Goal: Task Accomplishment & Management: Complete application form

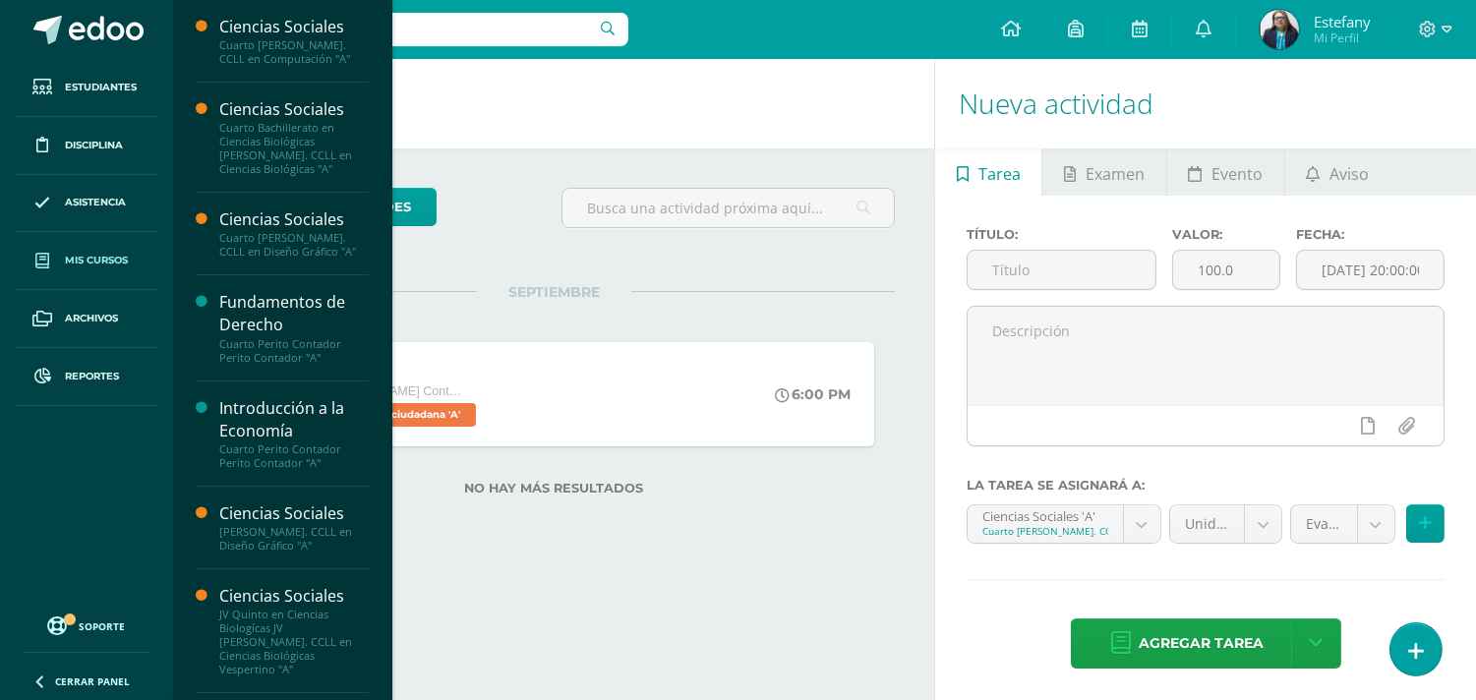
click at [83, 267] on span "Mis cursos" at bounding box center [96, 261] width 63 height 16
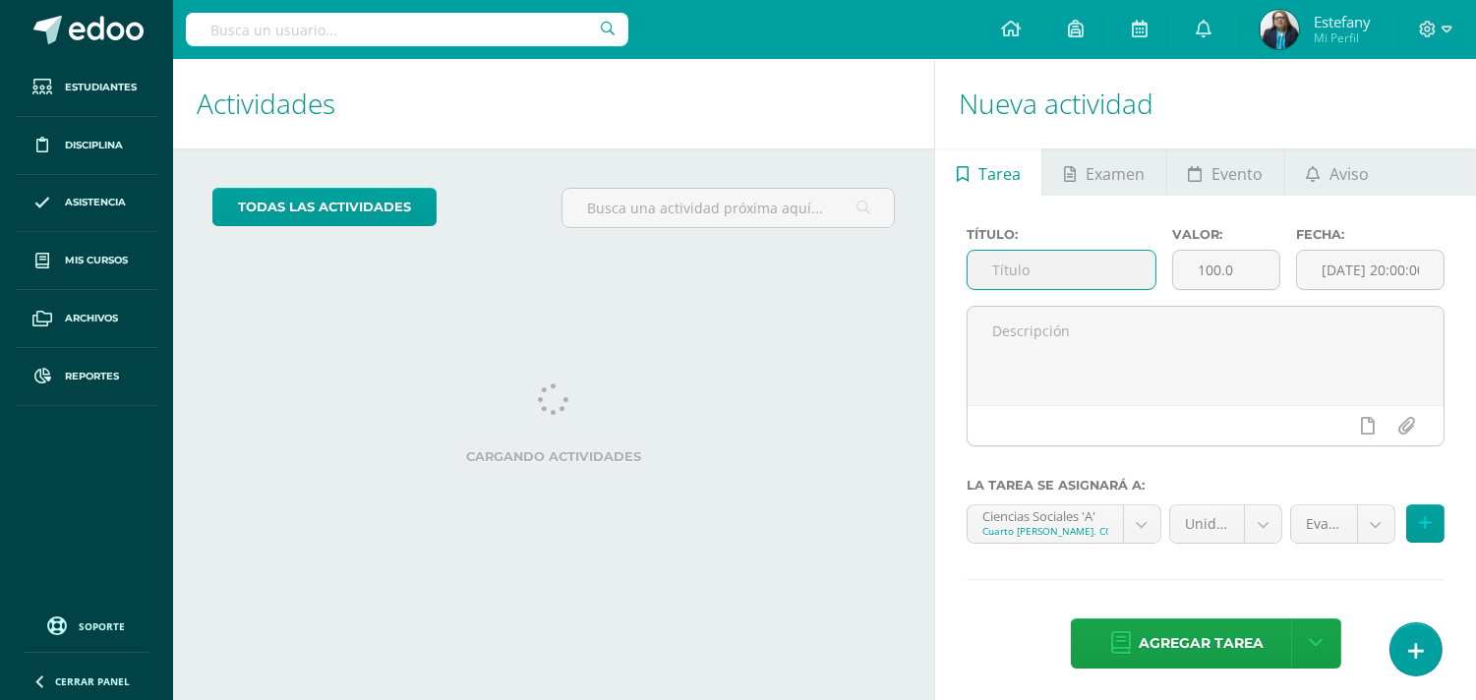
click at [1053, 267] on input "text" at bounding box center [1062, 270] width 188 height 38
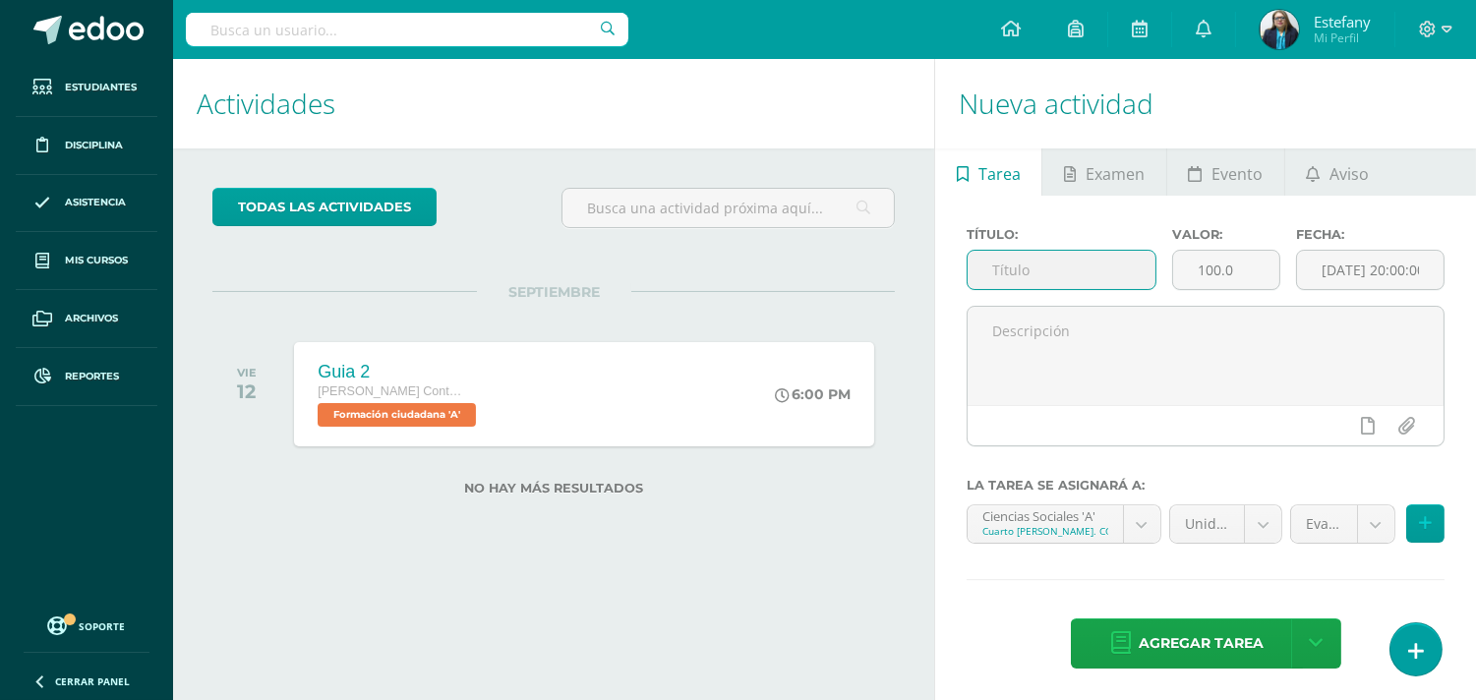
click at [1020, 273] on input "text" at bounding box center [1062, 270] width 188 height 38
type input "Guai 3"
drag, startPoint x: 1244, startPoint y: 281, endPoint x: 1103, endPoint y: 287, distance: 141.8
click at [1103, 287] on div "Título: Guai 3 Valor: 100.0 Fecha: 2025-09-12 20:00:00" at bounding box center [1206, 266] width 494 height 79
type input "15"
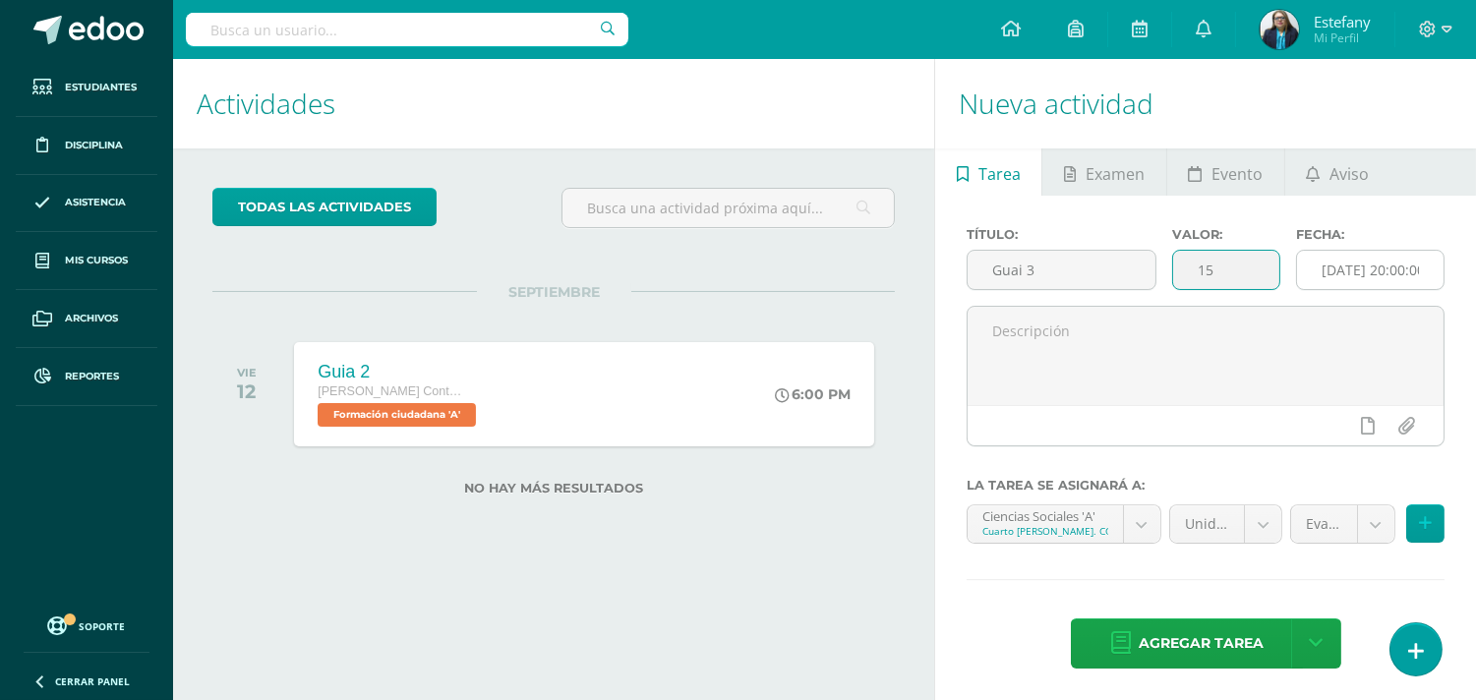
click at [1392, 262] on input "[DATE] 20:00:00" at bounding box center [1370, 270] width 147 height 38
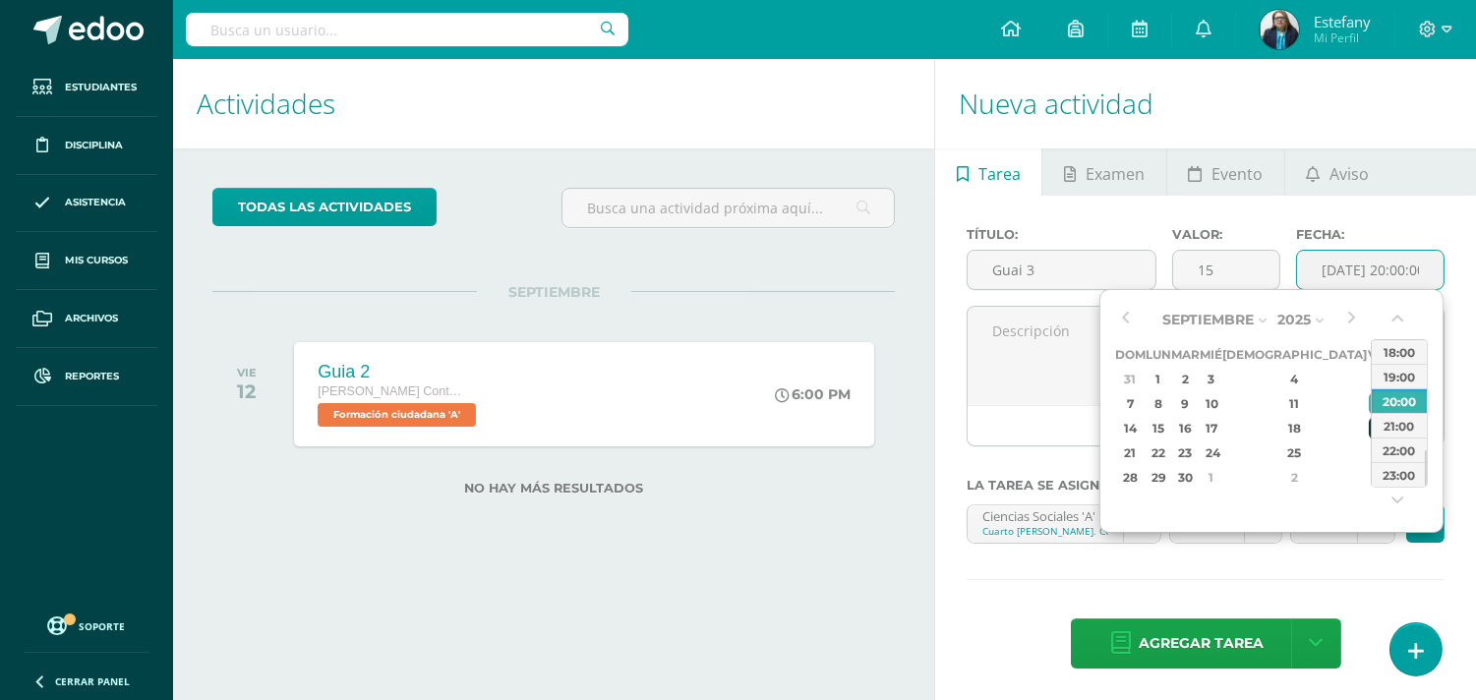
click at [1369, 425] on div "19" at bounding box center [1378, 428] width 18 height 23
click at [1400, 351] on div "18:00" at bounding box center [1399, 351] width 55 height 25
type input "[DATE] 18:00"
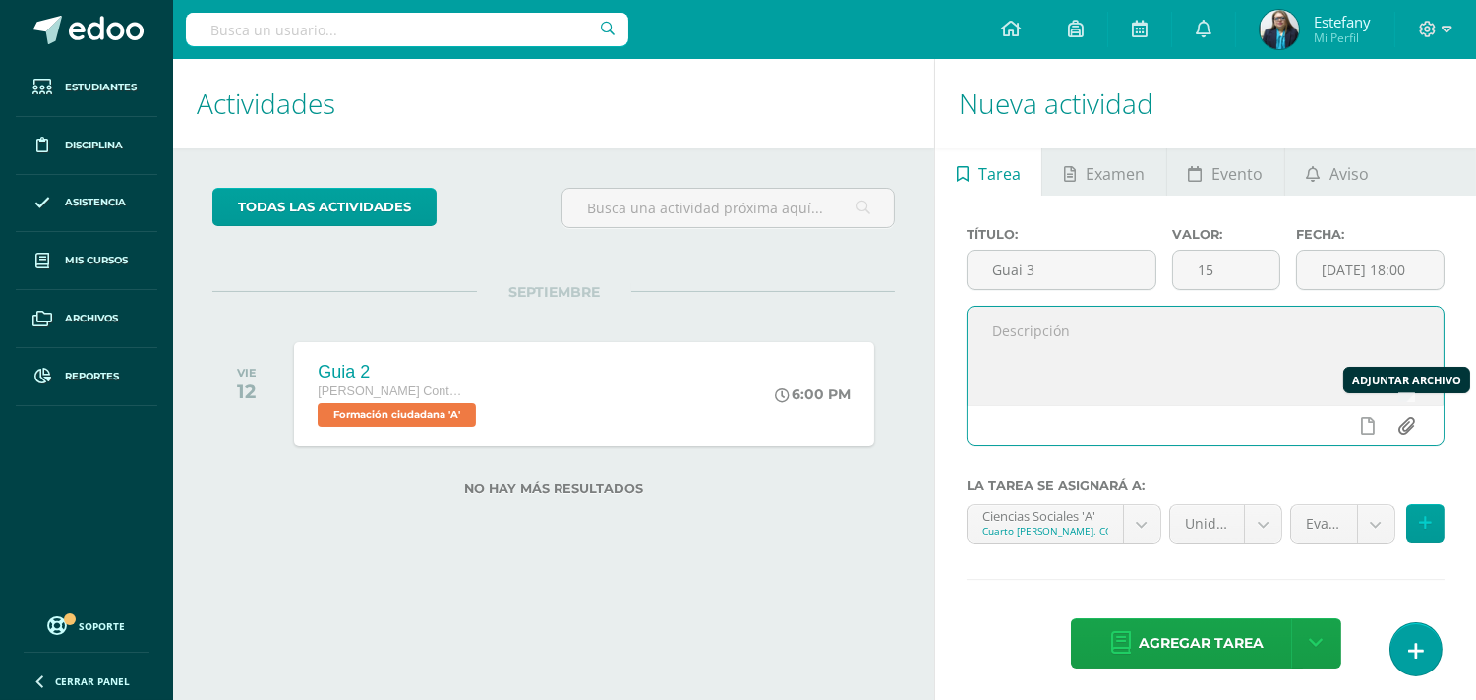
click at [1401, 427] on input "file" at bounding box center [1407, 425] width 38 height 37
type input "C:\fakepath\Ciencias Sociales .docx (6).pdf"
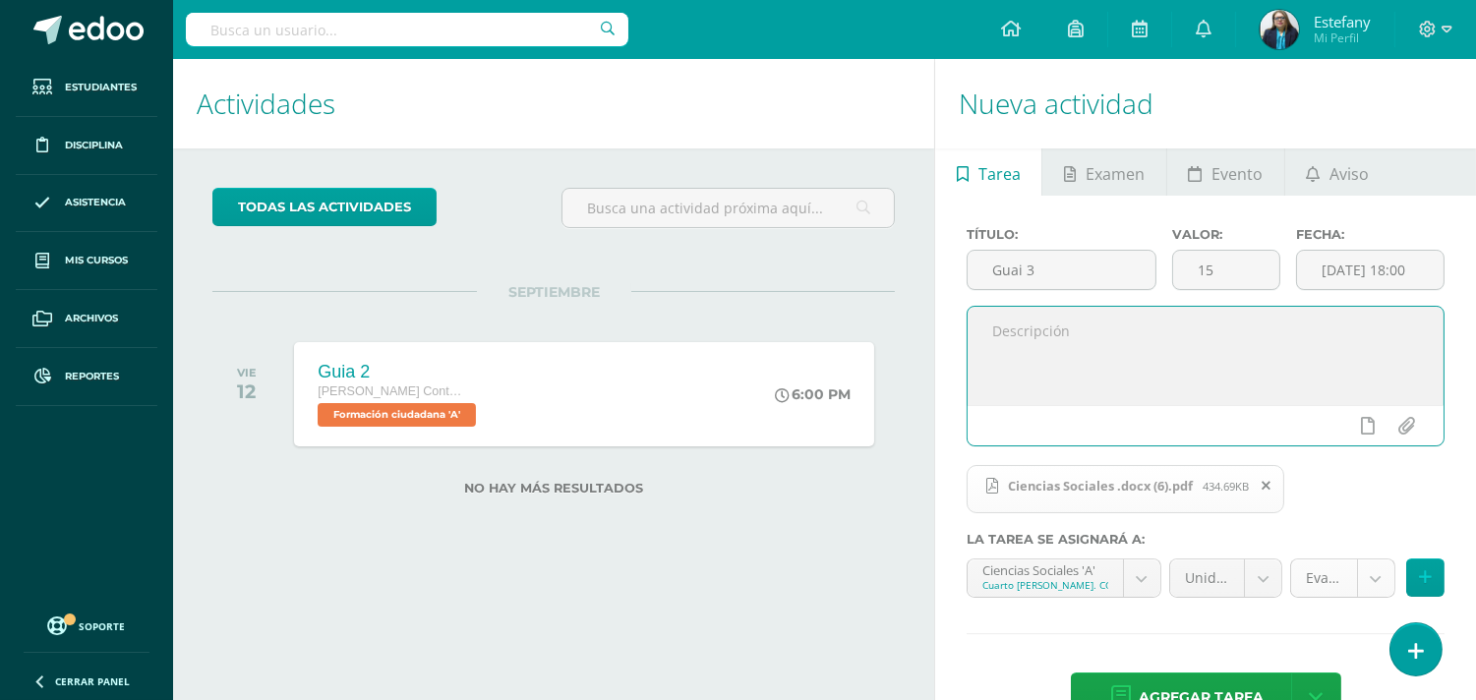
click at [1381, 575] on body "Estudiantes Disciplina Asistencia Mis cursos Archivos Reportes Soporte Ayuda Re…" at bounding box center [738, 350] width 1476 height 700
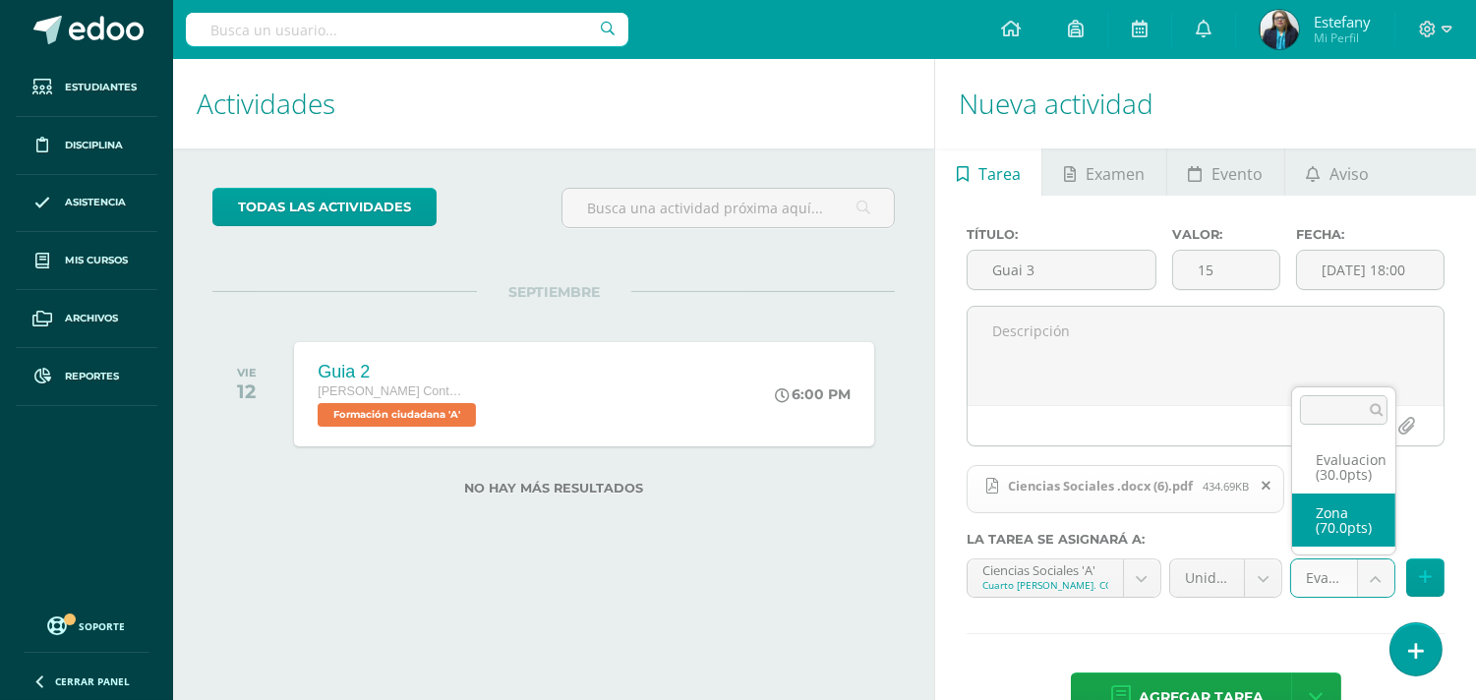
select select "123110"
click at [1242, 574] on body "Estudiantes Disciplina Asistencia Mis cursos Archivos Reportes Soporte Ayuda Re…" at bounding box center [738, 350] width 1476 height 700
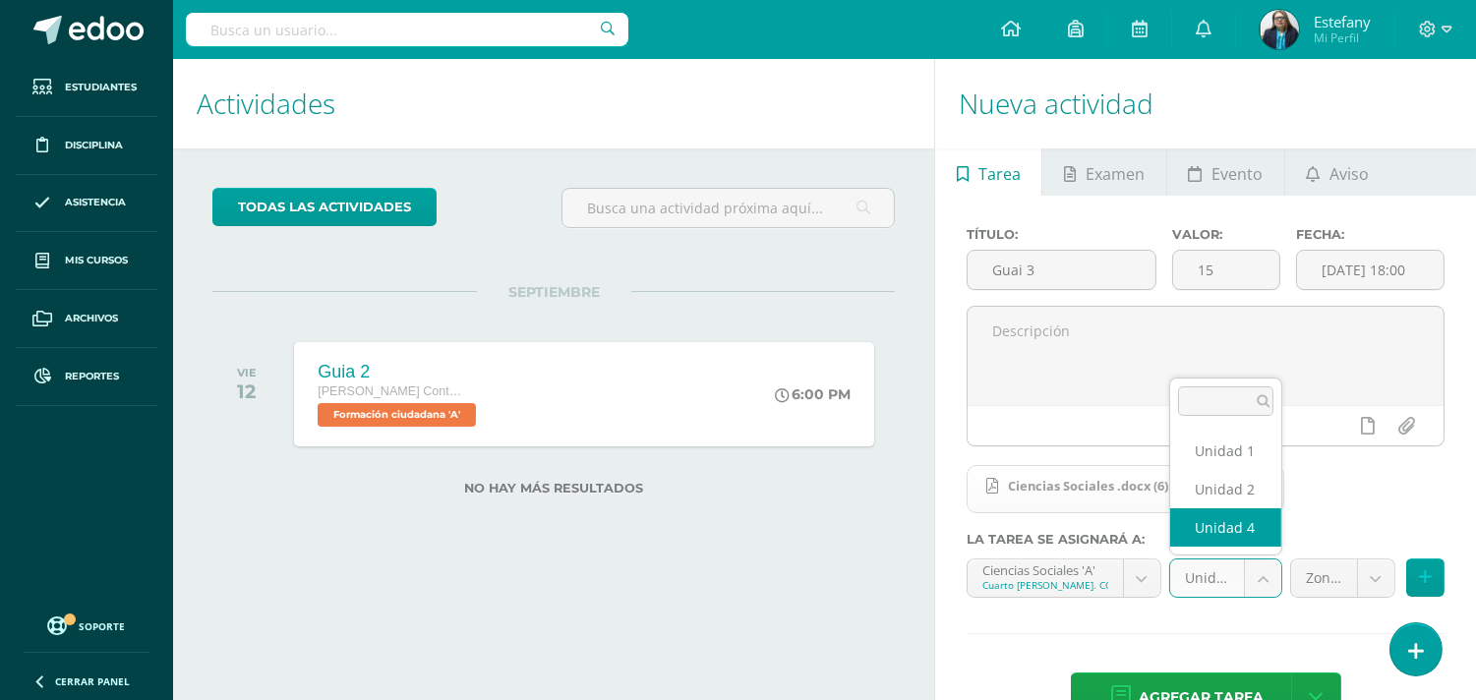
select select "113660"
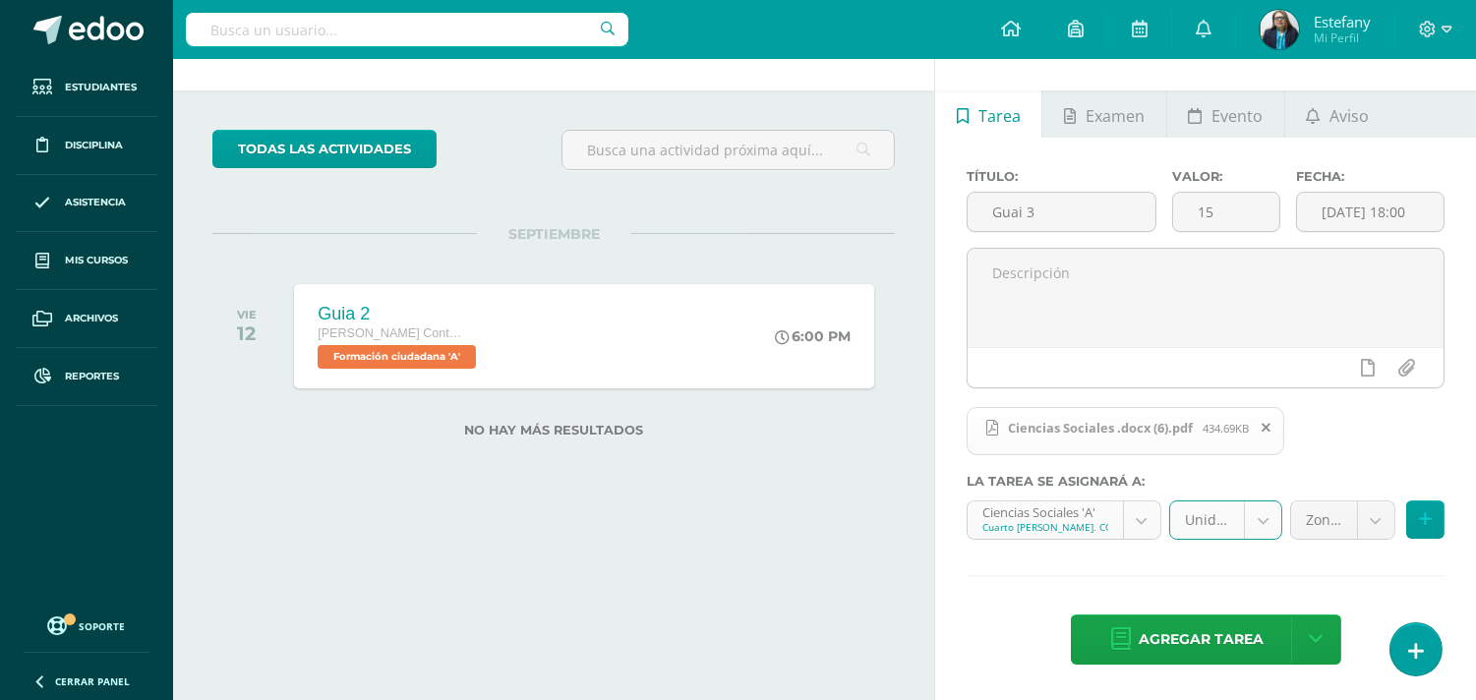
click at [1134, 518] on body "Estudiantes Disciplina Asistencia Mis cursos Archivos Reportes Soporte Ayuda Re…" at bounding box center [738, 292] width 1476 height 700
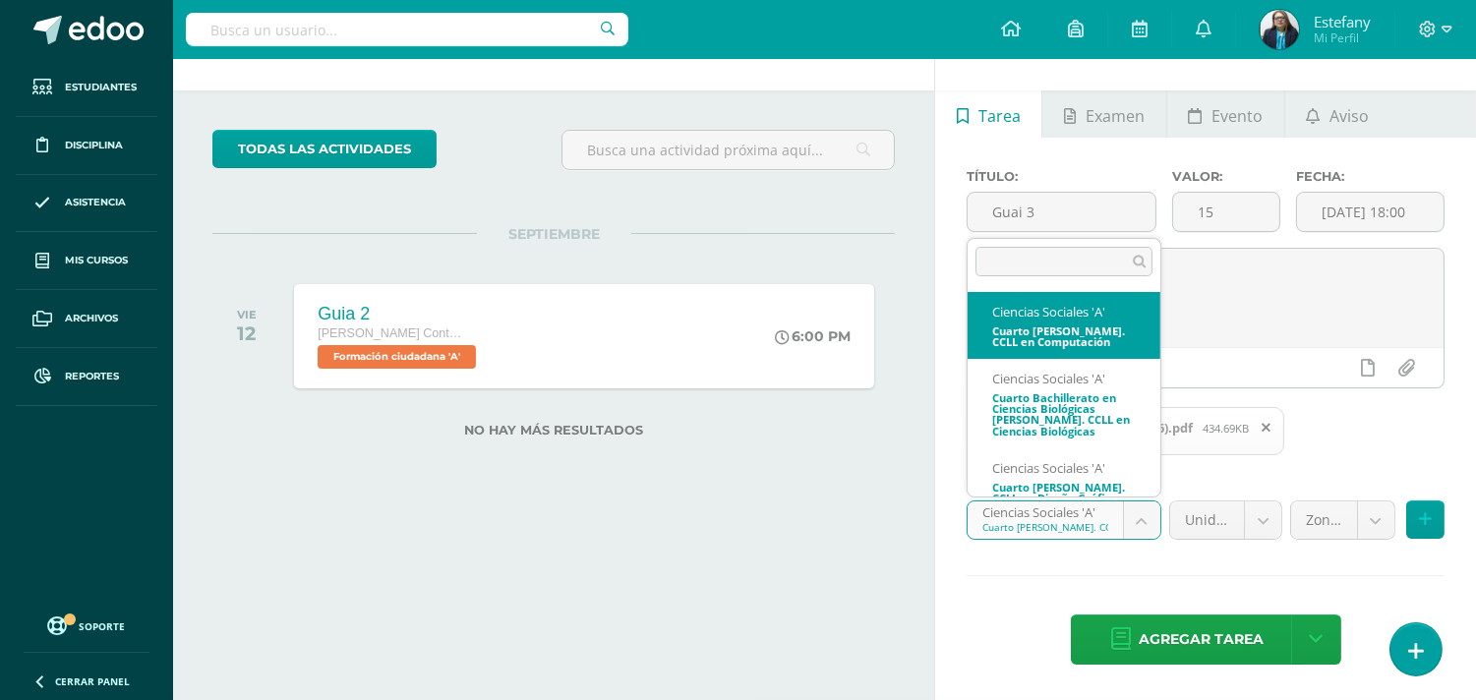
click at [1173, 566] on body "Estudiantes Disciplina Asistencia Mis cursos Archivos Reportes Soporte Ayuda Re…" at bounding box center [738, 292] width 1476 height 700
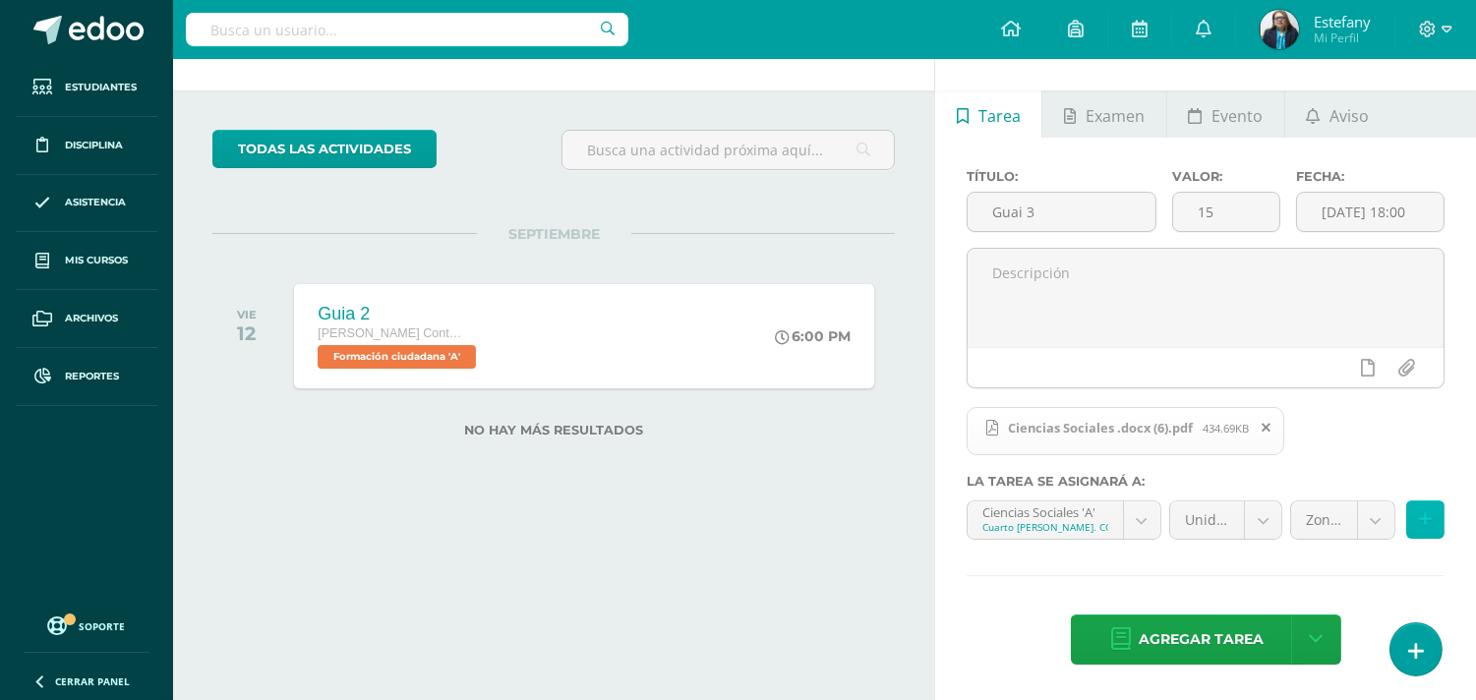
click at [1429, 518] on icon at bounding box center [1425, 519] width 13 height 17
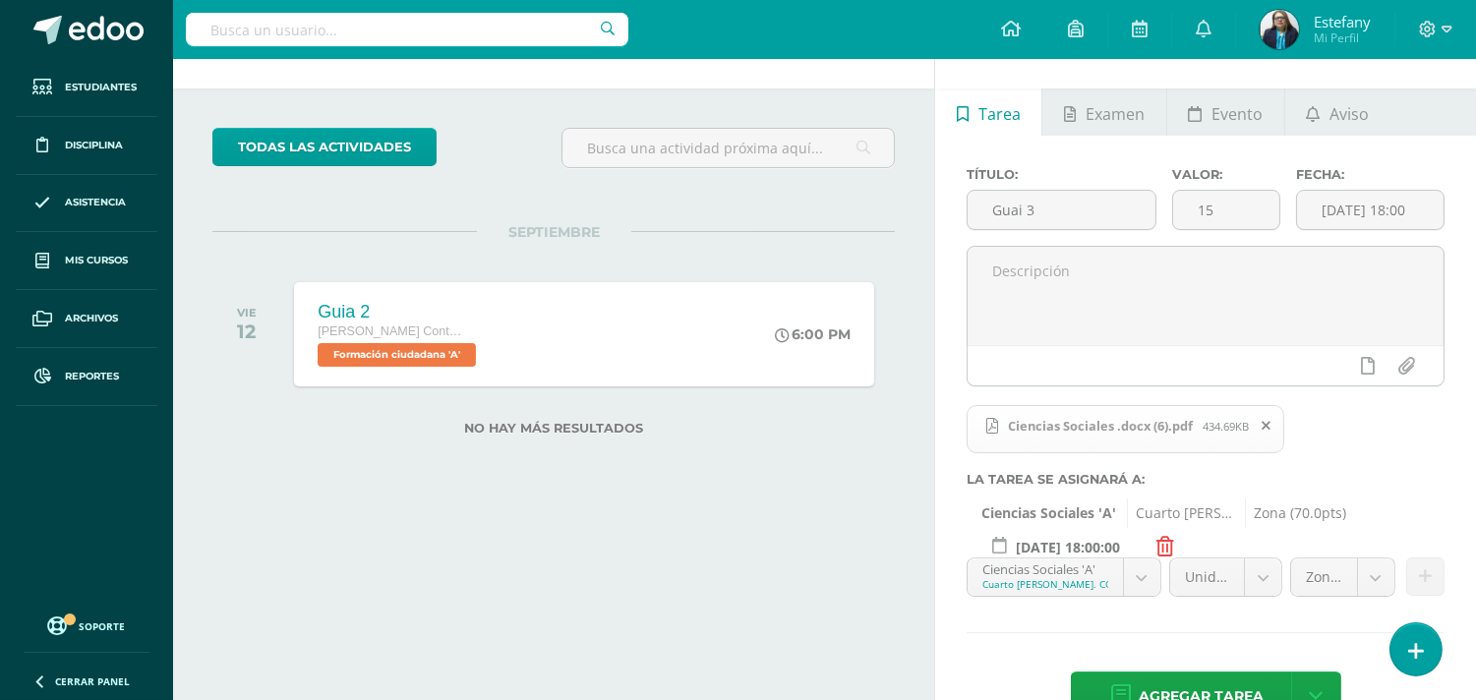
scroll to position [119, 0]
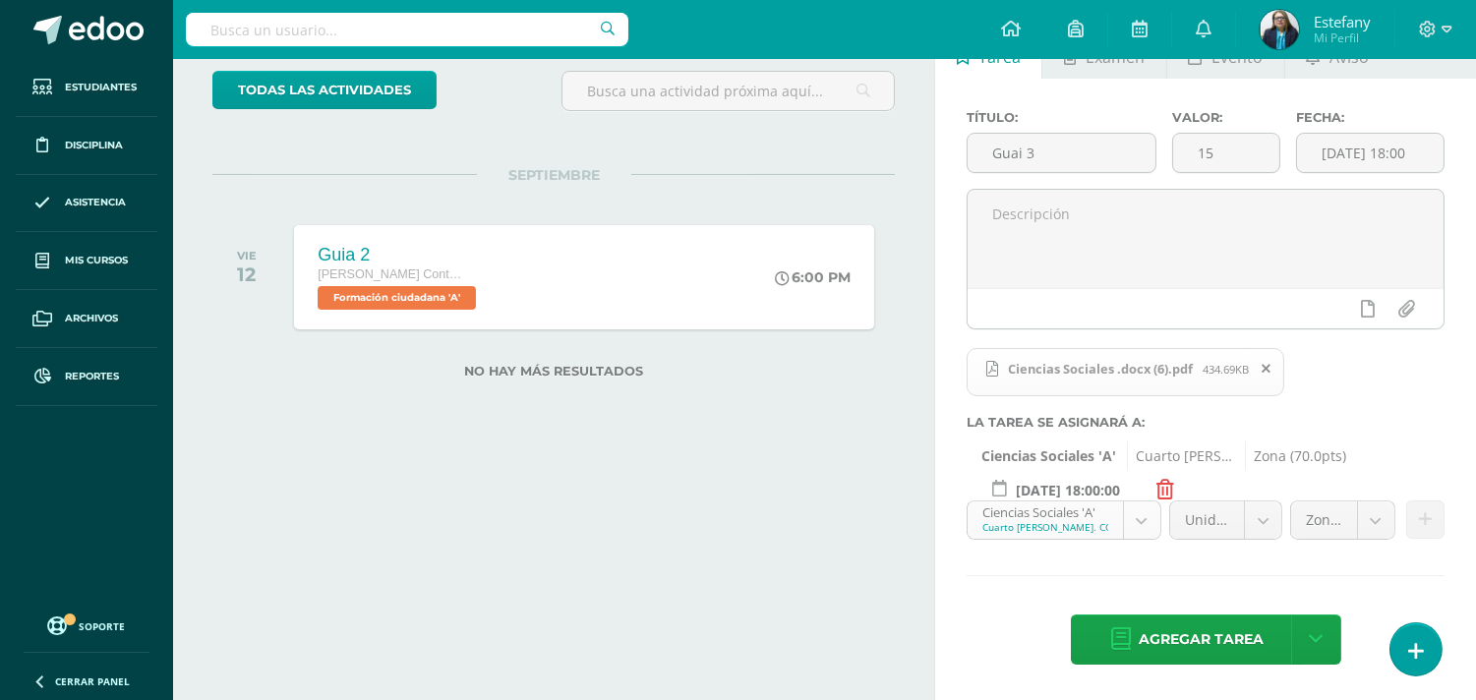
click at [1139, 522] on body "Estudiantes Disciplina Asistencia Mis cursos Archivos Reportes Soporte Ayuda Re…" at bounding box center [738, 233] width 1476 height 700
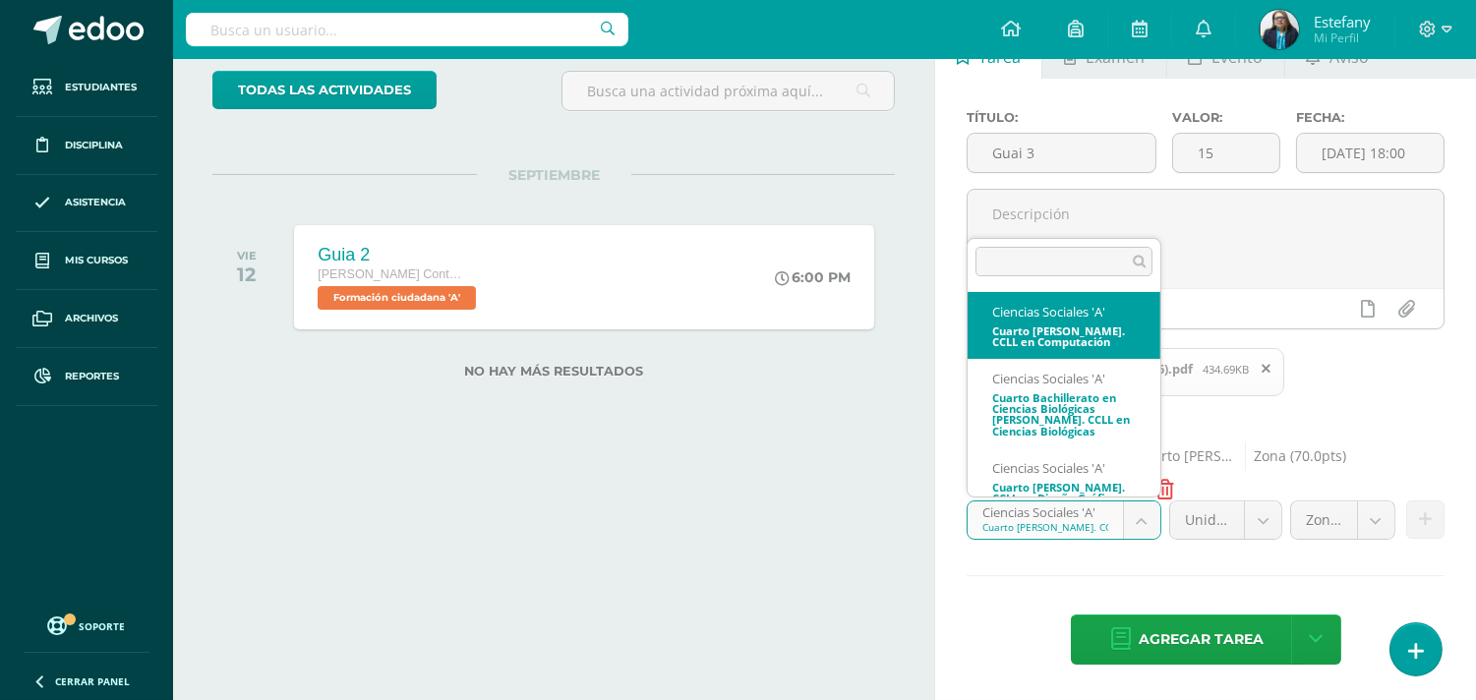
scroll to position [18, 0]
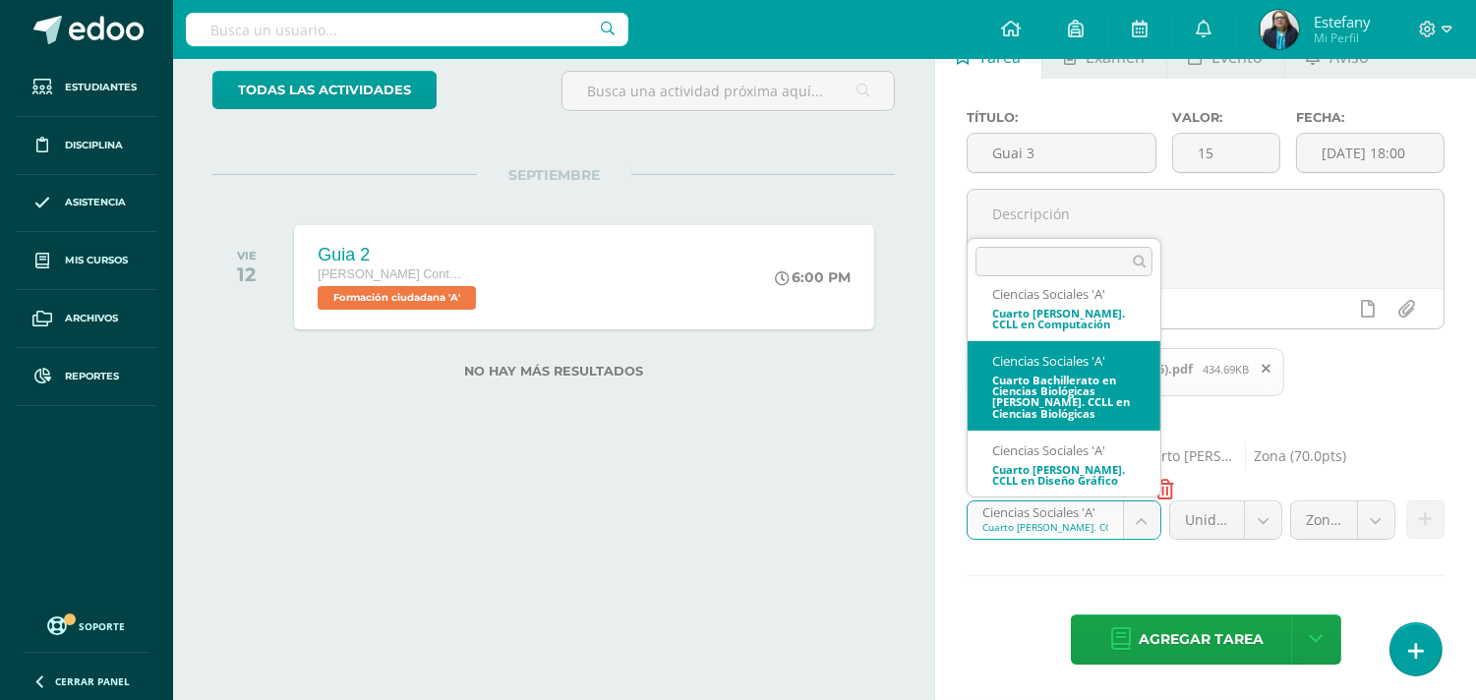
select select "110889"
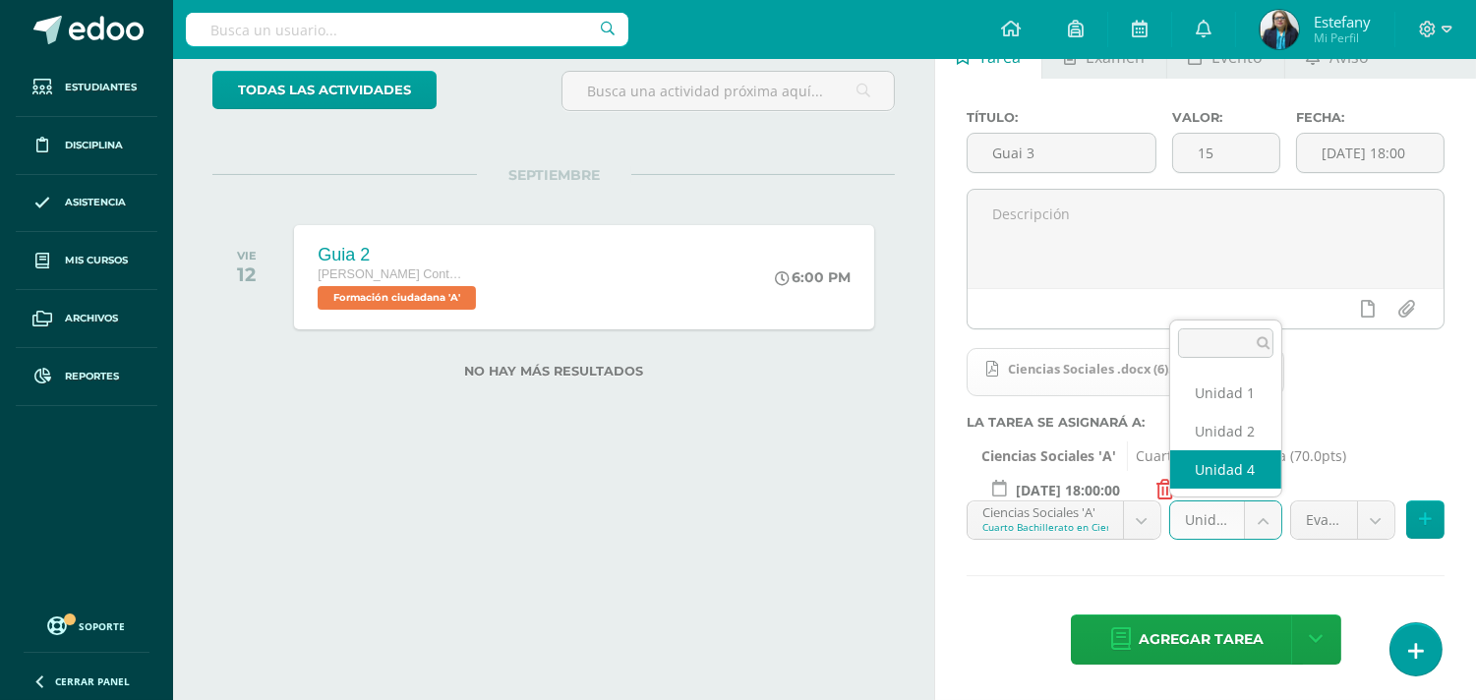
click at [1259, 522] on body "Estudiantes Disciplina Asistencia Mis cursos Archivos Reportes Soporte Ayuda Re…" at bounding box center [738, 233] width 1476 height 700
select select "110895"
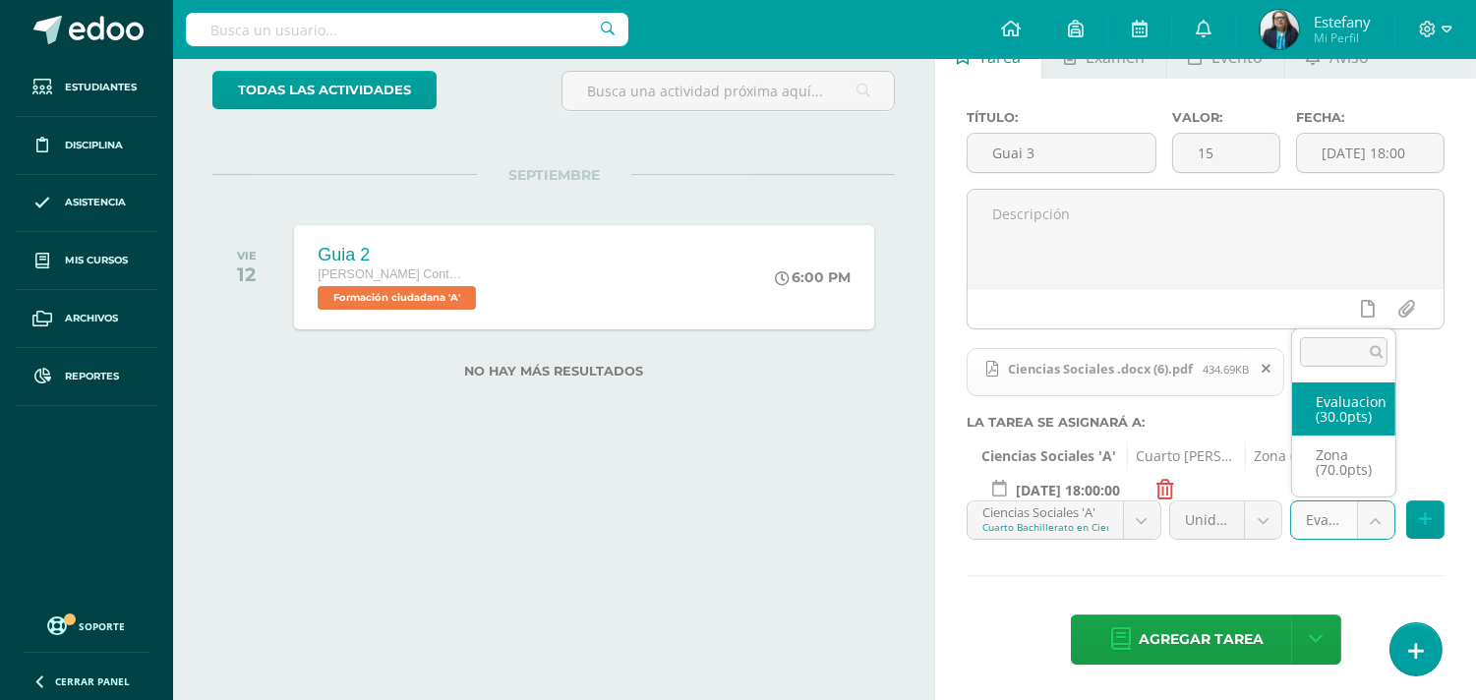
click at [1362, 514] on body "Estudiantes Disciplina Asistencia Mis cursos Archivos Reportes Soporte Ayuda Re…" at bounding box center [738, 233] width 1476 height 700
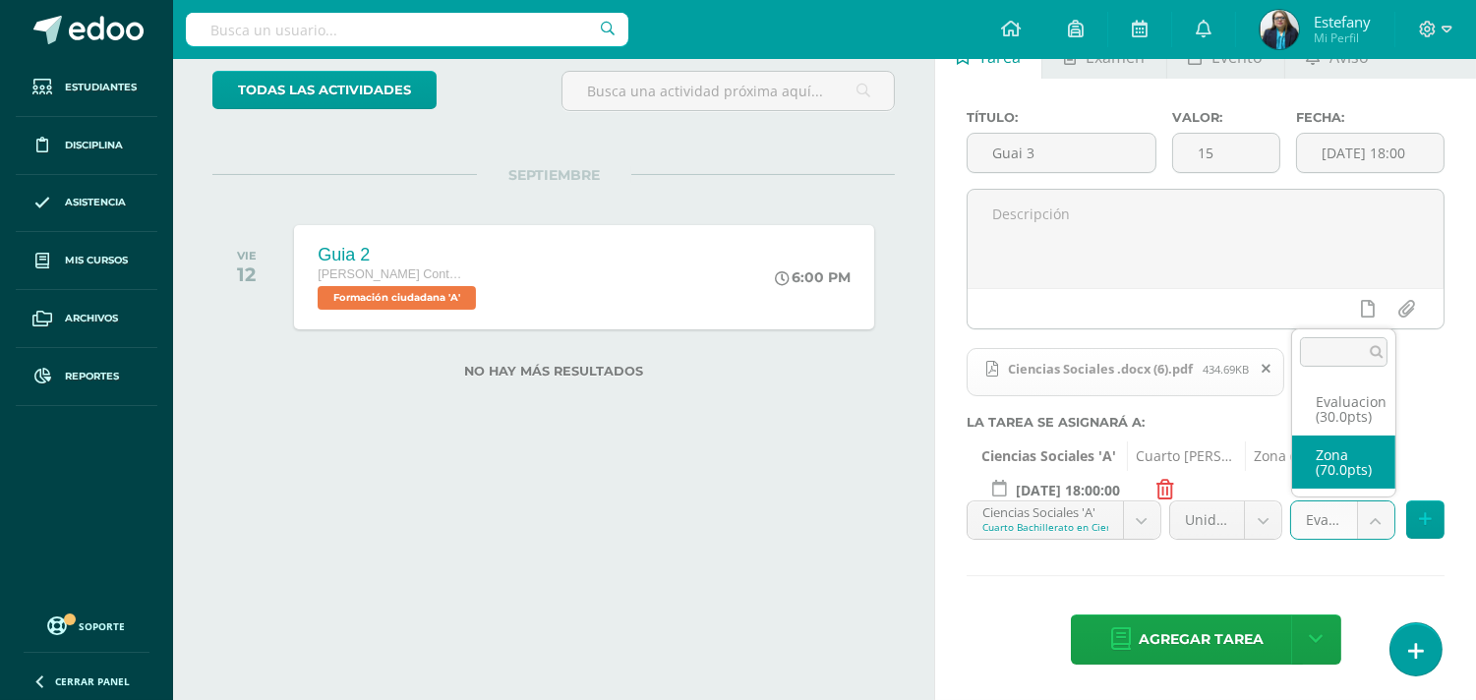
select select "123104"
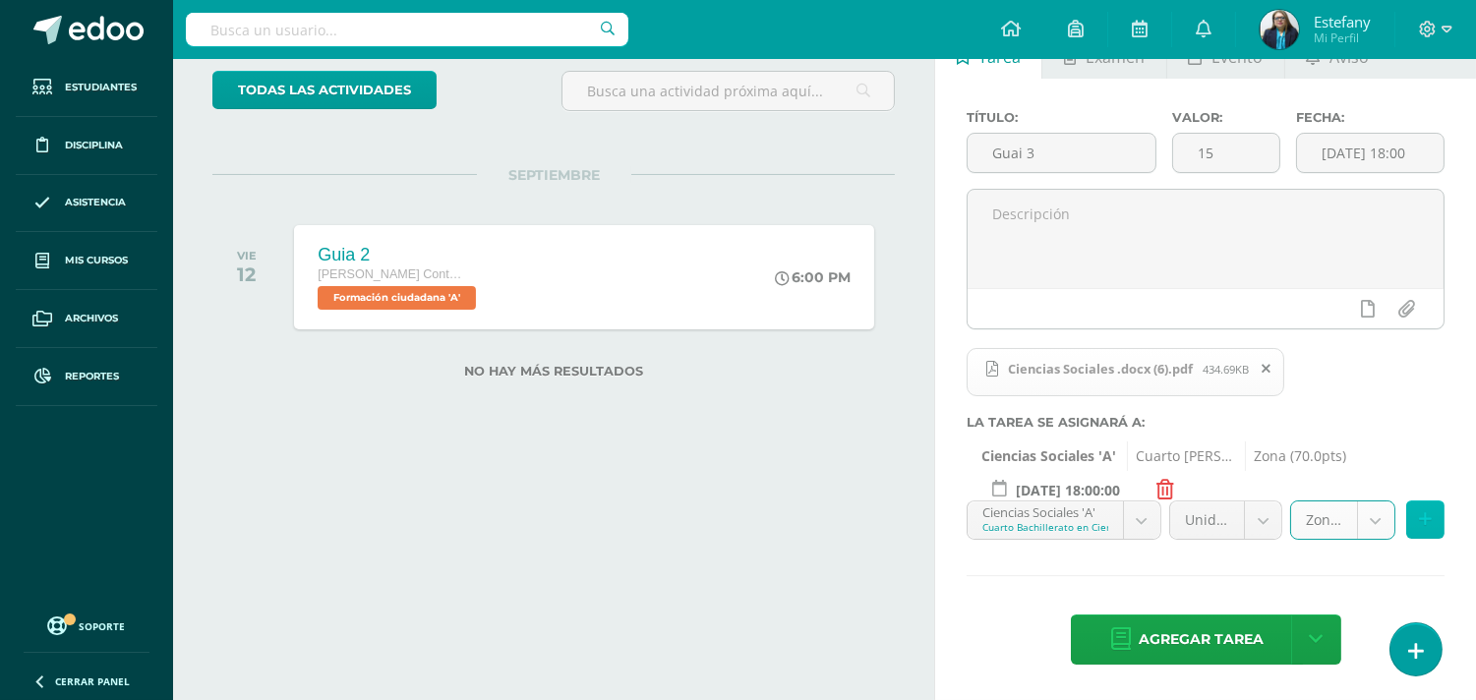
click at [1420, 524] on icon at bounding box center [1425, 519] width 13 height 17
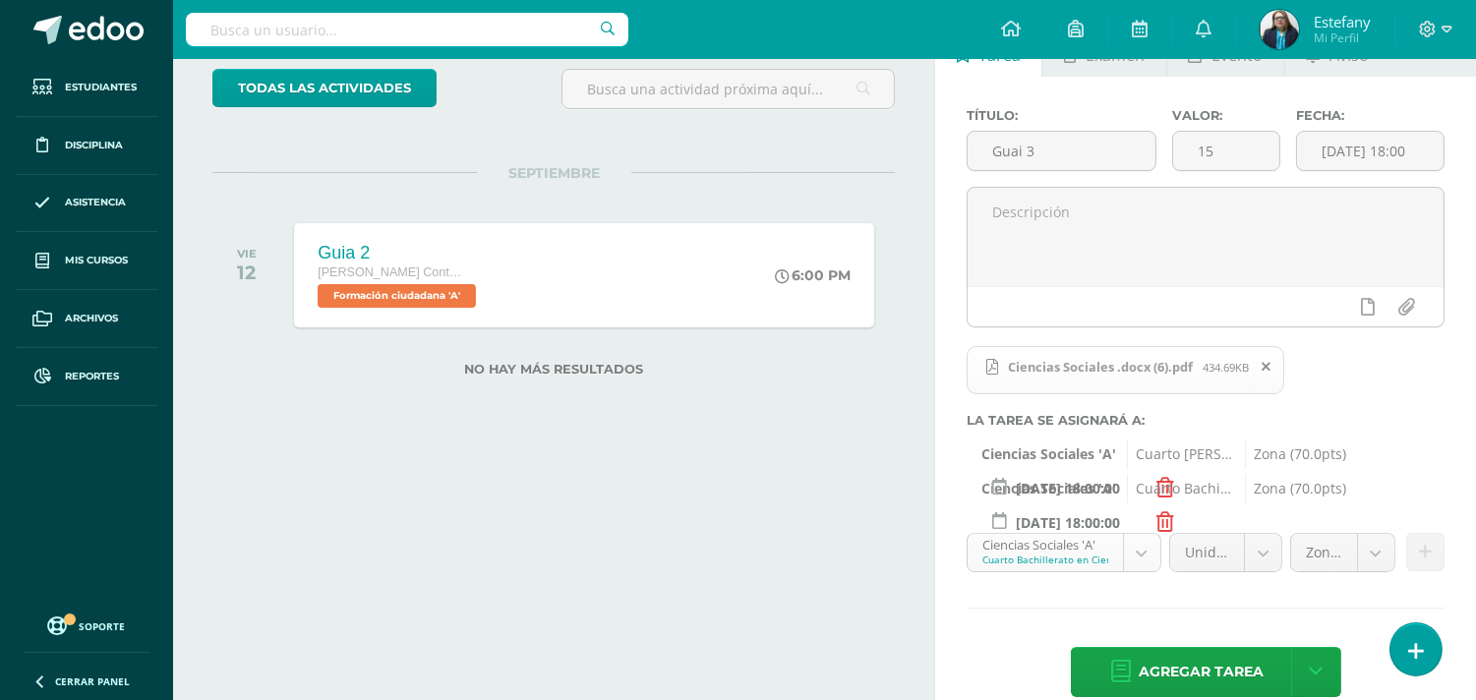
click at [1142, 566] on body "Estudiantes Disciplina Asistencia Mis cursos Archivos Reportes Soporte Ayuda Re…" at bounding box center [738, 231] width 1476 height 700
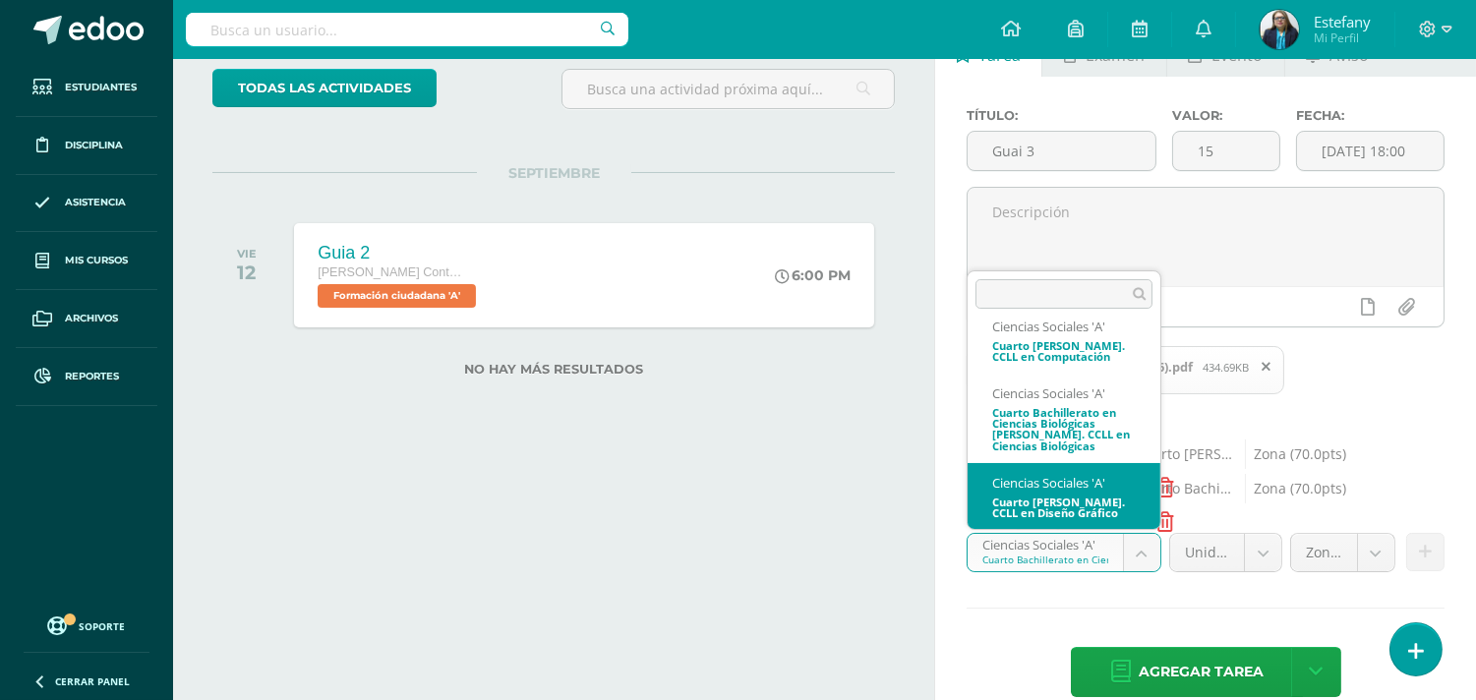
select select "112086"
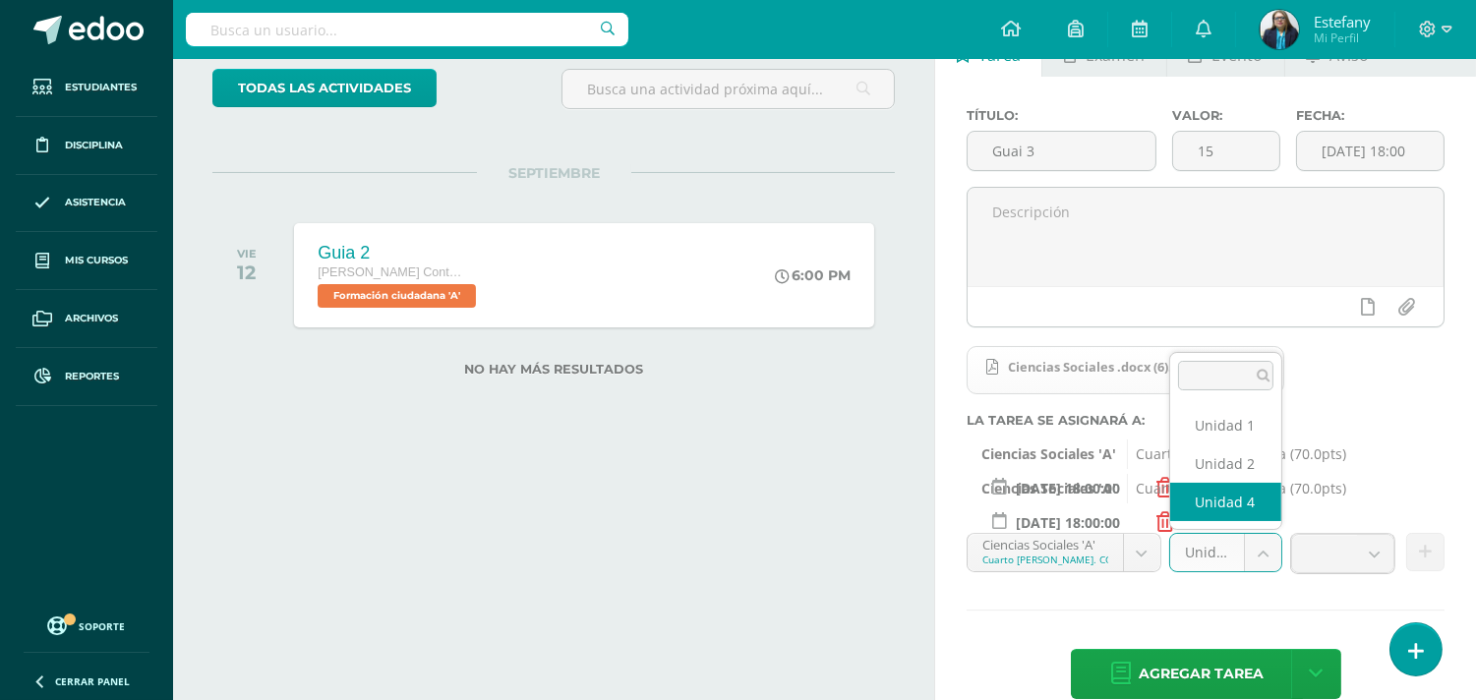
click at [1257, 552] on body "Estudiantes Disciplina Asistencia Mis cursos Archivos Reportes Soporte Ayuda Re…" at bounding box center [738, 231] width 1476 height 700
select select "112092"
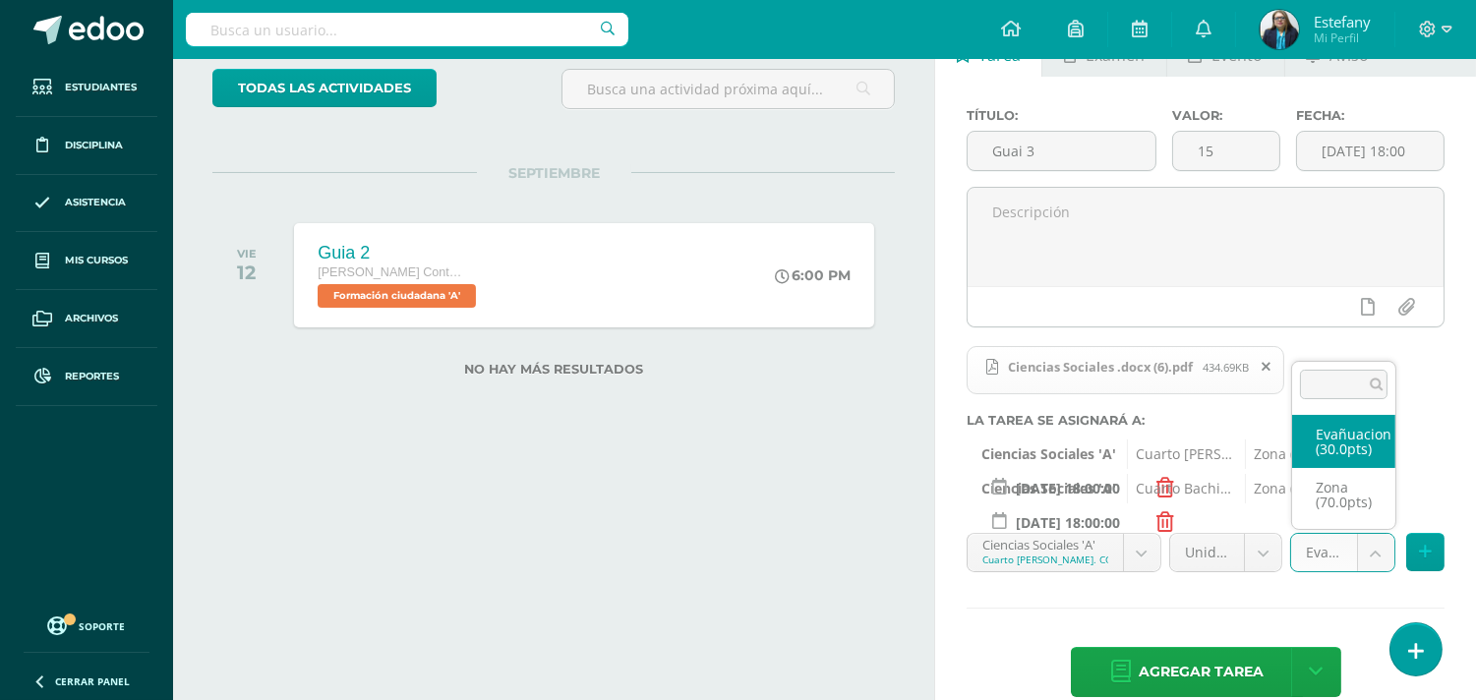
click at [1383, 543] on body "Estudiantes Disciplina Asistencia Mis cursos Archivos Reportes Soporte Ayuda Re…" at bounding box center [738, 231] width 1476 height 700
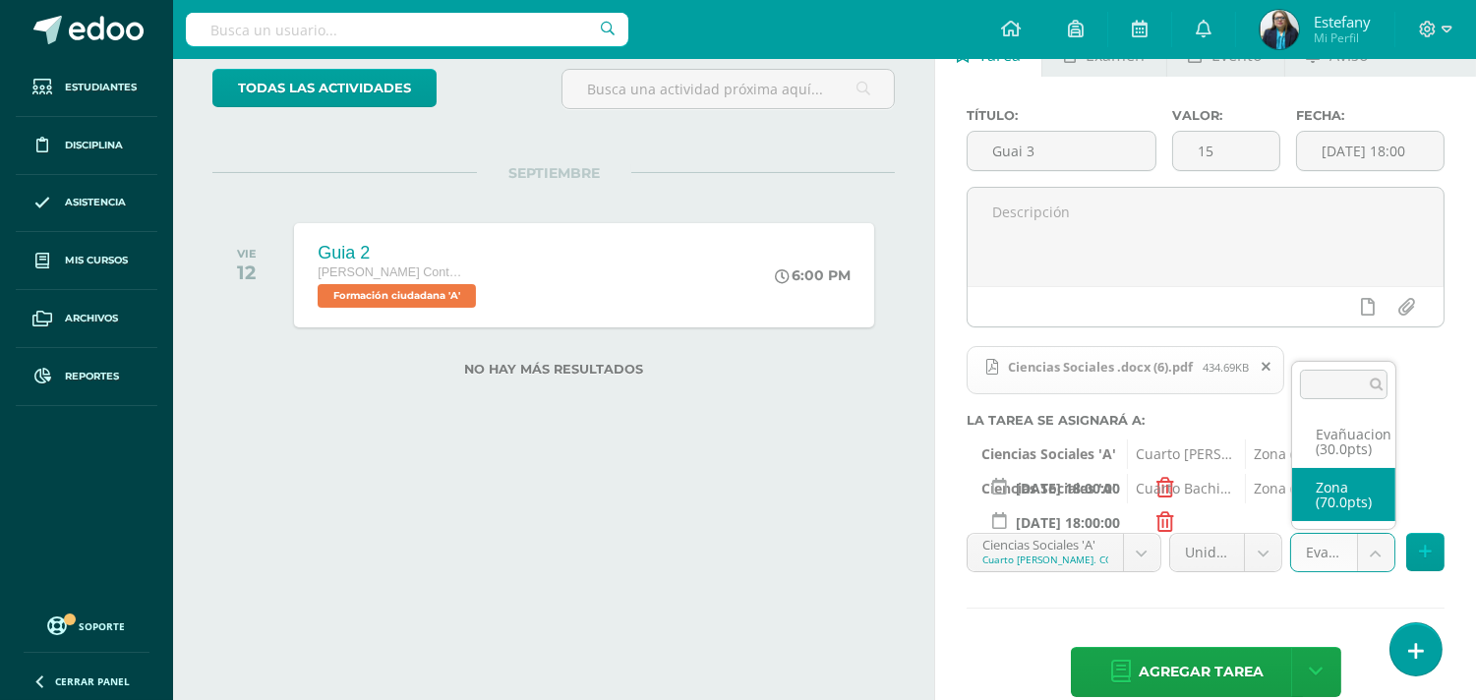
select select "123107"
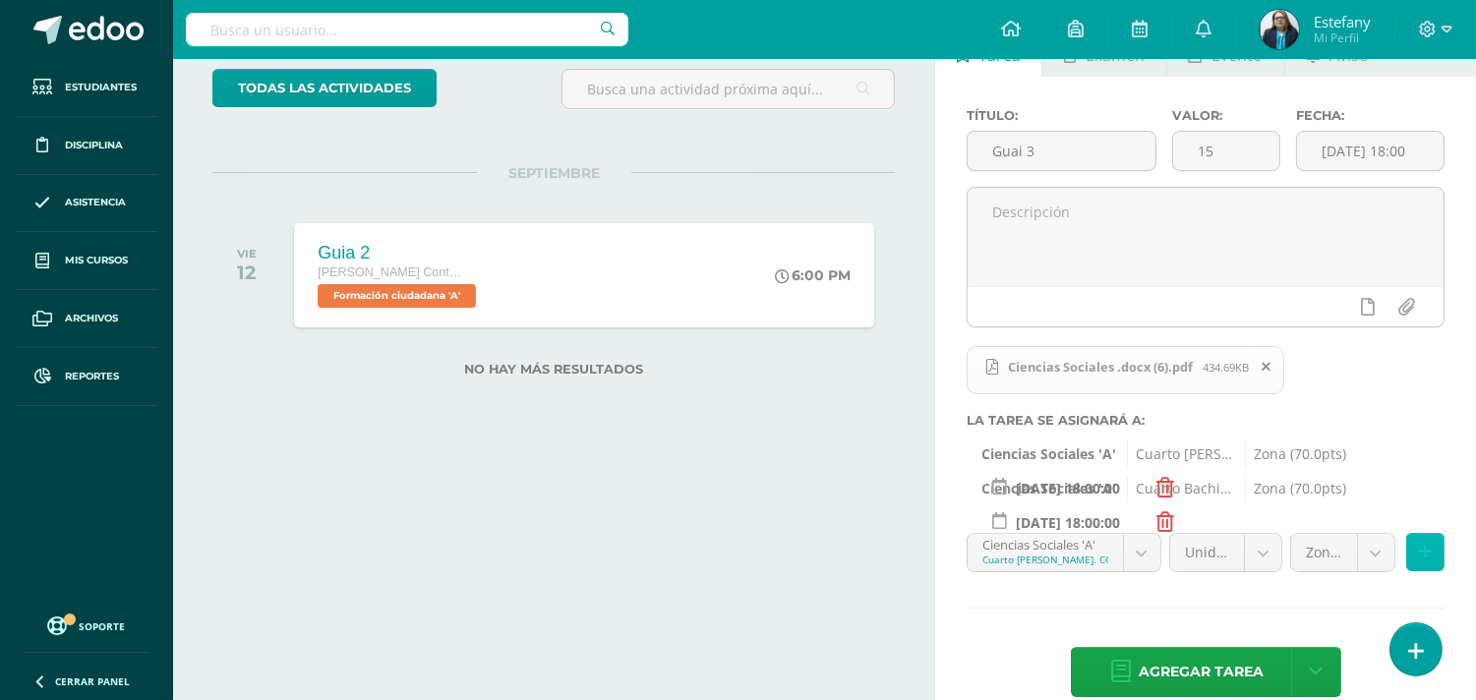
click at [1412, 549] on button at bounding box center [1426, 552] width 38 height 38
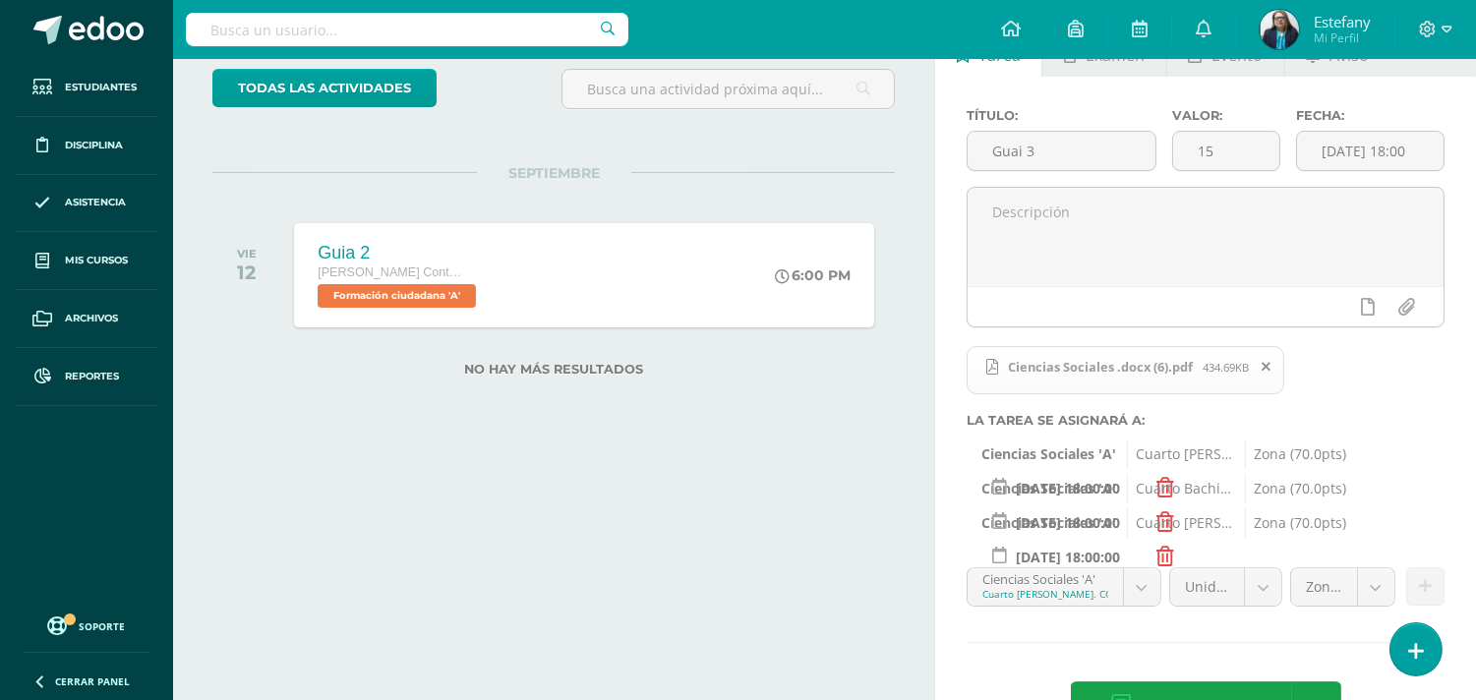
click at [1422, 469] on div "Ciencias Sociales 'A' Cuarto Bach. CCLL en Computación Zona (70.0pts) 2025-09-1…" at bounding box center [1206, 455] width 478 height 30
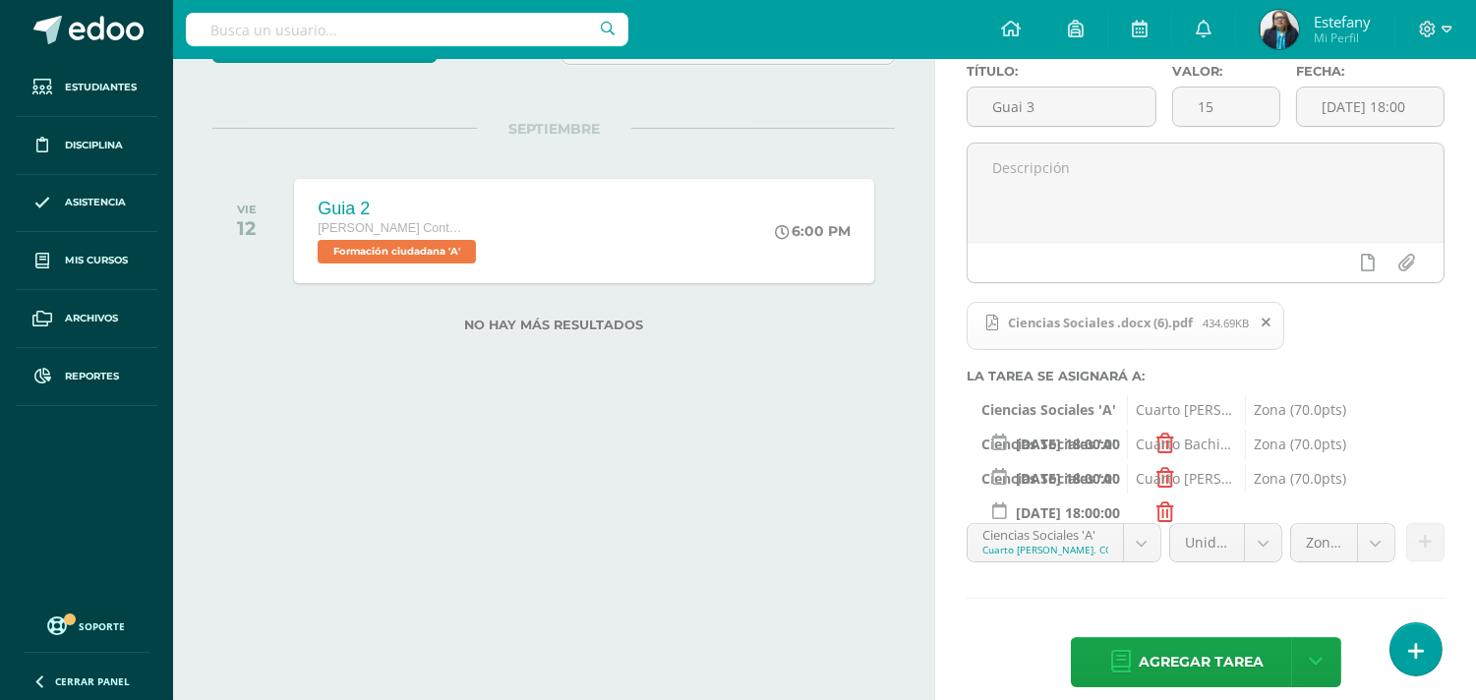
scroll to position [188, 0]
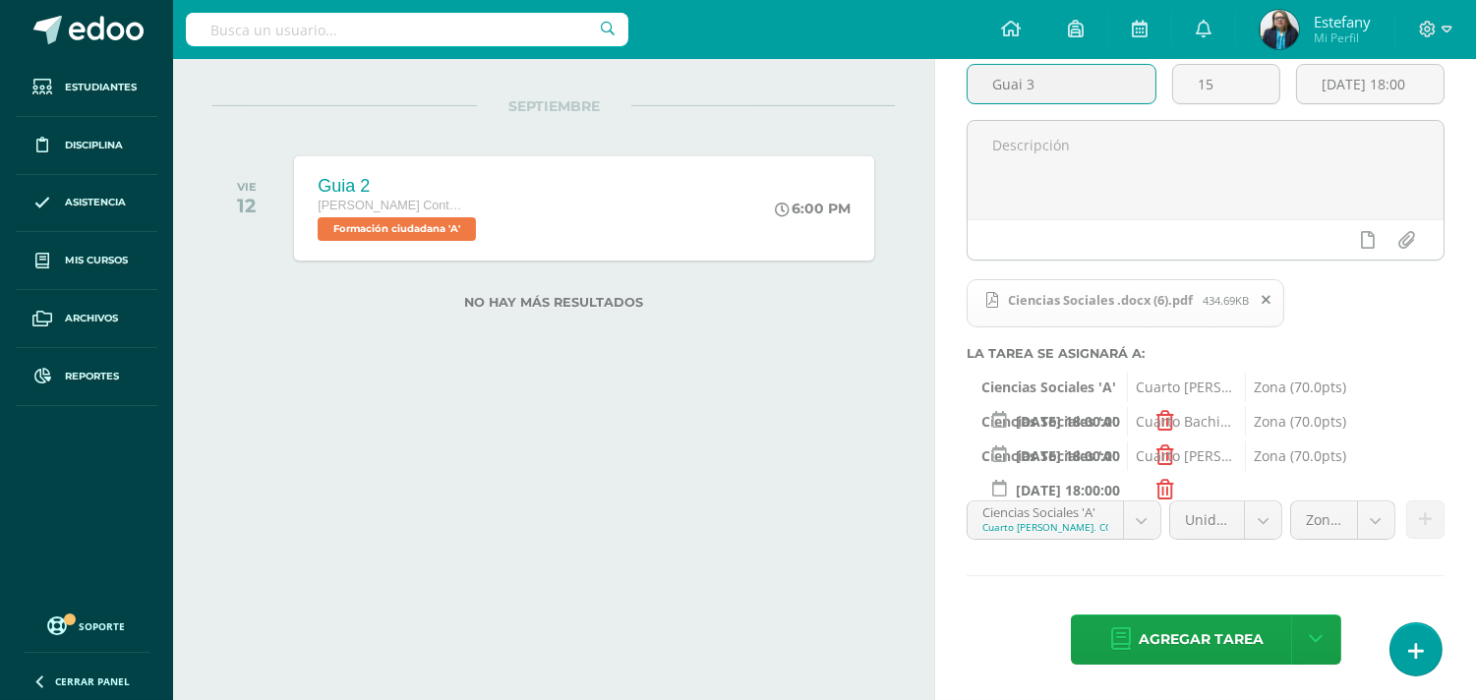
click at [1024, 90] on input "Guai 3" at bounding box center [1062, 84] width 188 height 38
type input "Guia 3"
click at [1216, 632] on span "Agregar tarea" at bounding box center [1201, 640] width 125 height 48
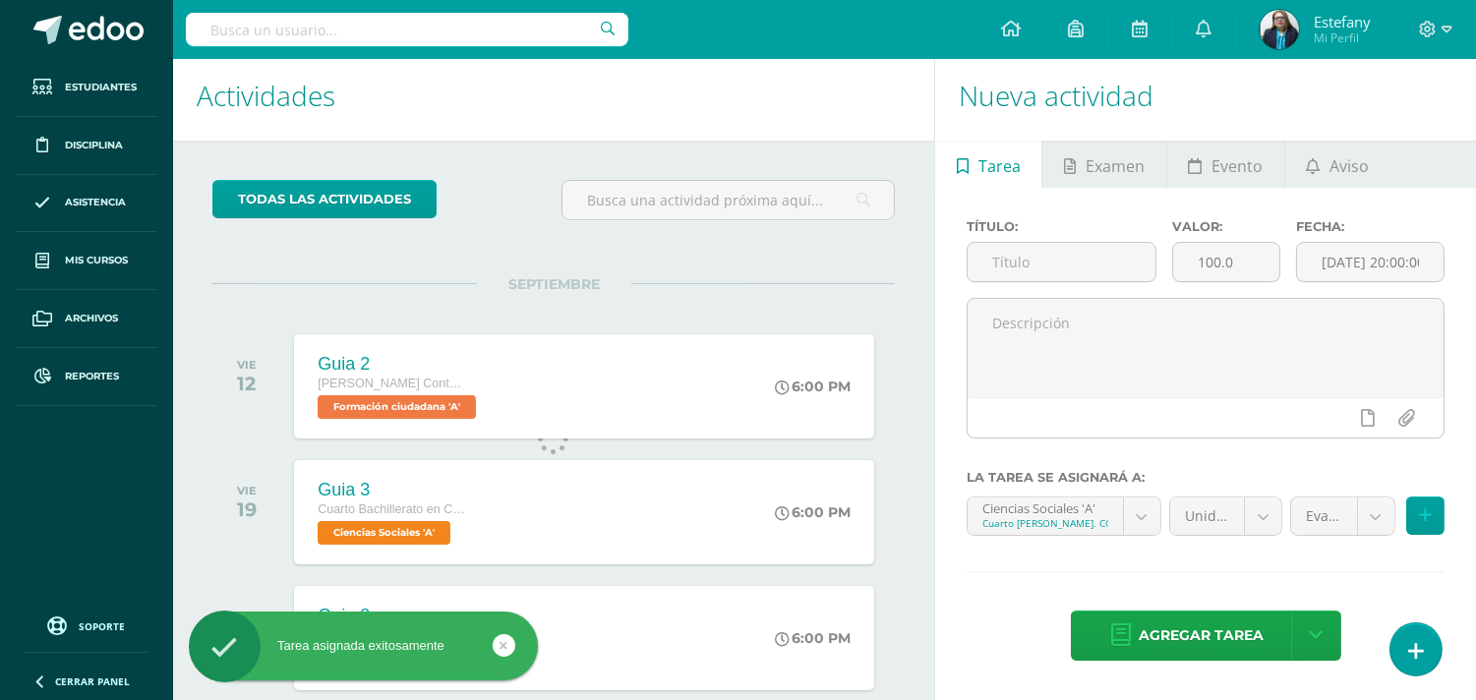
scroll to position [195, 0]
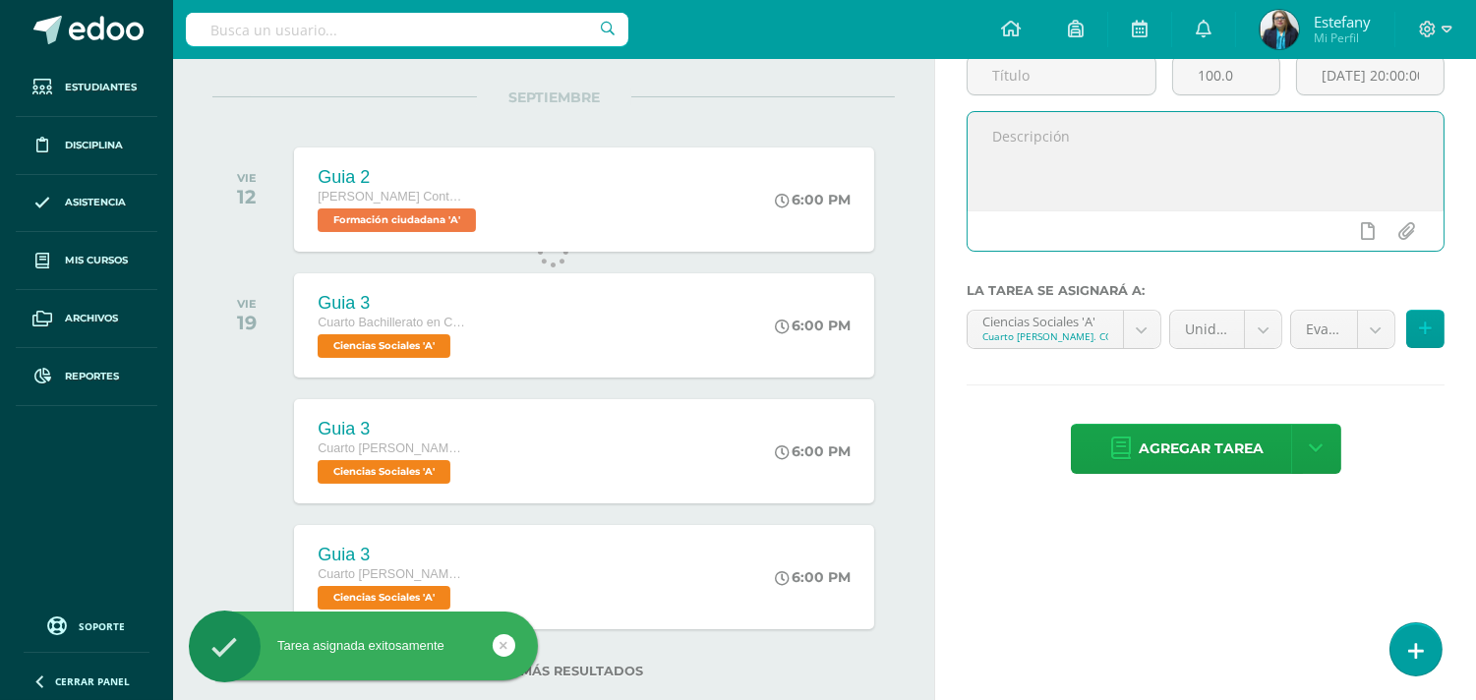
click at [1123, 149] on textarea at bounding box center [1206, 161] width 476 height 98
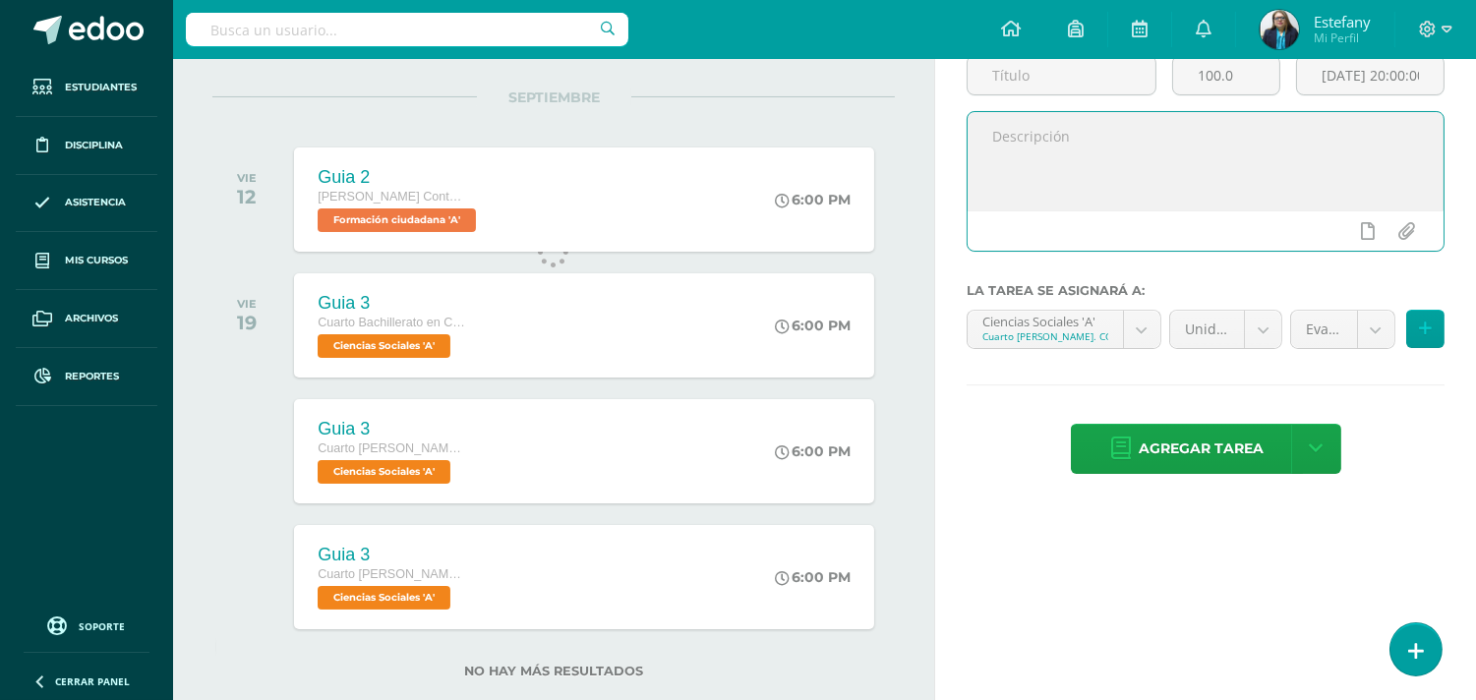
scroll to position [0, 0]
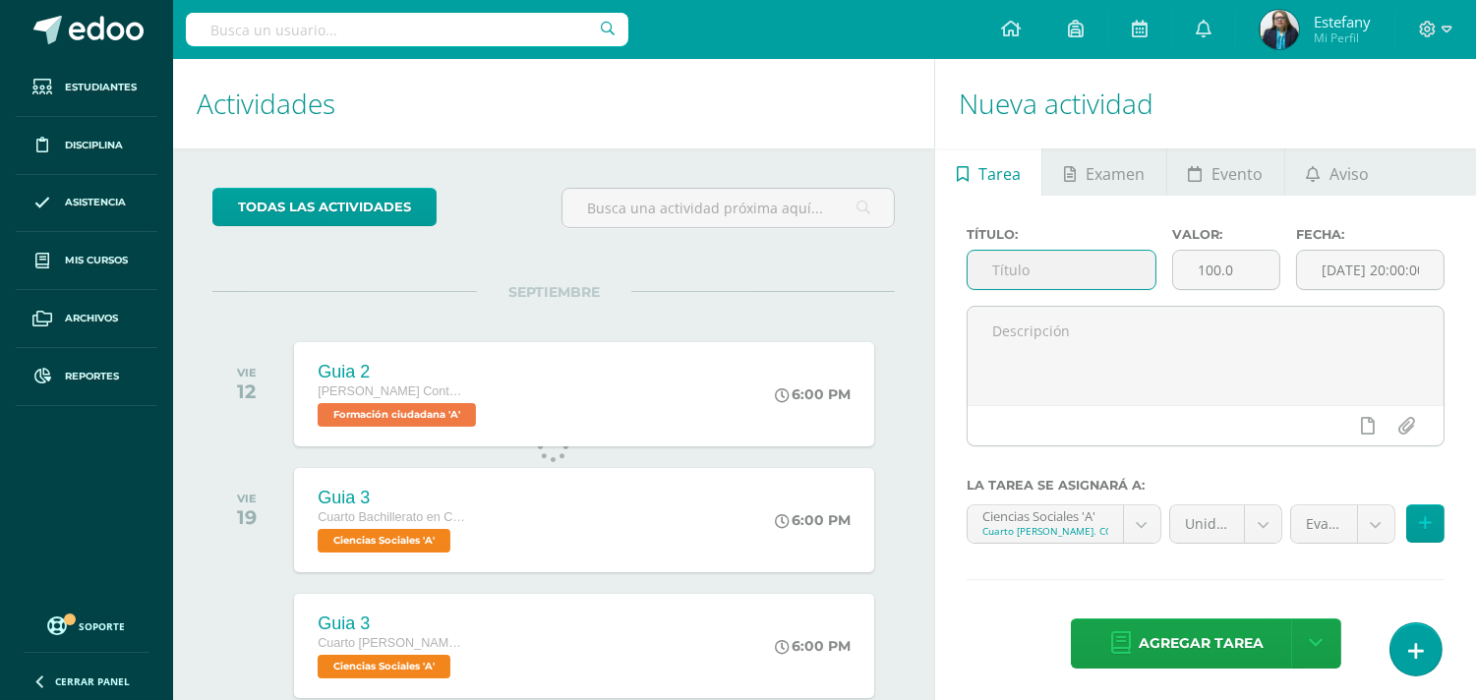
click at [1054, 259] on input "text" at bounding box center [1062, 270] width 188 height 38
type input "Guia 3"
drag, startPoint x: 1243, startPoint y: 262, endPoint x: 1166, endPoint y: 260, distance: 77.7
click at [1166, 260] on div "Valor: 100.0" at bounding box center [1226, 266] width 123 height 79
type input "15"
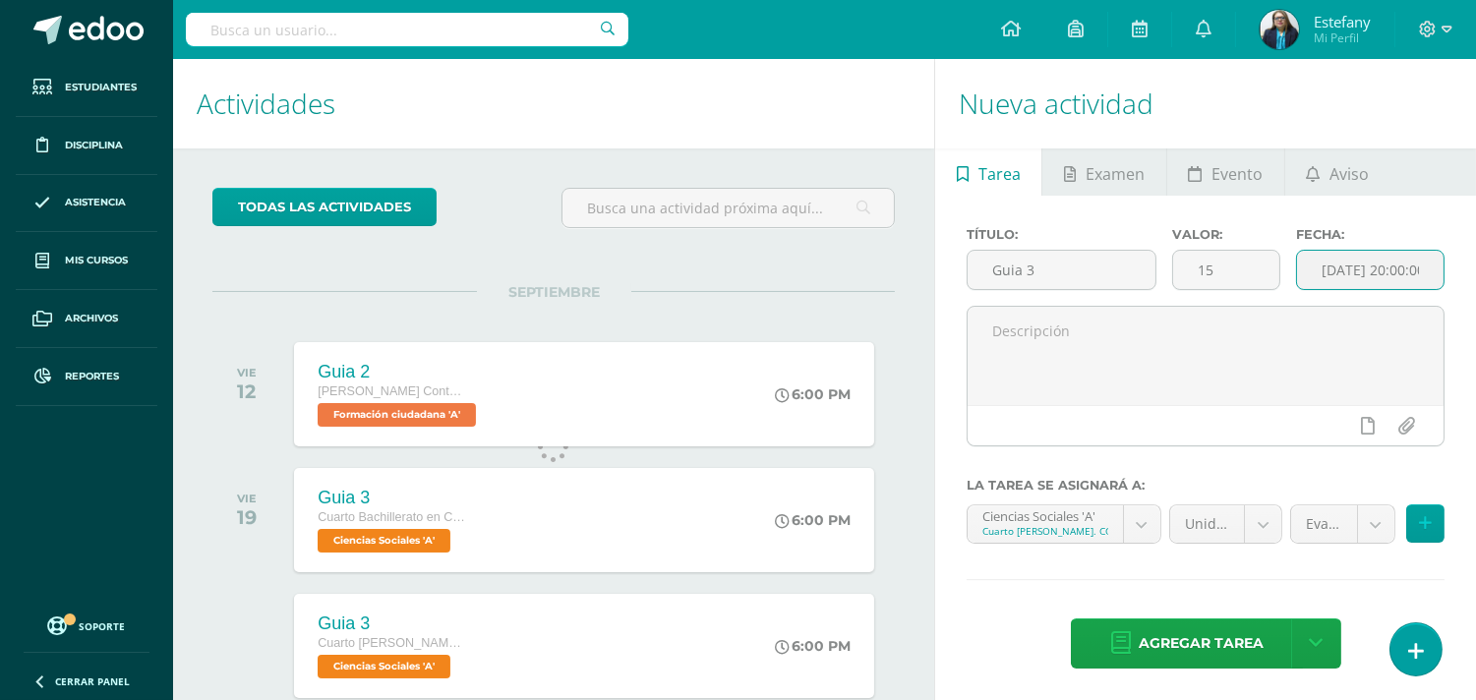
click at [1388, 285] on input "2025-09-12 20:00:00" at bounding box center [1370, 270] width 147 height 38
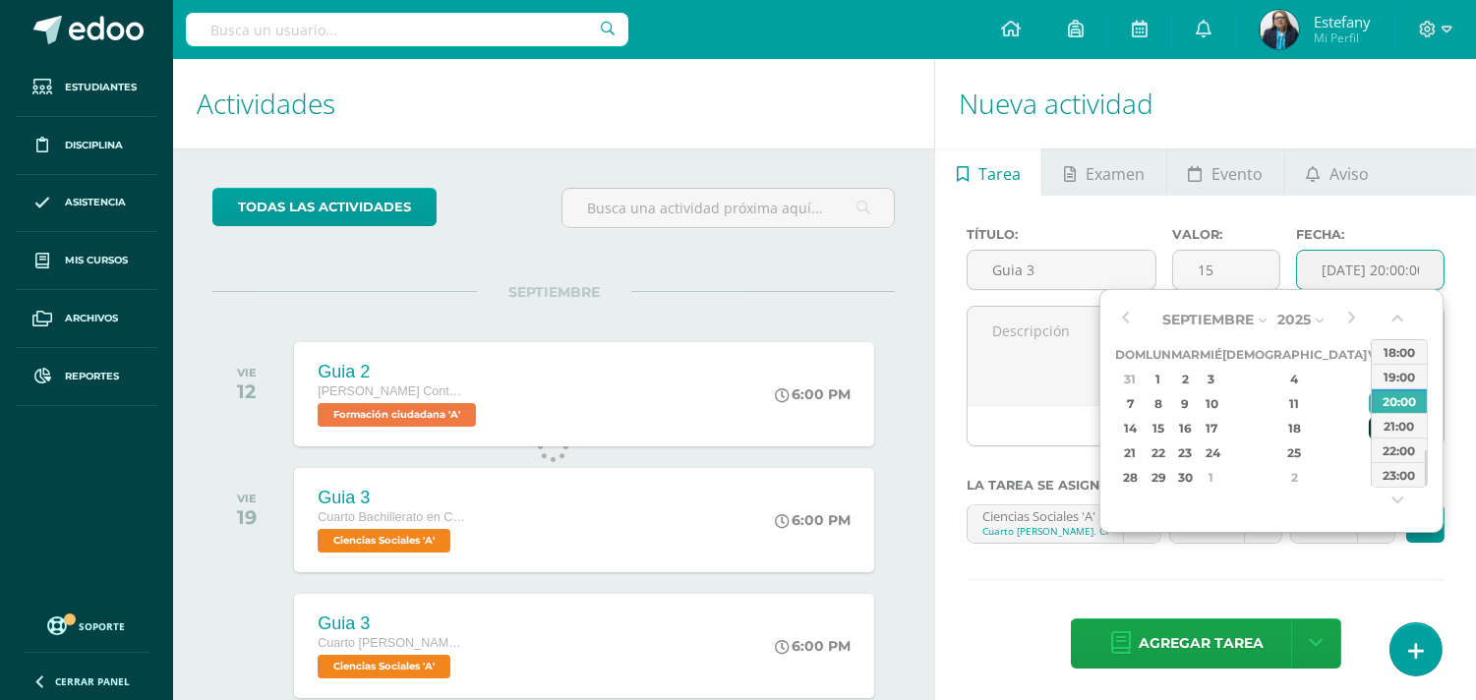
click at [1369, 421] on div "19" at bounding box center [1378, 428] width 18 height 23
click at [1394, 355] on div "18:00" at bounding box center [1399, 351] width 55 height 25
type input "[DATE] 18:00"
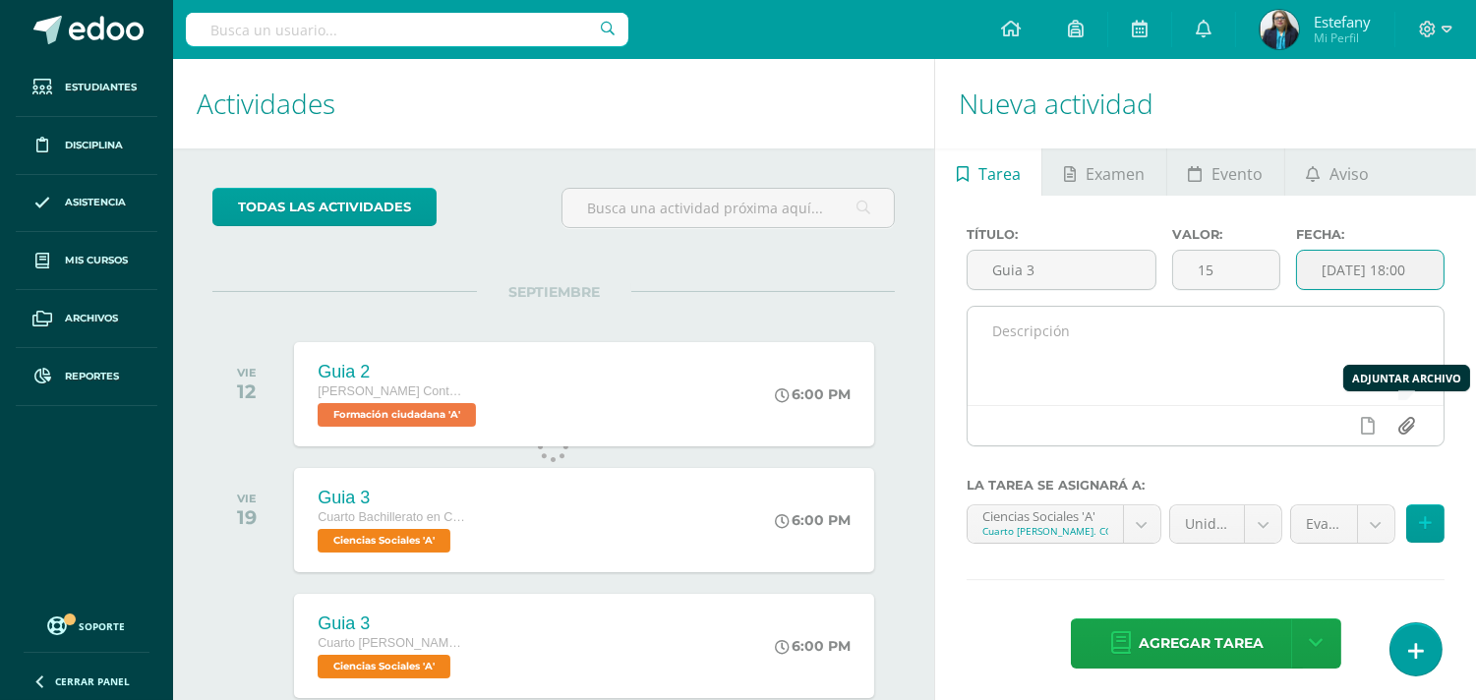
click at [1410, 434] on input "file" at bounding box center [1407, 425] width 38 height 37
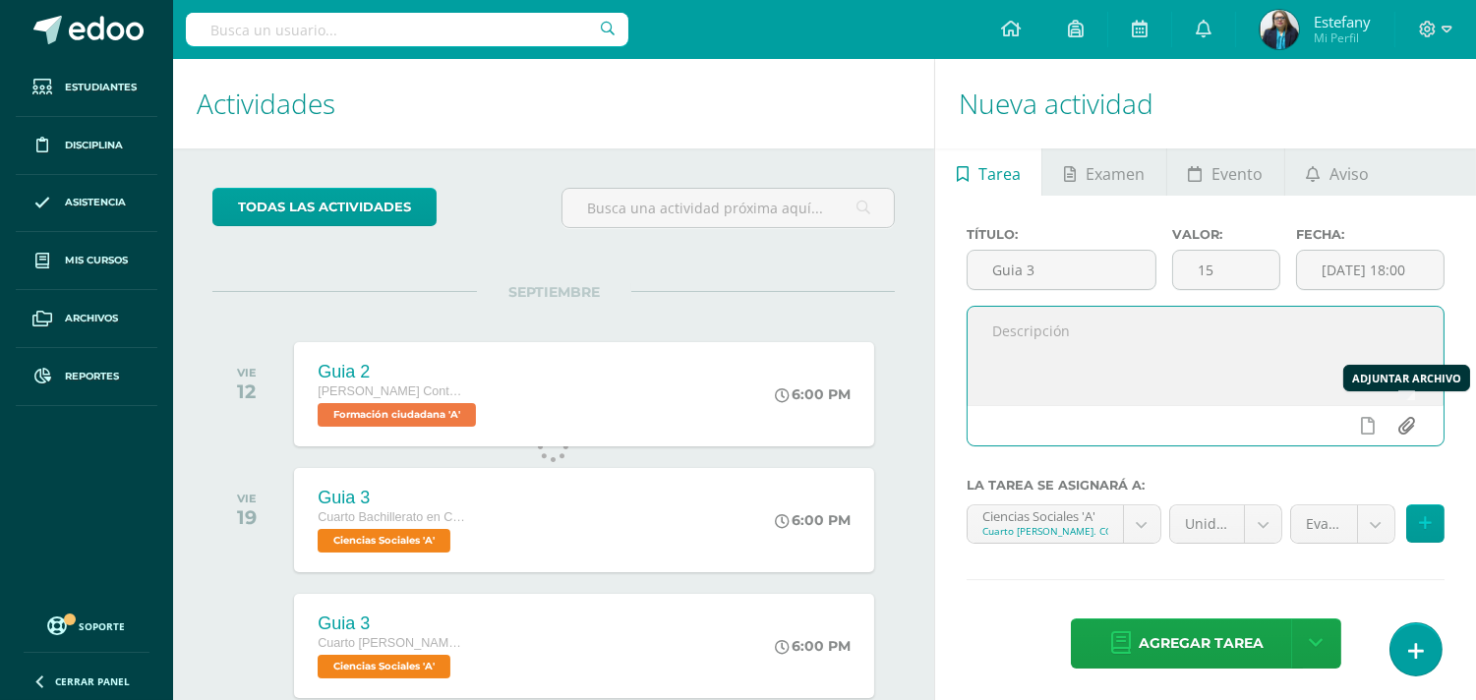
type input "C:\fakepath\Fundamentos de Derecho.docx (3).pdf"
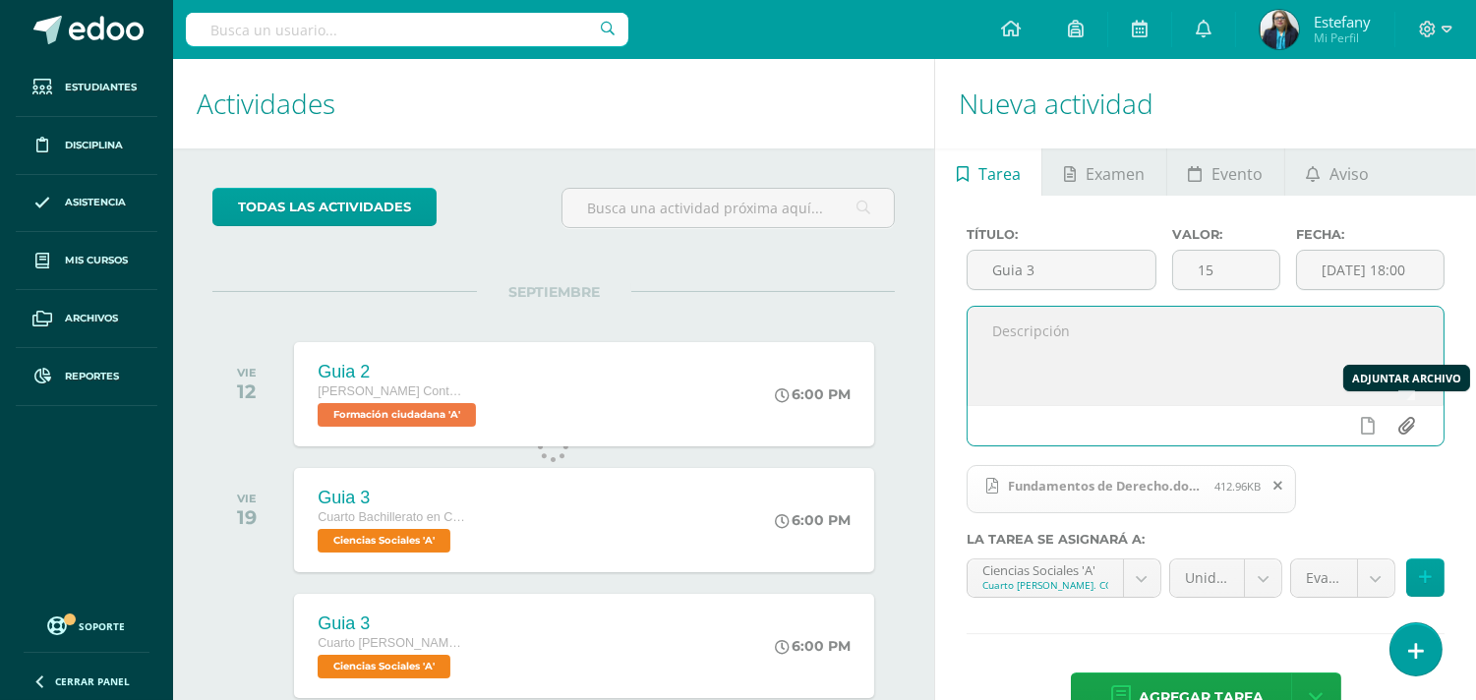
click at [1407, 434] on input "file" at bounding box center [1407, 425] width 38 height 37
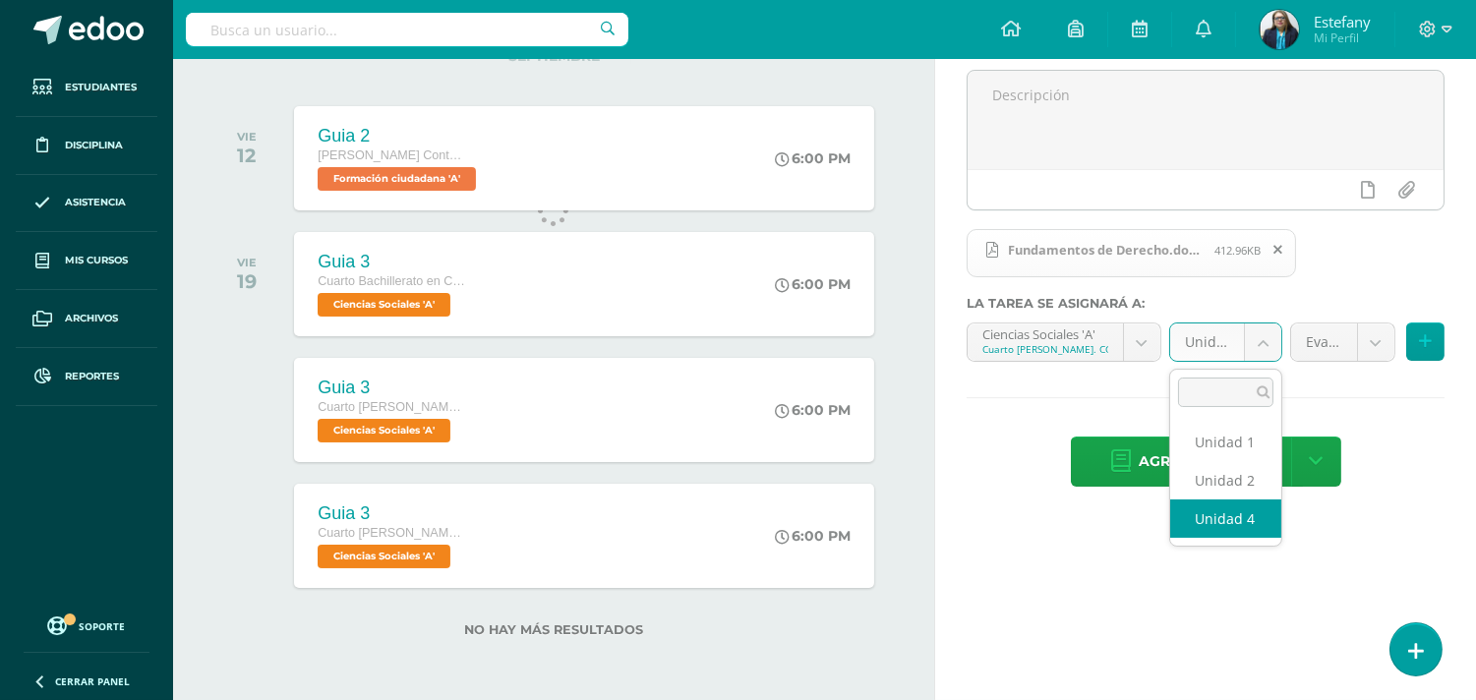
click at [1272, 344] on body "Tarea asignada exitosamente Estudiantes Disciplina Asistencia Mis cursos Archiv…" at bounding box center [738, 114] width 1476 height 700
select select "113660"
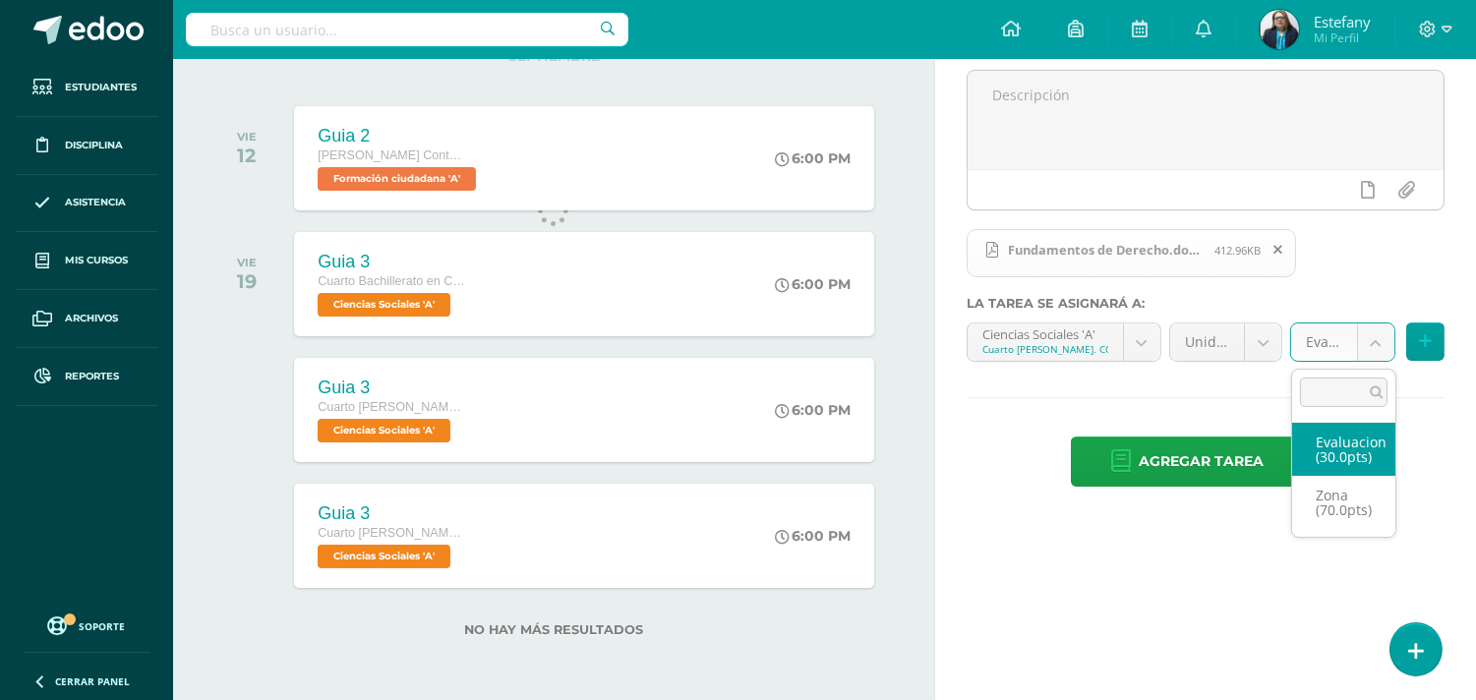
click at [1365, 347] on body "Tarea asignada exitosamente Estudiantes Disciplina Asistencia Mis cursos Archiv…" at bounding box center [738, 114] width 1476 height 700
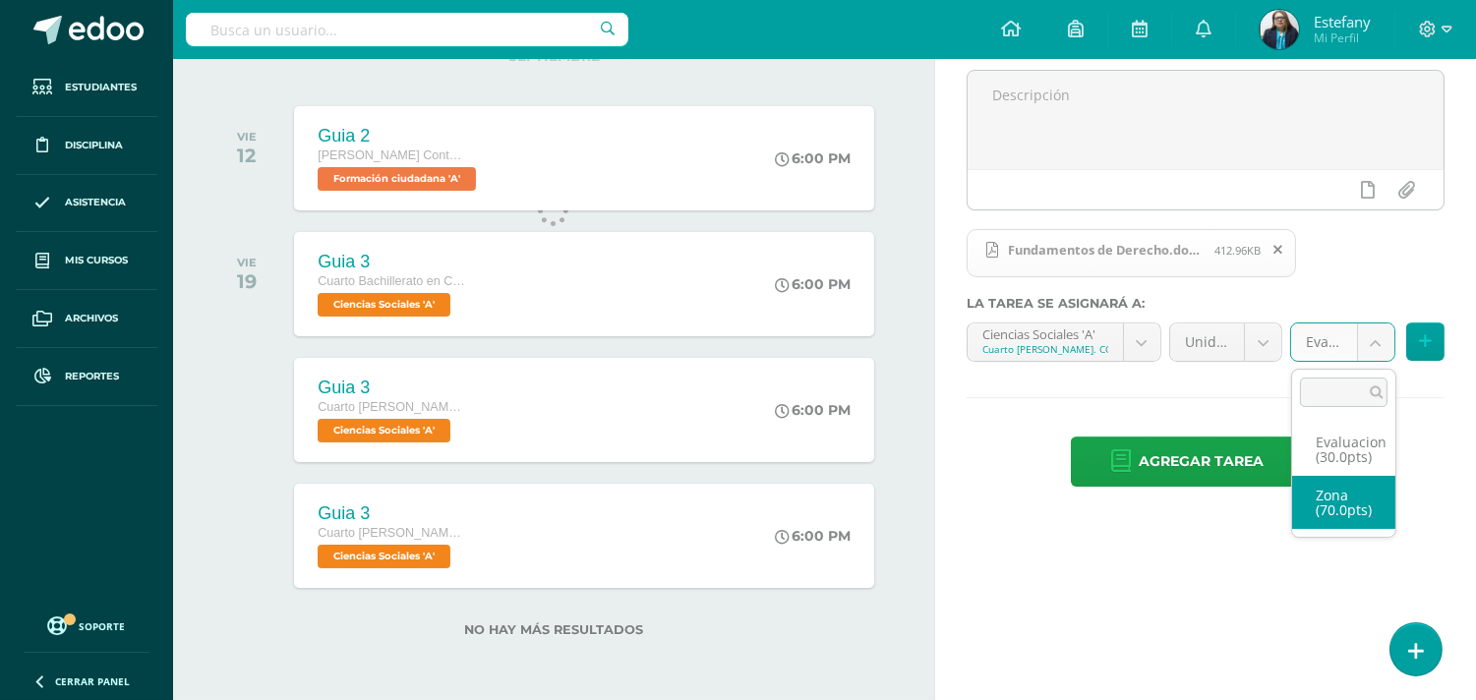
select select "123110"
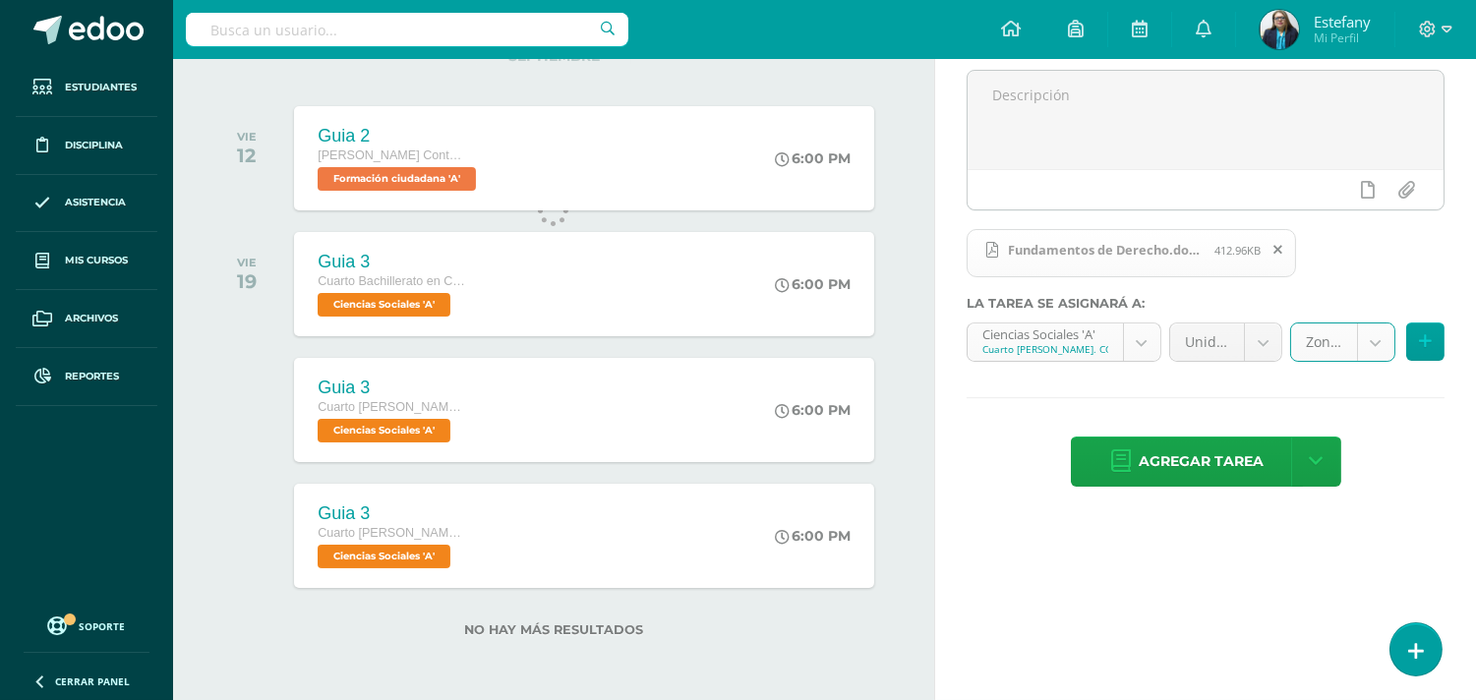
click at [1141, 348] on body "Tarea asignada exitosamente Estudiantes Disciplina Asistencia Mis cursos Archiv…" at bounding box center [738, 114] width 1476 height 700
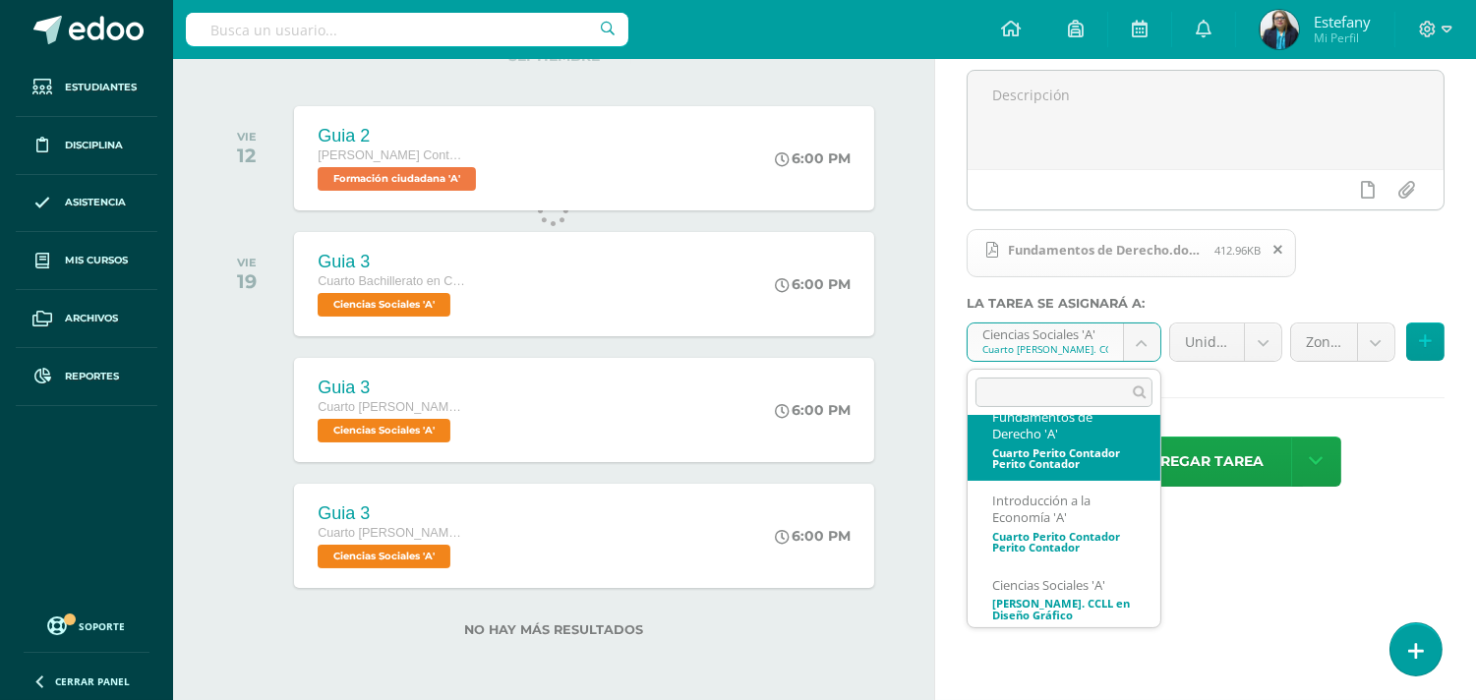
scroll to position [231, 0]
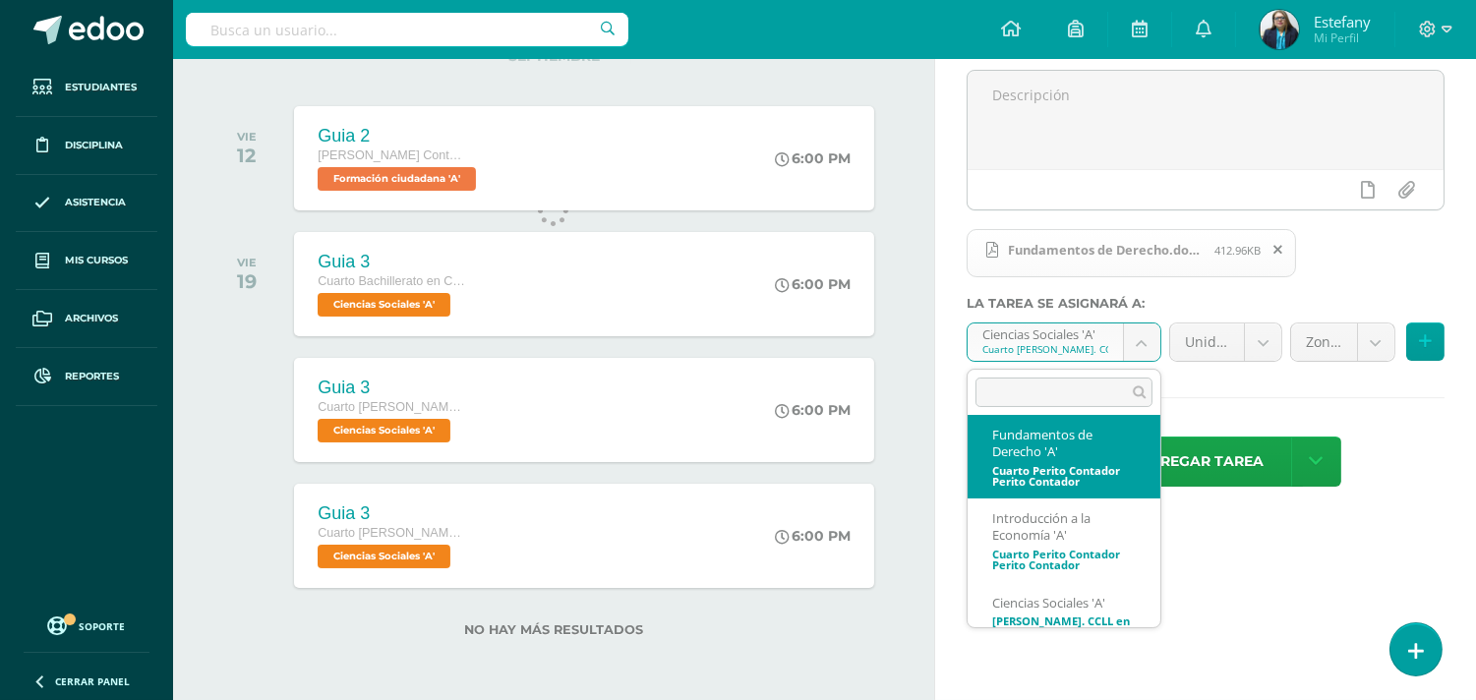
select select "110973"
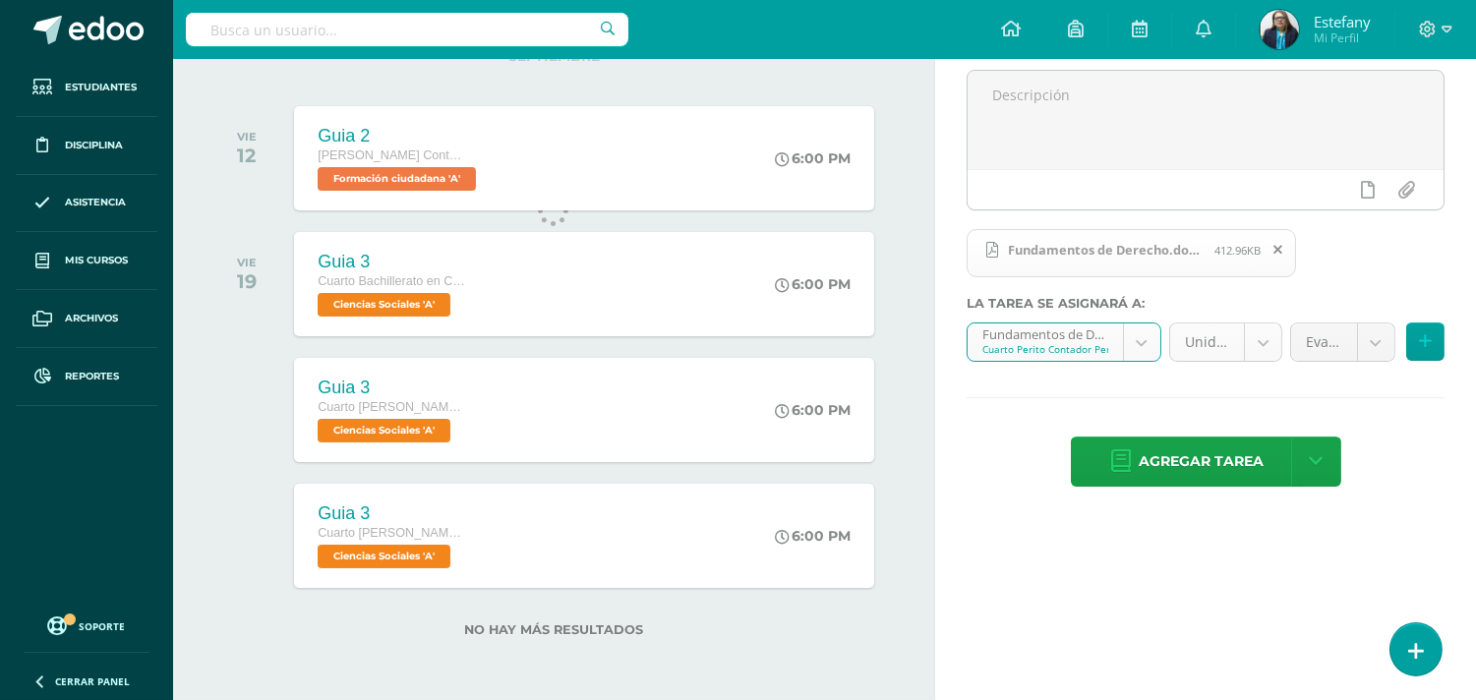
click at [1264, 341] on body "Tarea asignada exitosamente Estudiantes Disciplina Asistencia Mis cursos Archiv…" at bounding box center [738, 114] width 1476 height 700
select select "110979"
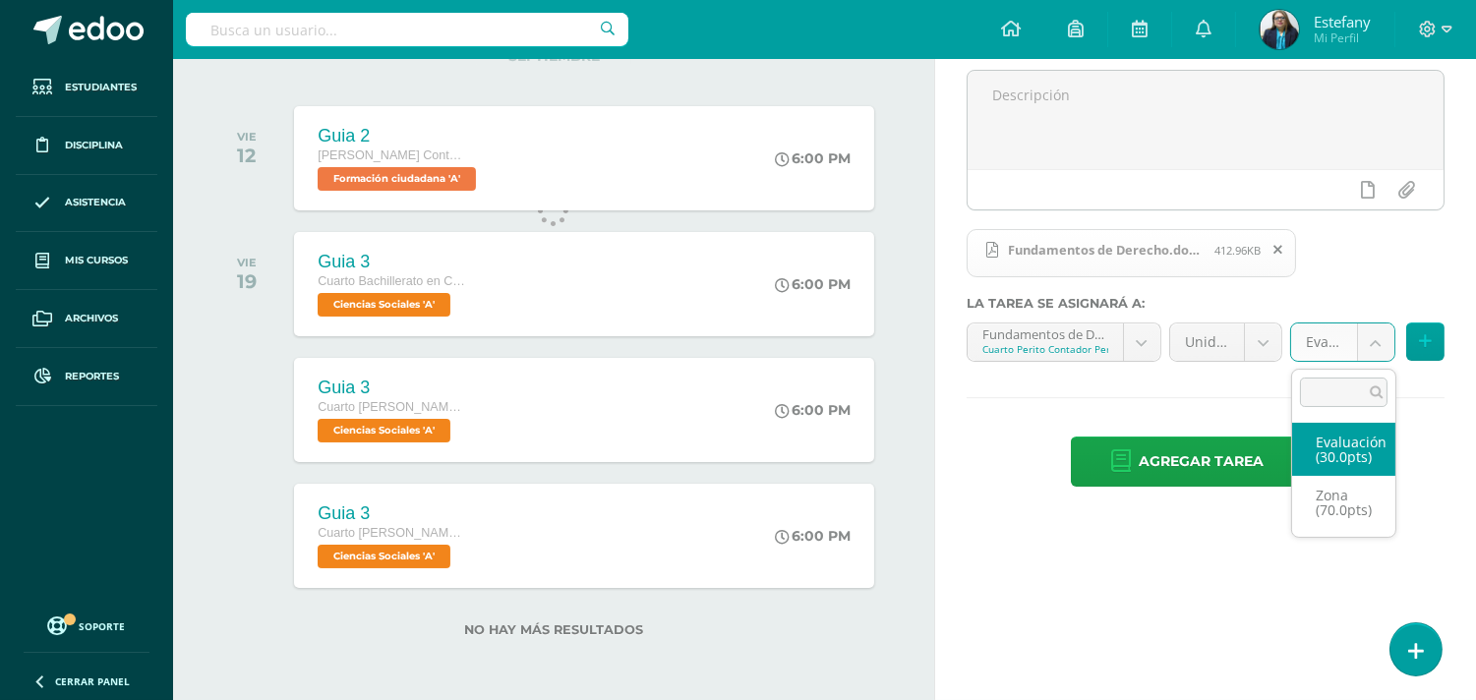
click at [1372, 346] on body "Tarea asignada exitosamente Estudiantes Disciplina Asistencia Mis cursos Archiv…" at bounding box center [738, 114] width 1476 height 700
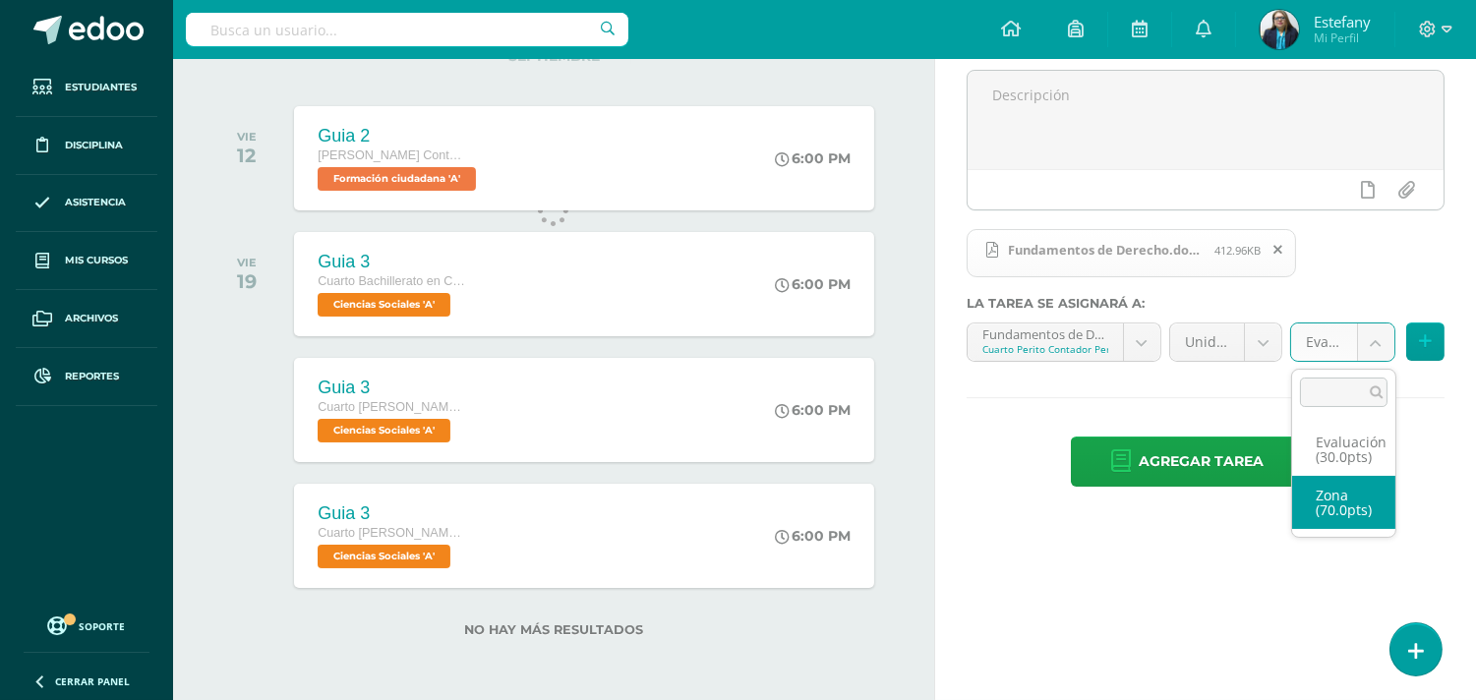
select select "123089"
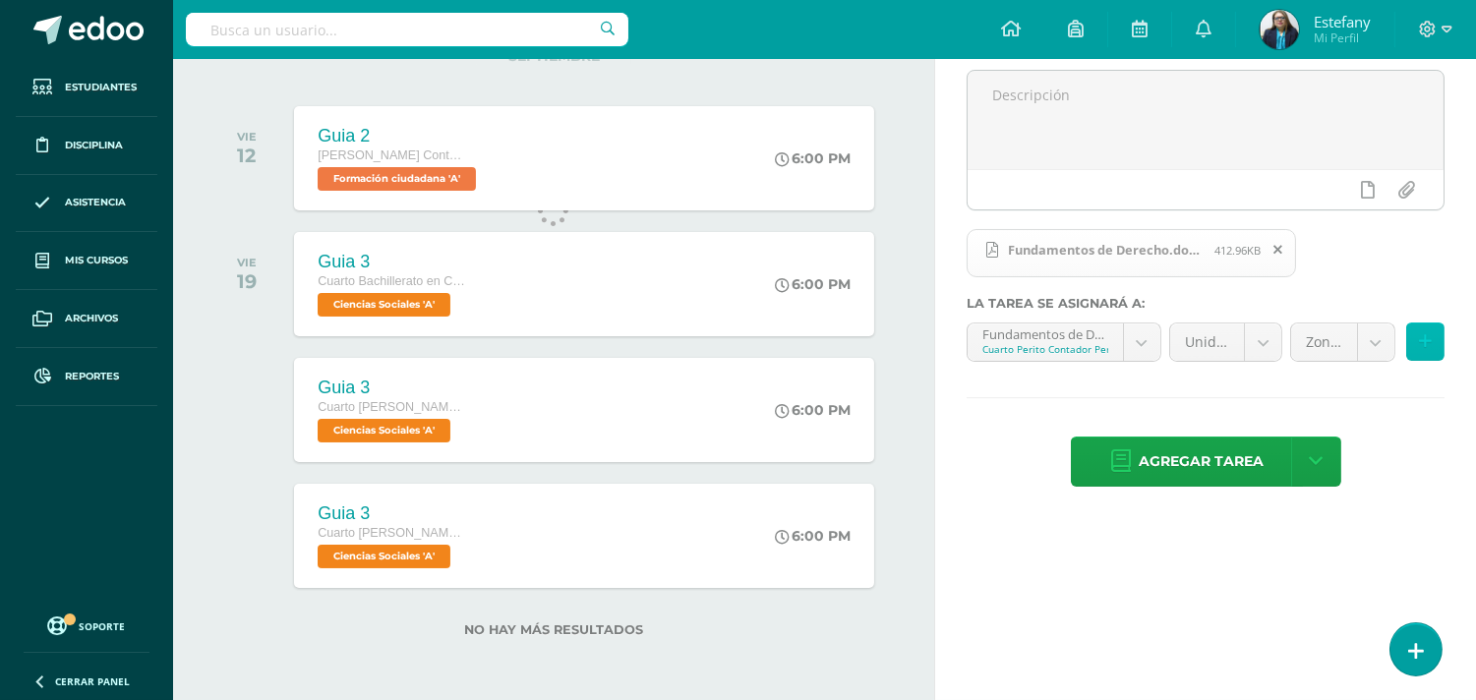
click at [1411, 344] on button at bounding box center [1426, 342] width 38 height 38
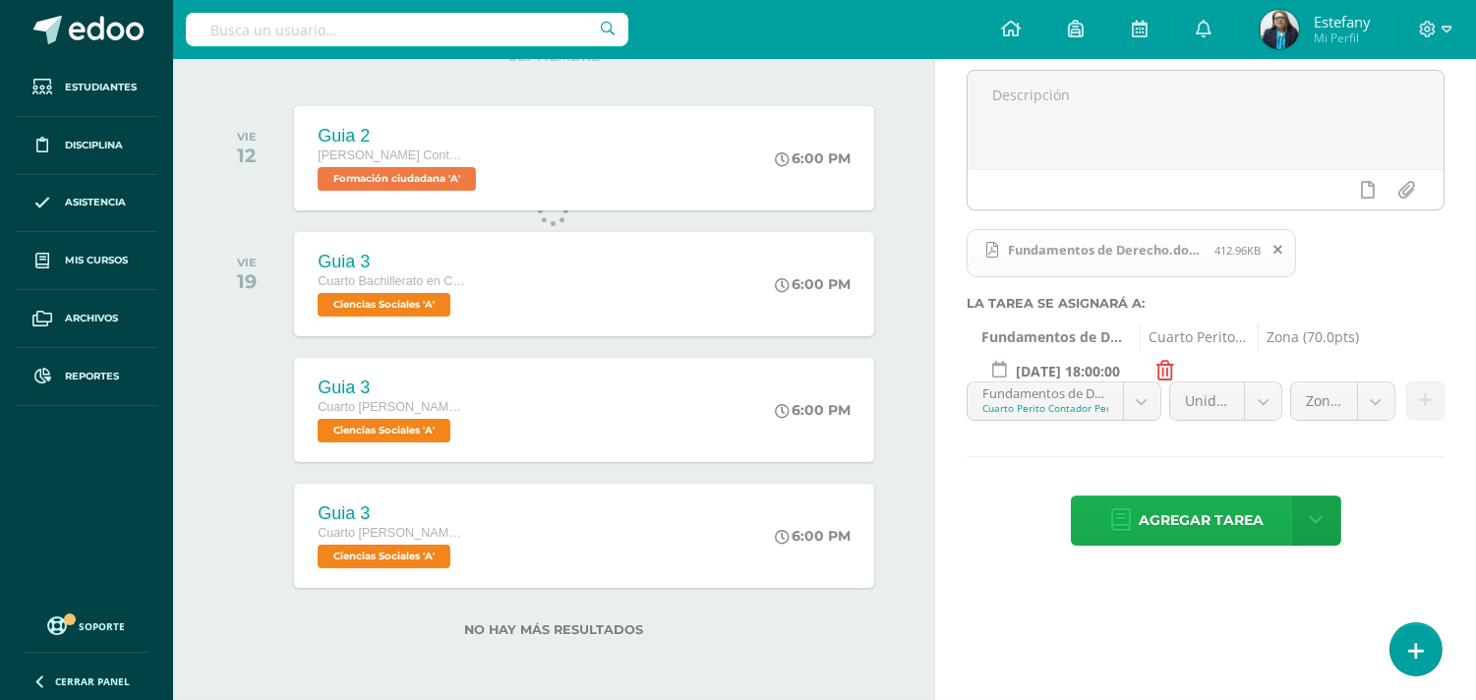
click at [1208, 528] on span "Agregar tarea" at bounding box center [1201, 521] width 125 height 48
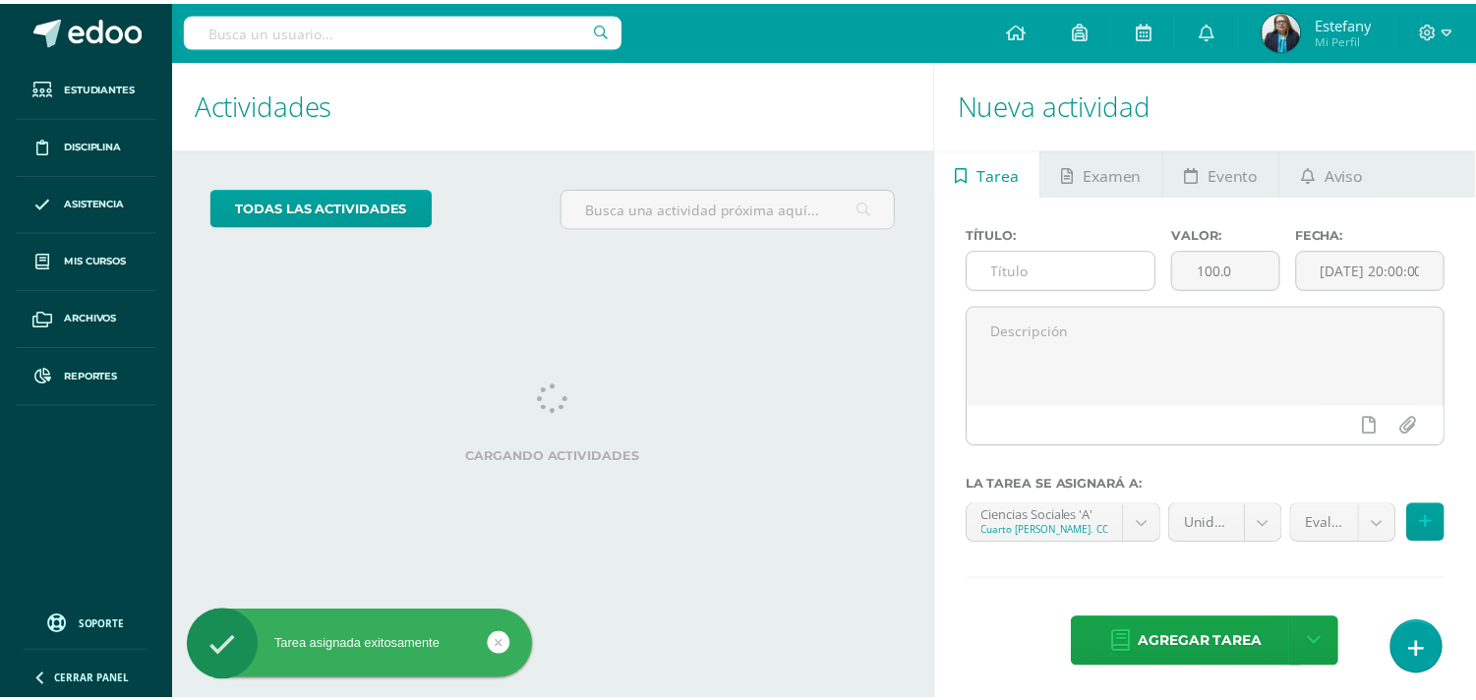
scroll to position [6, 0]
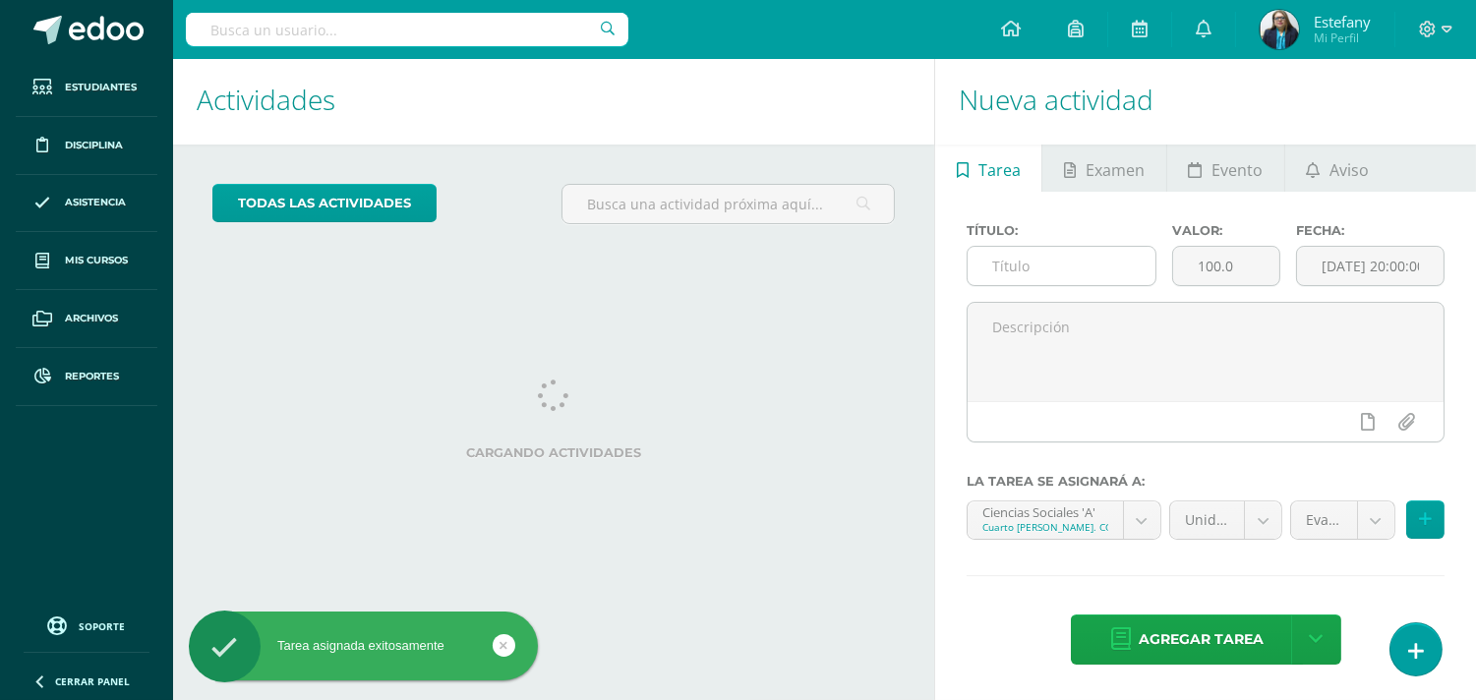
click at [1089, 252] on input "text" at bounding box center [1062, 266] width 188 height 38
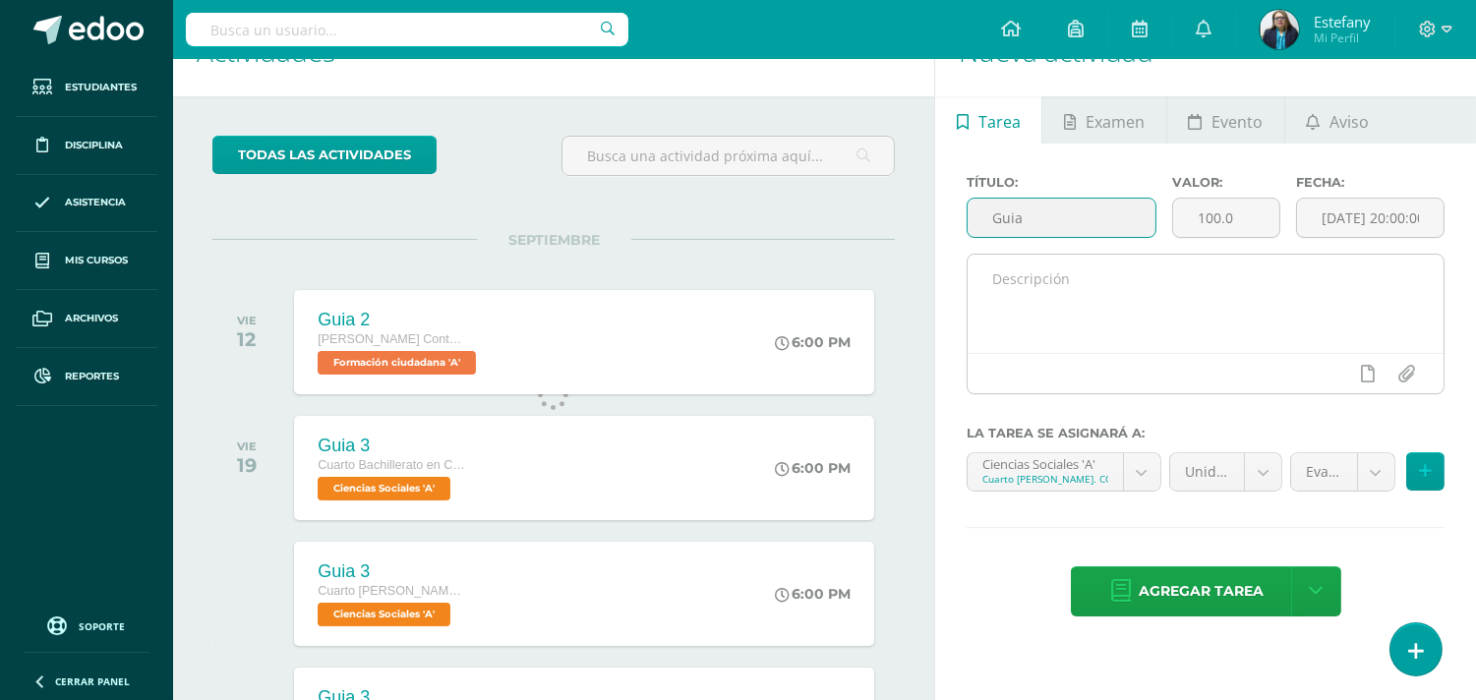
scroll to position [0, 0]
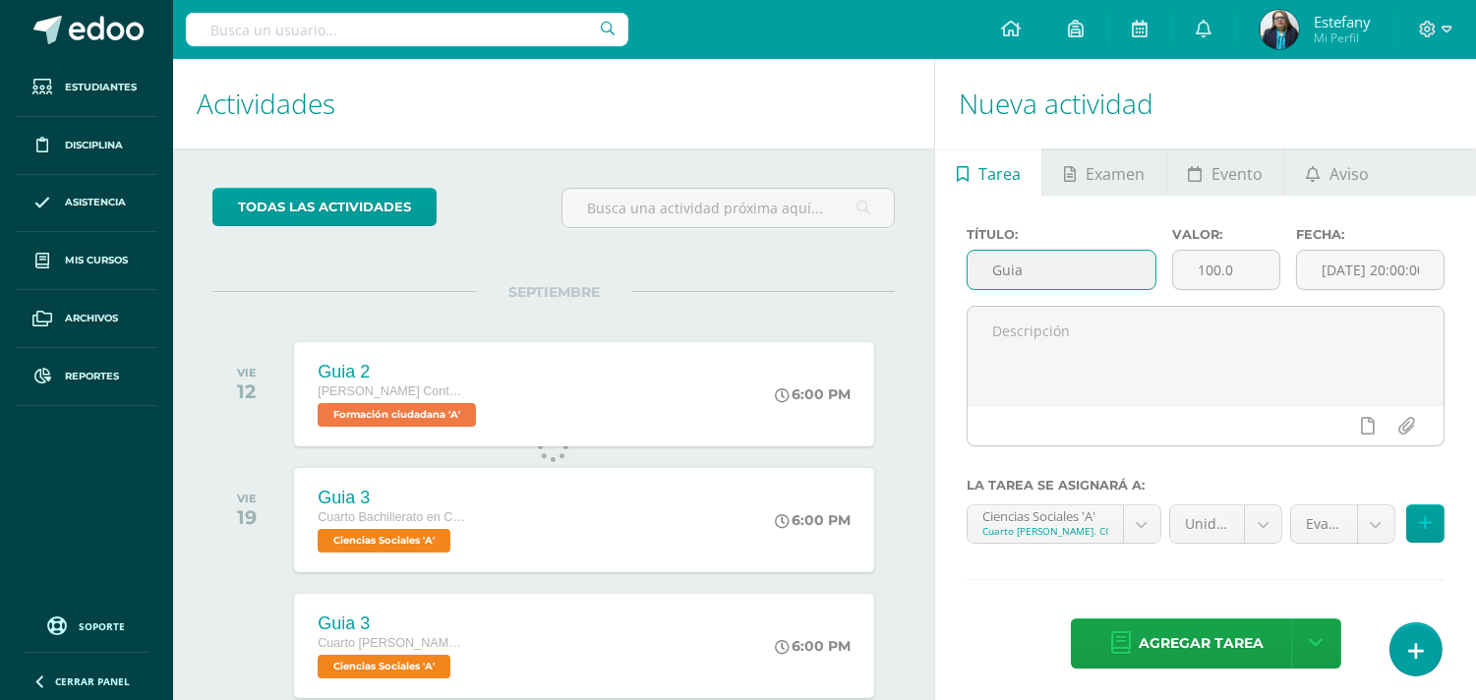
click at [1068, 271] on input "Guia" at bounding box center [1062, 270] width 188 height 38
type input "Guia 3"
drag, startPoint x: 1244, startPoint y: 258, endPoint x: 1159, endPoint y: 268, distance: 86.1
click at [1159, 268] on div "Título: Guia 3 Valor: 100.0 Fecha: 2025-09-12 20:00:00" at bounding box center [1206, 266] width 494 height 79
type input "15"
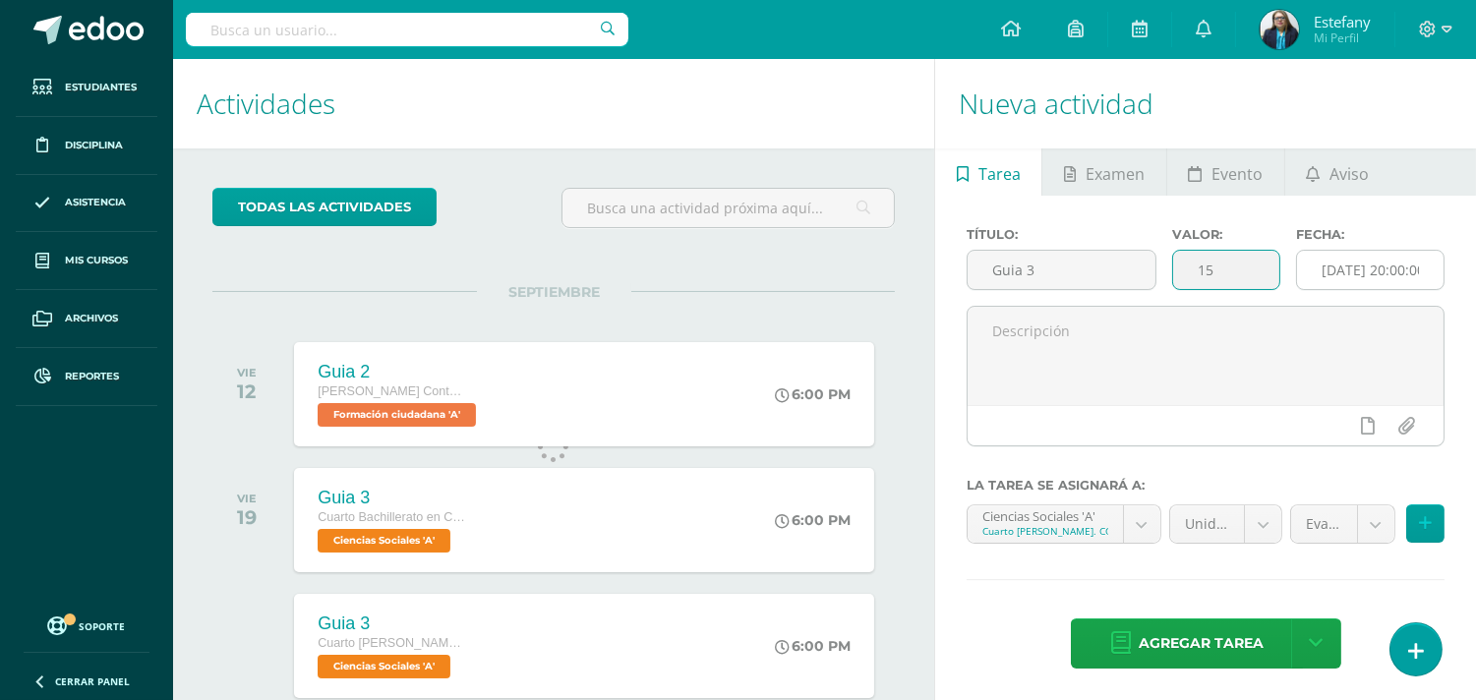
click at [1387, 264] on input "2025-09-12 20:00:00" at bounding box center [1370, 270] width 147 height 38
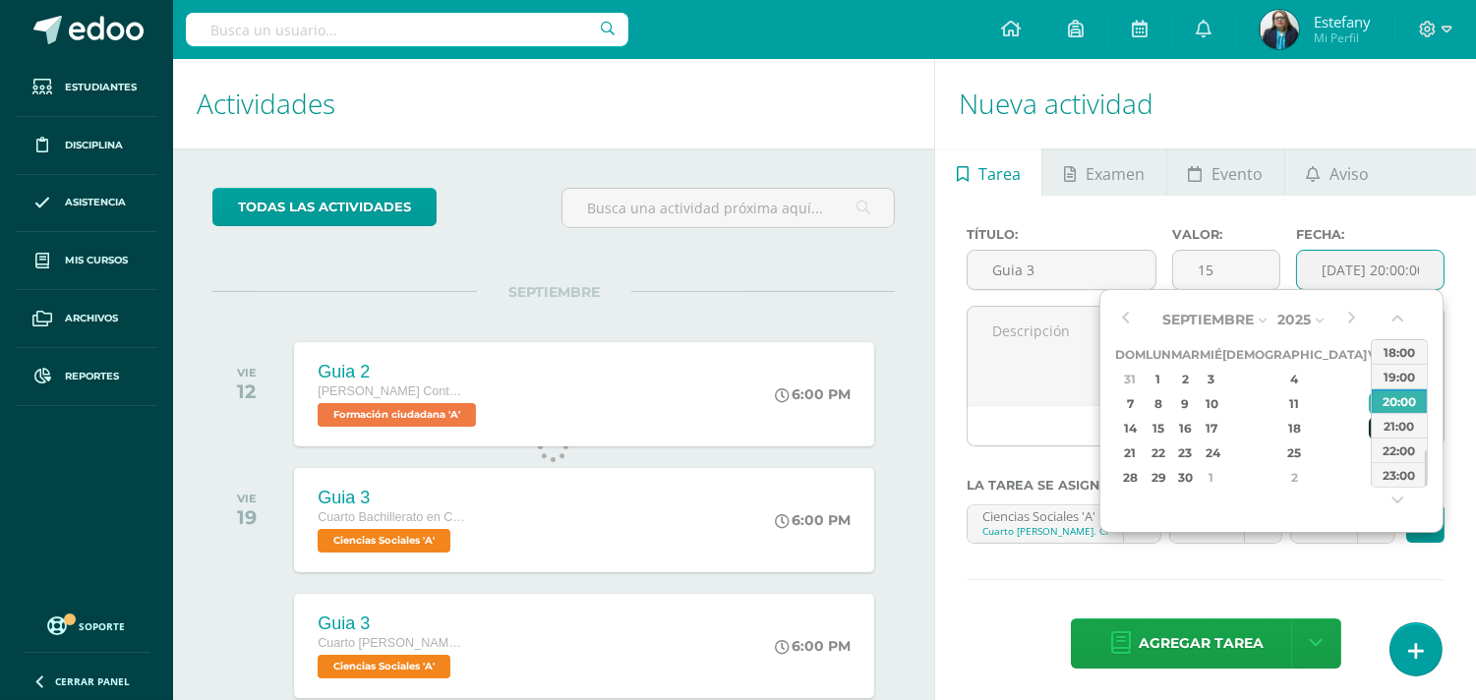
click at [1369, 423] on div "19" at bounding box center [1378, 428] width 18 height 23
click at [1389, 346] on div "18:00" at bounding box center [1399, 351] width 55 height 25
type input "2025-09-19 18:00"
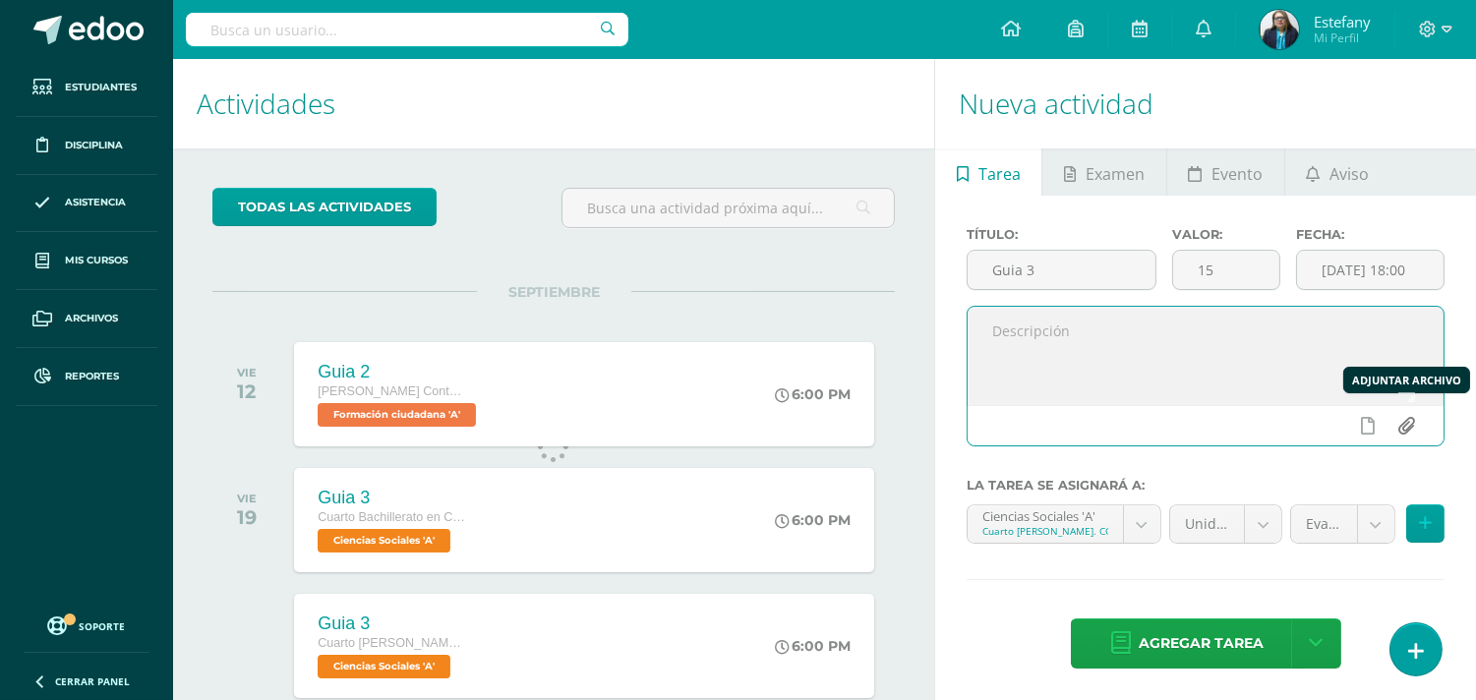
click at [1404, 430] on input "file" at bounding box center [1407, 425] width 38 height 37
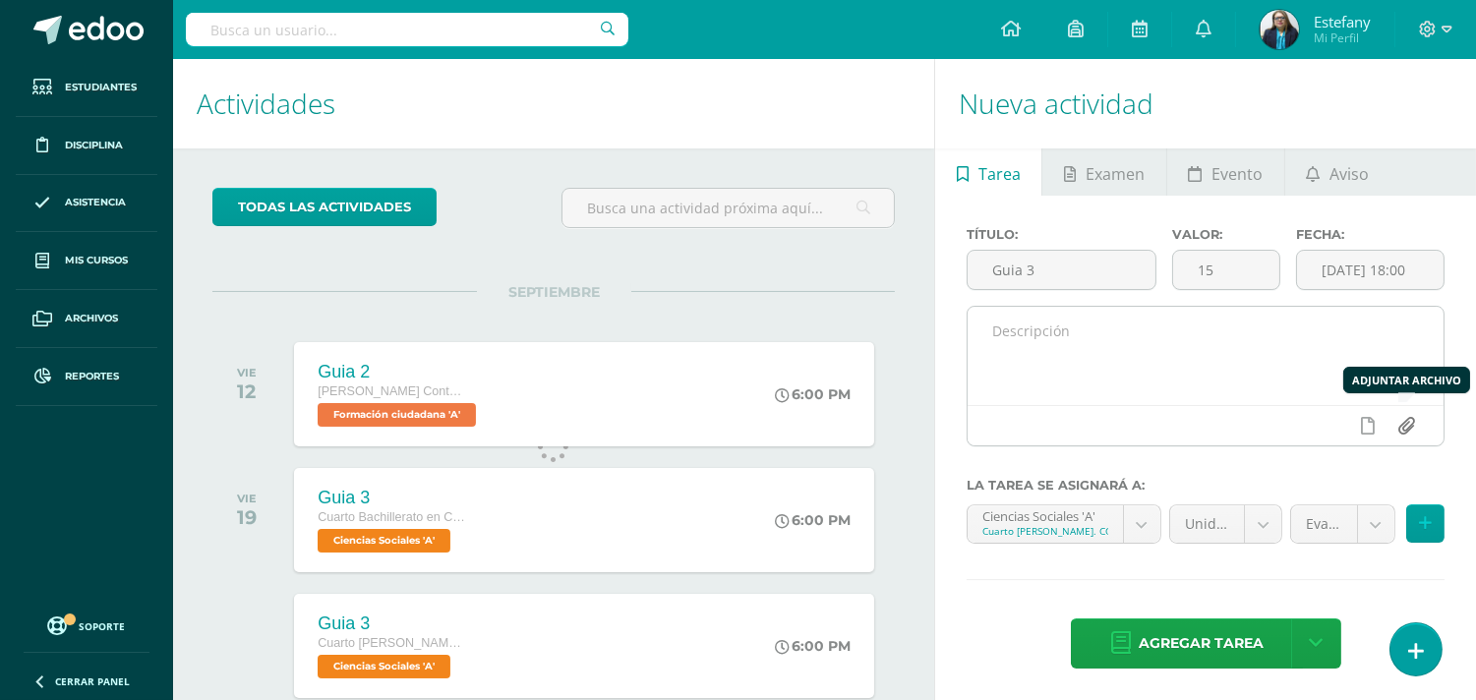
type input "C:\fakepath\Introduccion a la economia.docx.pdf"
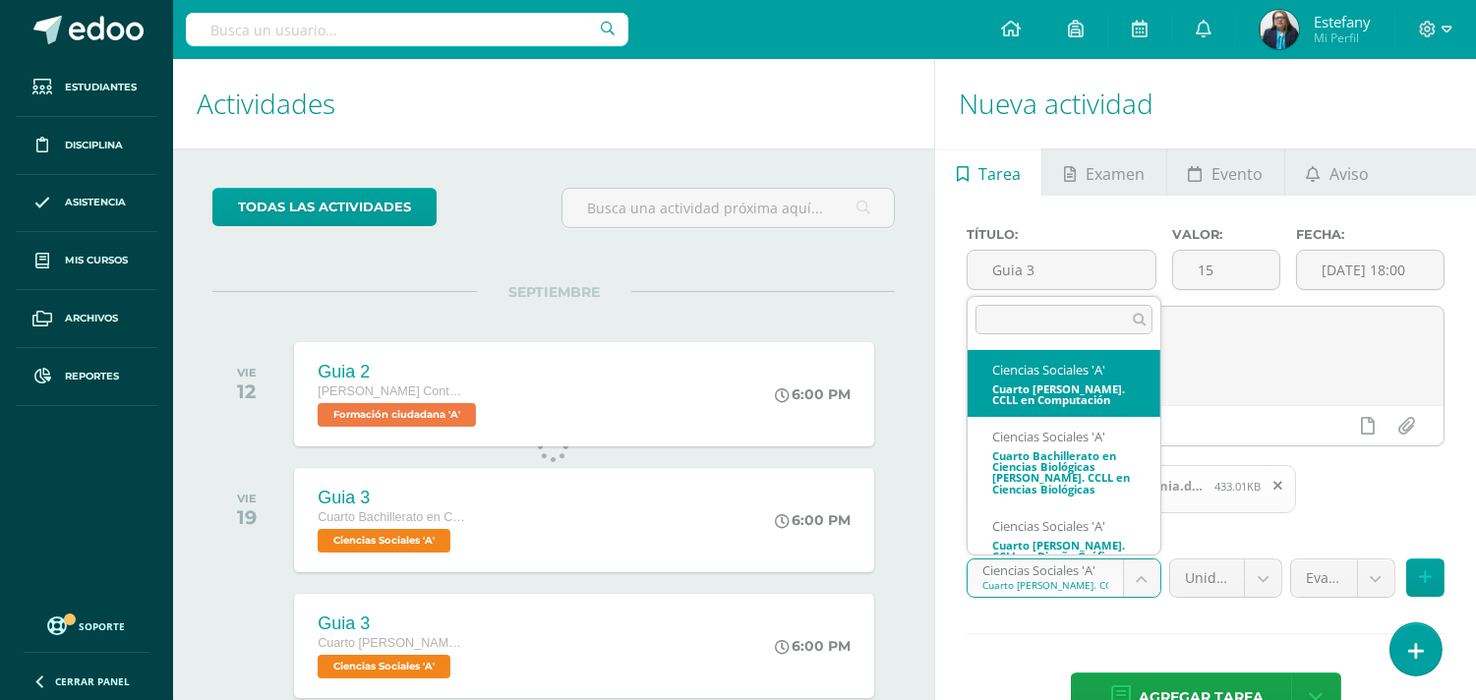
click at [1145, 571] on body "Tarea asignada exitosamente Estudiantes Disciplina Asistencia Mis cursos Archiv…" at bounding box center [738, 350] width 1476 height 700
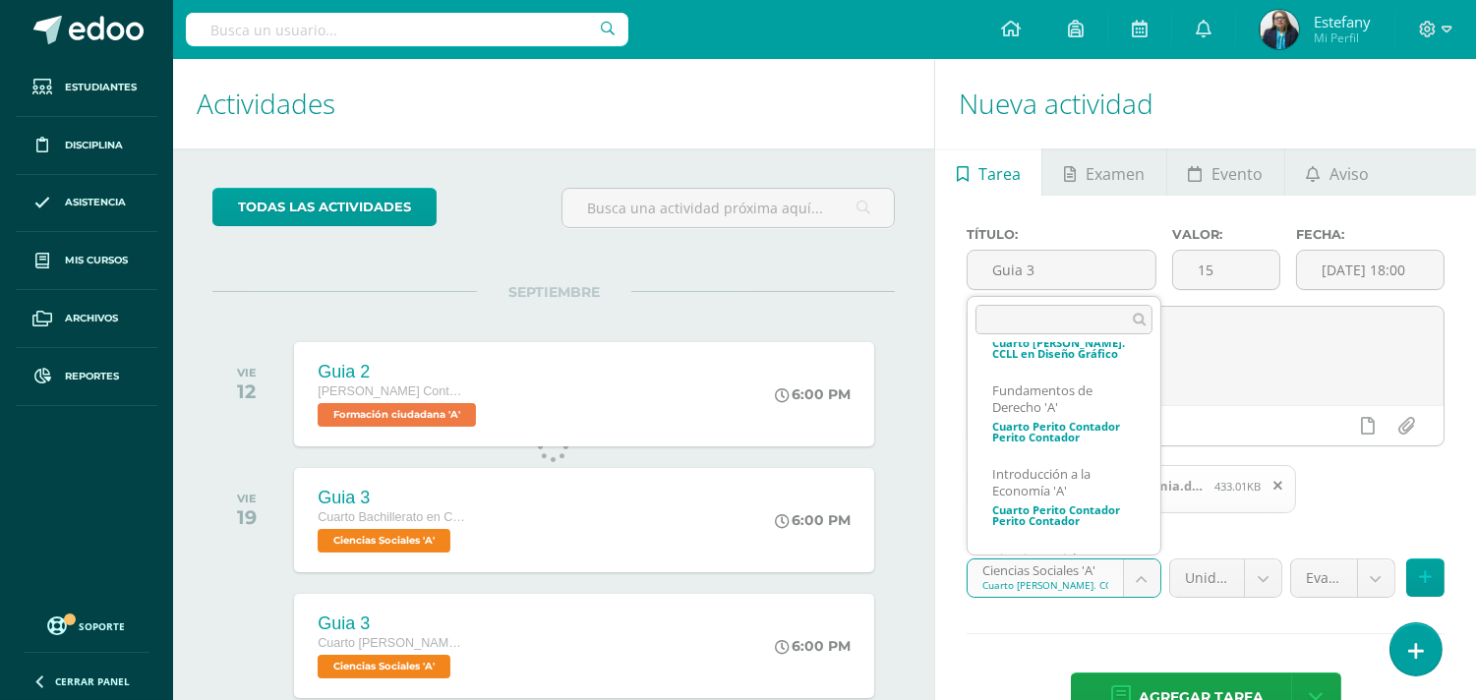
scroll to position [208, 0]
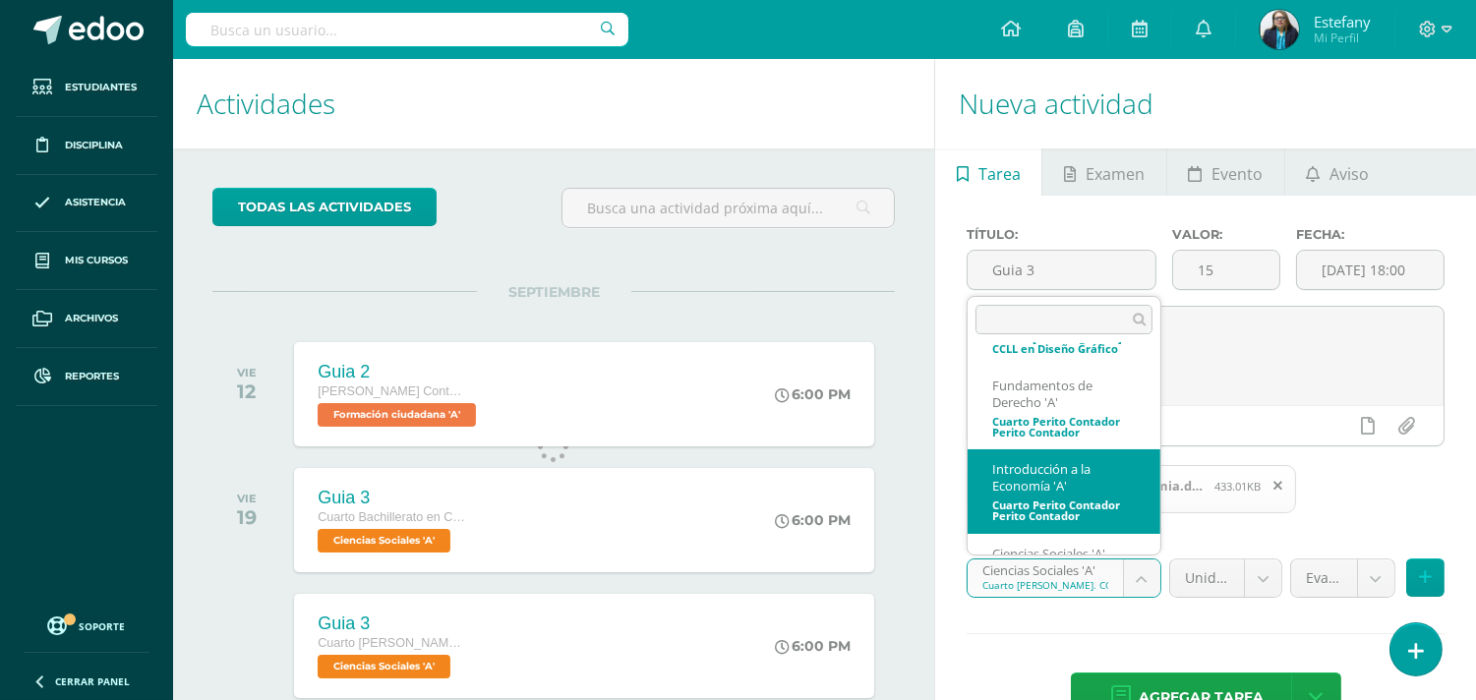
select select "110994"
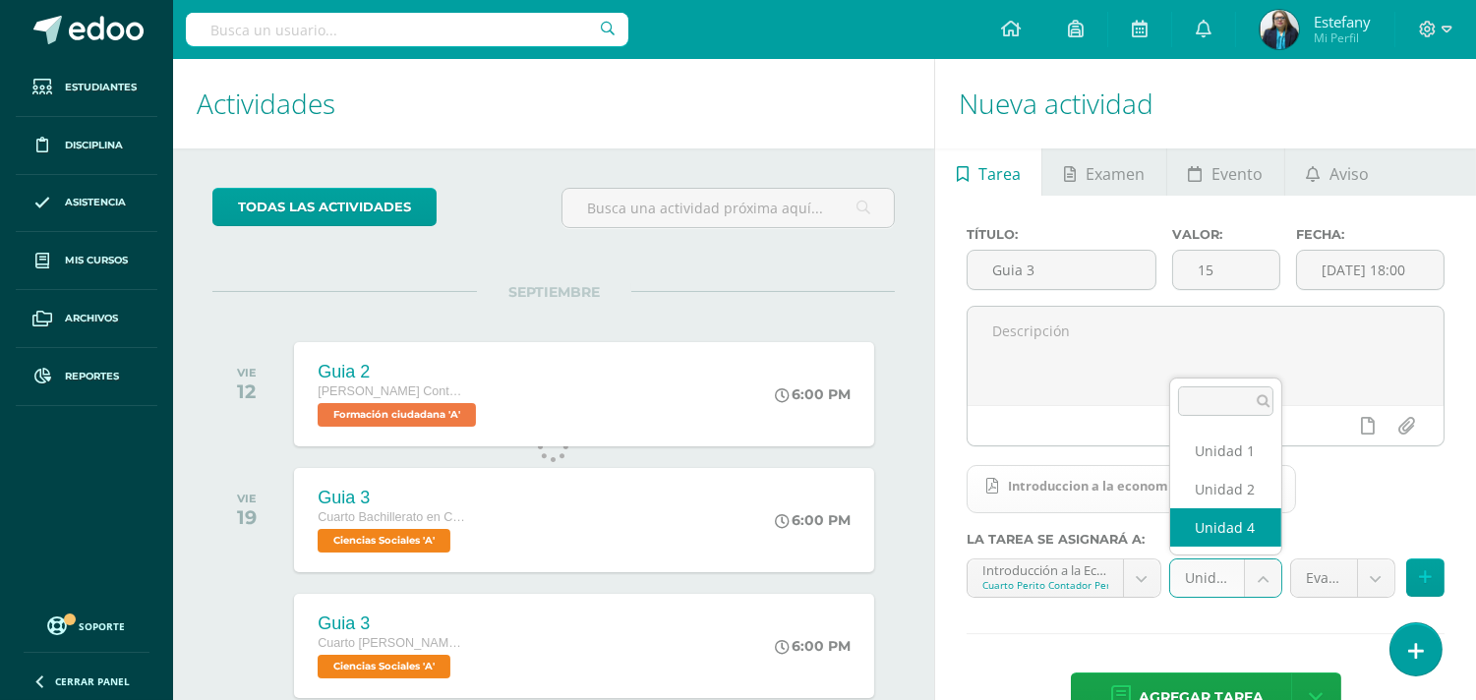
click at [1257, 575] on body "Tarea asignada exitosamente Estudiantes Disciplina Asistencia Mis cursos Archiv…" at bounding box center [738, 350] width 1476 height 700
select select "111000"
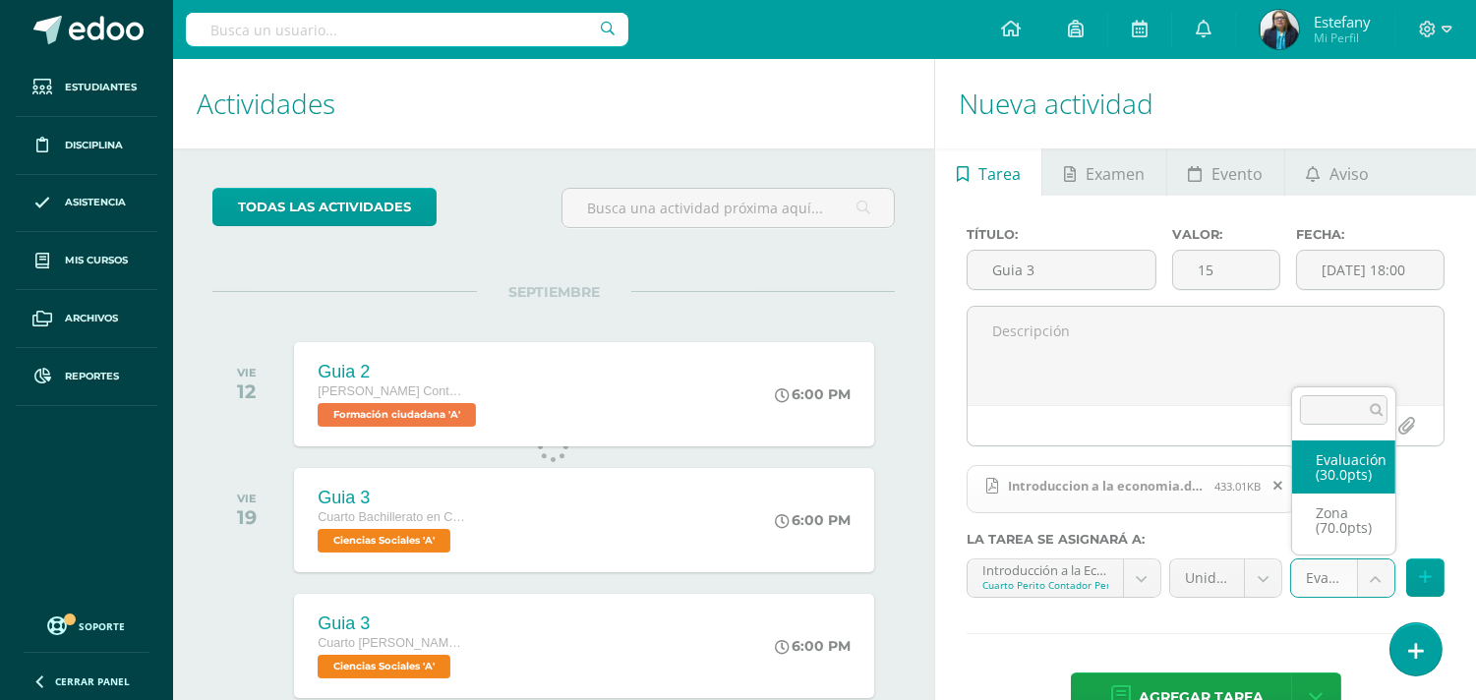
click at [1369, 586] on body "Tarea asignada exitosamente Estudiantes Disciplina Asistencia Mis cursos Archiv…" at bounding box center [738, 350] width 1476 height 700
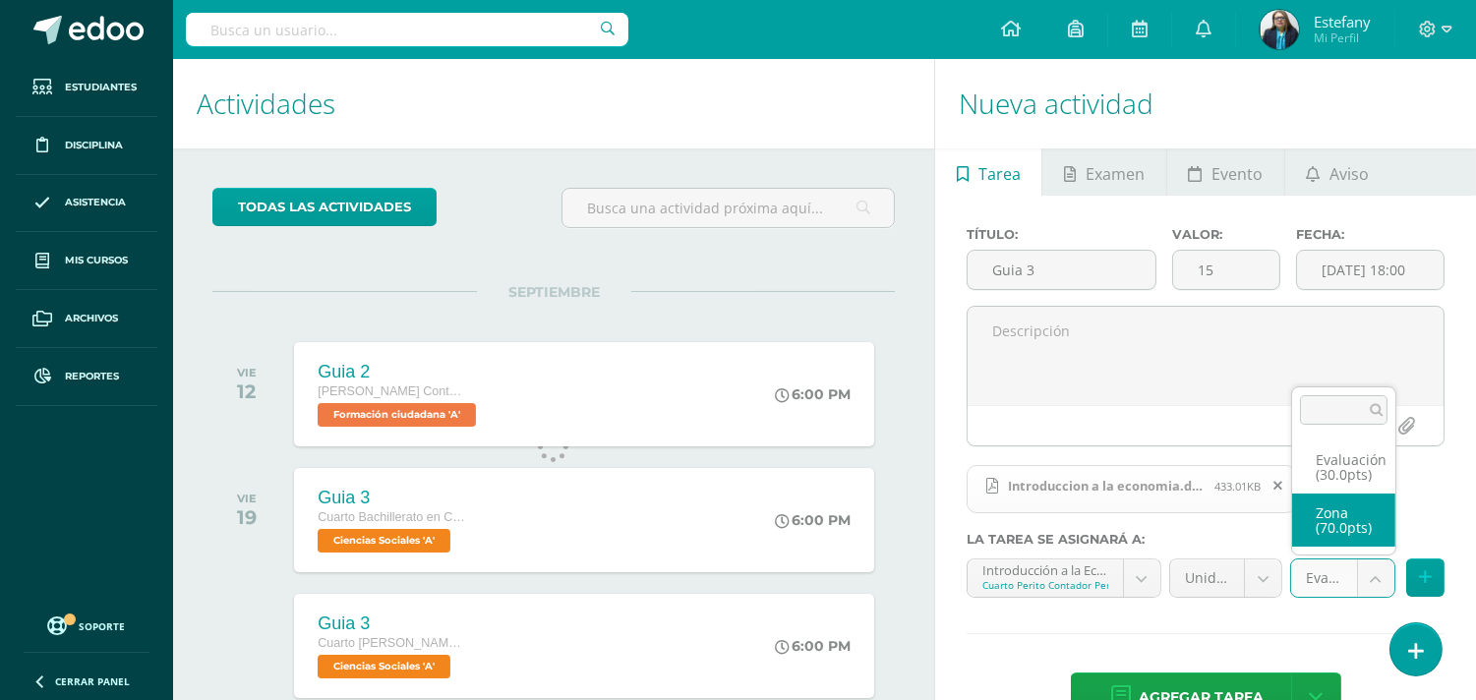
select select "123094"
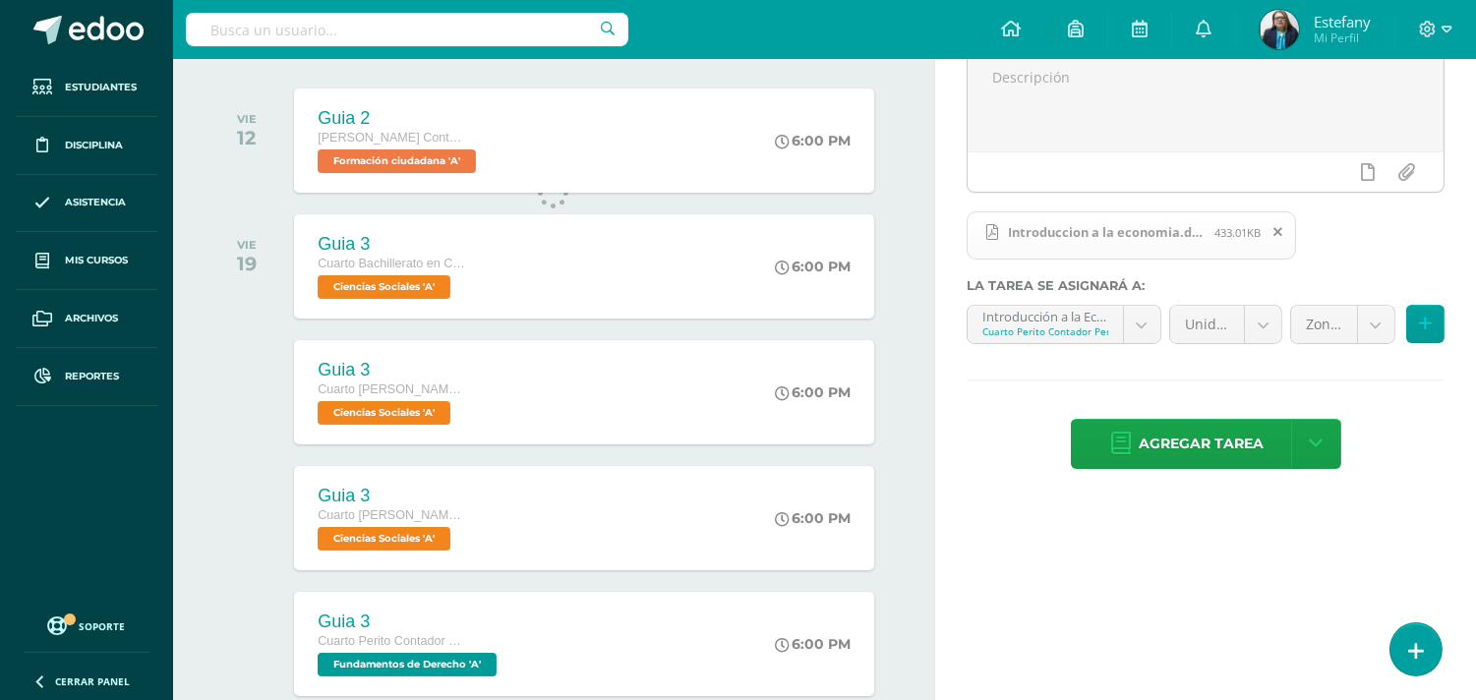
click at [1233, 418] on div "Título: Guia 3 Valor: 15 Fecha: 2025-09-19 18:00 Introduccion a la economia.doc…" at bounding box center [1205, 223] width 541 height 563
click at [1227, 430] on span "Agregar tarea" at bounding box center [1201, 444] width 125 height 48
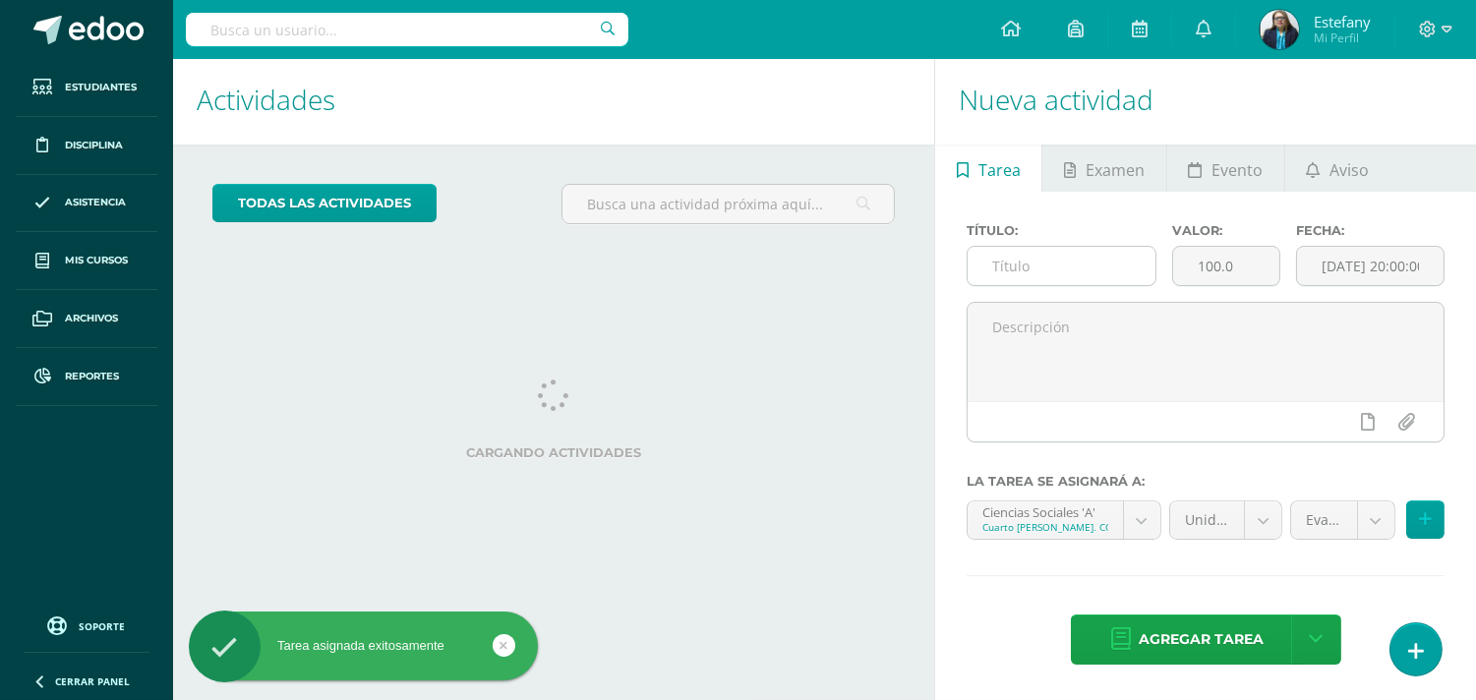
click at [1073, 260] on input "text" at bounding box center [1062, 266] width 188 height 38
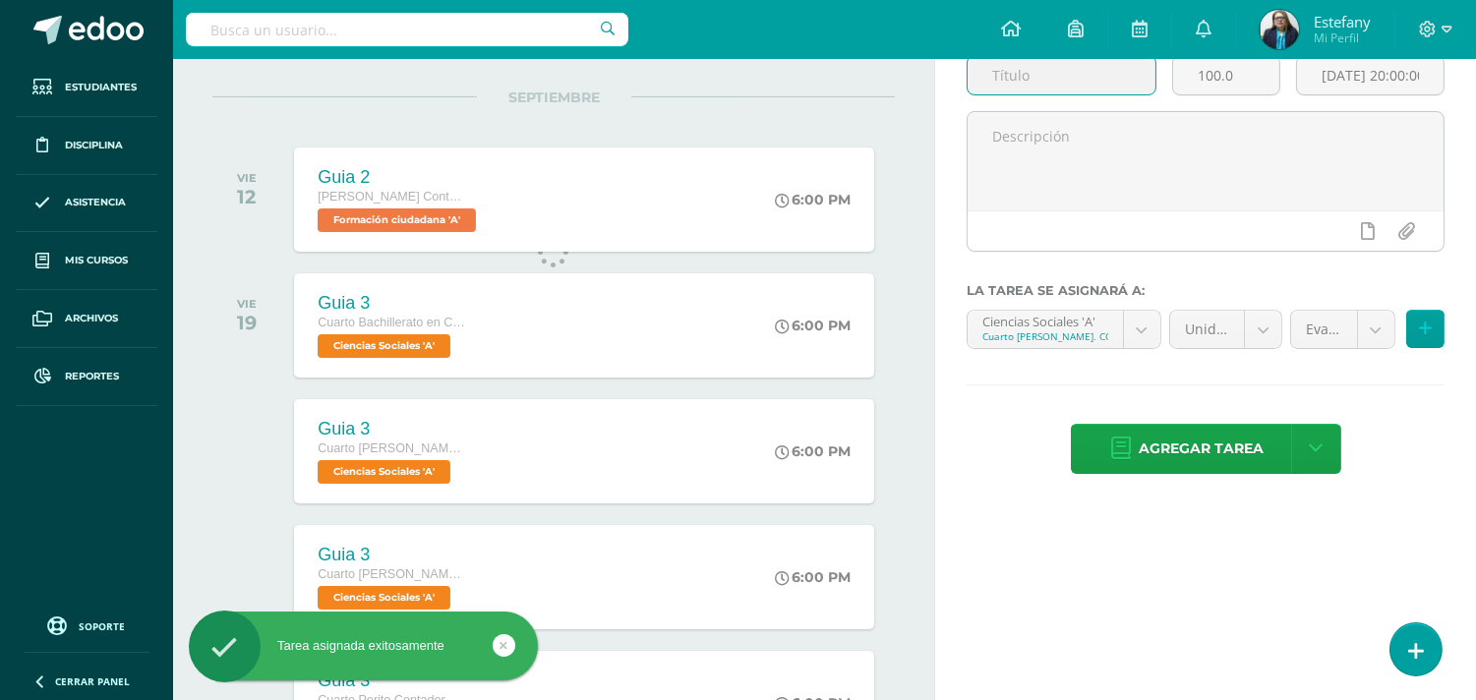
scroll to position [6, 0]
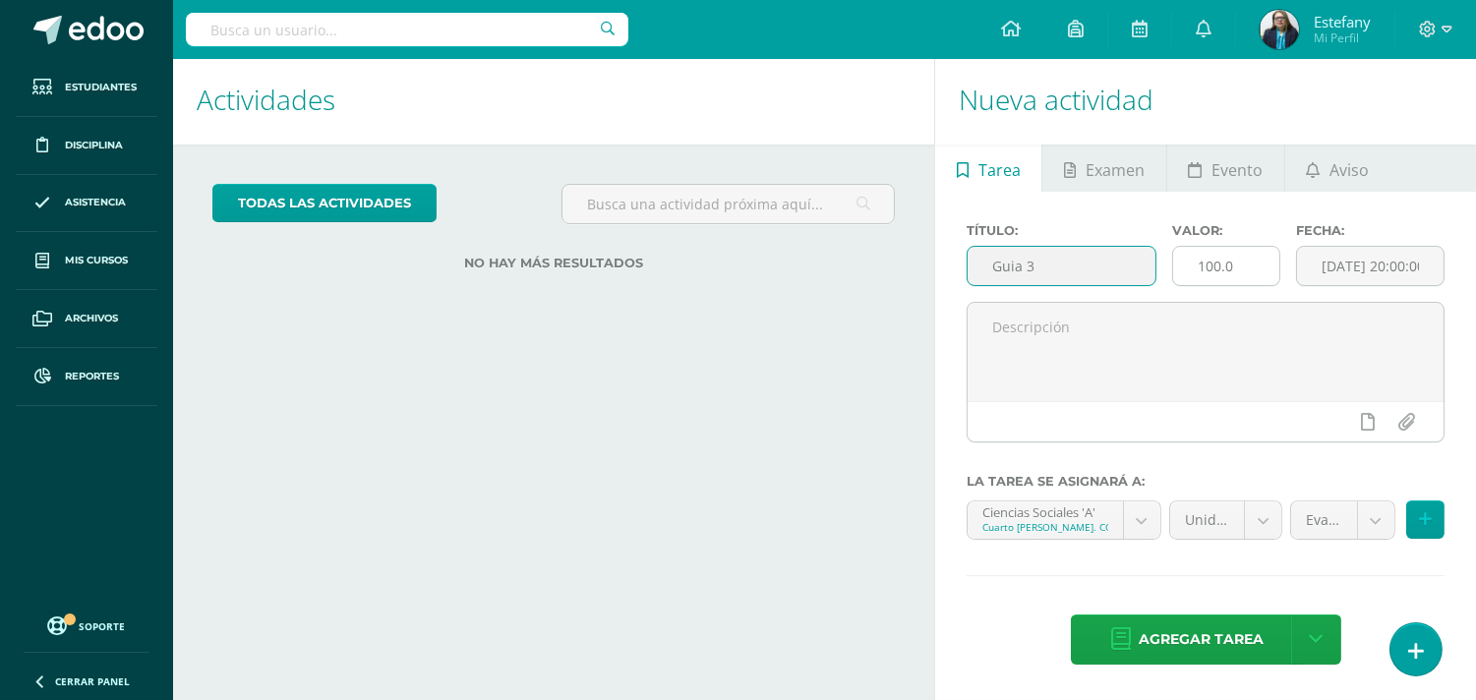
type input "Guia 3"
click at [1256, 270] on input "100.0" at bounding box center [1225, 266] width 105 height 38
type input "1"
click at [1320, 286] on div "Fecha: [DATE] 20:00:00" at bounding box center [1371, 262] width 164 height 79
click at [1333, 275] on input "[DATE] 20:00:00" at bounding box center [1370, 266] width 147 height 38
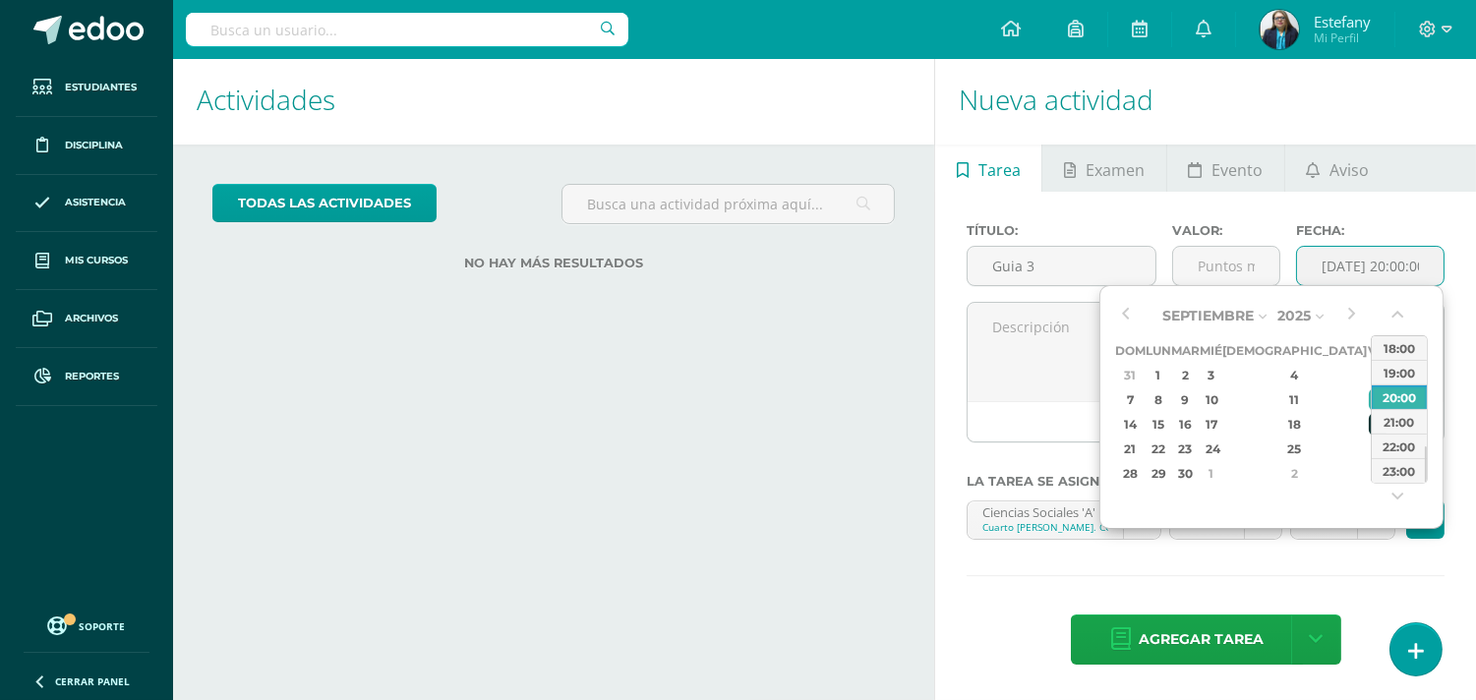
click at [1369, 421] on div "19" at bounding box center [1378, 424] width 18 height 23
click at [1408, 344] on div "18:00" at bounding box center [1399, 347] width 55 height 25
type input "[DATE] 18:00"
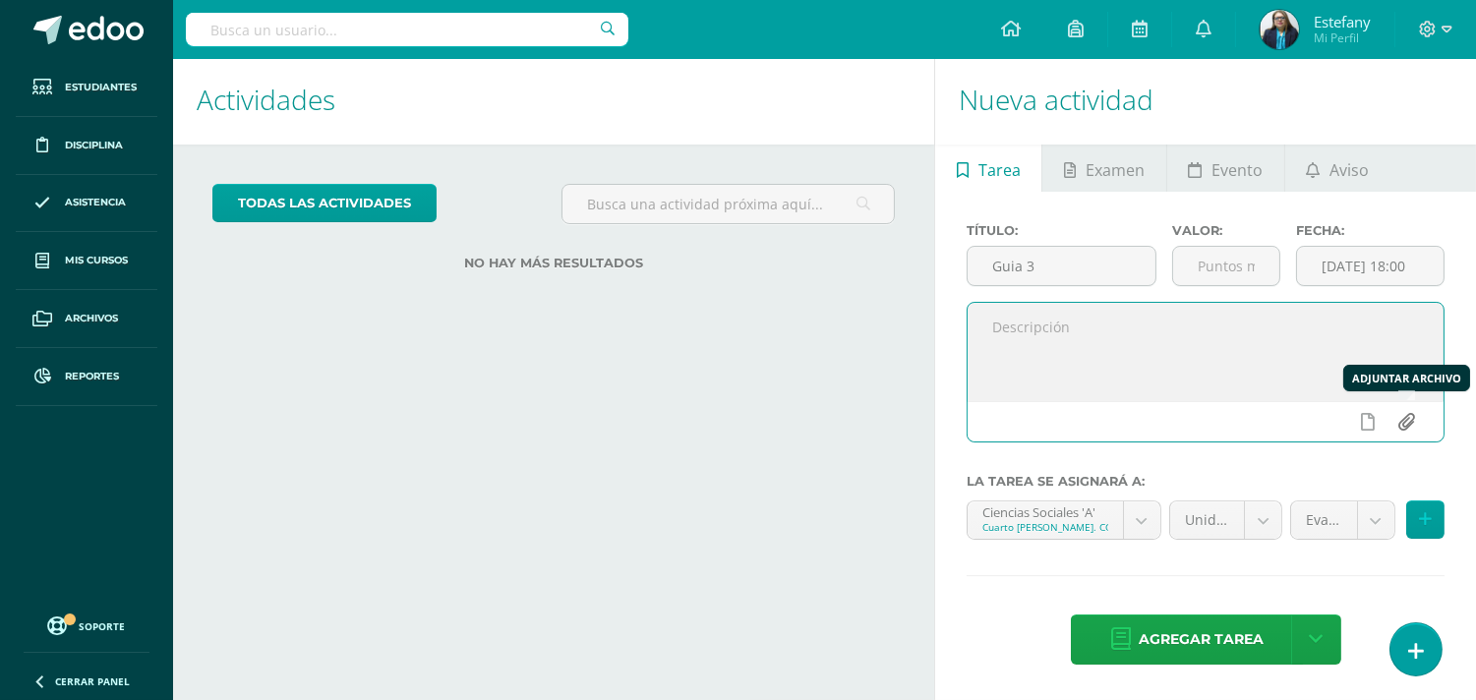
click at [1404, 421] on input "file" at bounding box center [1407, 421] width 38 height 37
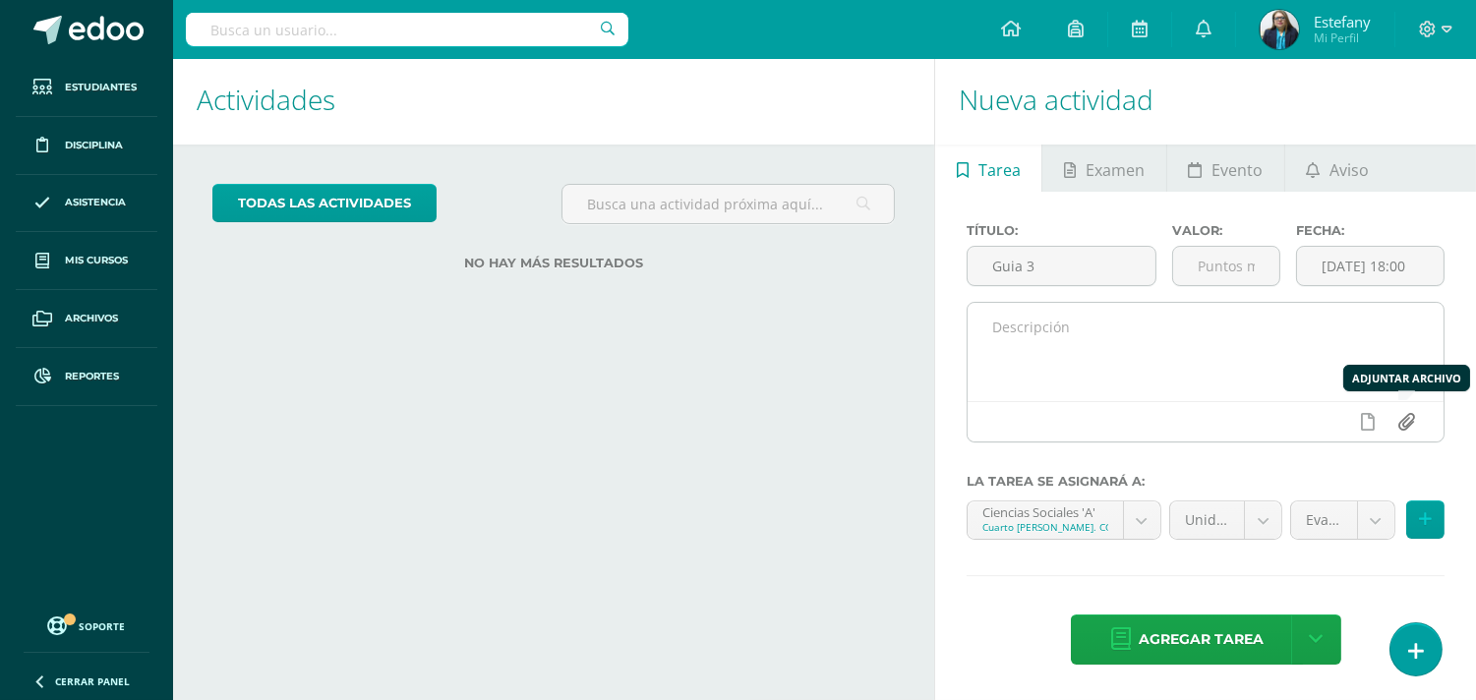
type input "C:\fakepath\Geografia Economica .docx (7).pdf"
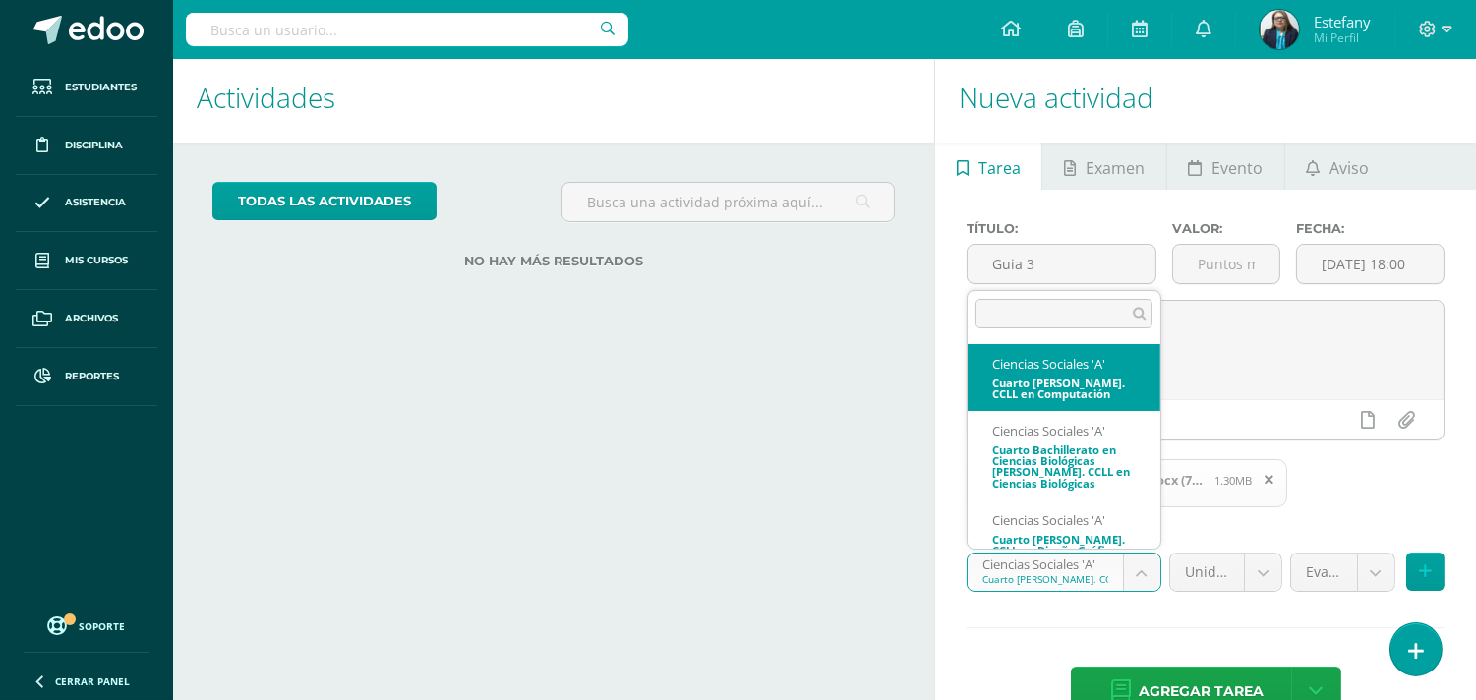
click at [1127, 568] on body "Tarea asignada exitosamente Estudiantes Disciplina Asistencia Mis cursos Archiv…" at bounding box center [738, 344] width 1476 height 700
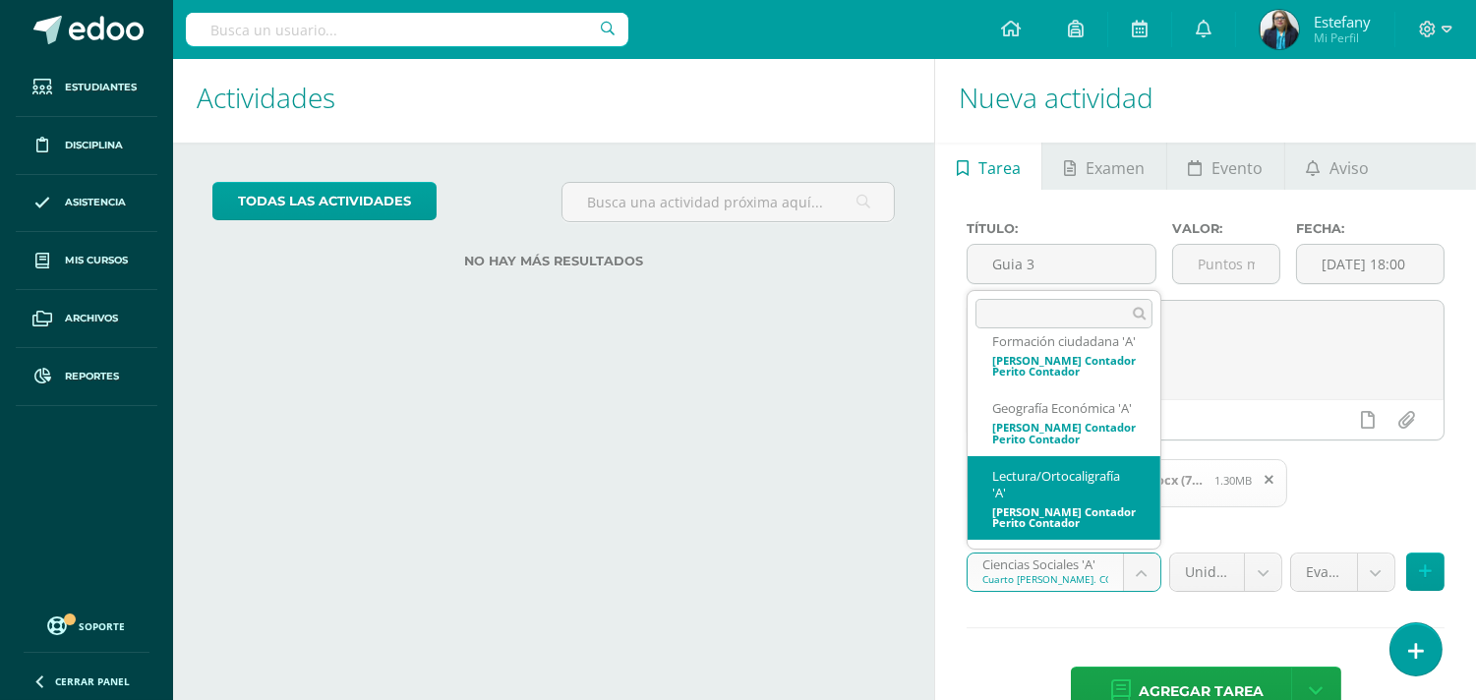
scroll to position [882, 0]
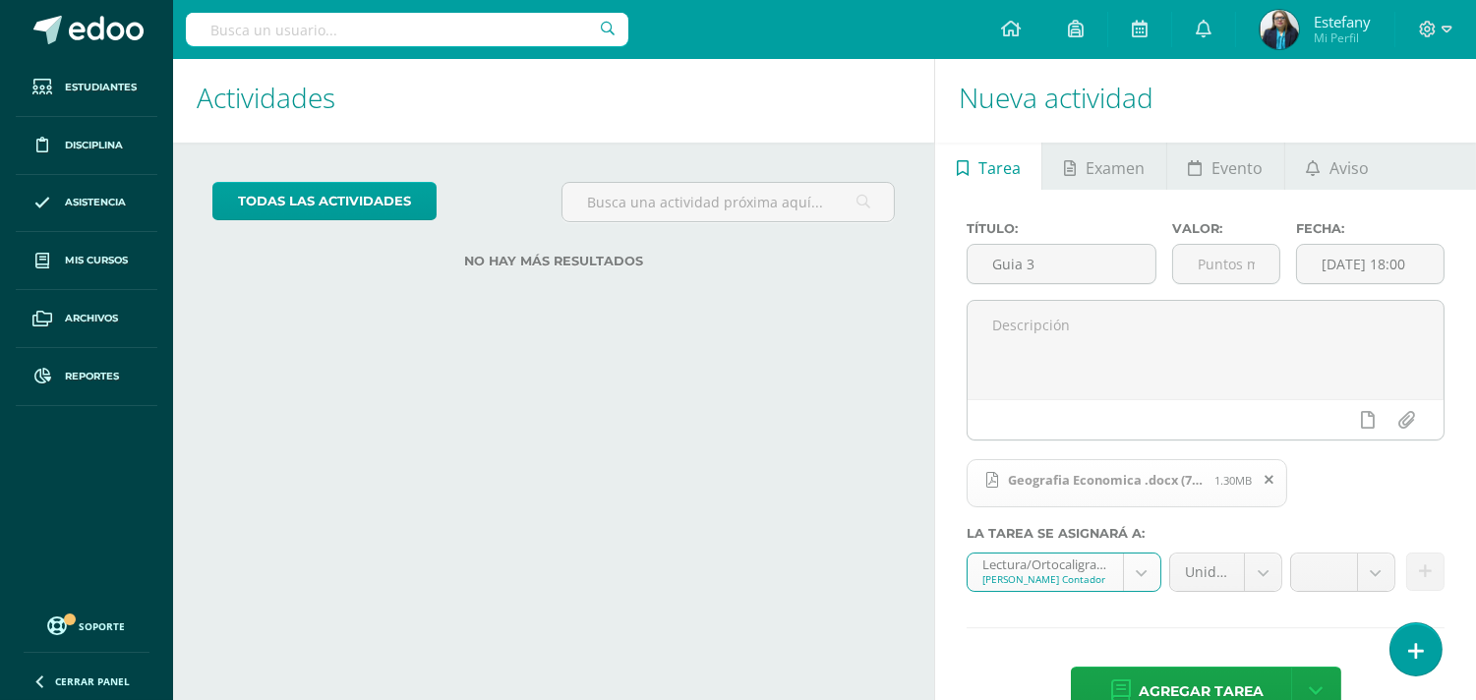
click at [1133, 569] on body "Tarea asignada exitosamente Estudiantes Disciplina Asistencia Mis cursos Archiv…" at bounding box center [738, 344] width 1476 height 700
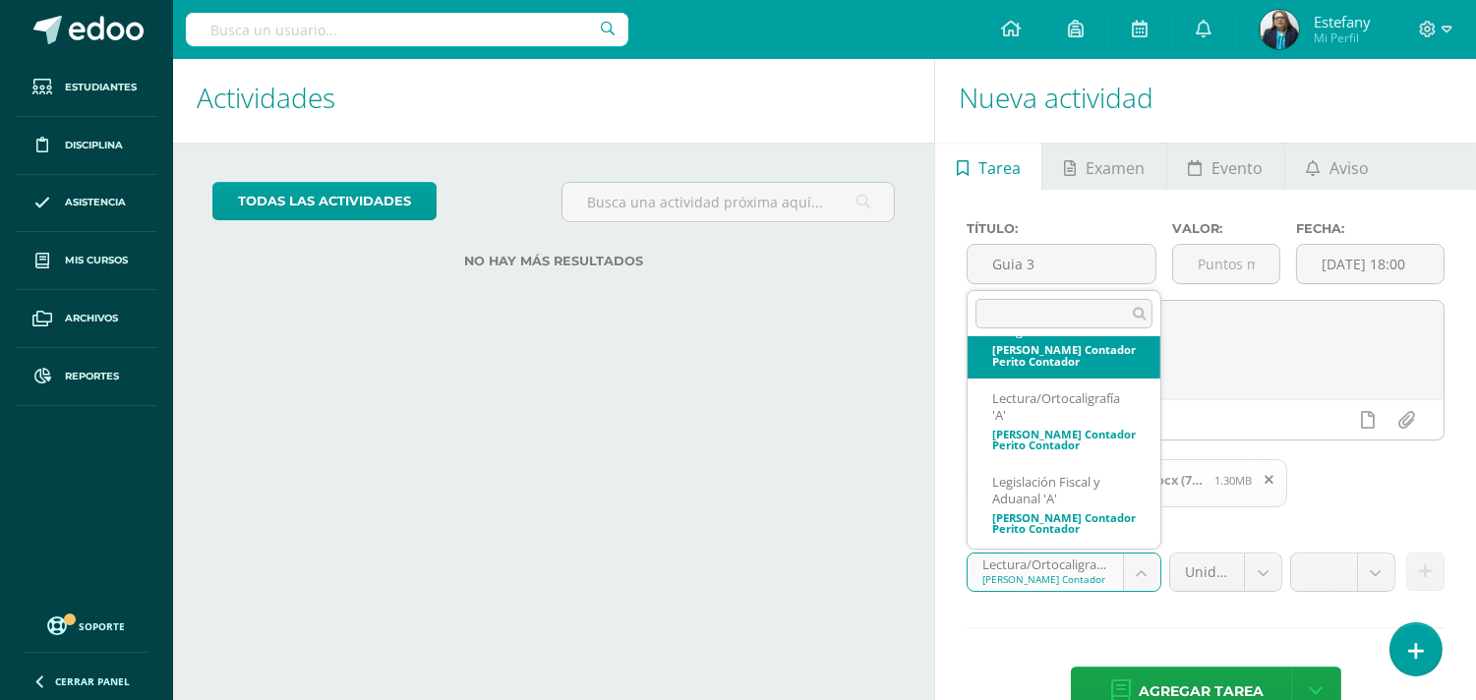
select select "111085"
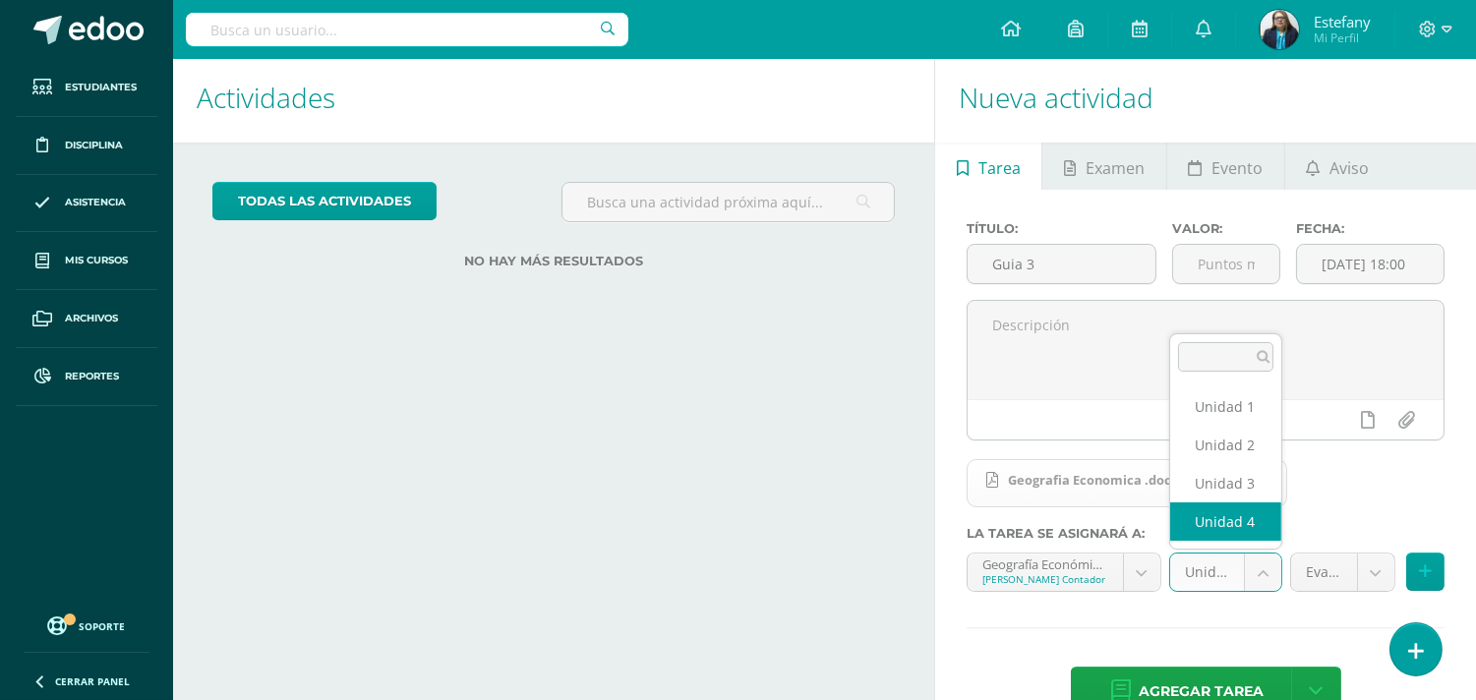
click at [1273, 578] on body "Tarea asignada exitosamente Estudiantes Disciplina Asistencia Mis cursos Archiv…" at bounding box center [738, 344] width 1476 height 700
select select "111091"
click at [1377, 577] on body "Tarea asignada exitosamente Estudiantes Disciplina Asistencia Mis cursos Archiv…" at bounding box center [738, 344] width 1476 height 700
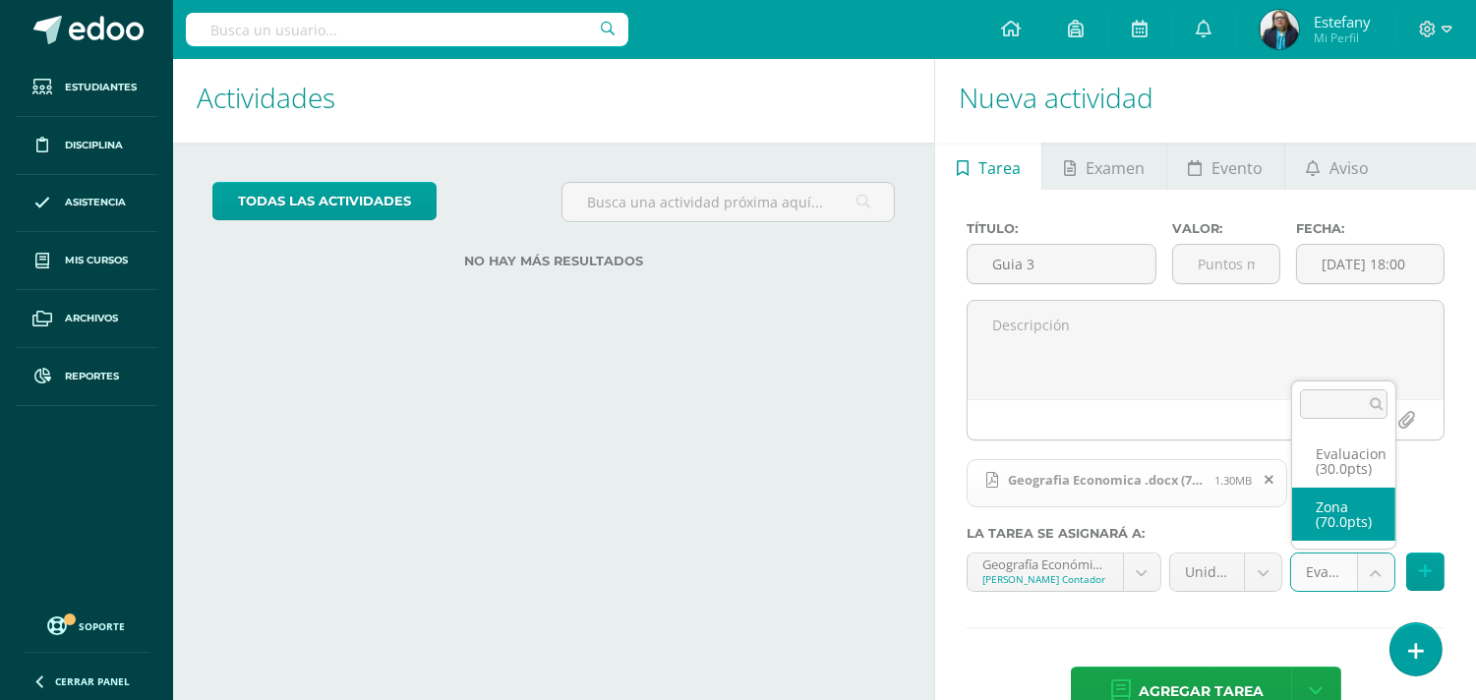
select select "123075"
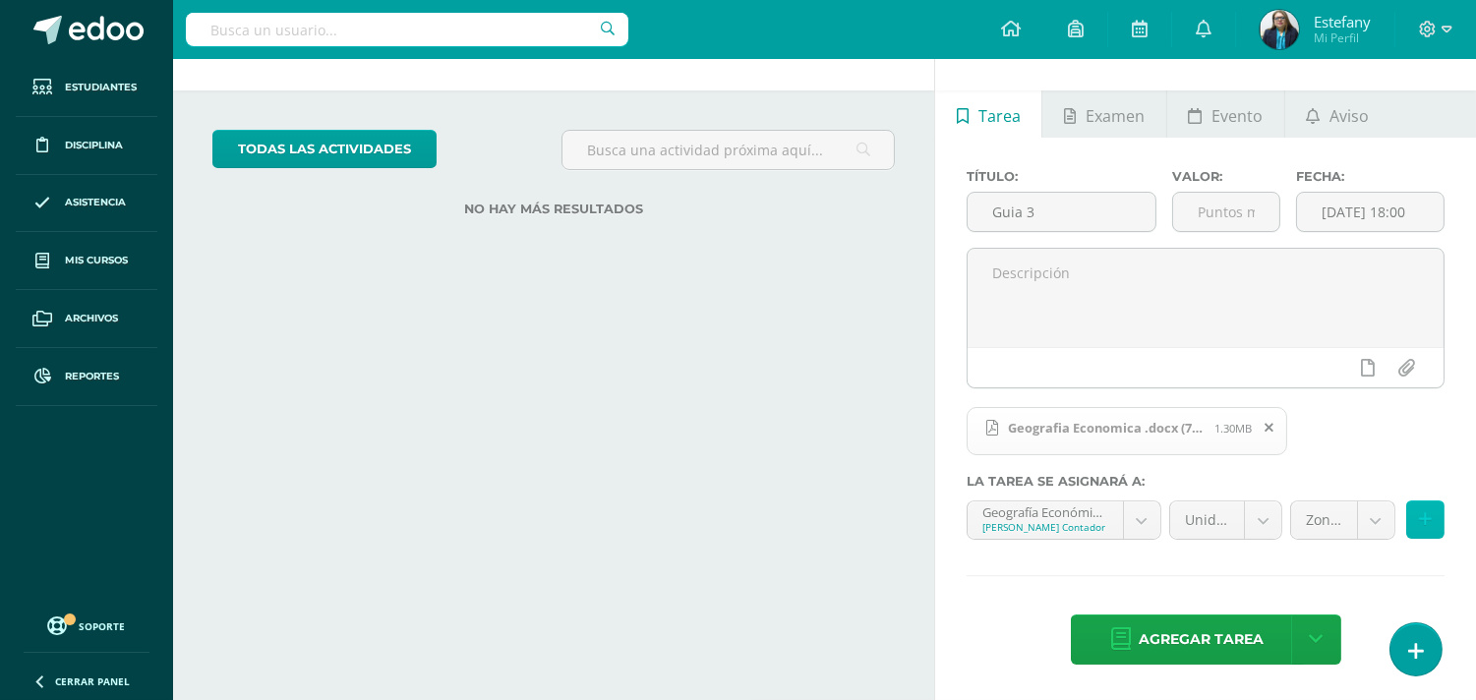
click at [1433, 518] on button at bounding box center [1426, 520] width 38 height 38
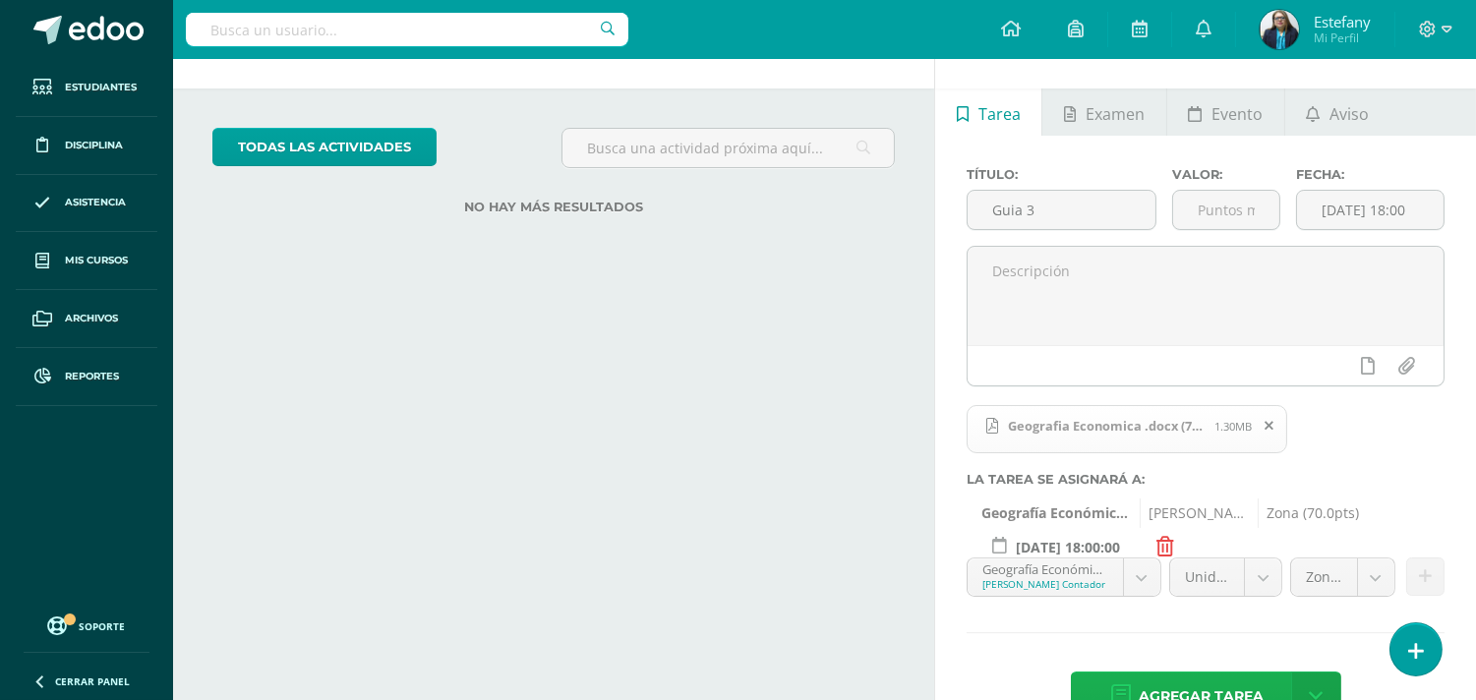
click at [1186, 689] on span "Agregar tarea" at bounding box center [1201, 697] width 125 height 48
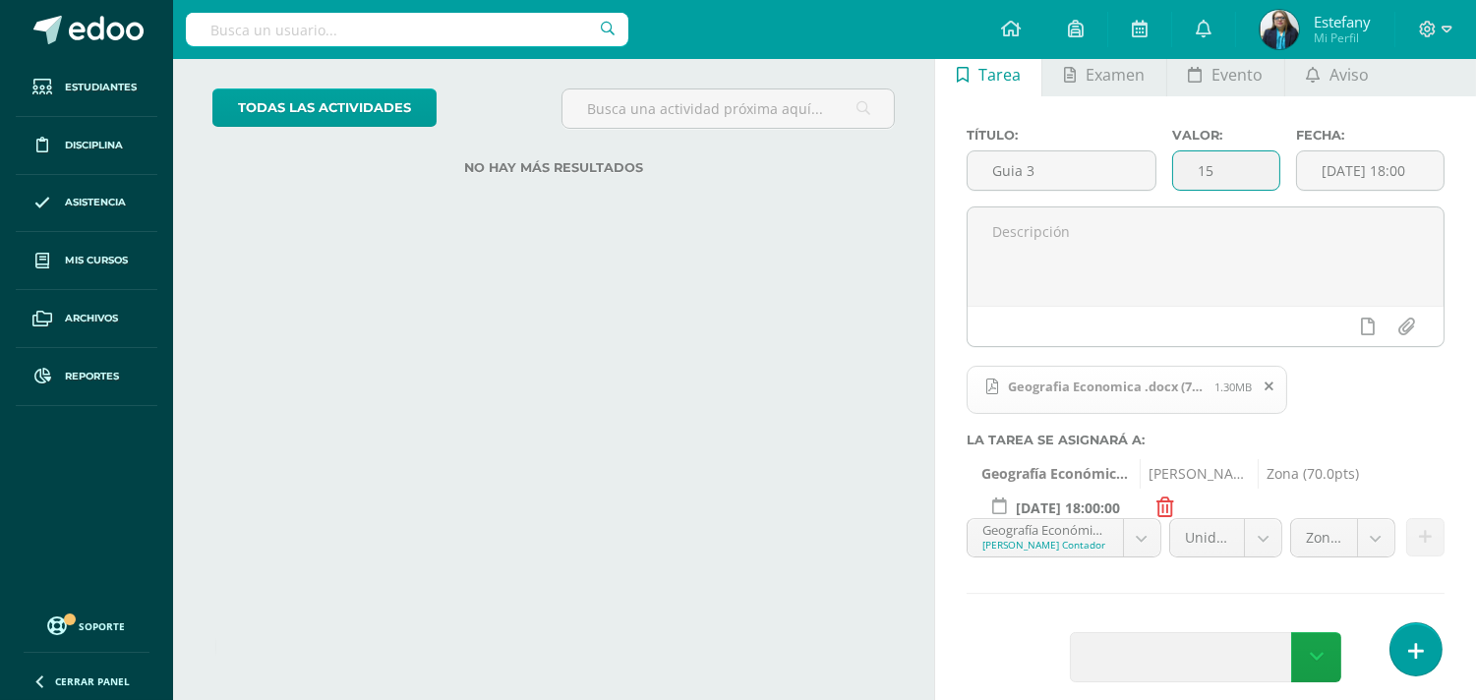
scroll to position [119, 0]
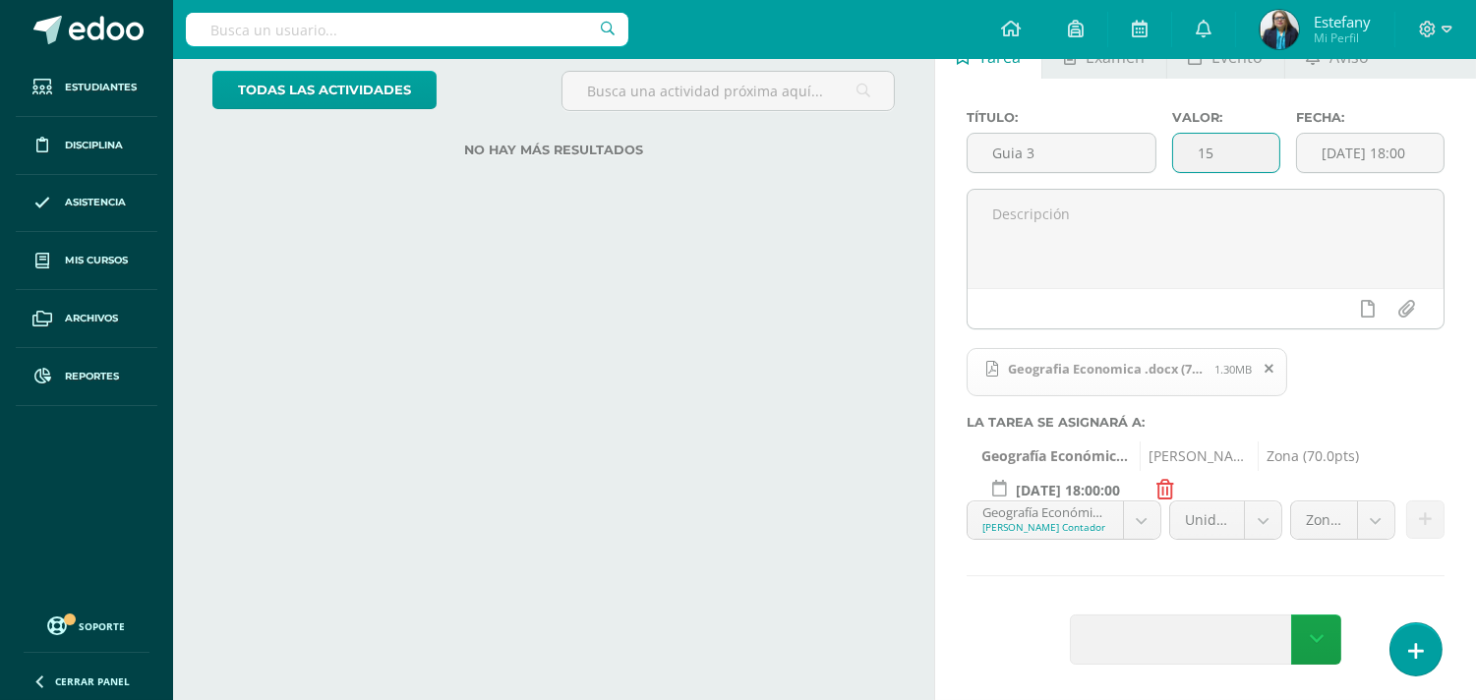
type input "15"
click at [1303, 565] on div "Título: Guia 3 Valor: 15 Fecha: 2025-09-19 18:00 Geografia Economica .docx (7).…" at bounding box center [1205, 390] width 541 height 622
click at [1234, 404] on div "Geografia Economica .docx (7).pdf 1.30MB" at bounding box center [1204, 380] width 478 height 70
click at [1135, 516] on body "Por favor completa el formulario Tarea asignada exitosamente Estudiantes Discip…" at bounding box center [738, 233] width 1476 height 700
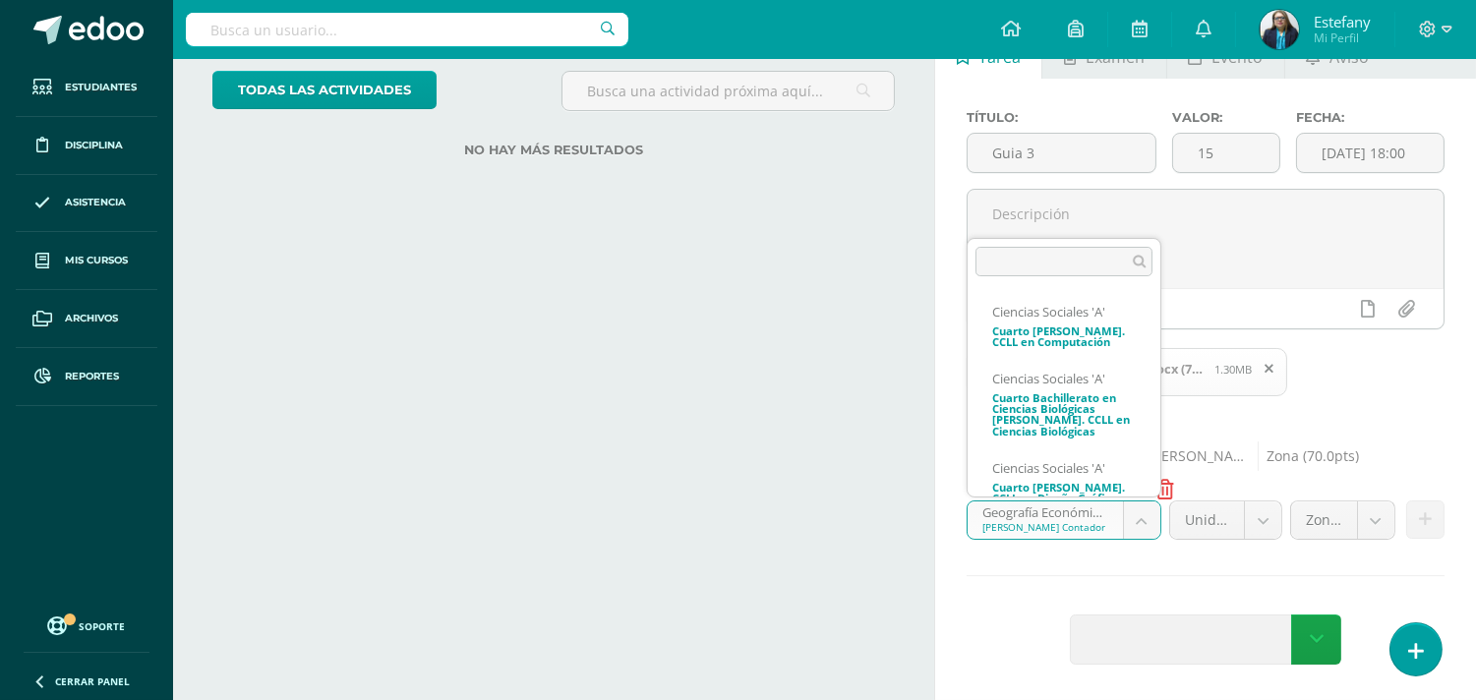
scroll to position [789, 0]
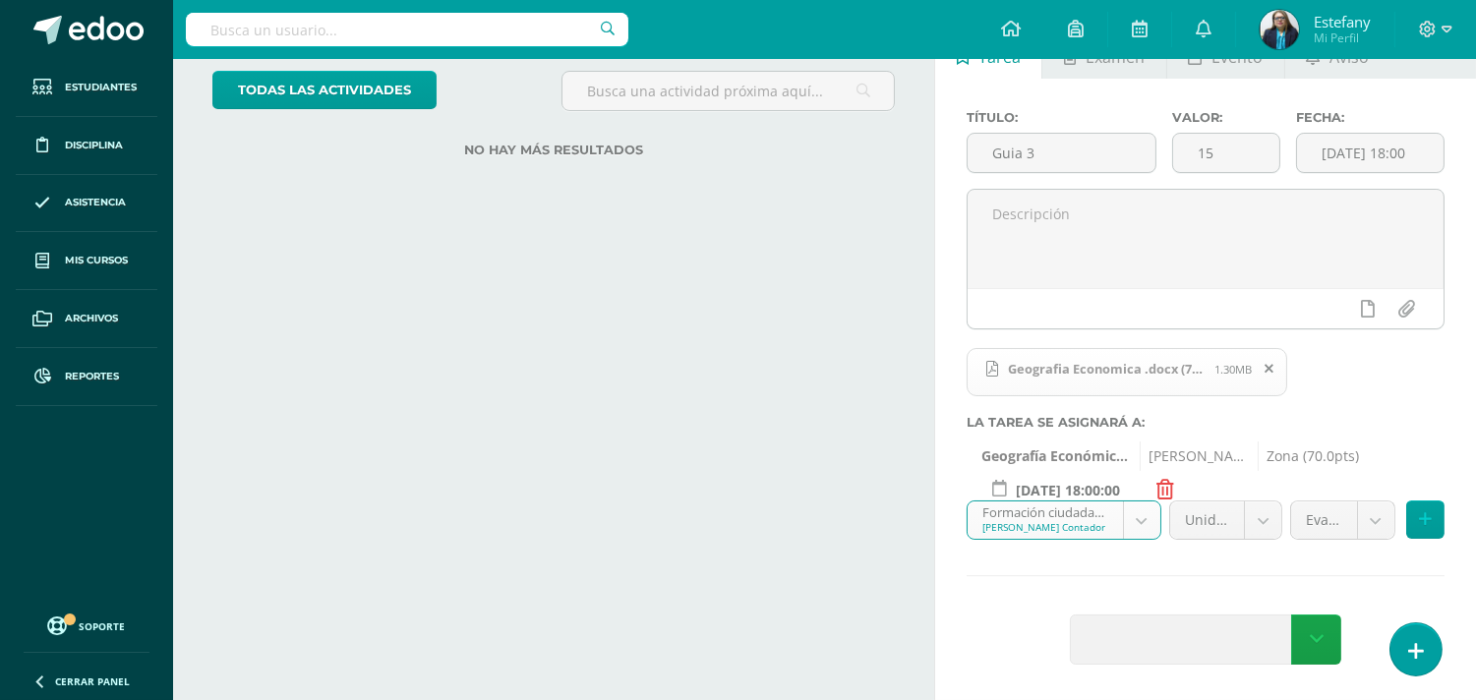
click at [1141, 514] on body "Por favor completa el formulario Tarea asignada exitosamente Estudiantes Discip…" at bounding box center [738, 233] width 1476 height 700
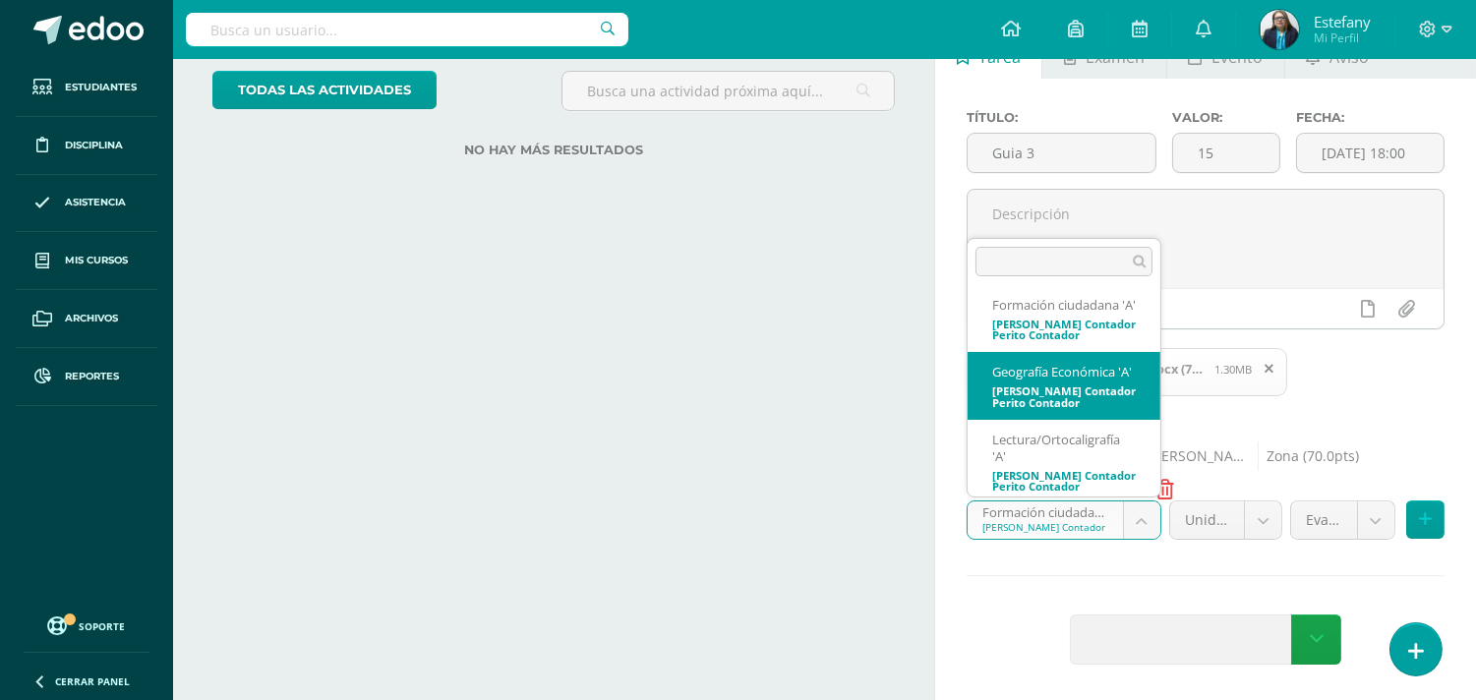
select select "111085"
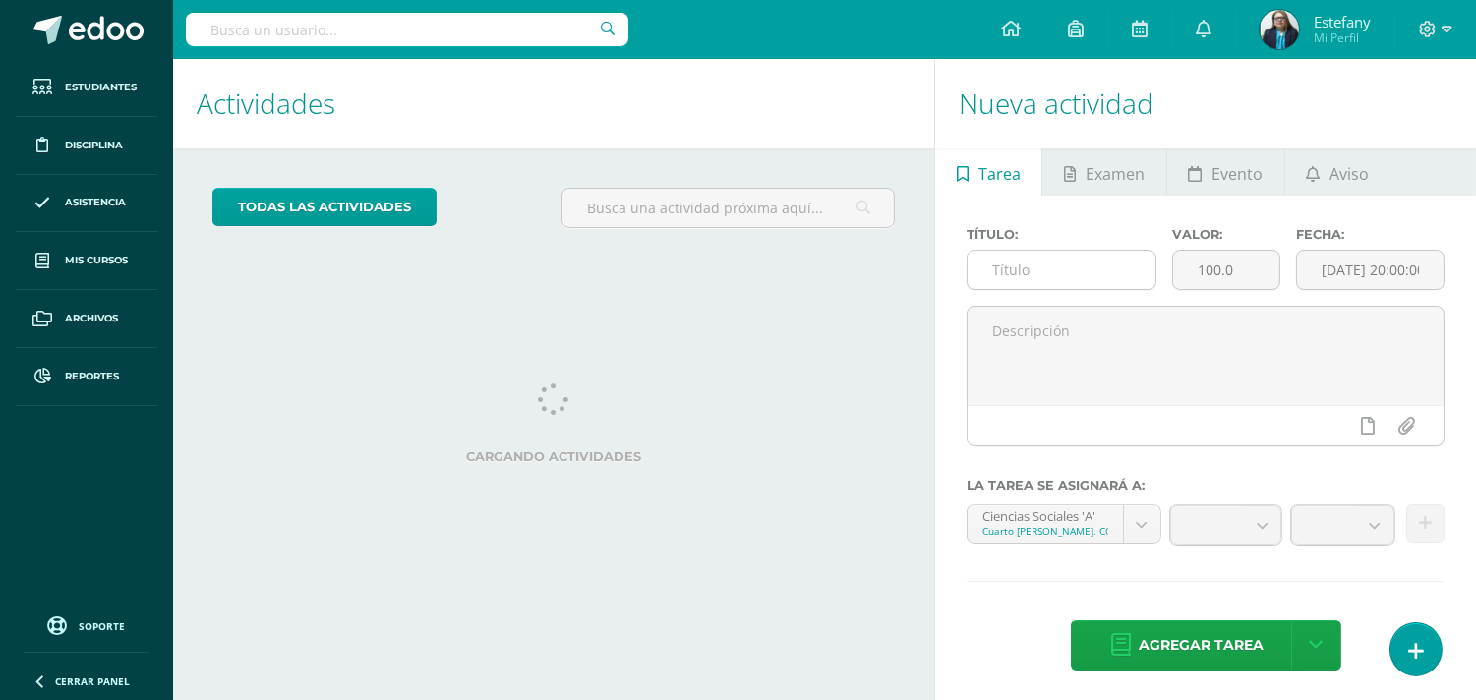
click at [1041, 263] on input "text" at bounding box center [1062, 270] width 188 height 38
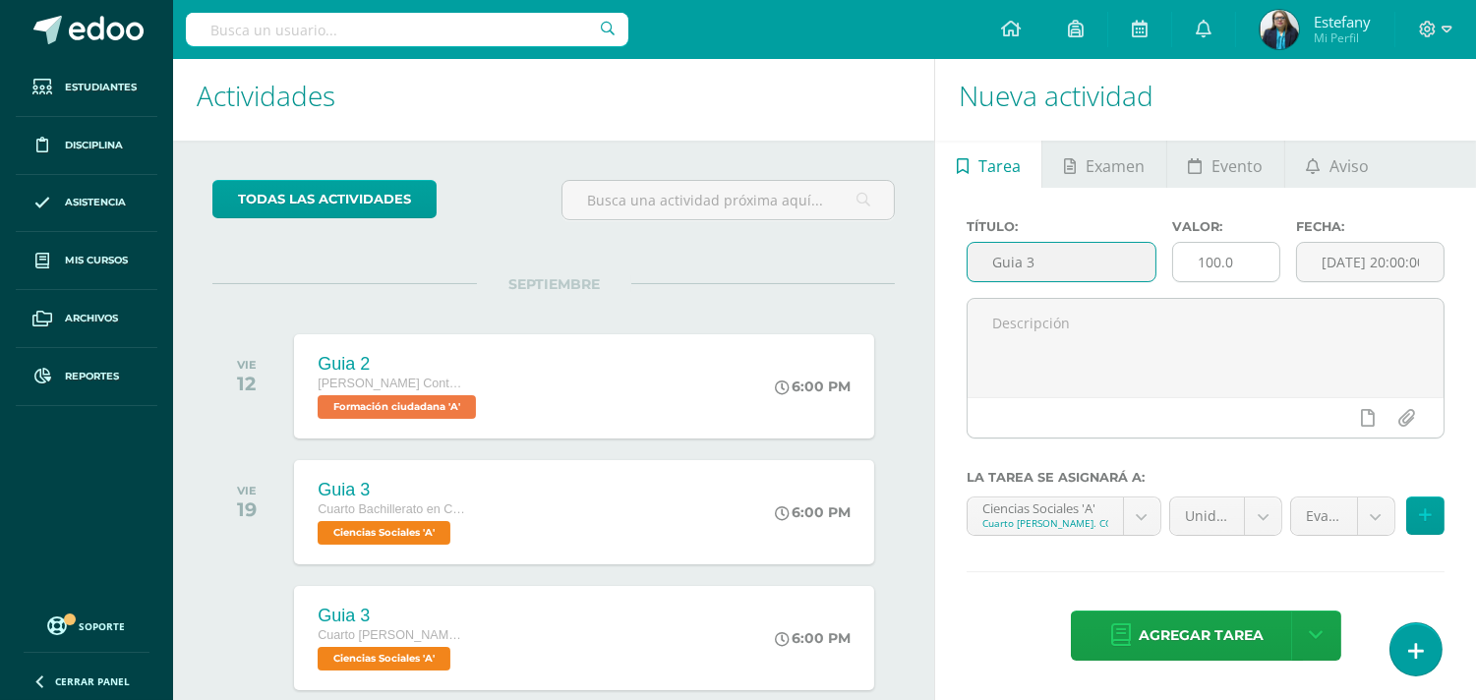
type input "Guia 3"
click at [1249, 259] on input "100.0" at bounding box center [1225, 262] width 105 height 38
type input "15"
click at [1407, 266] on input "[DATE] 20:00:00" at bounding box center [1370, 262] width 147 height 38
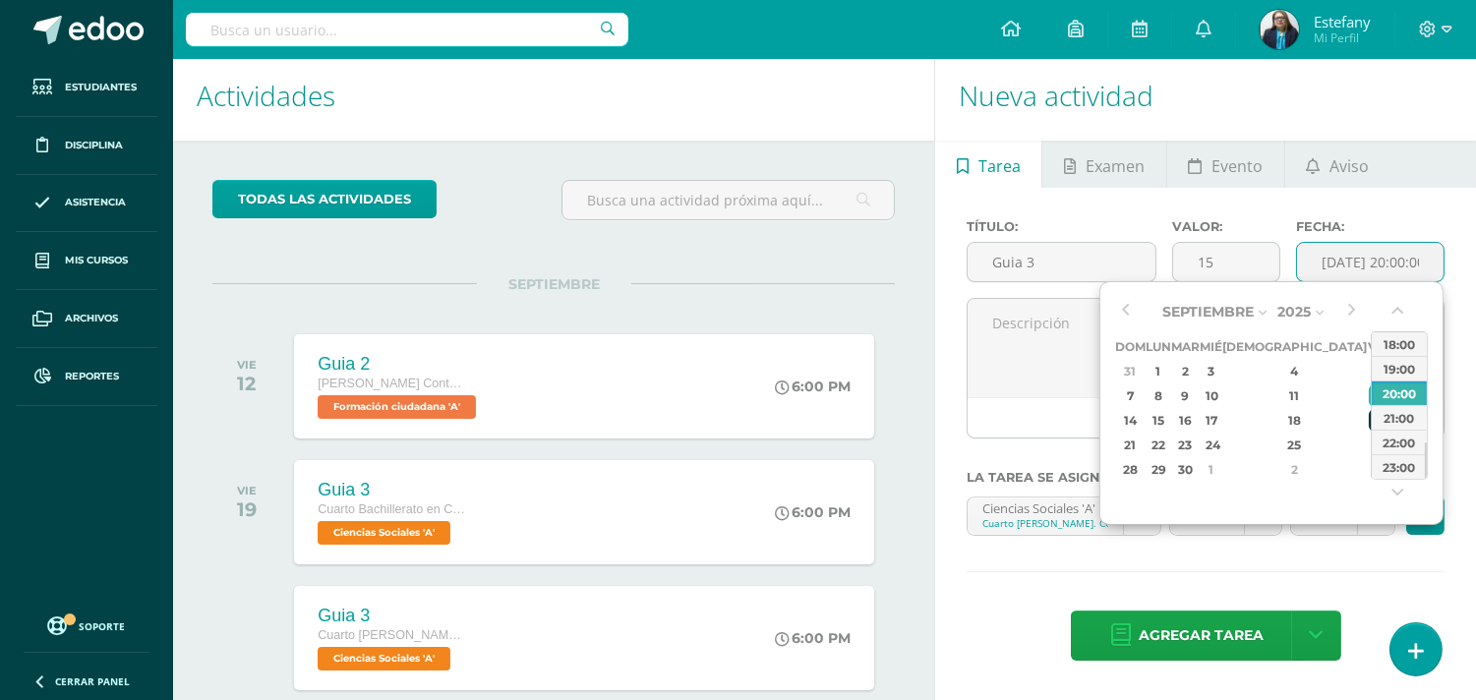
click at [1369, 414] on div "19" at bounding box center [1378, 420] width 18 height 23
click at [1393, 339] on div "18:00" at bounding box center [1399, 343] width 55 height 25
type input "2025-09-19 18:00"
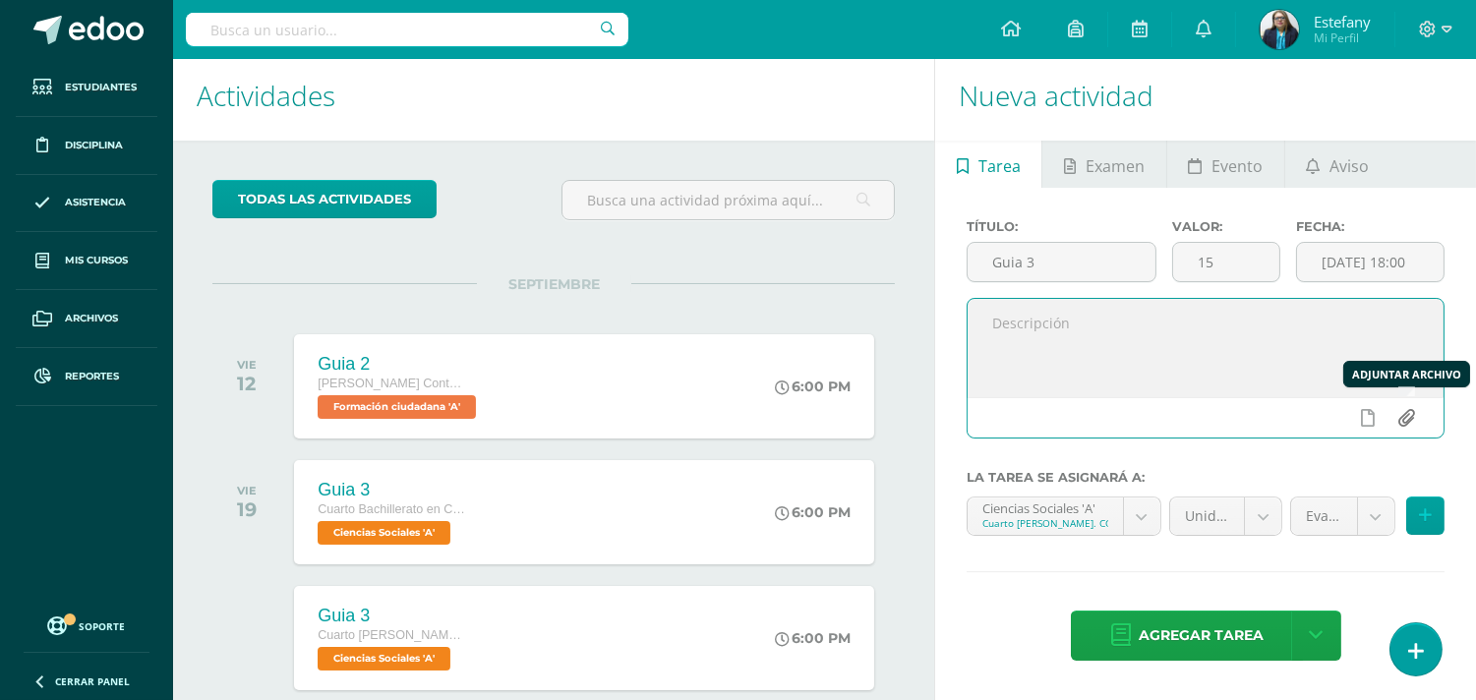
click at [1412, 420] on input "file" at bounding box center [1407, 417] width 38 height 37
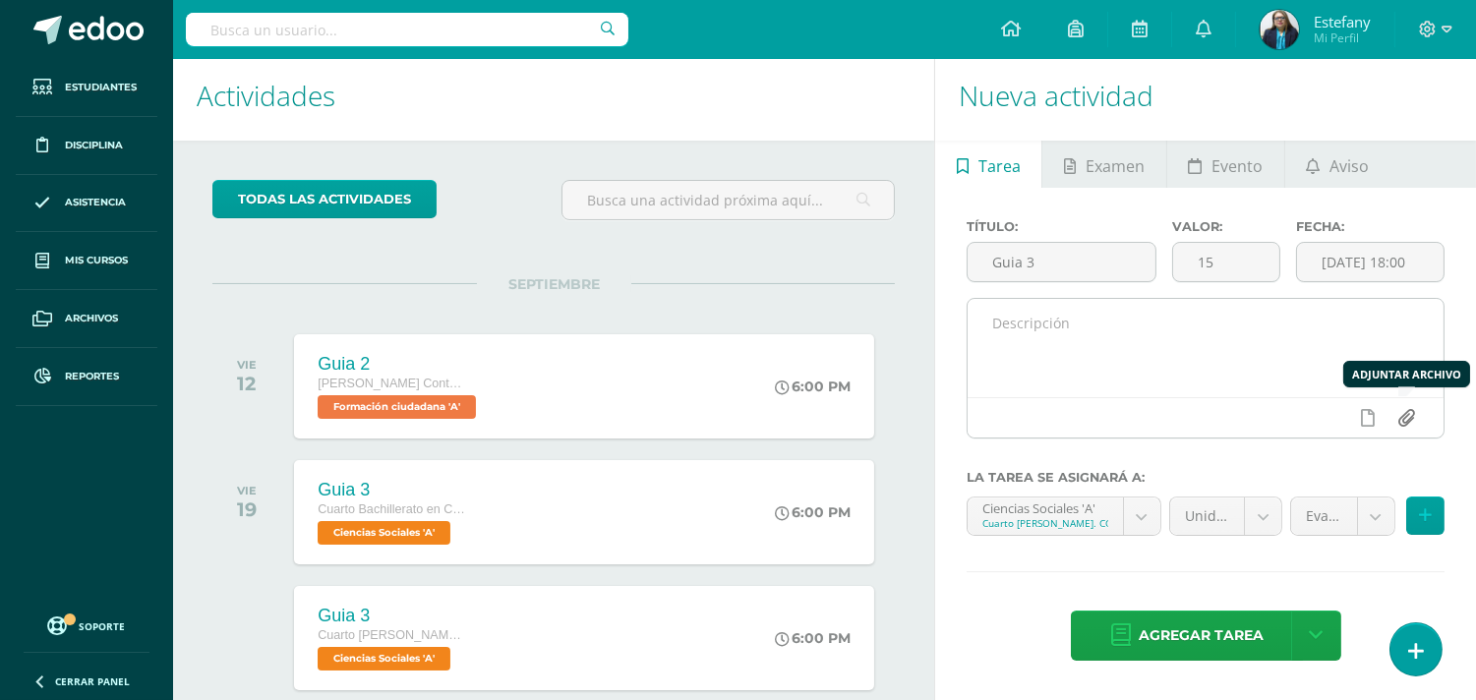
type input "C:\fakepath\Geografia Economica .docx (7).pdf"
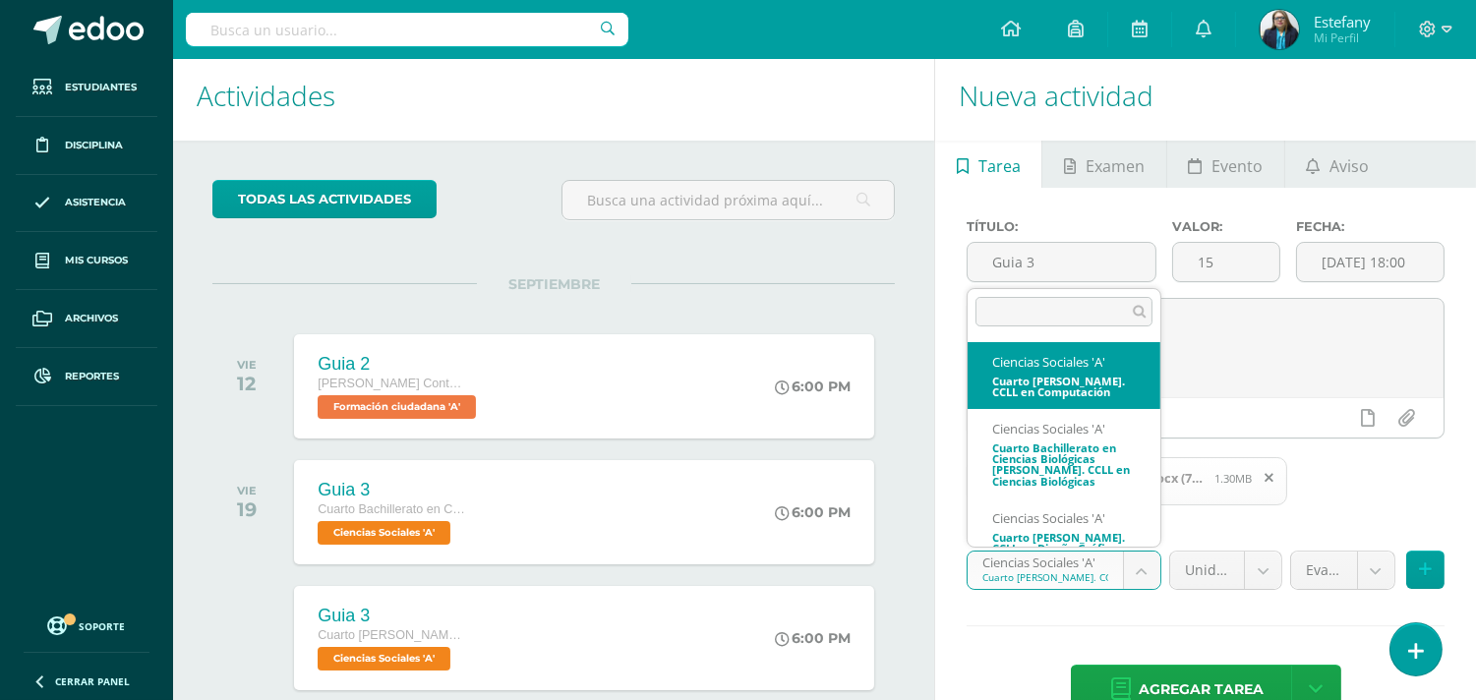
click at [1134, 576] on body "Estudiantes Disciplina Asistencia Mis cursos Archivos Reportes Soporte Ayuda Re…" at bounding box center [738, 342] width 1476 height 700
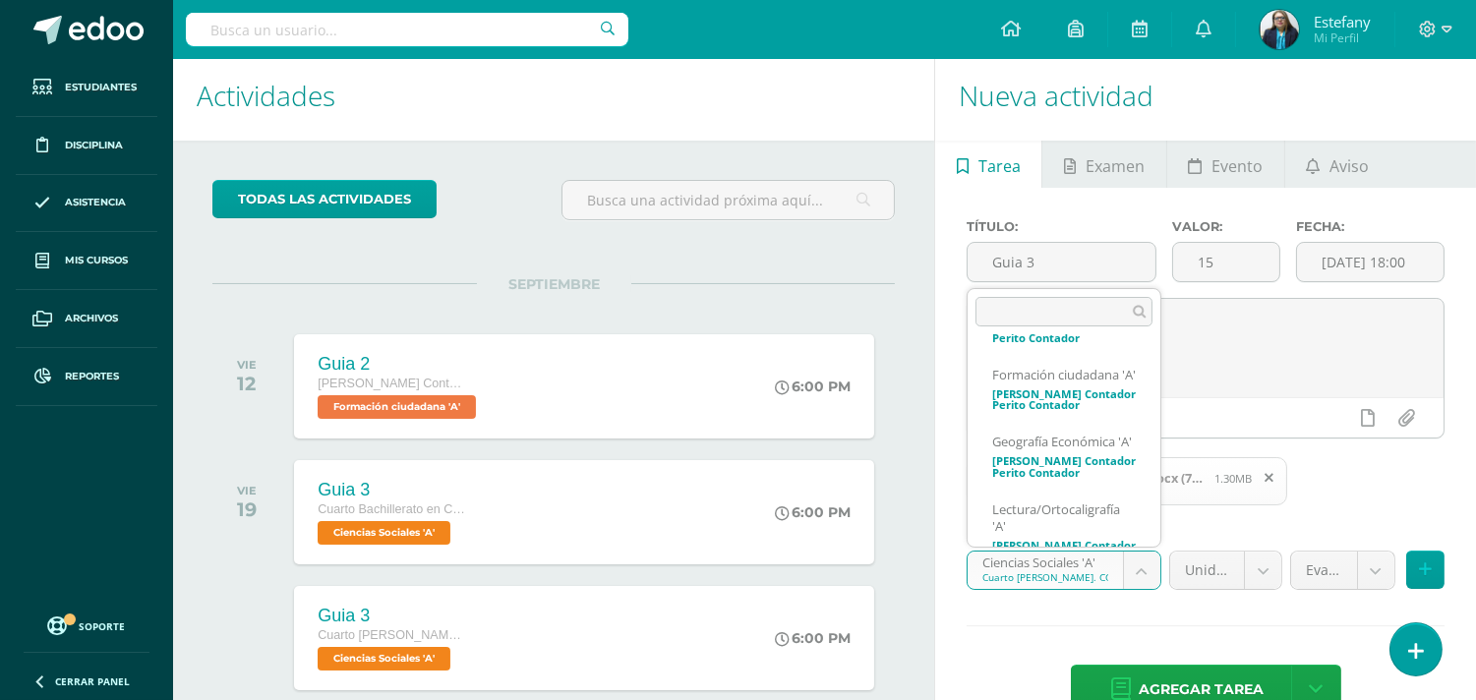
scroll to position [789, 0]
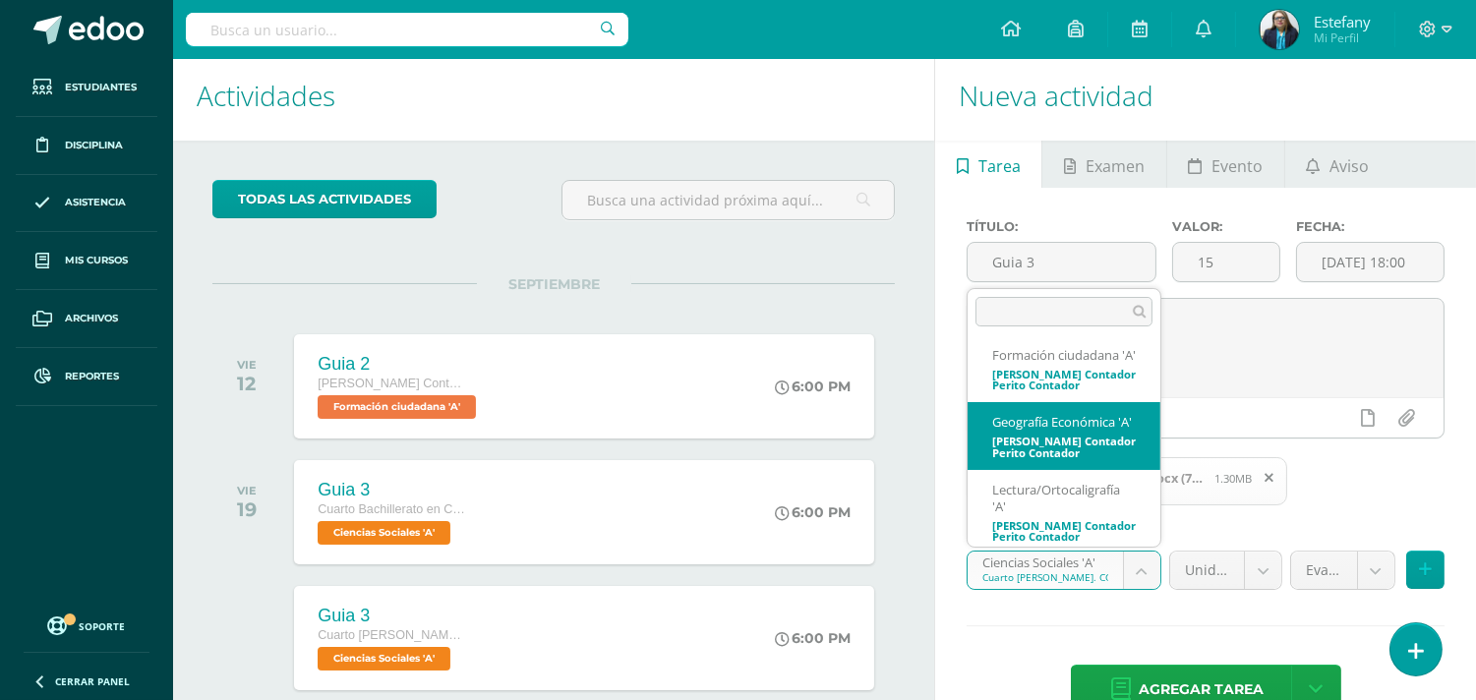
select select "111085"
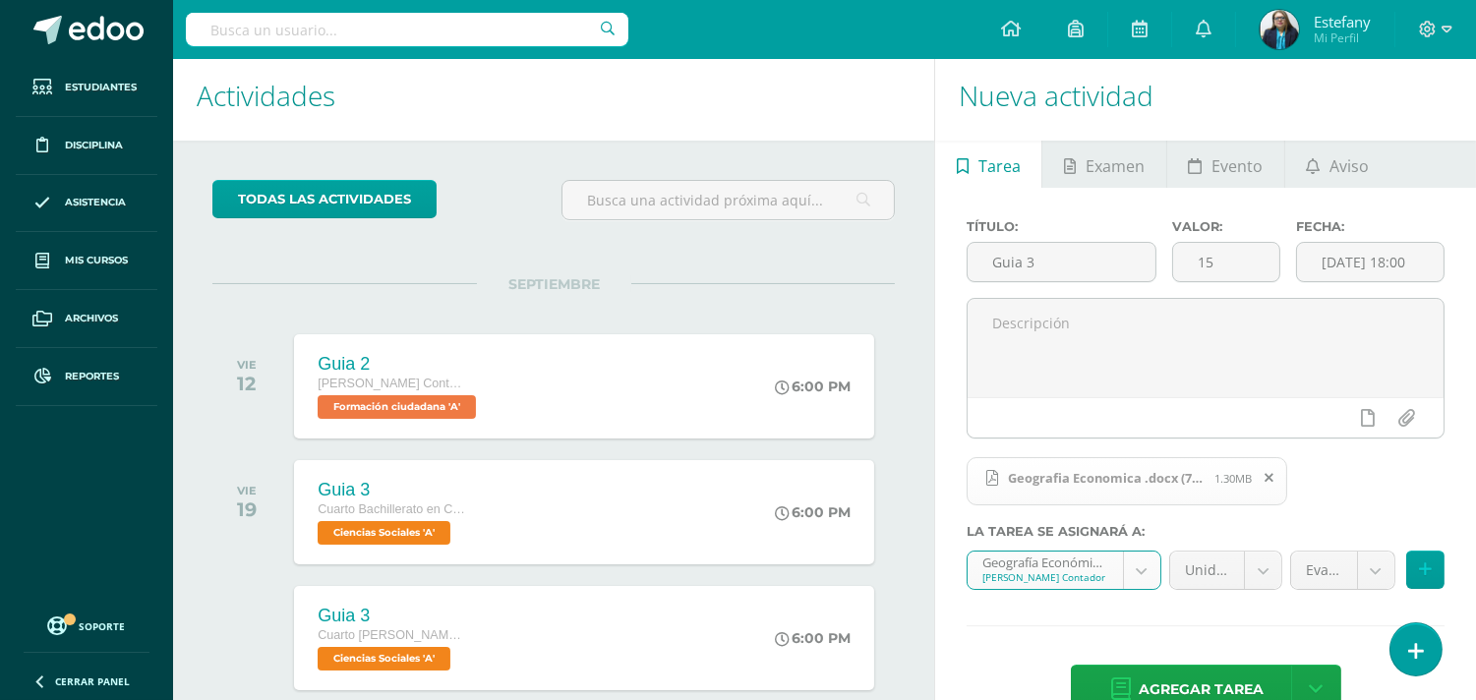
click at [1270, 566] on body "Estudiantes Disciplina Asistencia Mis cursos Archivos Reportes Soporte Ayuda Re…" at bounding box center [738, 342] width 1476 height 700
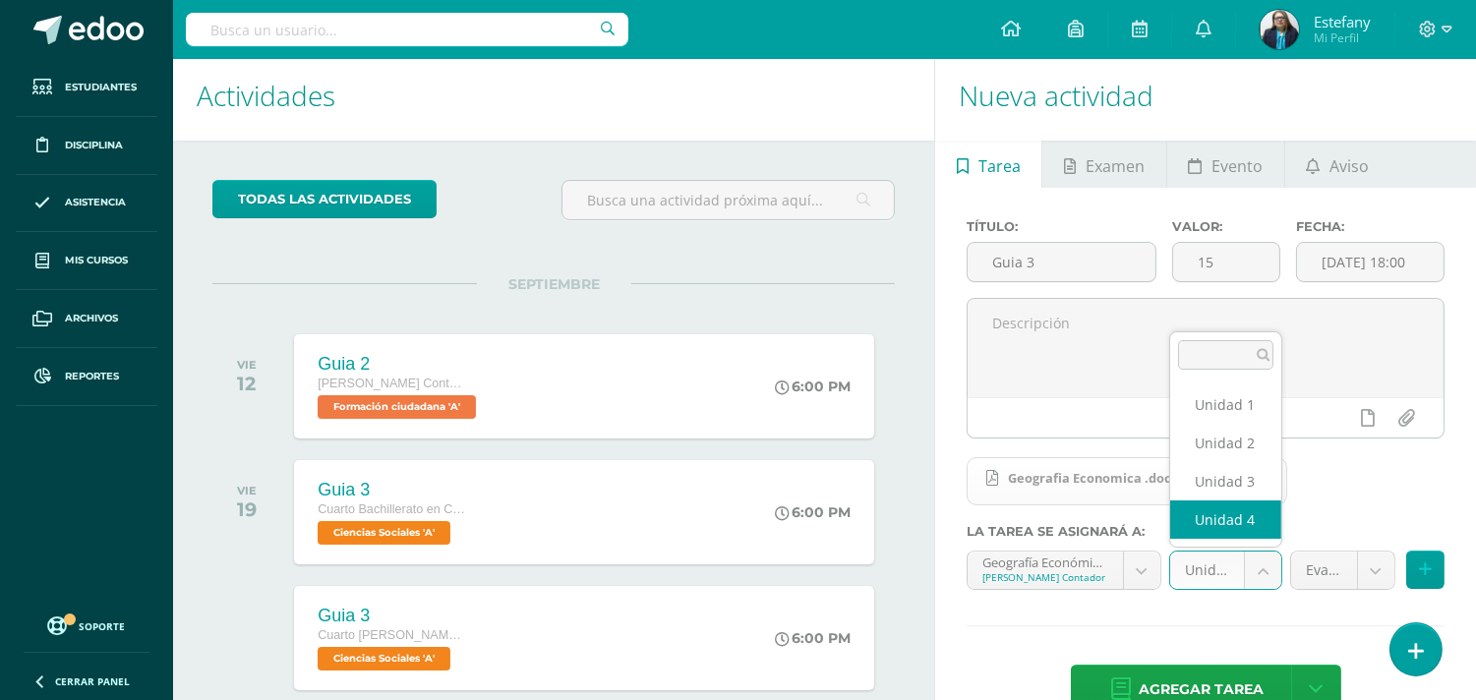
select select "111091"
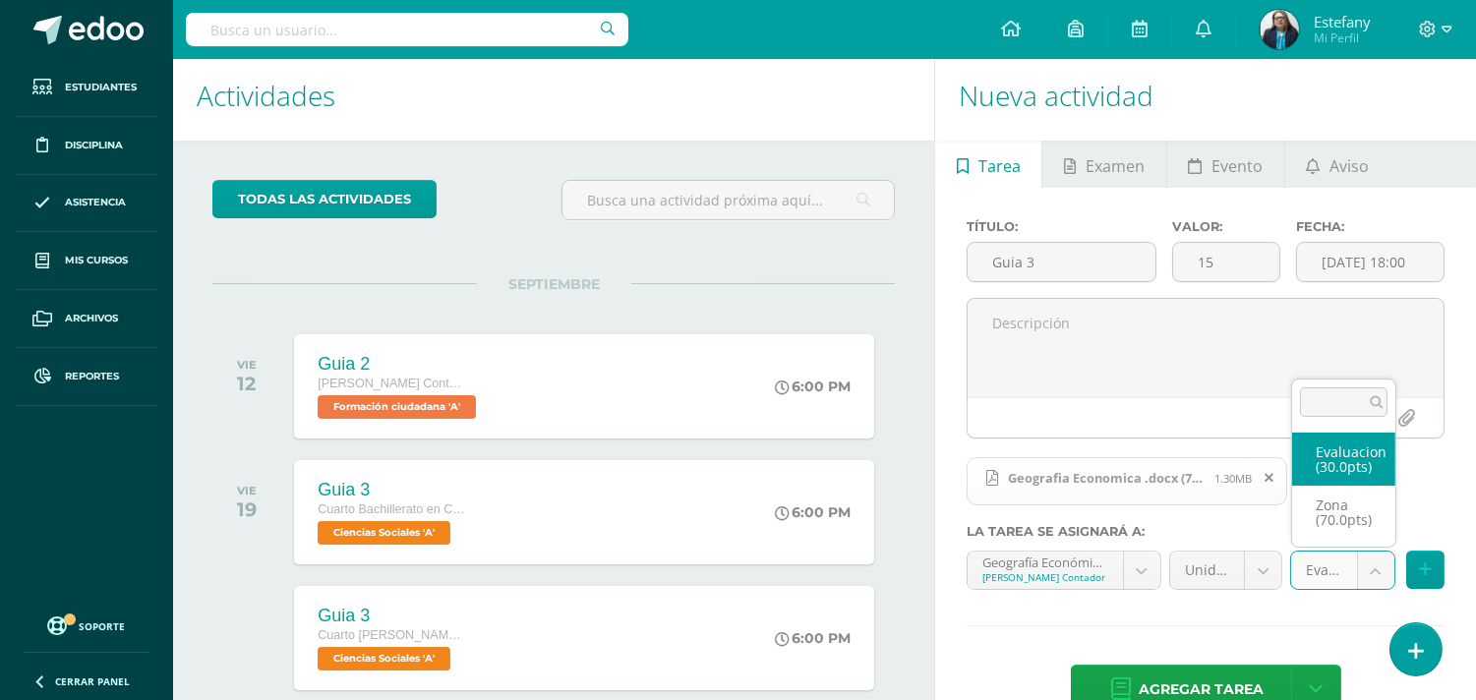
click at [1368, 569] on body "Estudiantes Disciplina Asistencia Mis cursos Archivos Reportes Soporte Ayuda Re…" at bounding box center [738, 342] width 1476 height 700
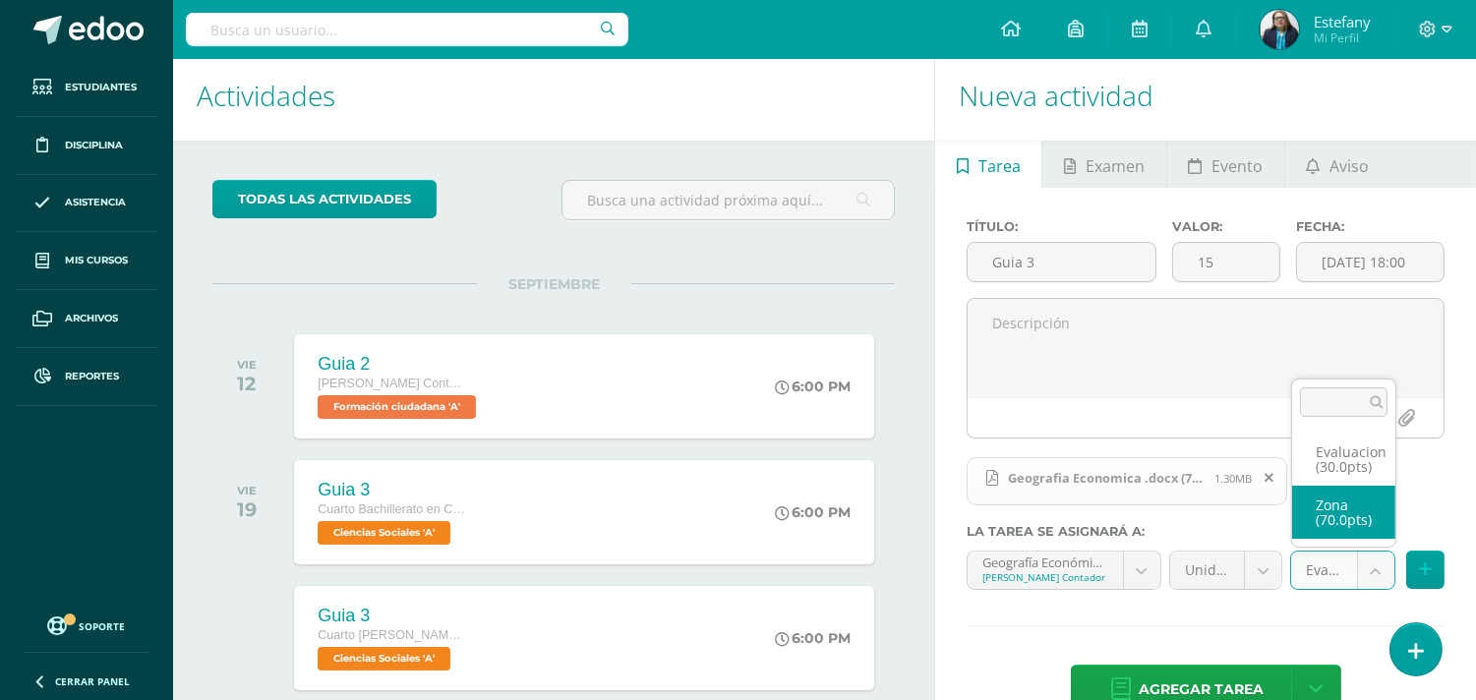
select select "123075"
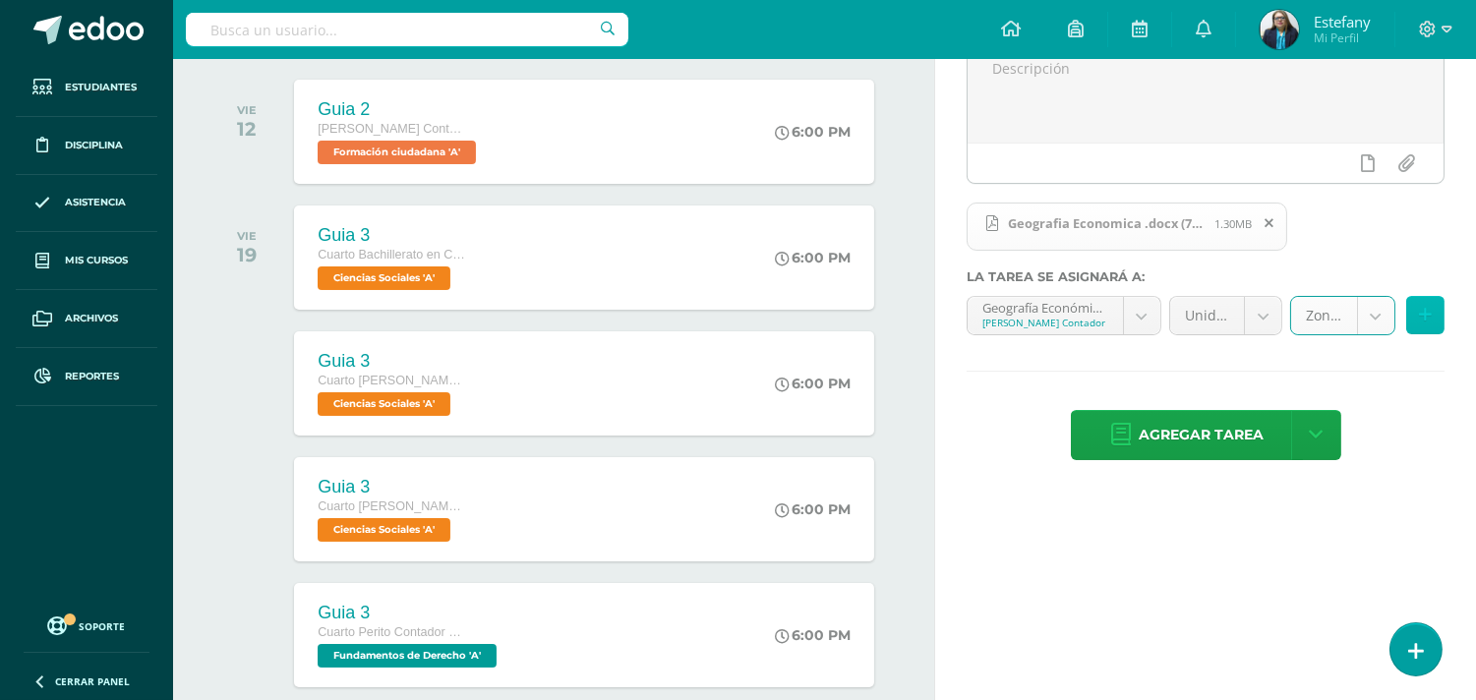
click at [1433, 317] on button at bounding box center [1426, 315] width 38 height 38
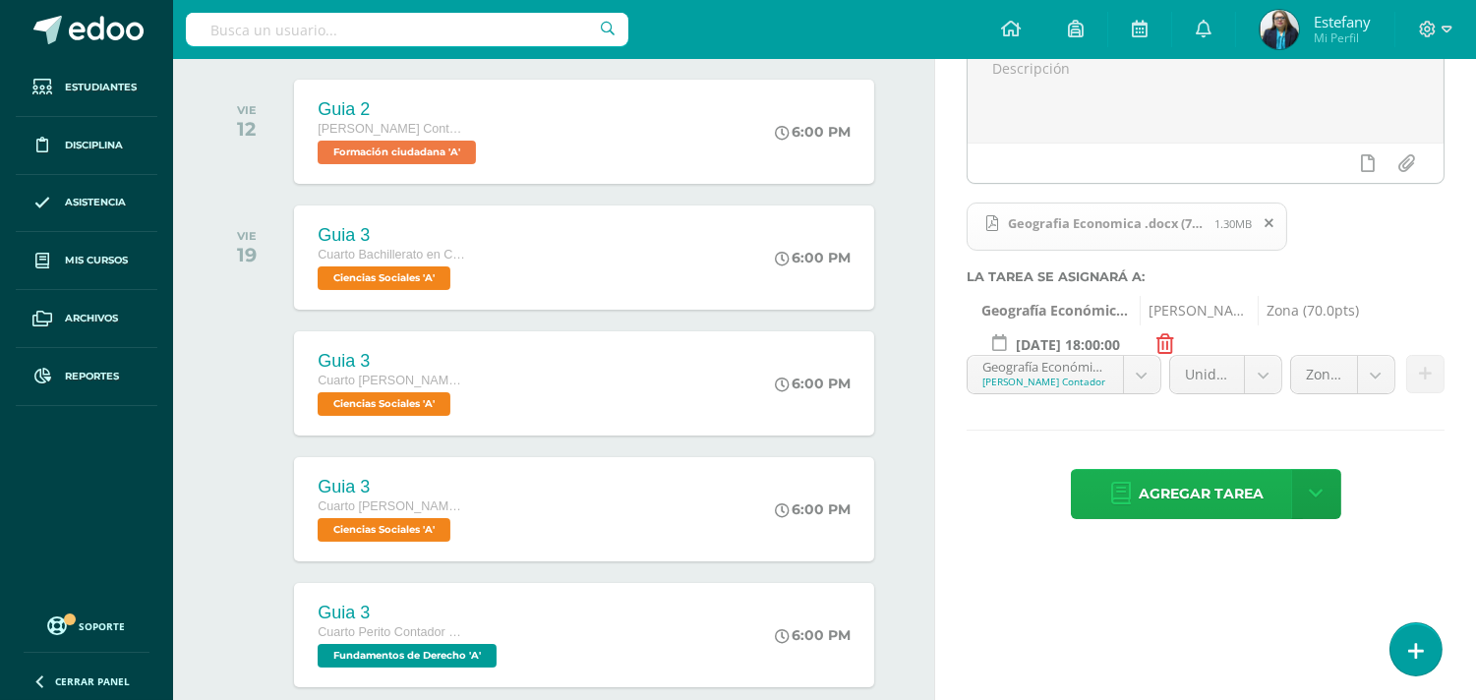
click at [1206, 498] on span "Agregar tarea" at bounding box center [1201, 494] width 125 height 48
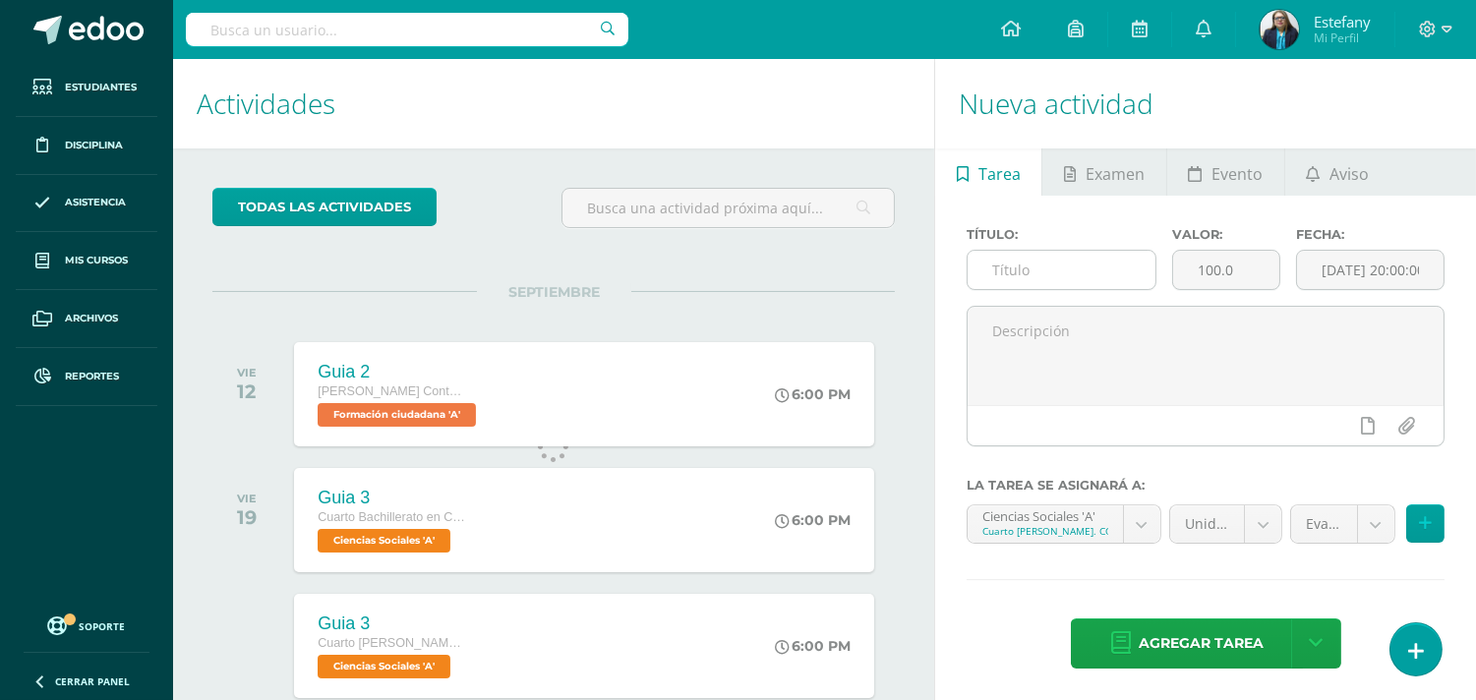
click at [1065, 270] on input "text" at bounding box center [1062, 270] width 188 height 38
type input "Guia 3"
drag, startPoint x: 1264, startPoint y: 266, endPoint x: 1113, endPoint y: 281, distance: 151.3
click at [1113, 281] on div "Título: Guia 3 Valor: 100.0 Fecha: [DATE] 20:00:00" at bounding box center [1206, 266] width 494 height 79
type input "15"
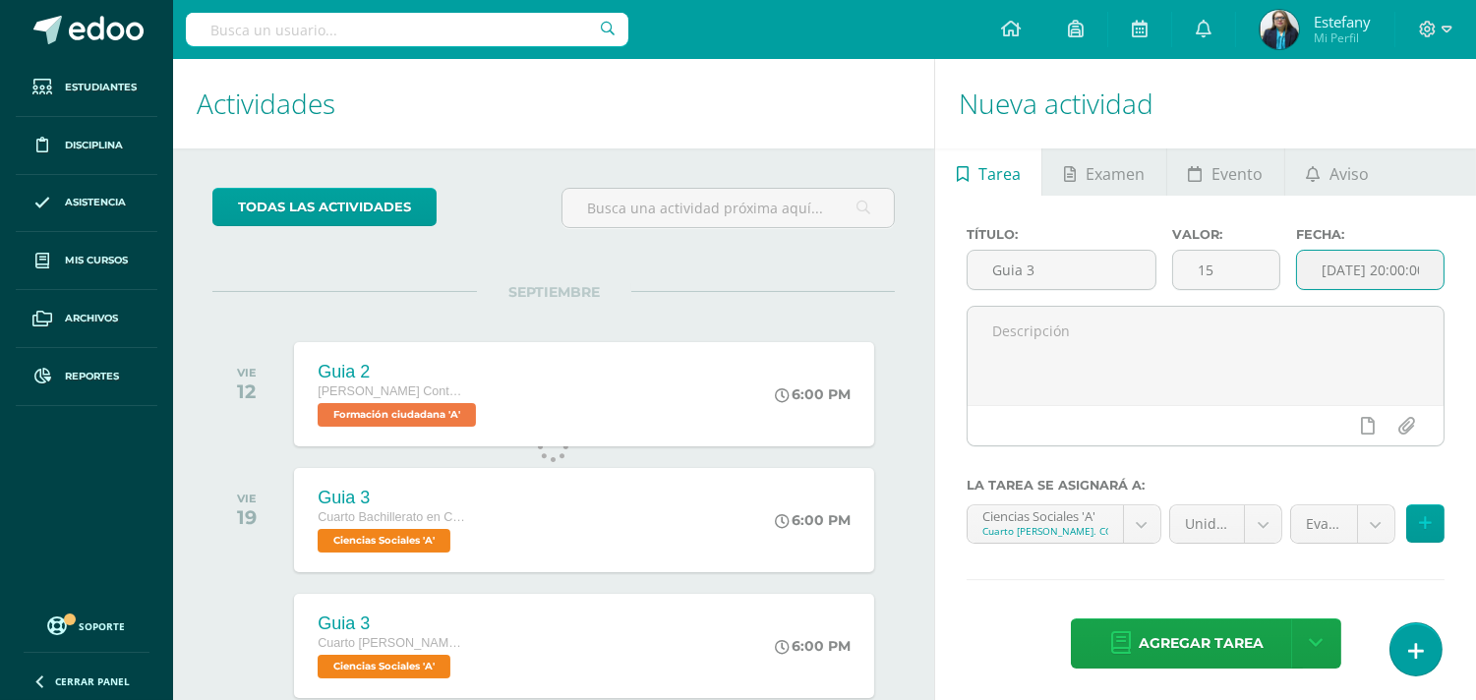
click at [1333, 281] on input "[DATE] 20:00:00" at bounding box center [1370, 270] width 147 height 38
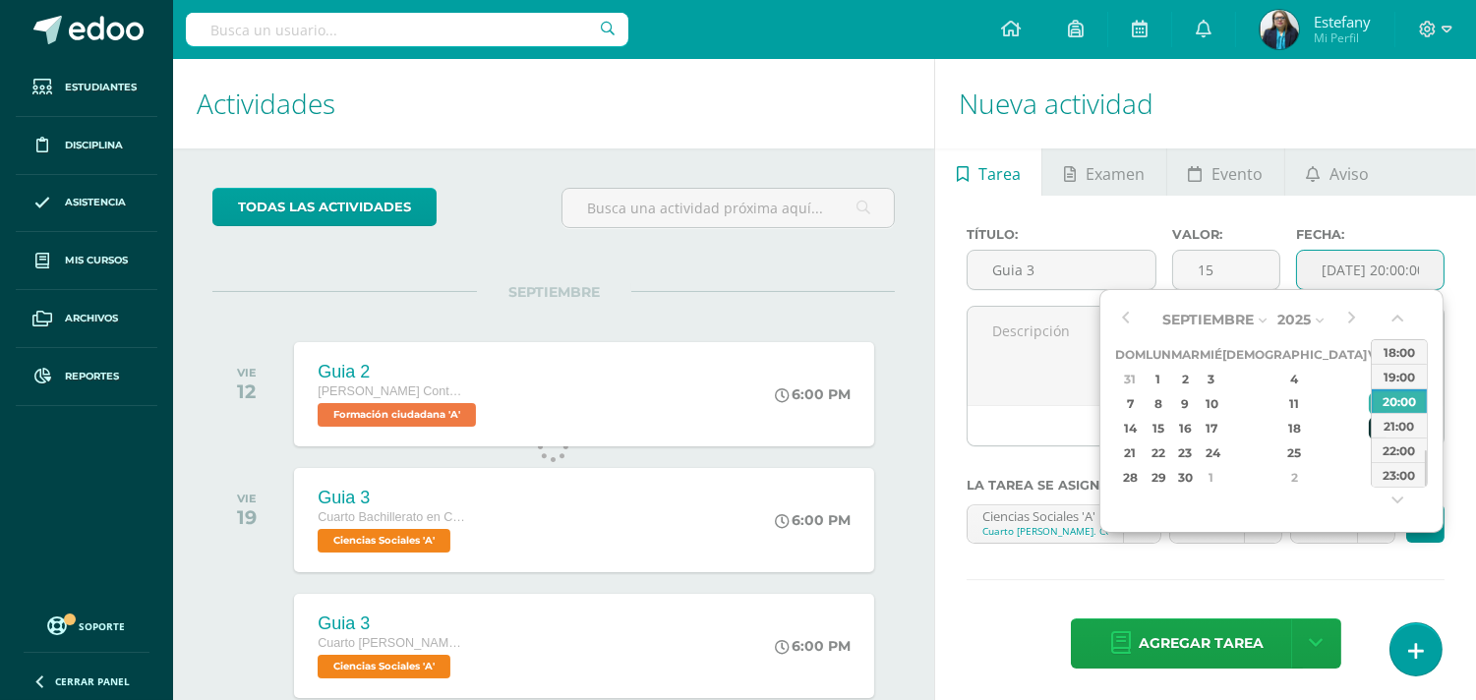
click at [1369, 424] on div "19" at bounding box center [1378, 428] width 18 height 23
click at [1410, 352] on div "18:00" at bounding box center [1399, 351] width 55 height 25
type input "[DATE] 18:00"
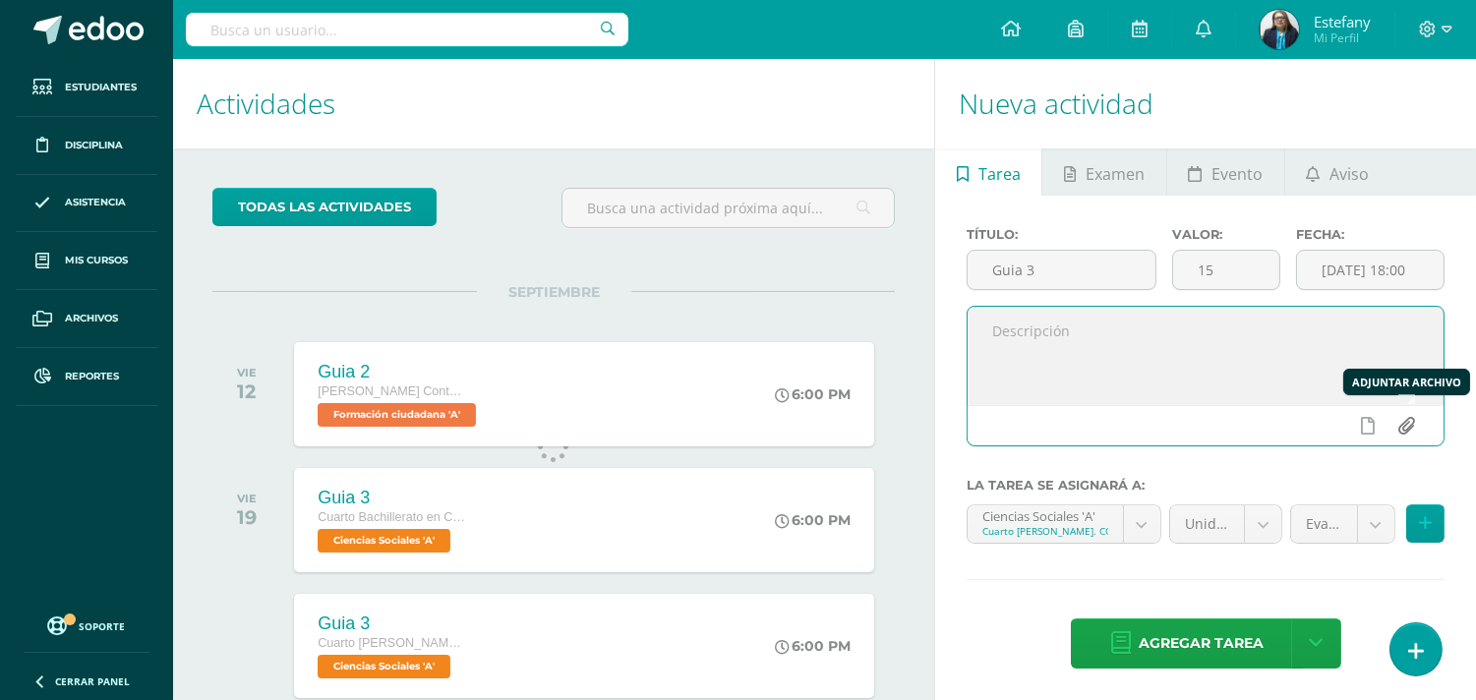
click at [1401, 429] on input "file" at bounding box center [1407, 425] width 38 height 37
type input "C:\fakepath\Finanzas públicas .docx (4).pdf"
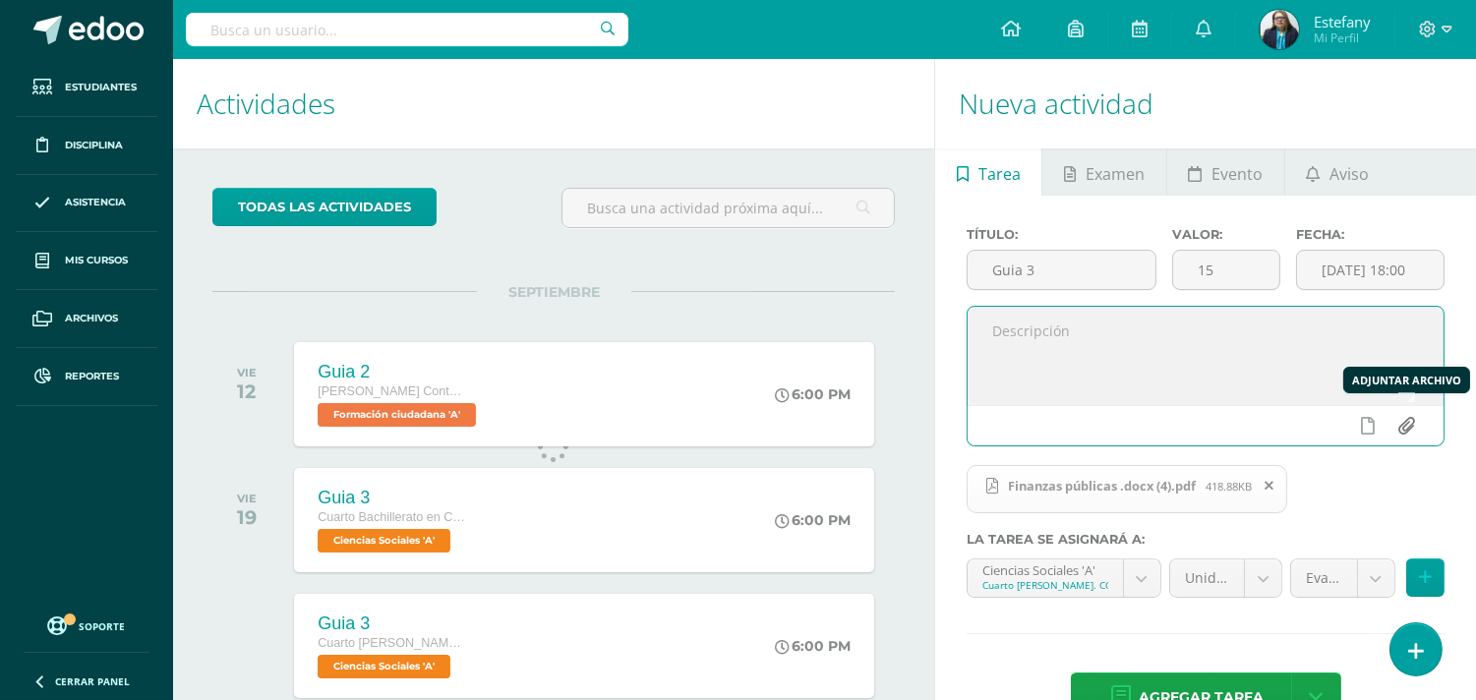
click at [1408, 428] on input "file" at bounding box center [1407, 425] width 38 height 37
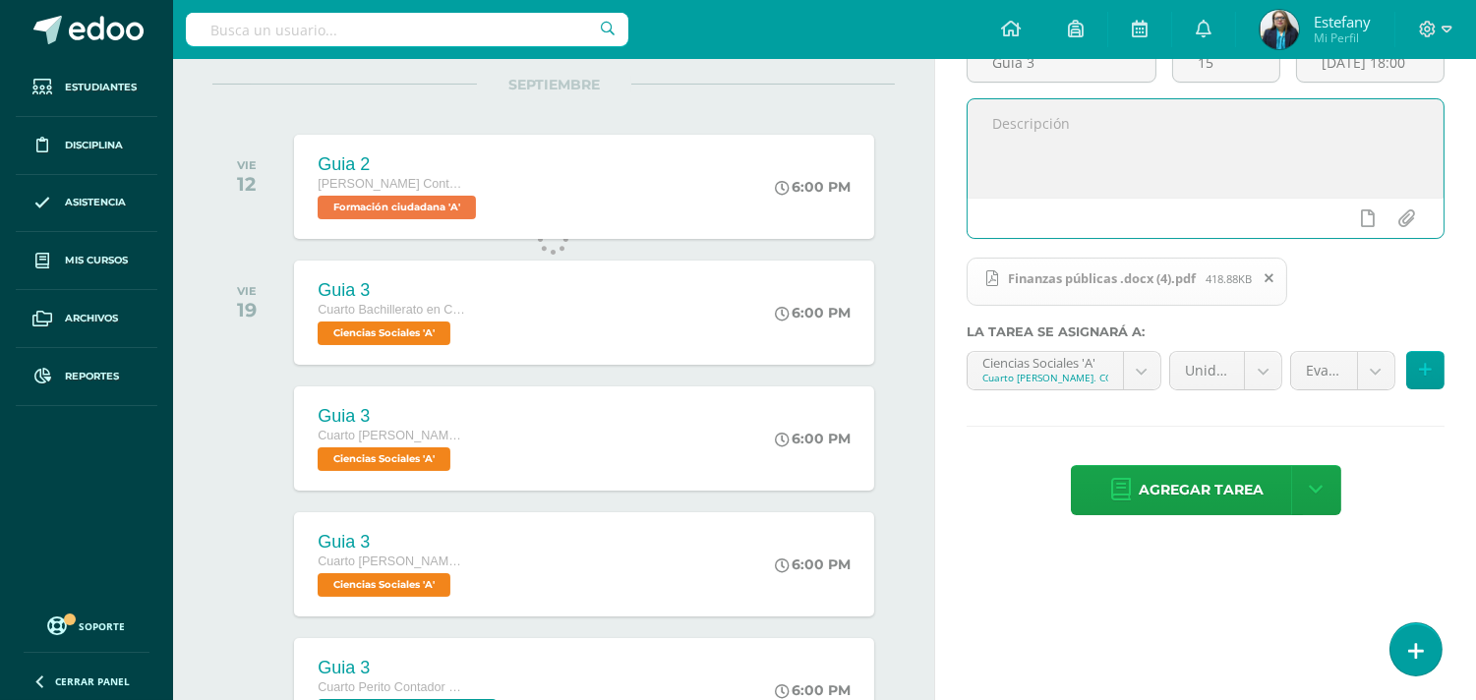
scroll to position [254, 0]
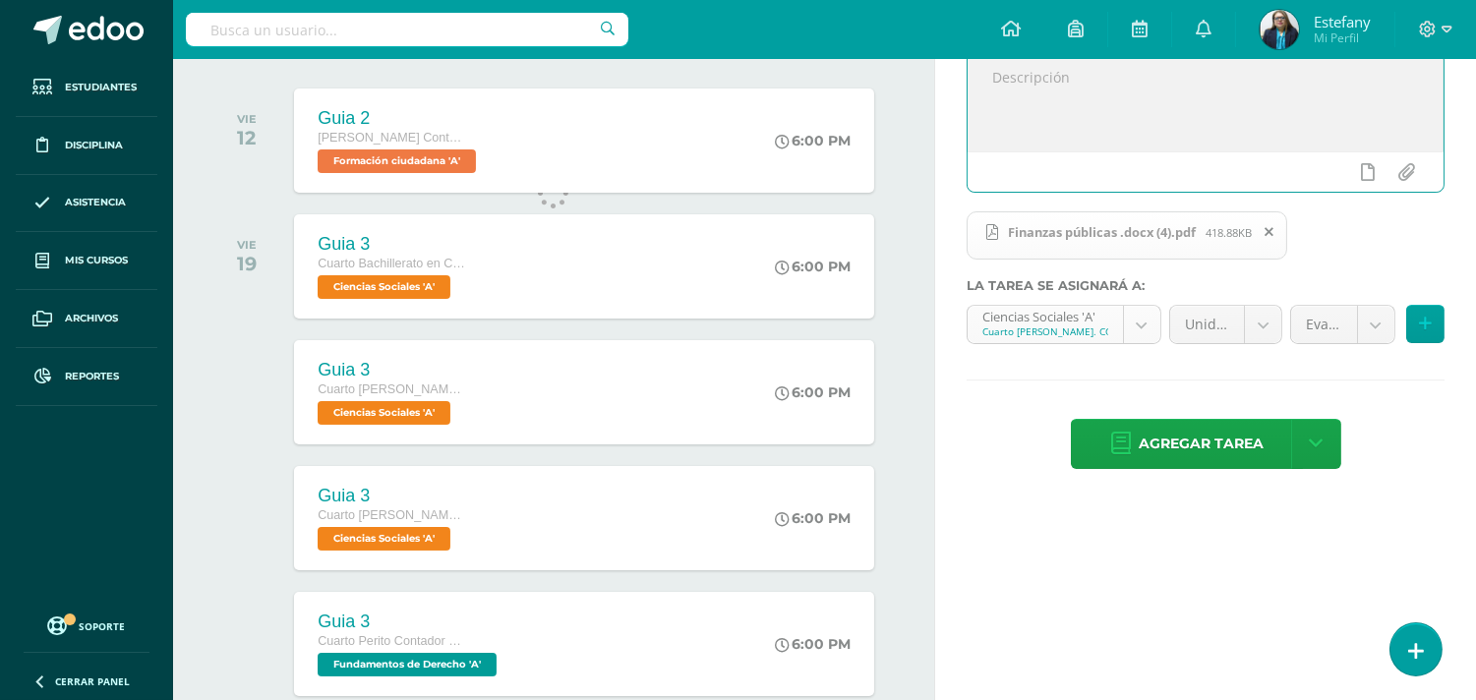
click at [1142, 322] on body "Tarea asignada exitosamente Estudiantes Disciplina Asistencia Mis cursos Archiv…" at bounding box center [738, 96] width 1476 height 700
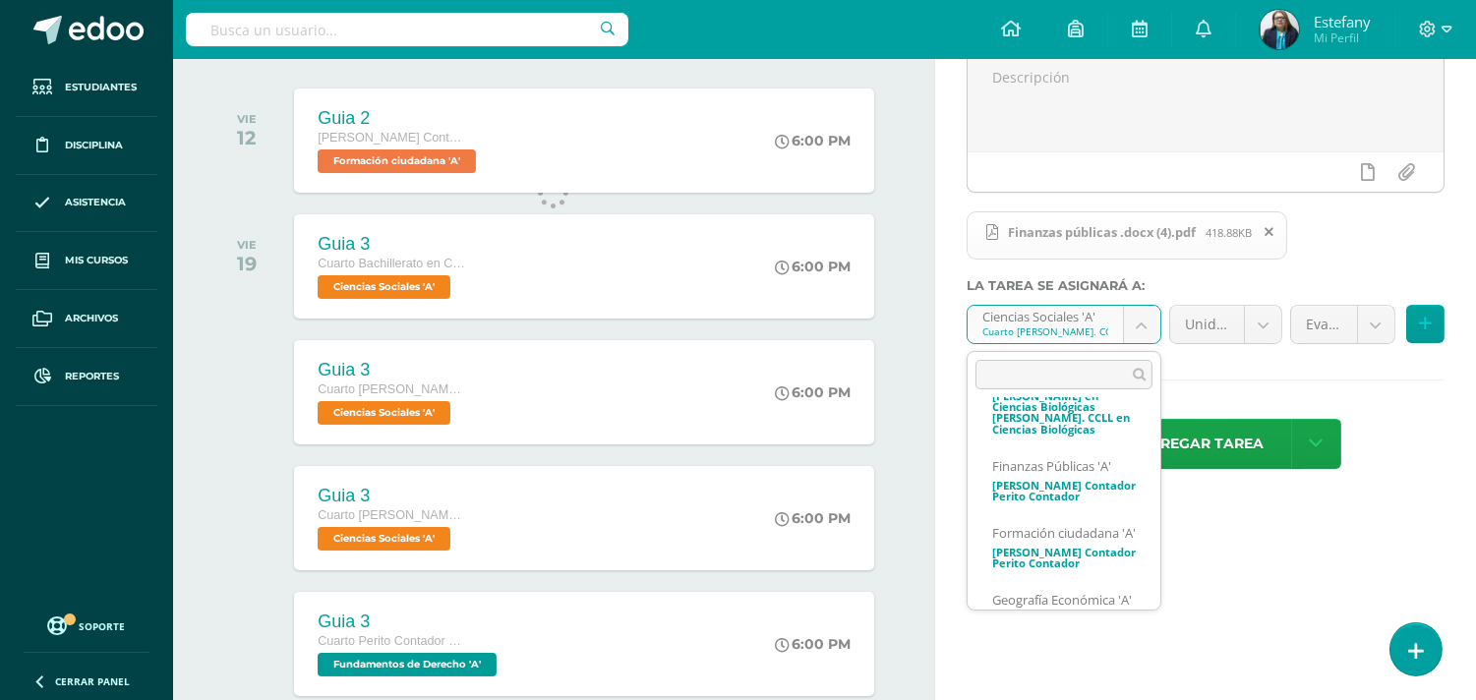
scroll to position [693, 0]
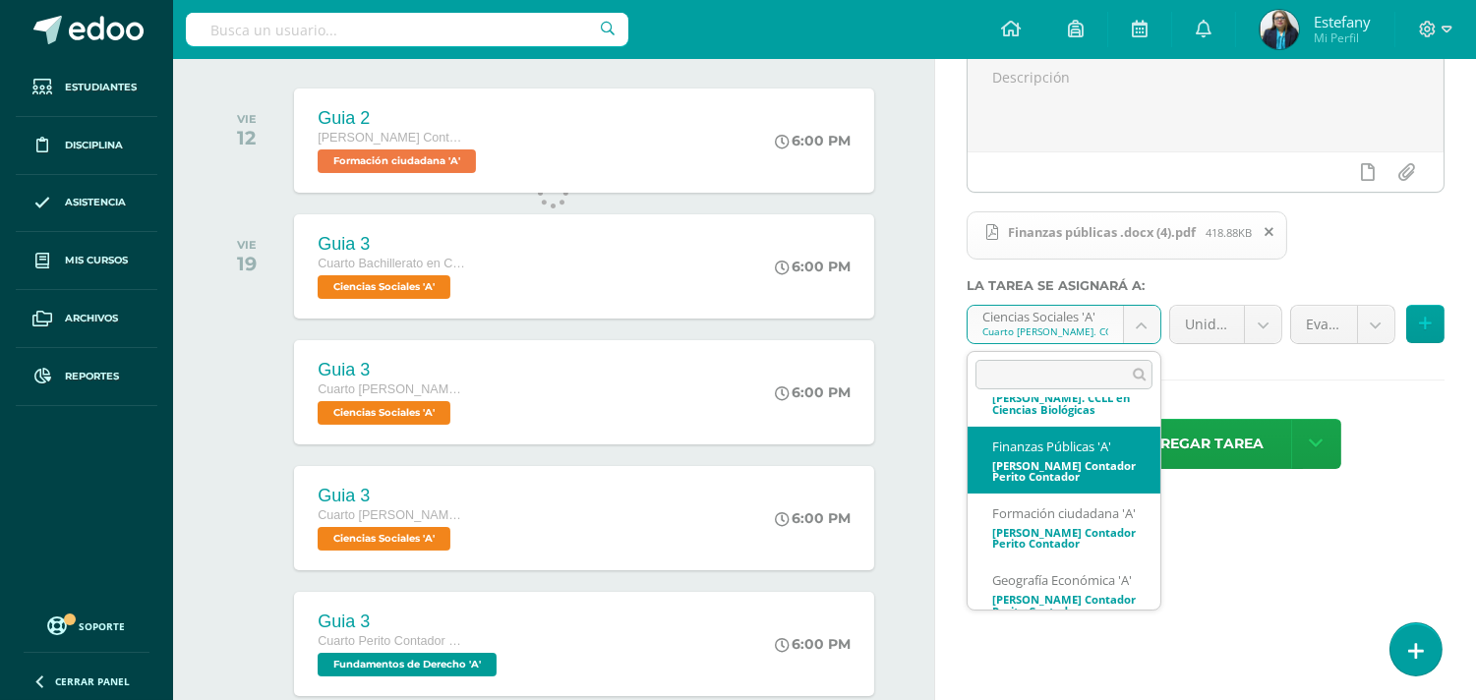
select select "111078"
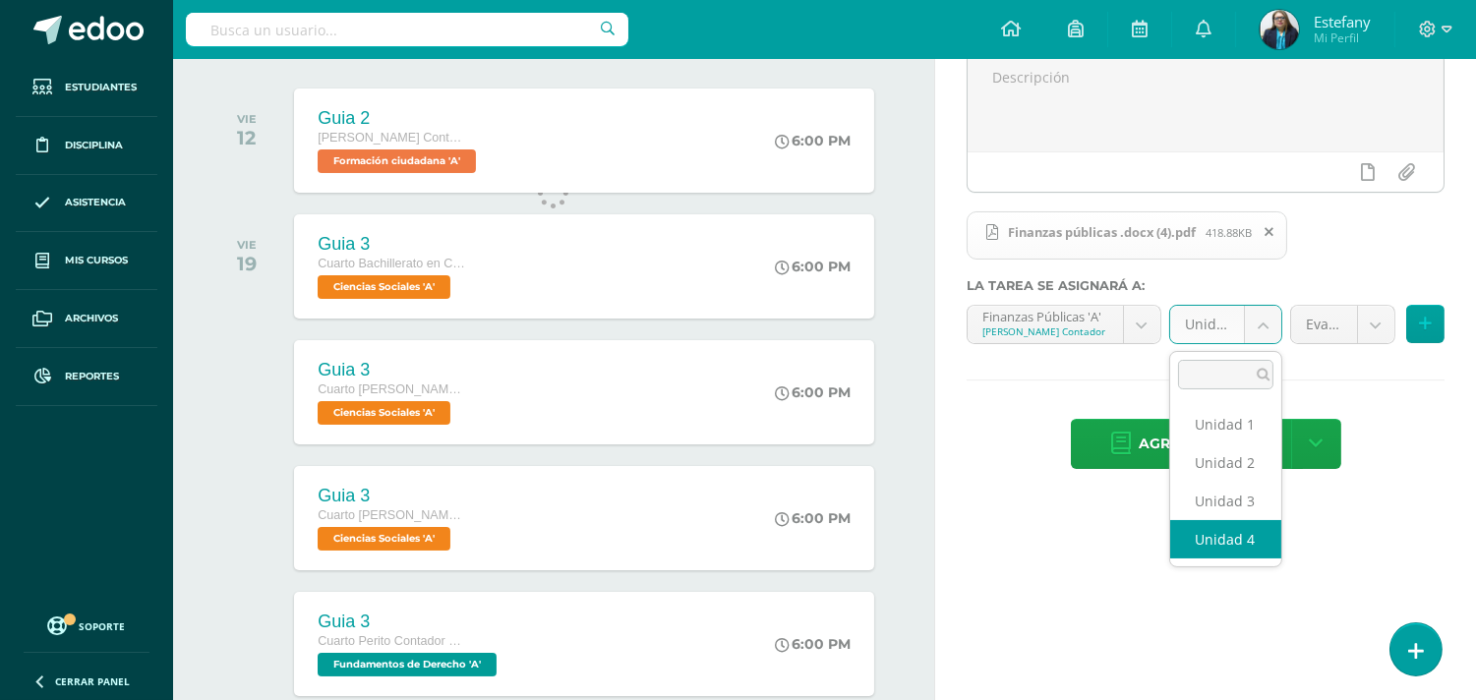
click at [1270, 319] on body "Tarea asignada exitosamente Estudiantes Disciplina Asistencia Mis cursos Archiv…" at bounding box center [738, 96] width 1476 height 700
select select "111084"
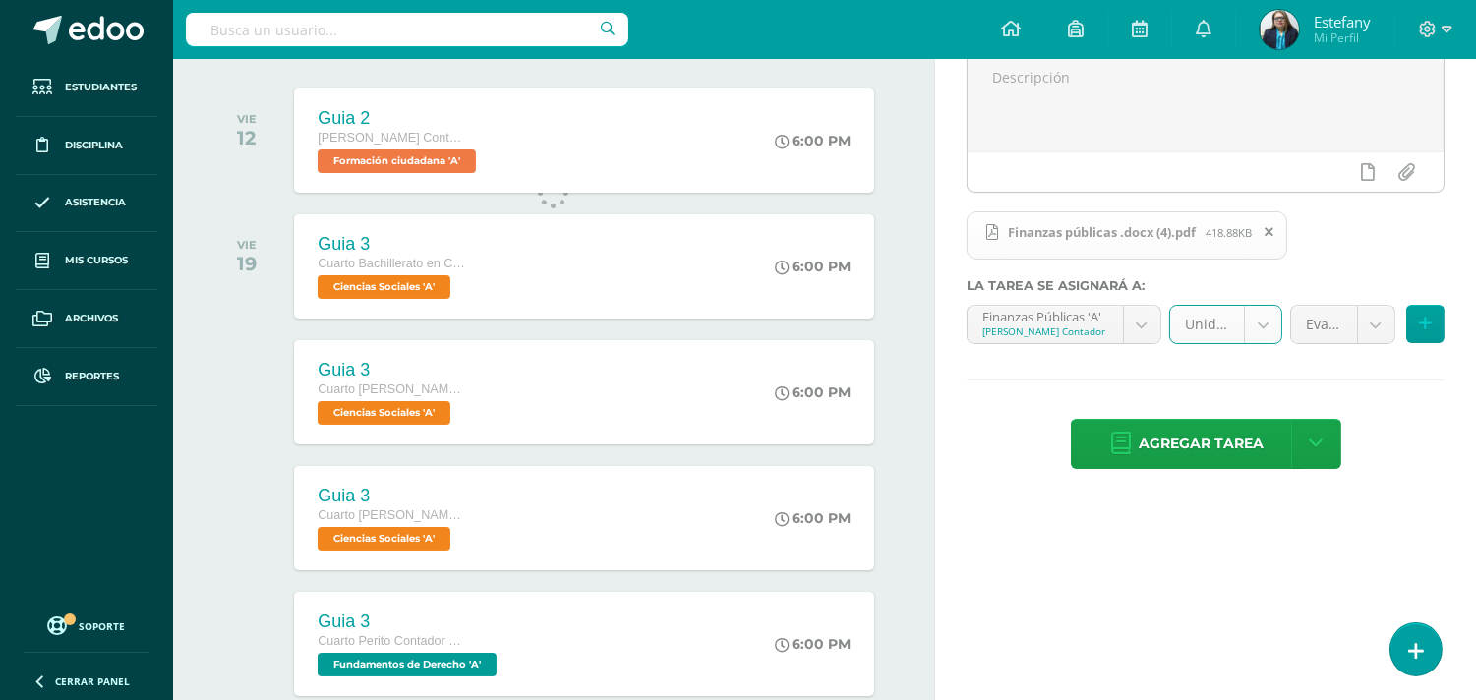
click at [1373, 329] on body "Tarea asignada exitosamente Estudiantes Disciplina Asistencia Mis cursos Archiv…" at bounding box center [738, 96] width 1476 height 700
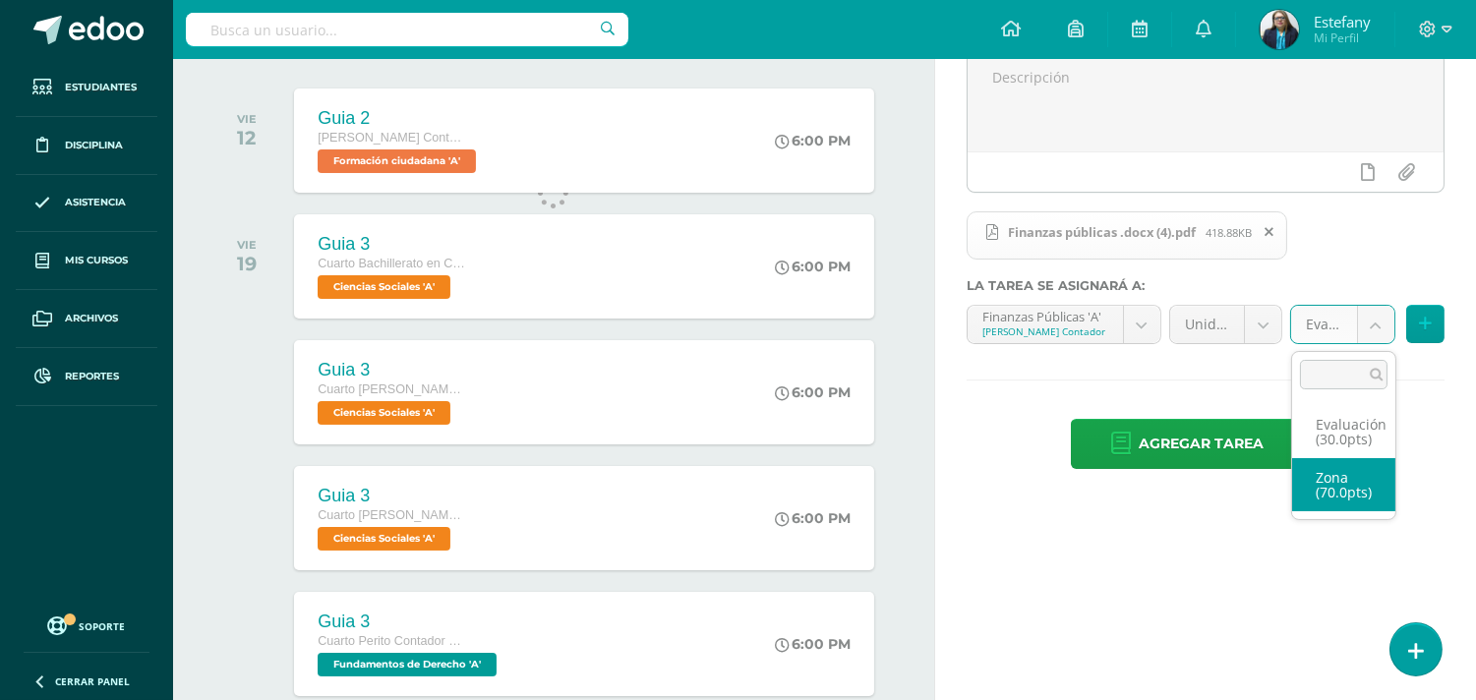
select select "123068"
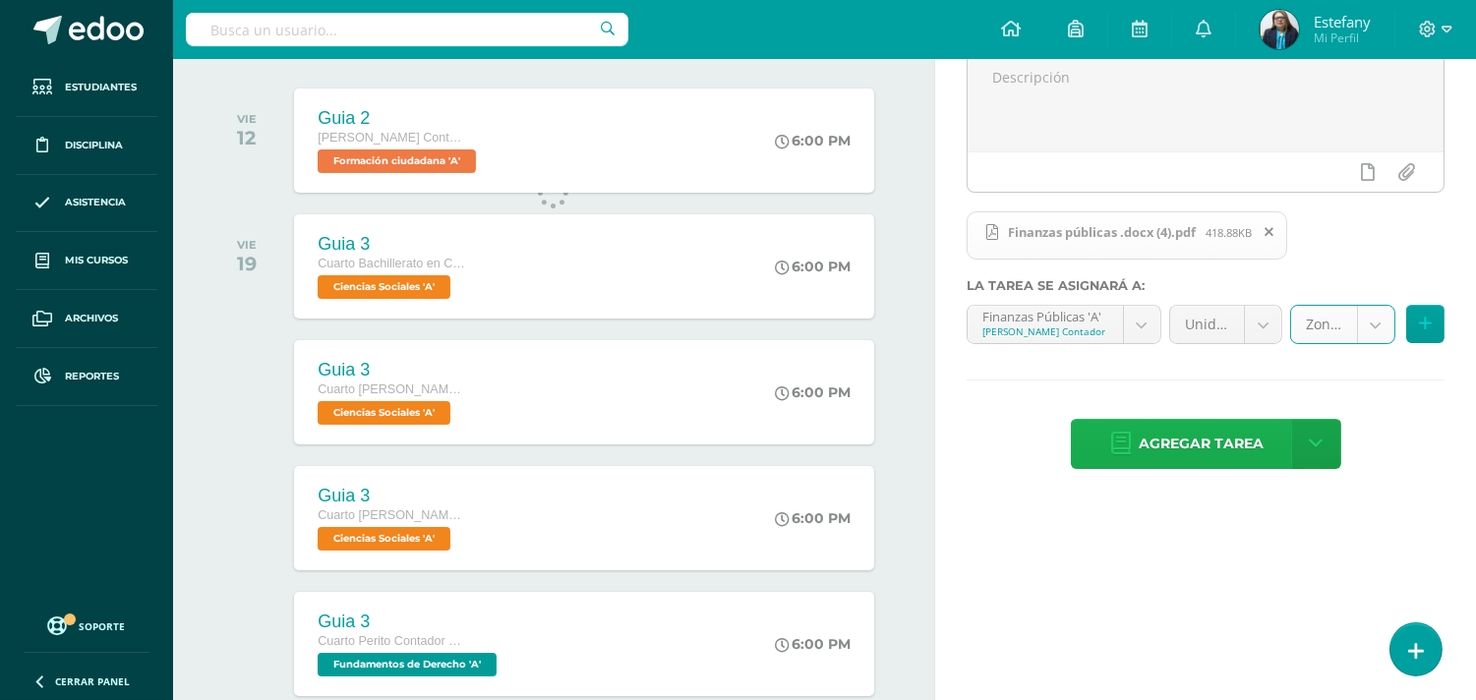
click at [1204, 431] on span "Agregar tarea" at bounding box center [1201, 444] width 125 height 48
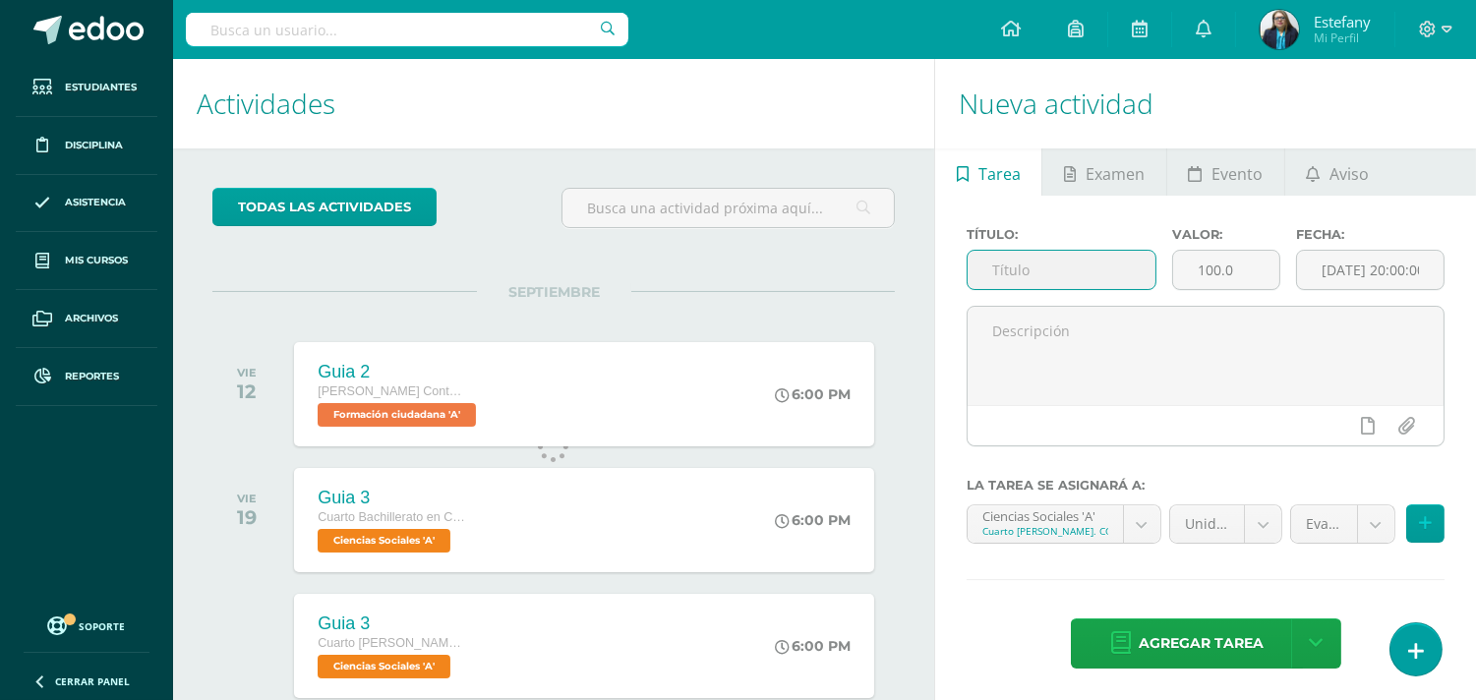
click at [1103, 262] on input "text" at bounding box center [1062, 270] width 188 height 38
type input "Guia 3"
click at [1240, 266] on input "100.0" at bounding box center [1225, 270] width 105 height 38
type input "15"
click at [1409, 275] on input "[DATE] 20:00:00" at bounding box center [1370, 270] width 147 height 38
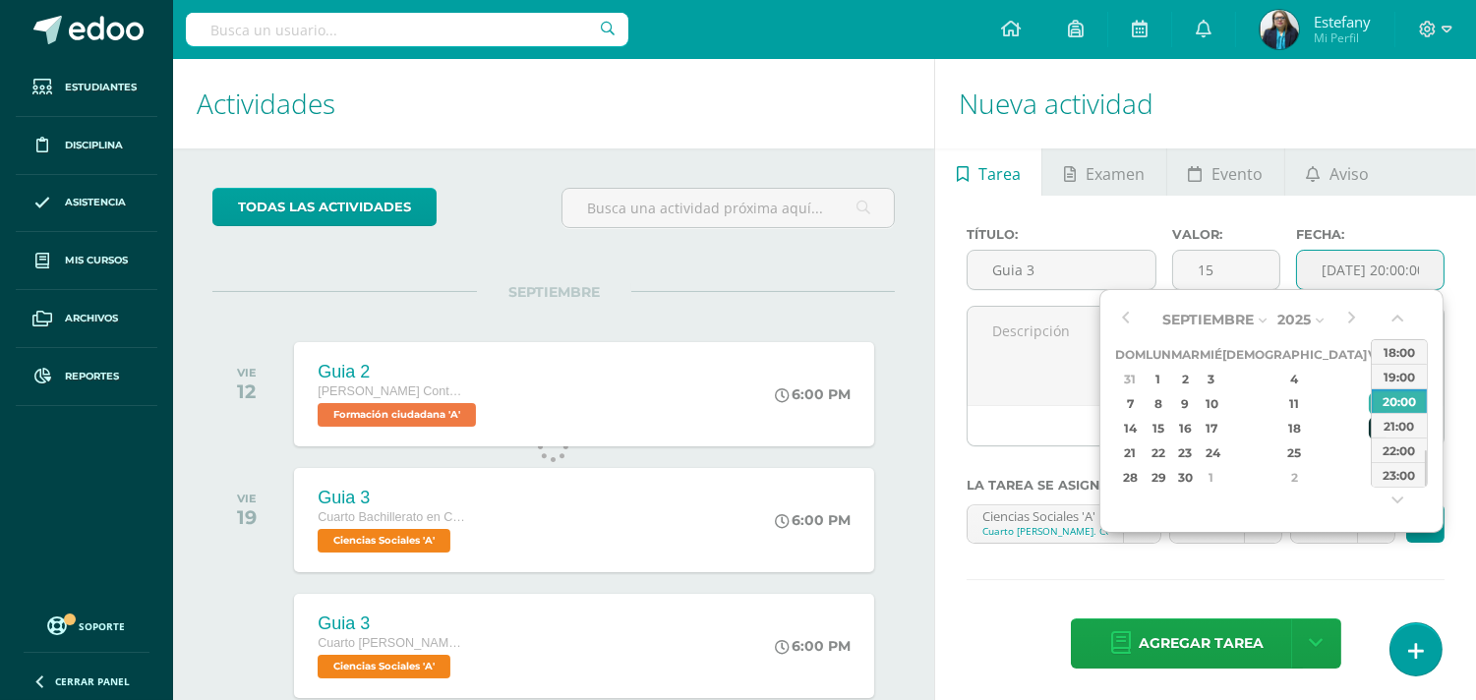
click at [1369, 424] on div "19" at bounding box center [1378, 428] width 18 height 23
click at [1393, 357] on div "18:00" at bounding box center [1399, 351] width 55 height 25
type input "[DATE] 18:00"
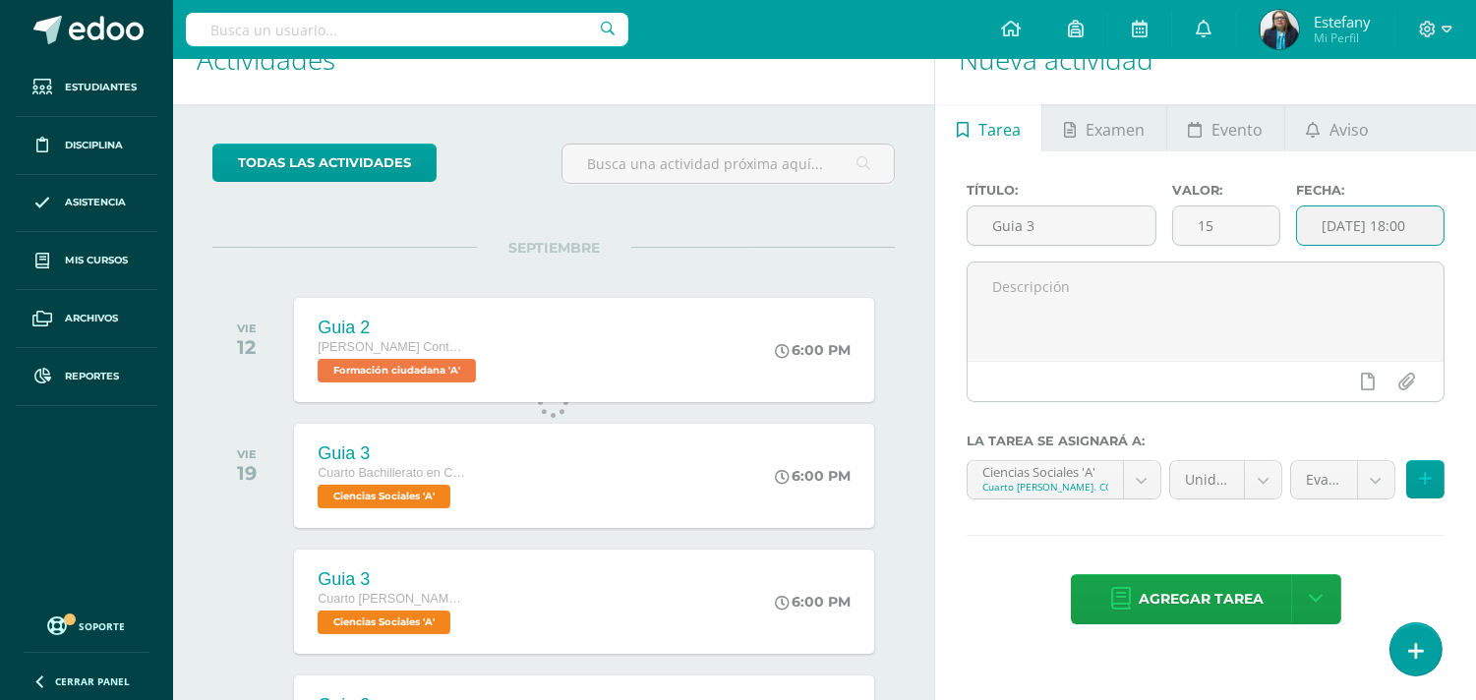
scroll to position [69, 0]
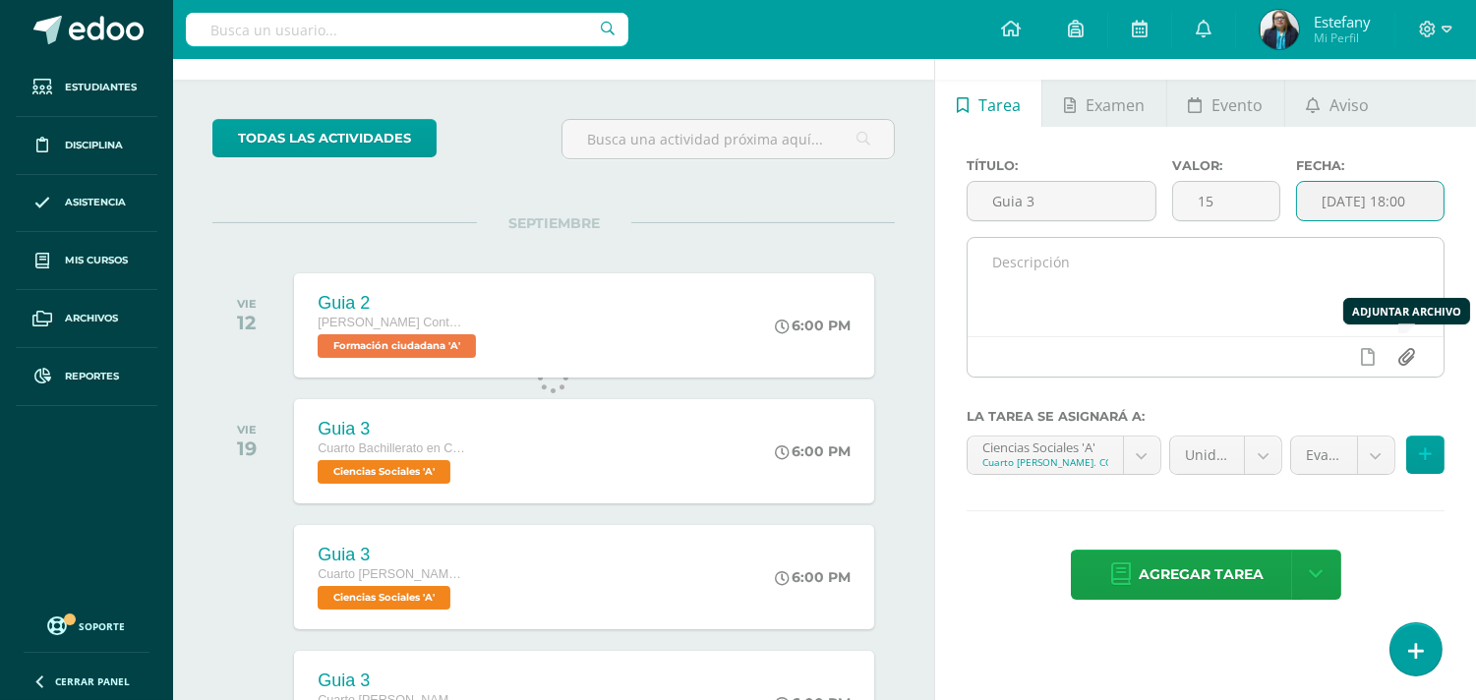
click at [1408, 366] on input "file" at bounding box center [1407, 356] width 38 height 37
type input "C:\fakepath\Legislacion Fiscal.docx (5).pdf"
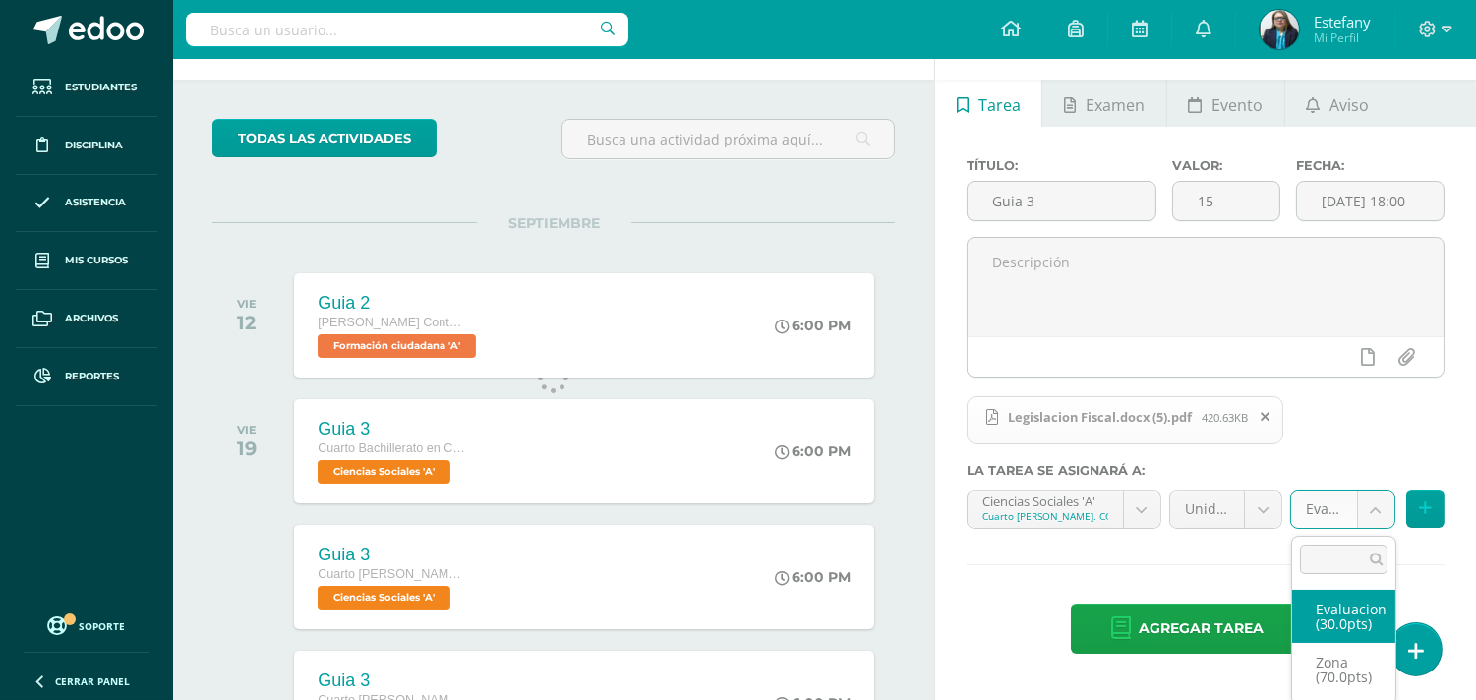
click at [1381, 507] on body "Tarea asignada exitosamente Estudiantes Disciplina Asistencia Mis cursos Archiv…" at bounding box center [738, 281] width 1476 height 700
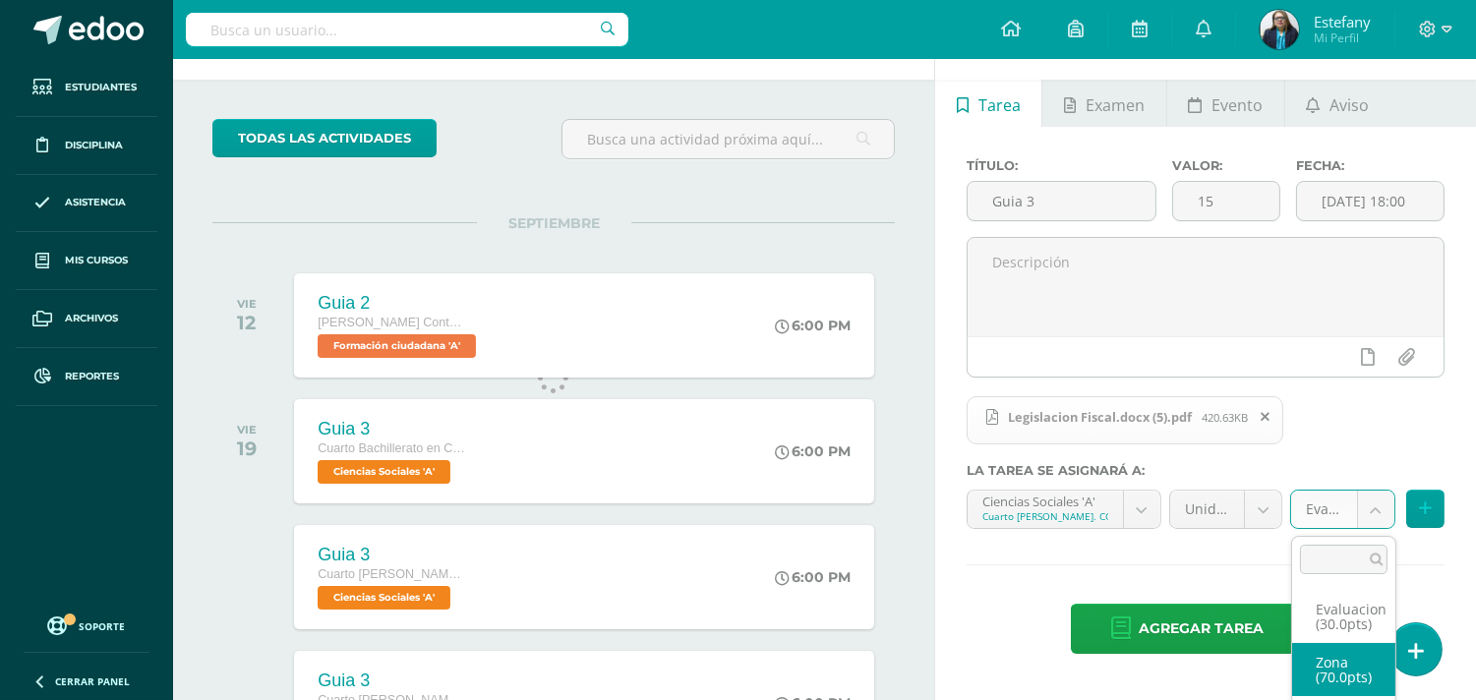
select select "123110"
click at [1148, 515] on body "Tarea asignada exitosamente Estudiantes Disciplina Asistencia Mis cursos Archiv…" at bounding box center [738, 281] width 1476 height 700
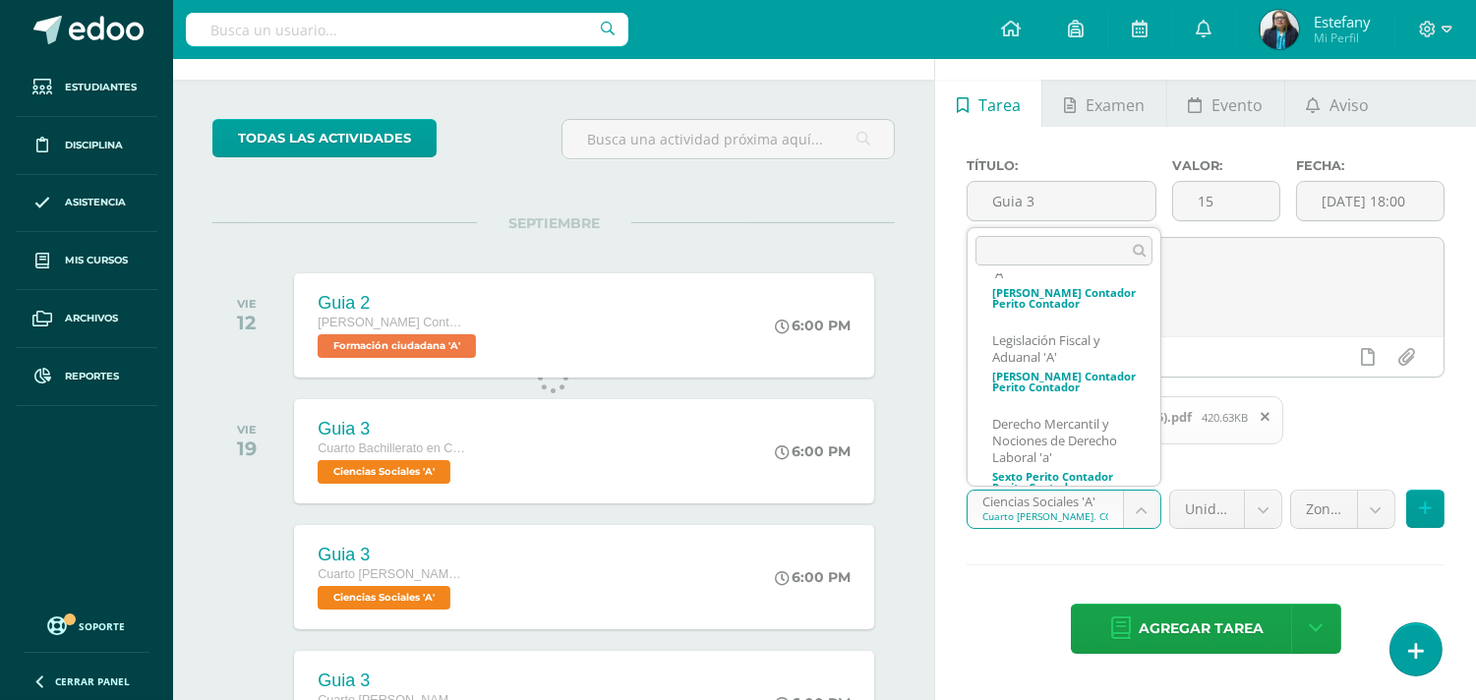
scroll to position [978, 0]
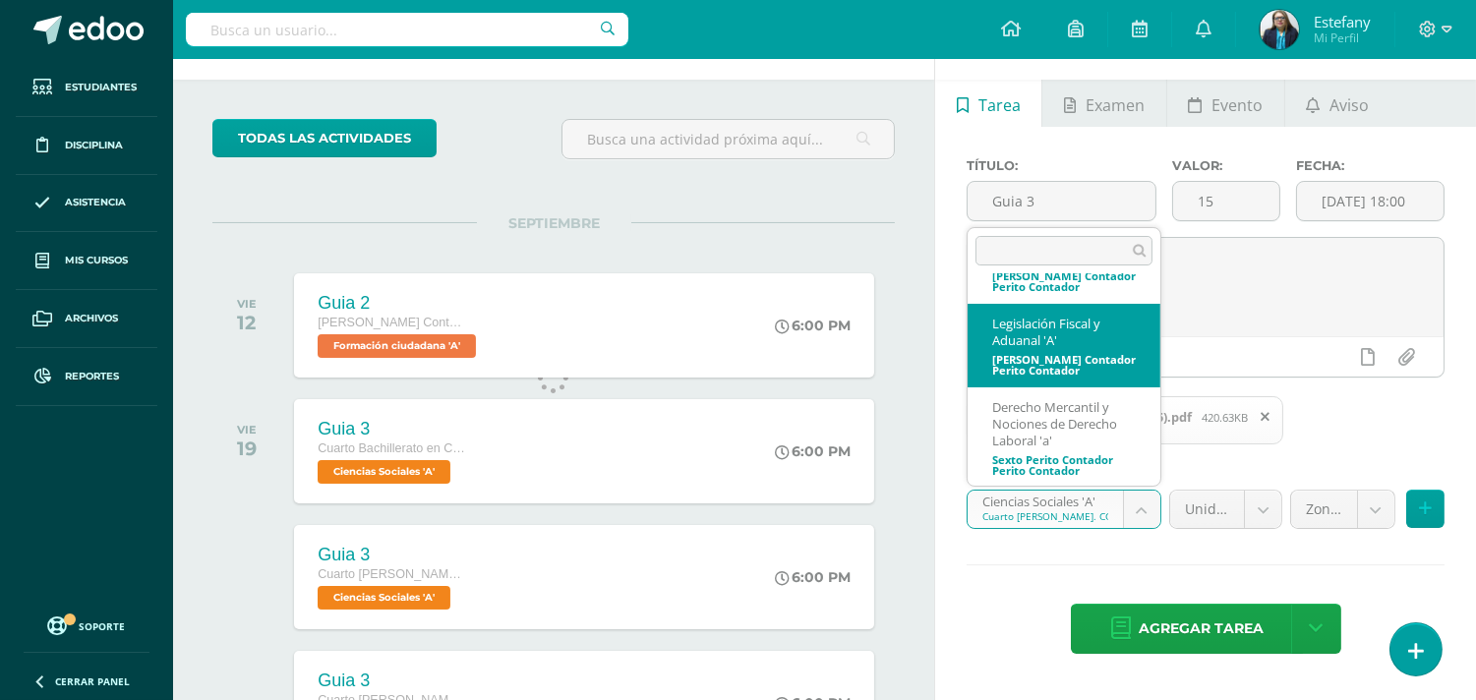
select select "111071"
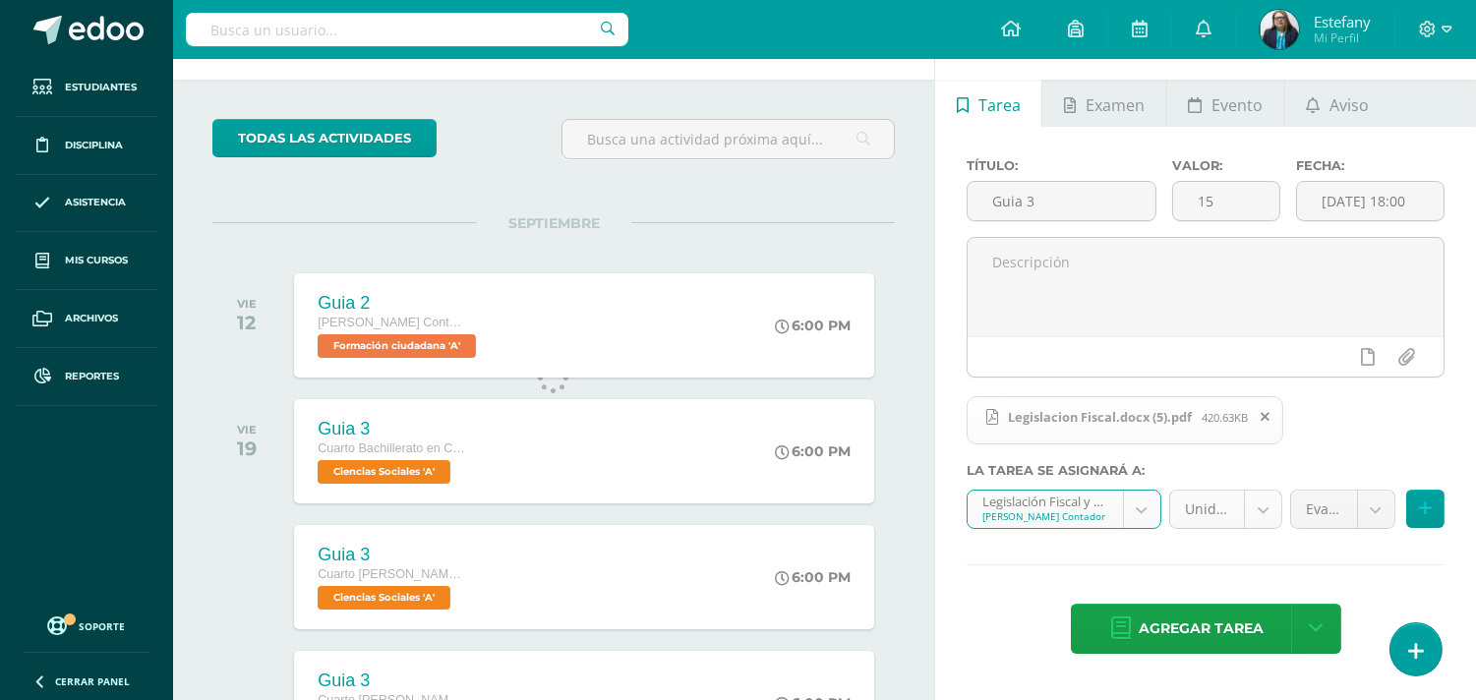
click at [1254, 515] on body "Tarea asignada exitosamente Estudiantes Disciplina Asistencia Mis cursos Archiv…" at bounding box center [738, 281] width 1476 height 700
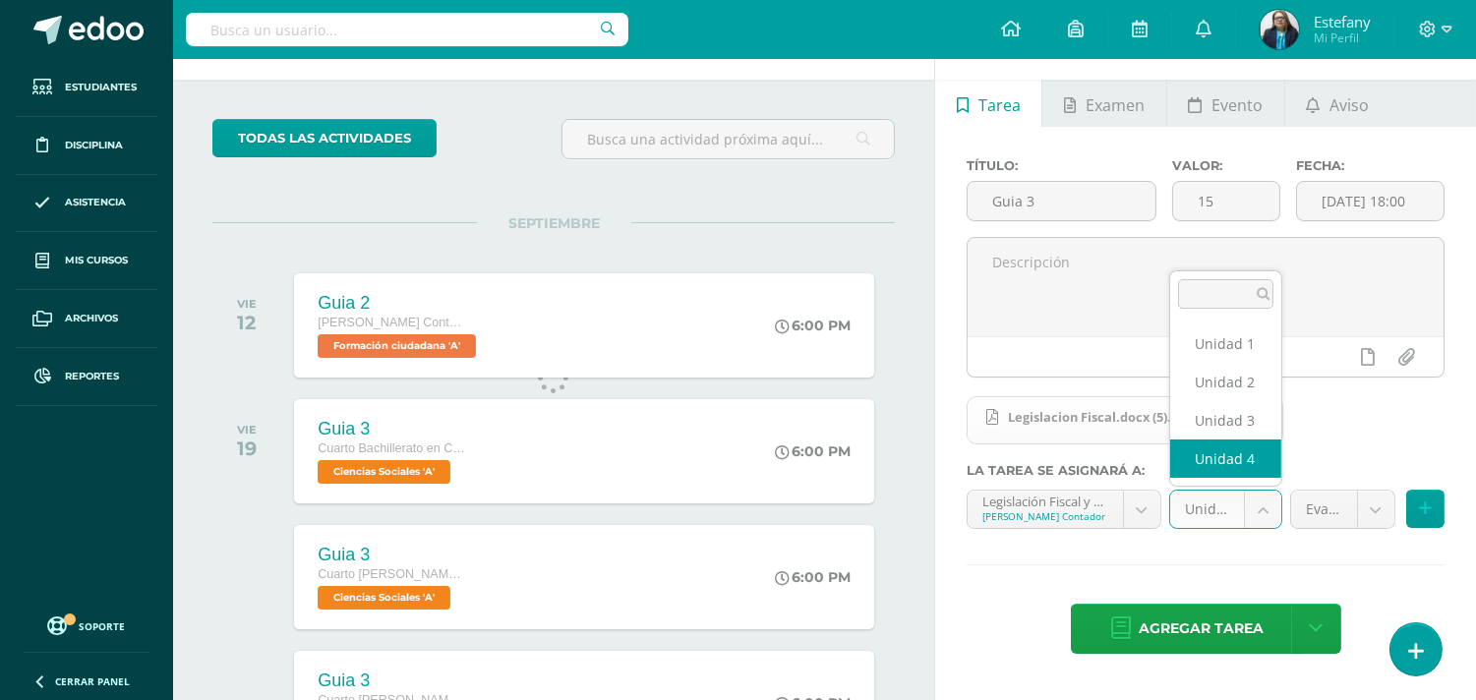
select select "111077"
click at [1379, 507] on body "Tarea asignada exitosamente Estudiantes Disciplina Asistencia Mis cursos Archiv…" at bounding box center [738, 281] width 1476 height 700
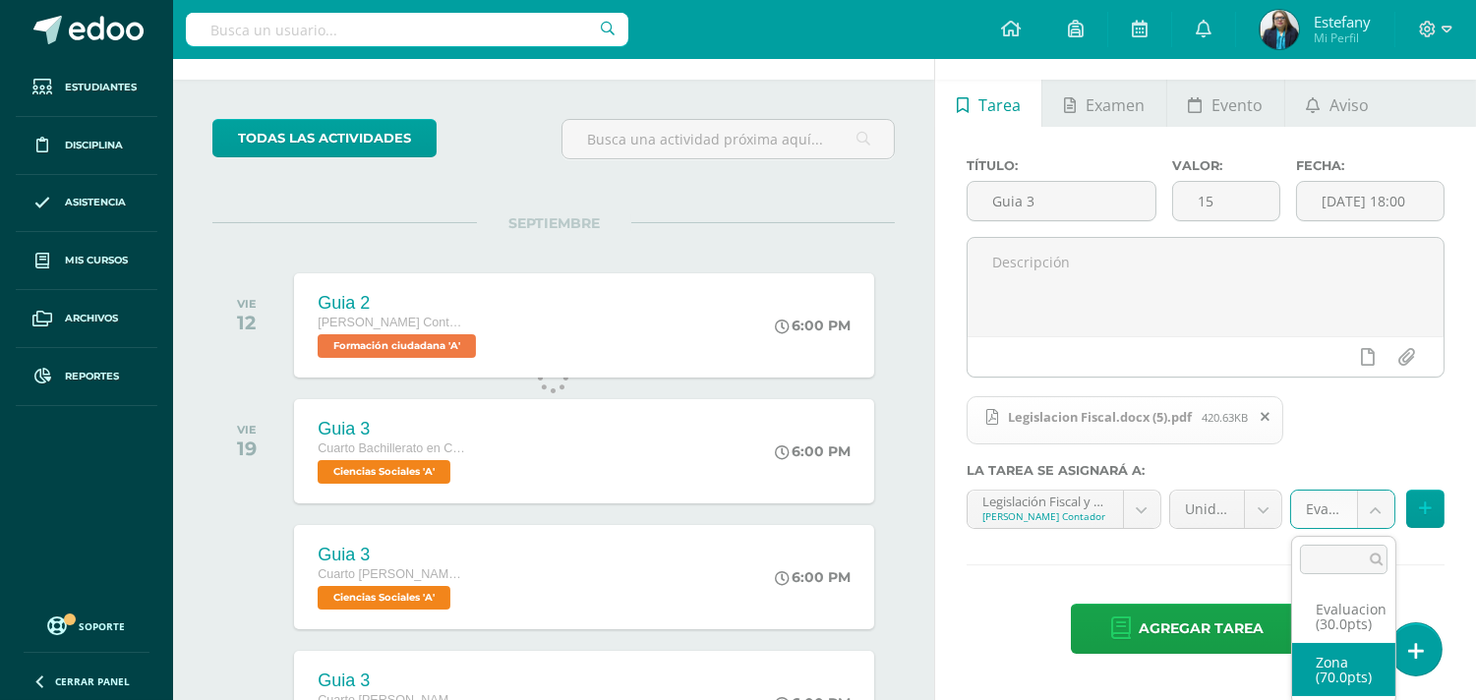
select select "123064"
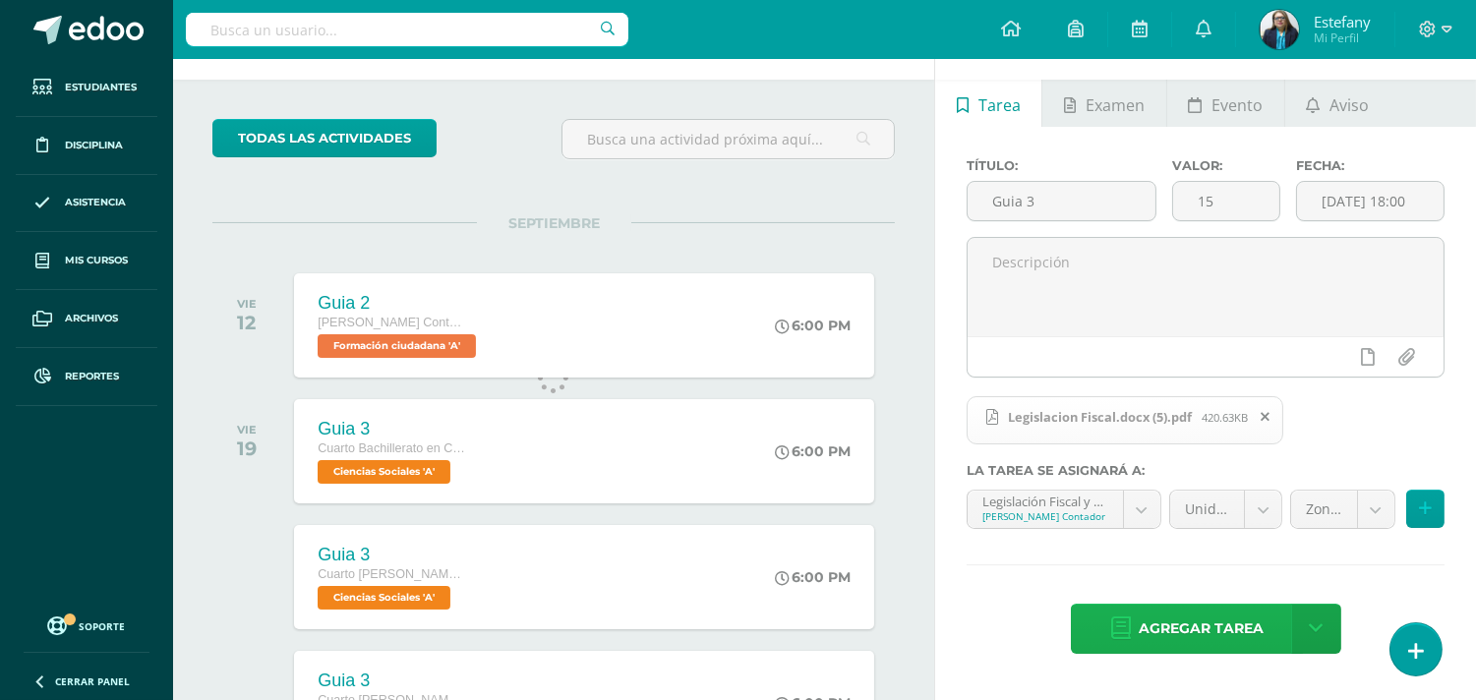
click at [1221, 622] on span "Agregar tarea" at bounding box center [1201, 629] width 125 height 48
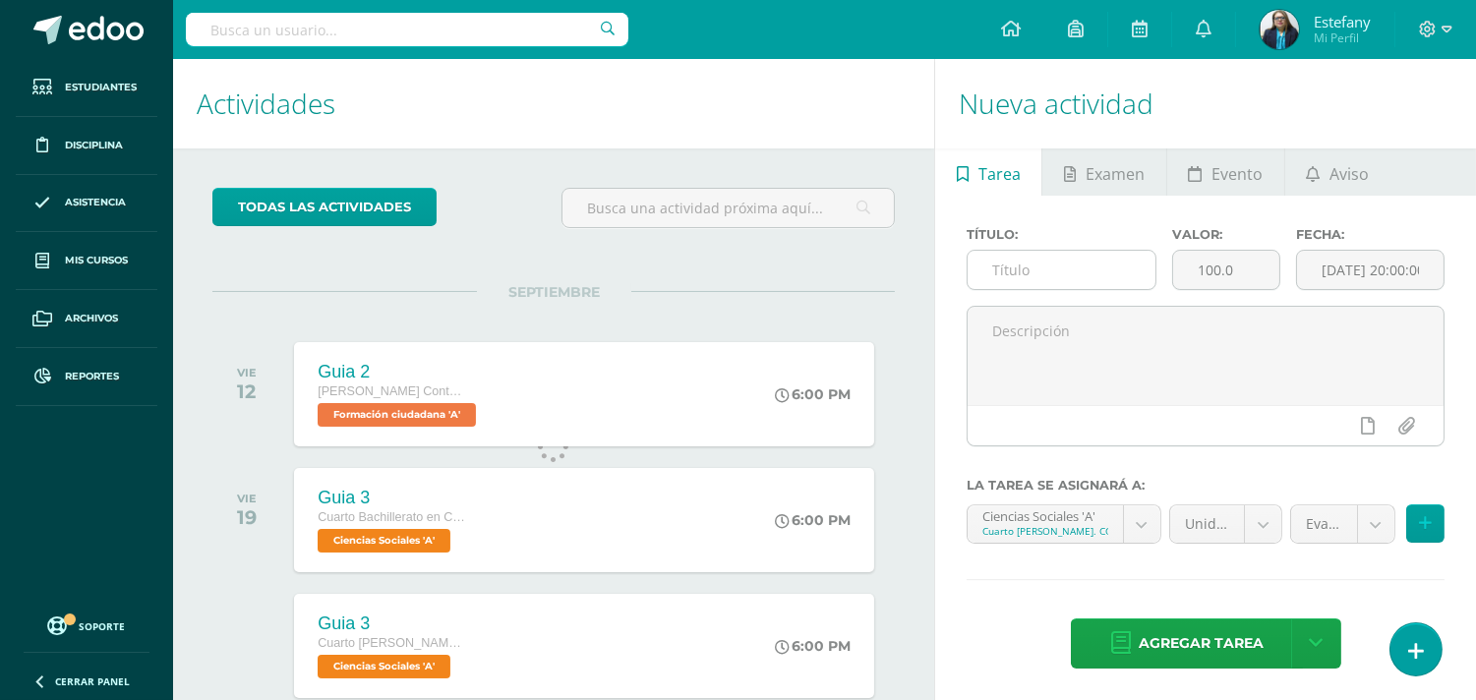
click at [1079, 279] on input "text" at bounding box center [1062, 270] width 188 height 38
type input "Guia 3"
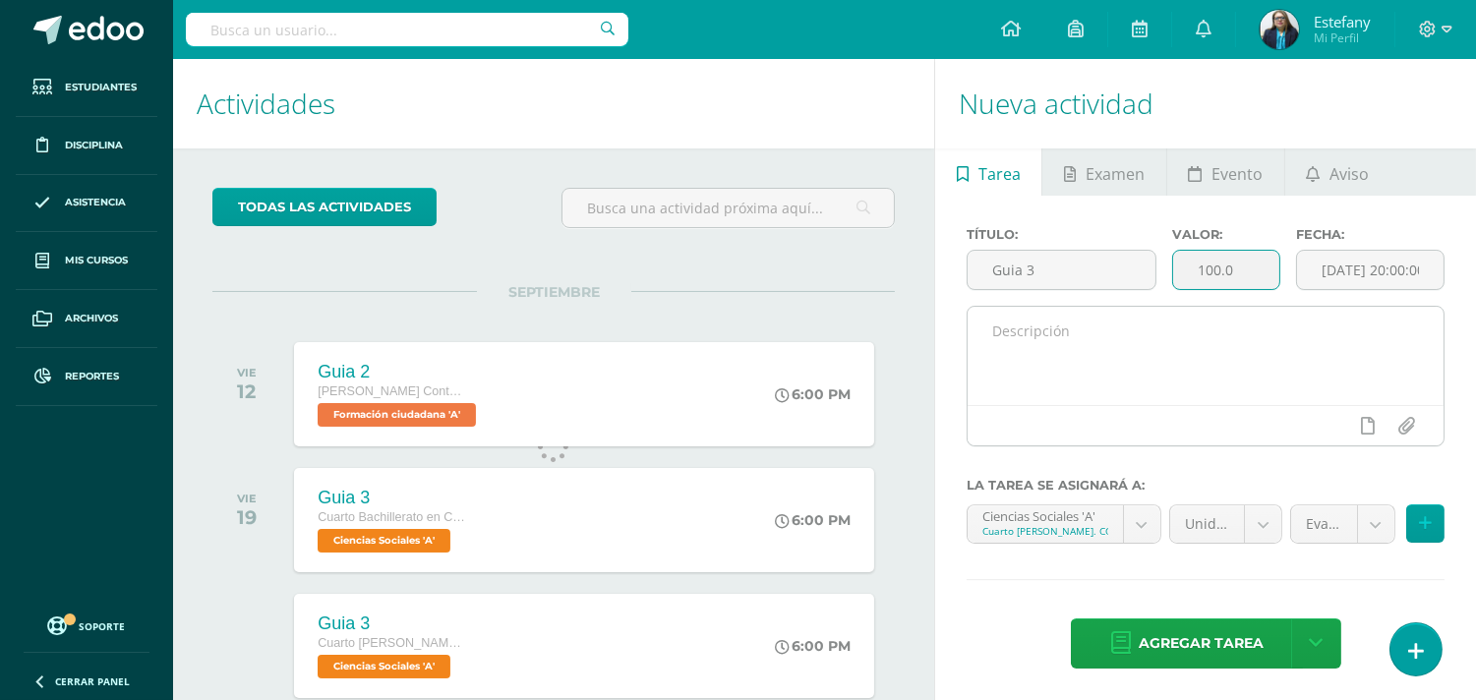
drag, startPoint x: 1263, startPoint y: 258, endPoint x: 1102, endPoint y: 306, distance: 168.4
click at [1102, 306] on div "Título: Guia 3 Valor: 100.0 Fecha: 2025-09-12 20:00:00" at bounding box center [1206, 344] width 478 height 235
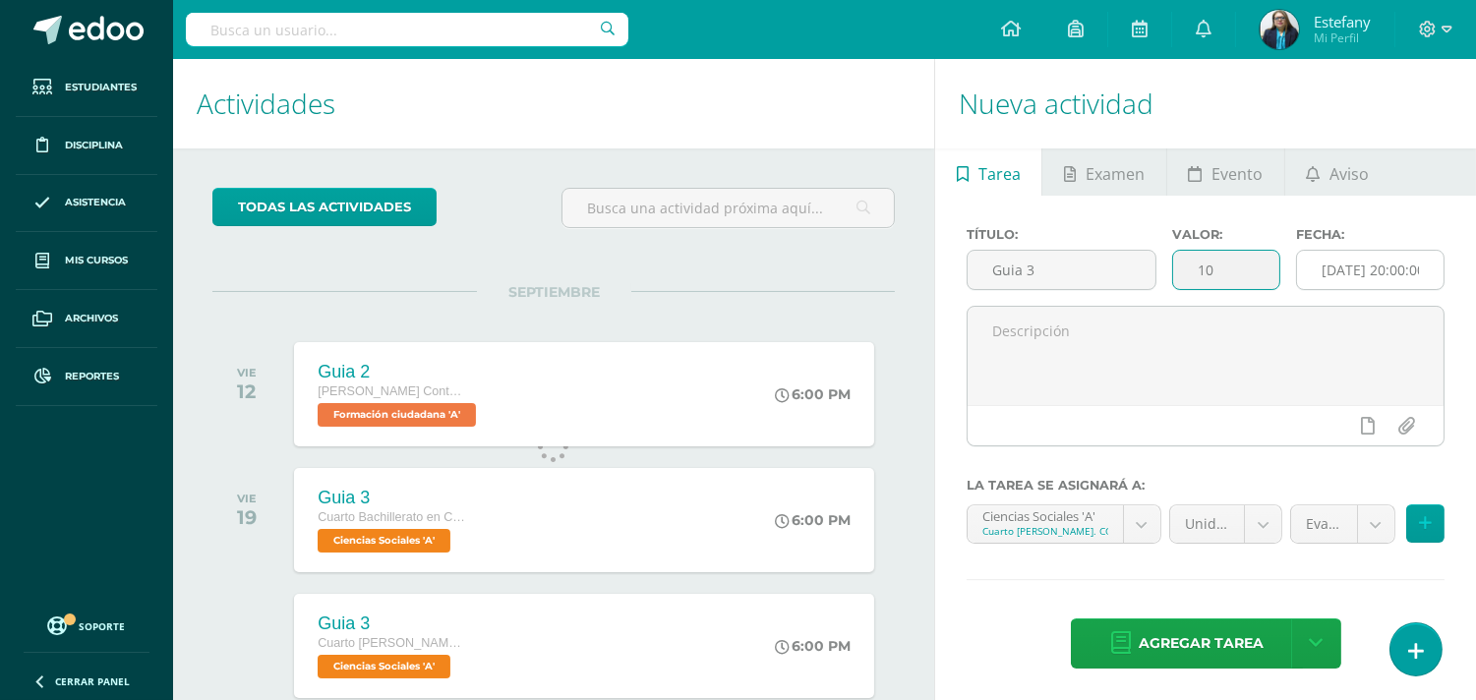
type input "10"
click at [1340, 258] on input "[DATE] 20:00:00" at bounding box center [1370, 270] width 147 height 38
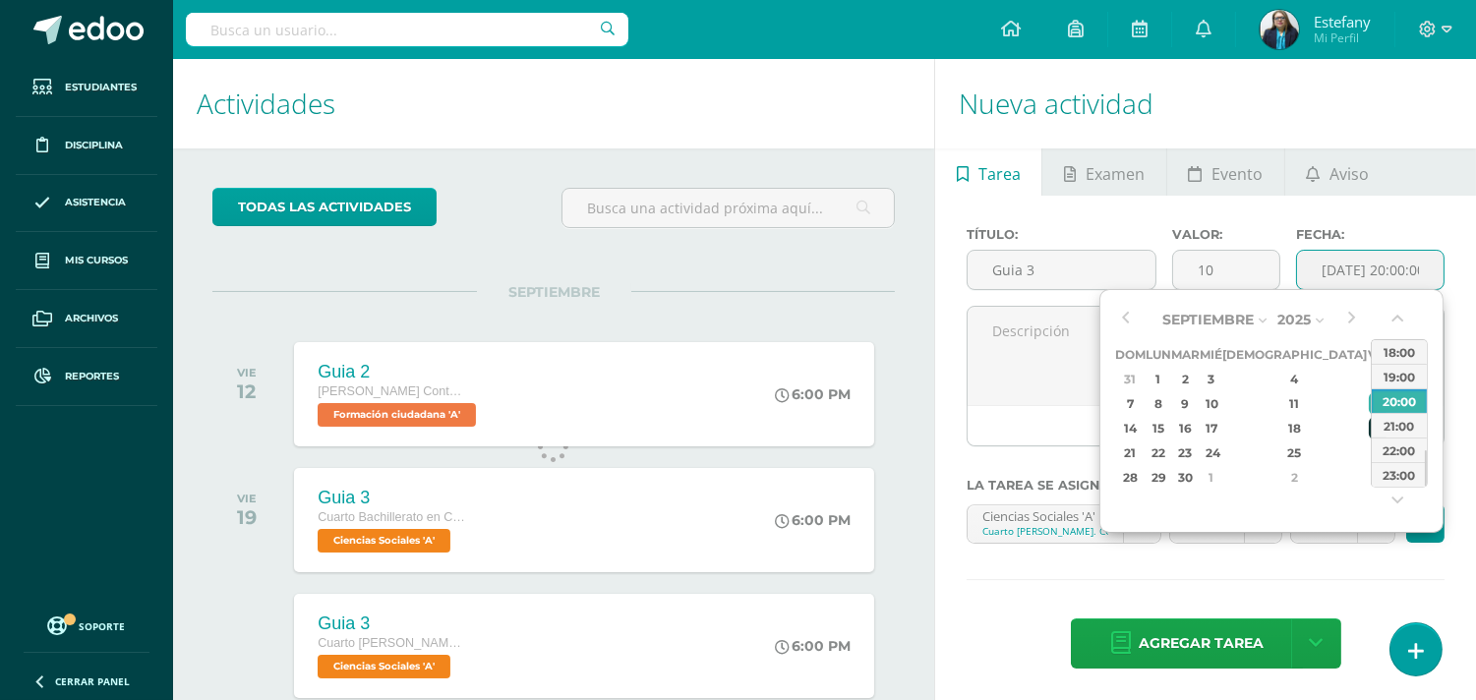
click at [1369, 425] on div "19" at bounding box center [1378, 428] width 18 height 23
click at [1407, 347] on div "18:00" at bounding box center [1399, 351] width 55 height 25
type input "2025-09-19 18:00"
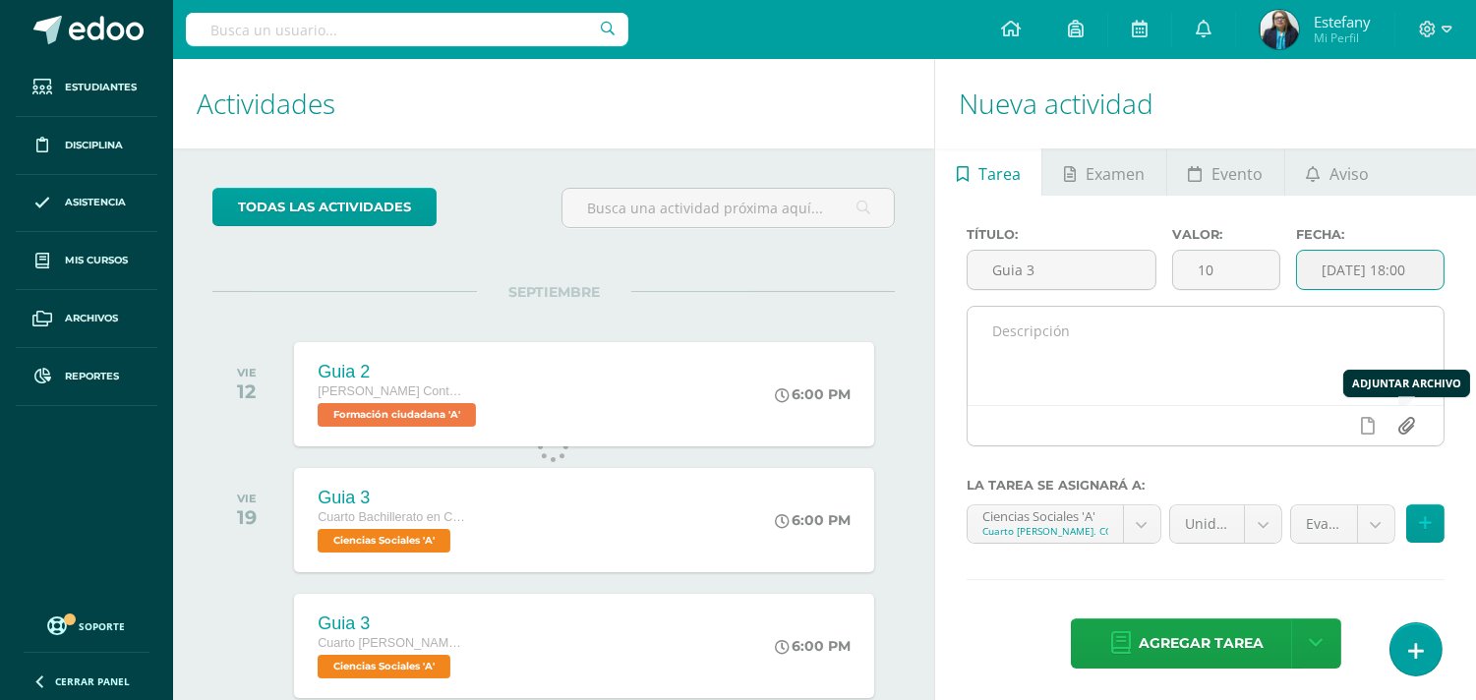
click at [1405, 427] on input "file" at bounding box center [1407, 425] width 38 height 37
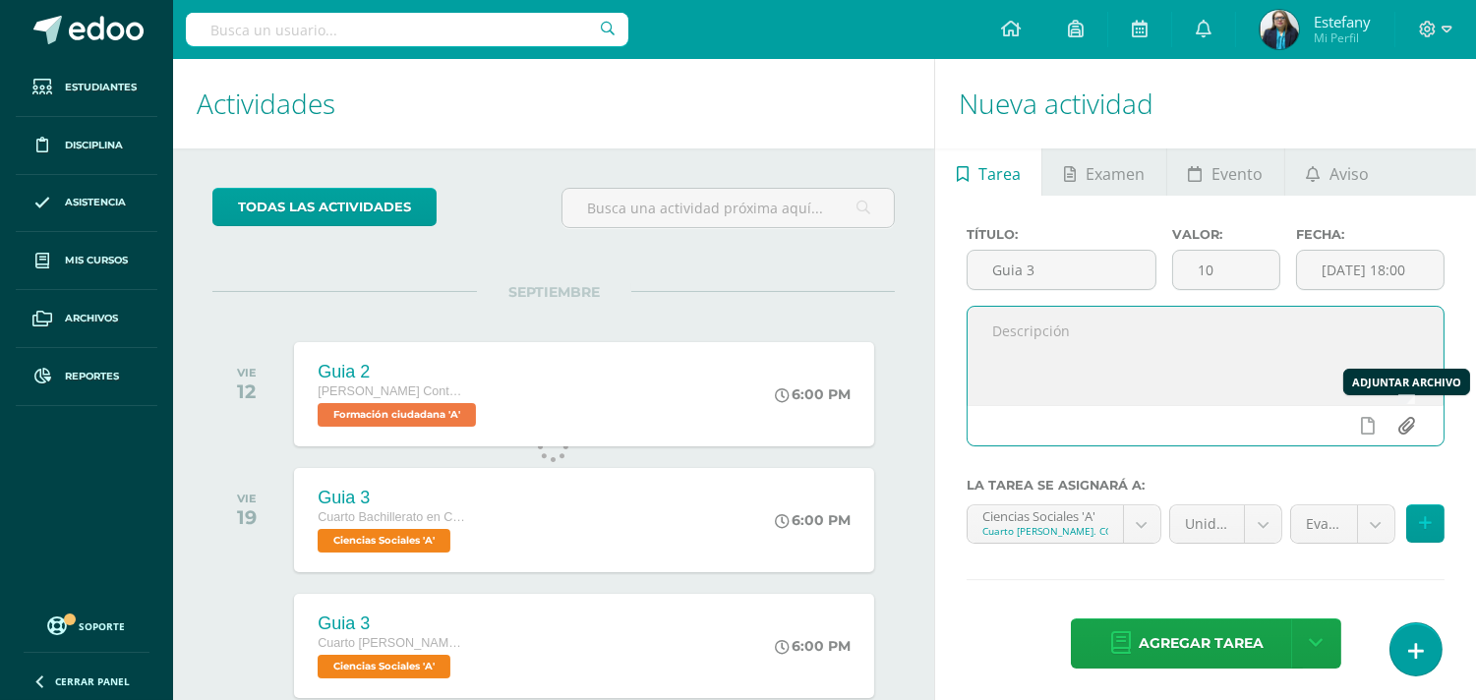
type input "C:\fakepath\Formacion ciudadana.docx (1).pdf"
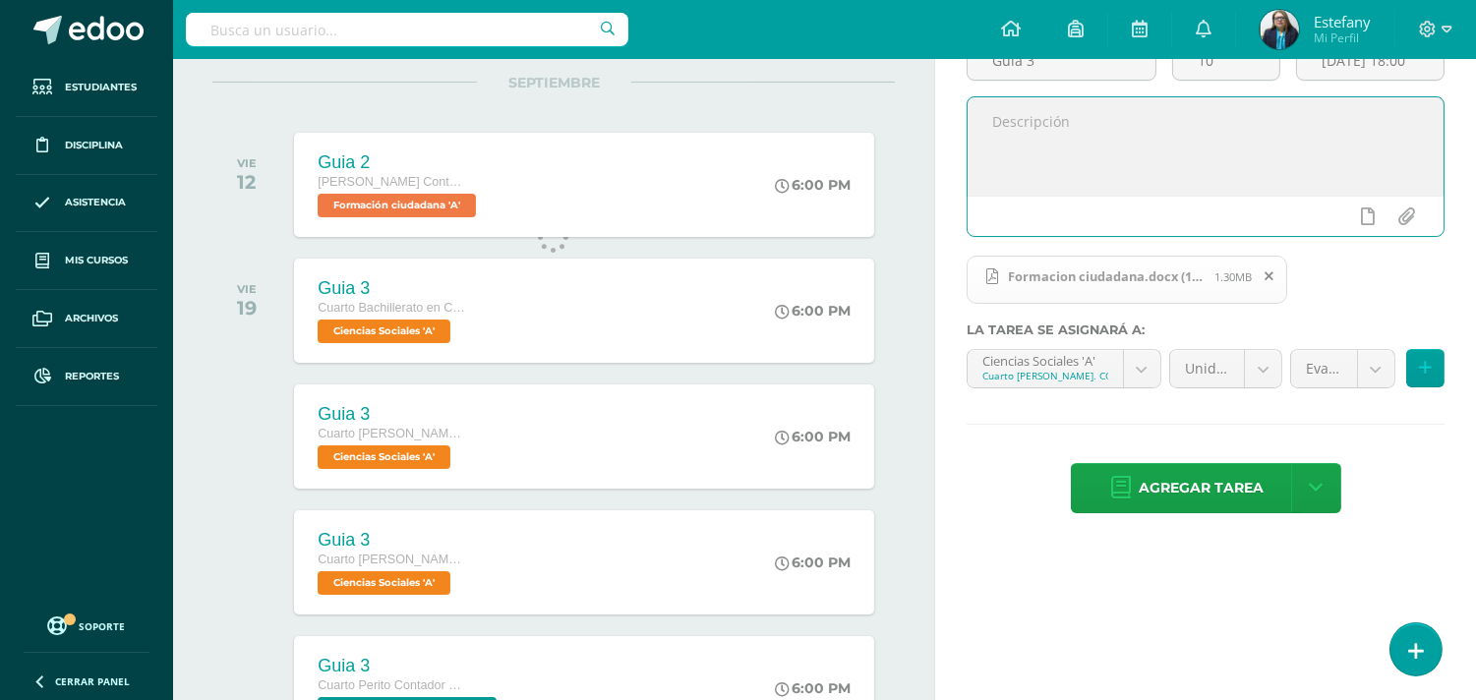
scroll to position [254, 0]
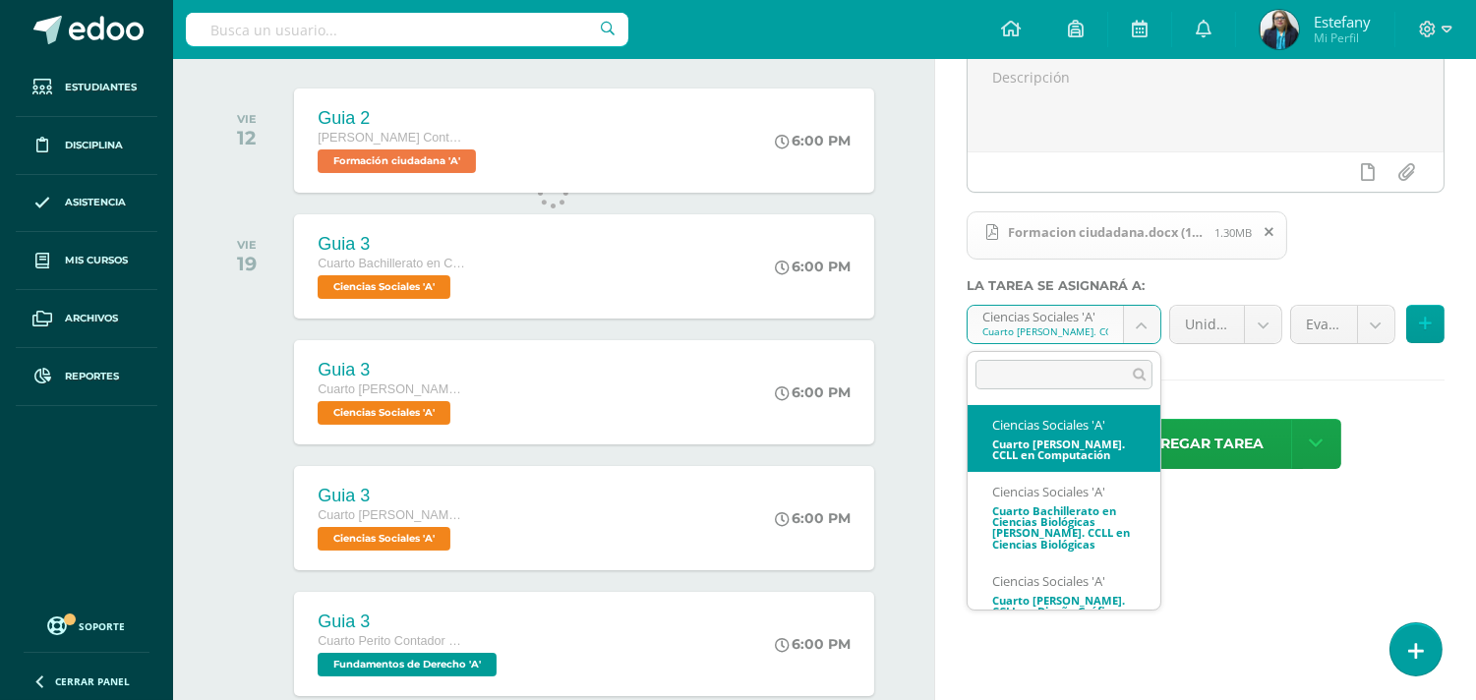
click at [1143, 323] on body "Tarea asignada exitosamente Estudiantes Disciplina Asistencia Mis cursos Archiv…" at bounding box center [738, 96] width 1476 height 700
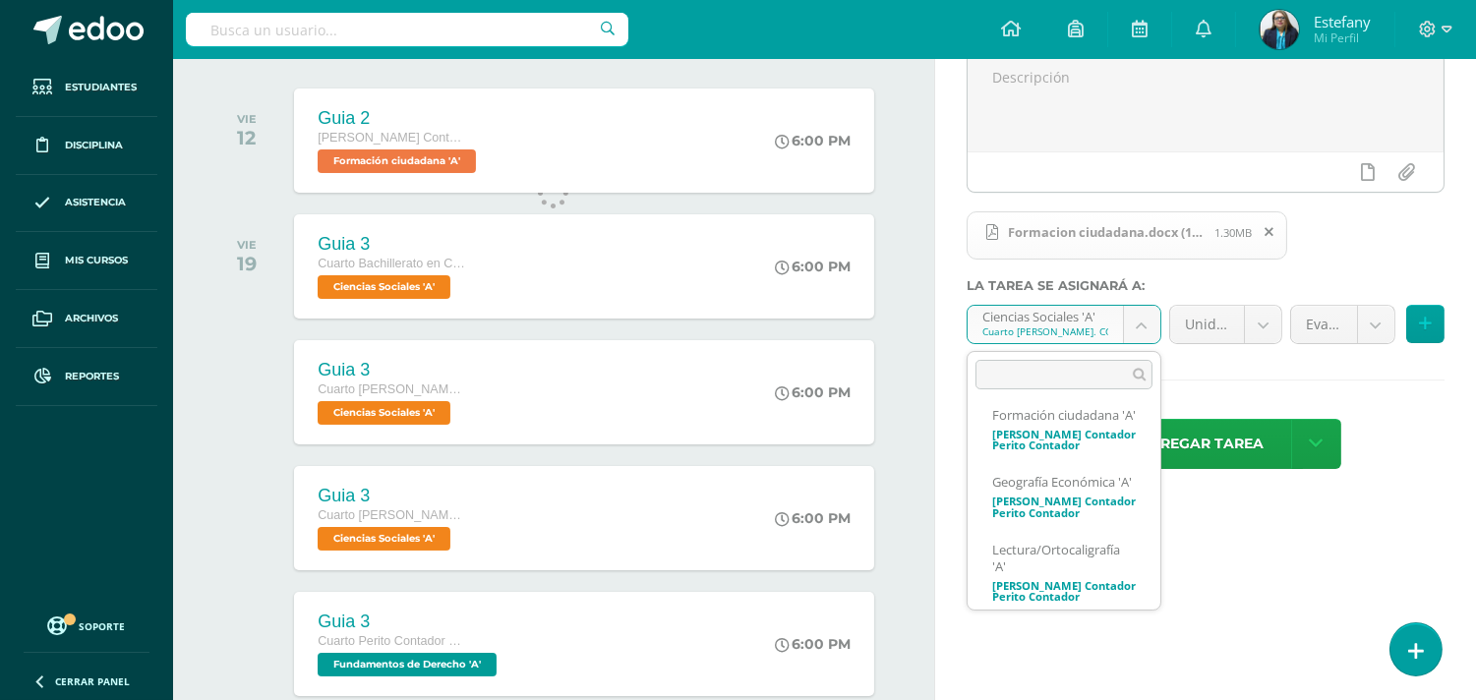
scroll to position [805, 0]
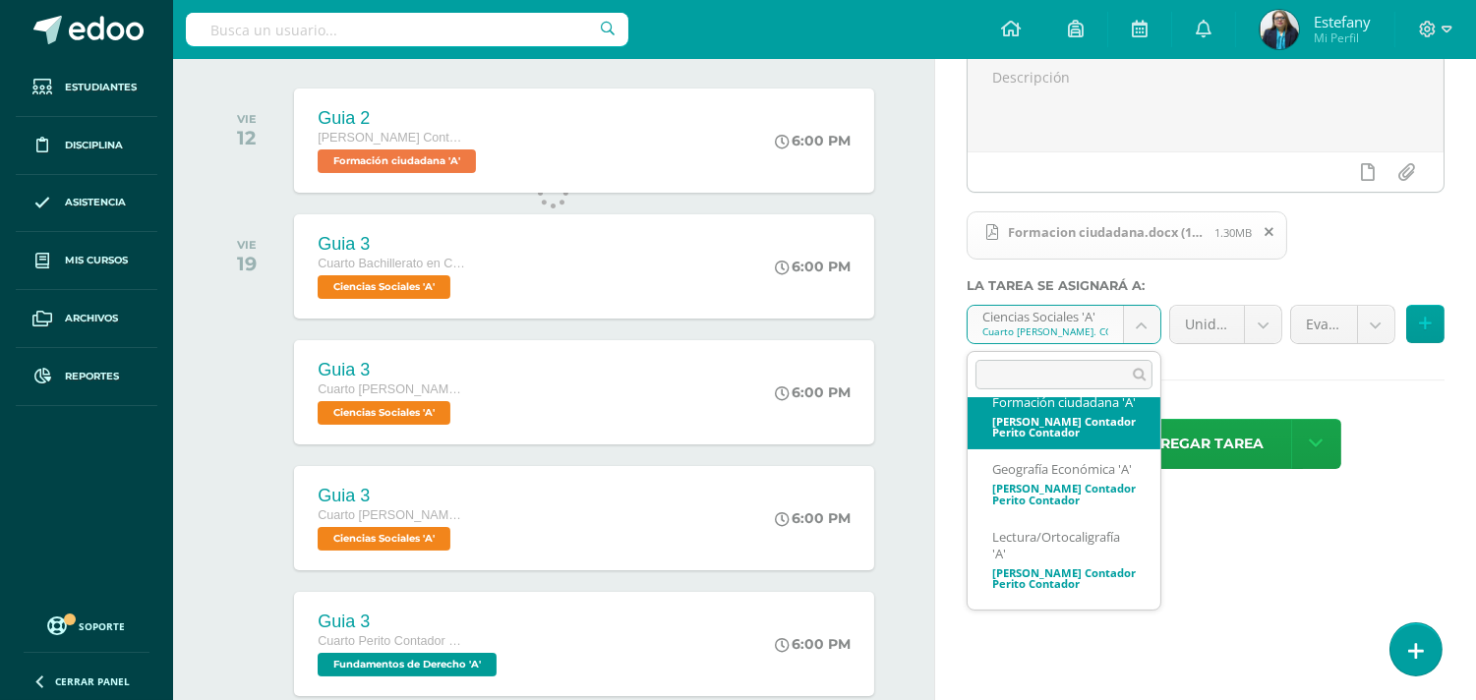
select select "111127"
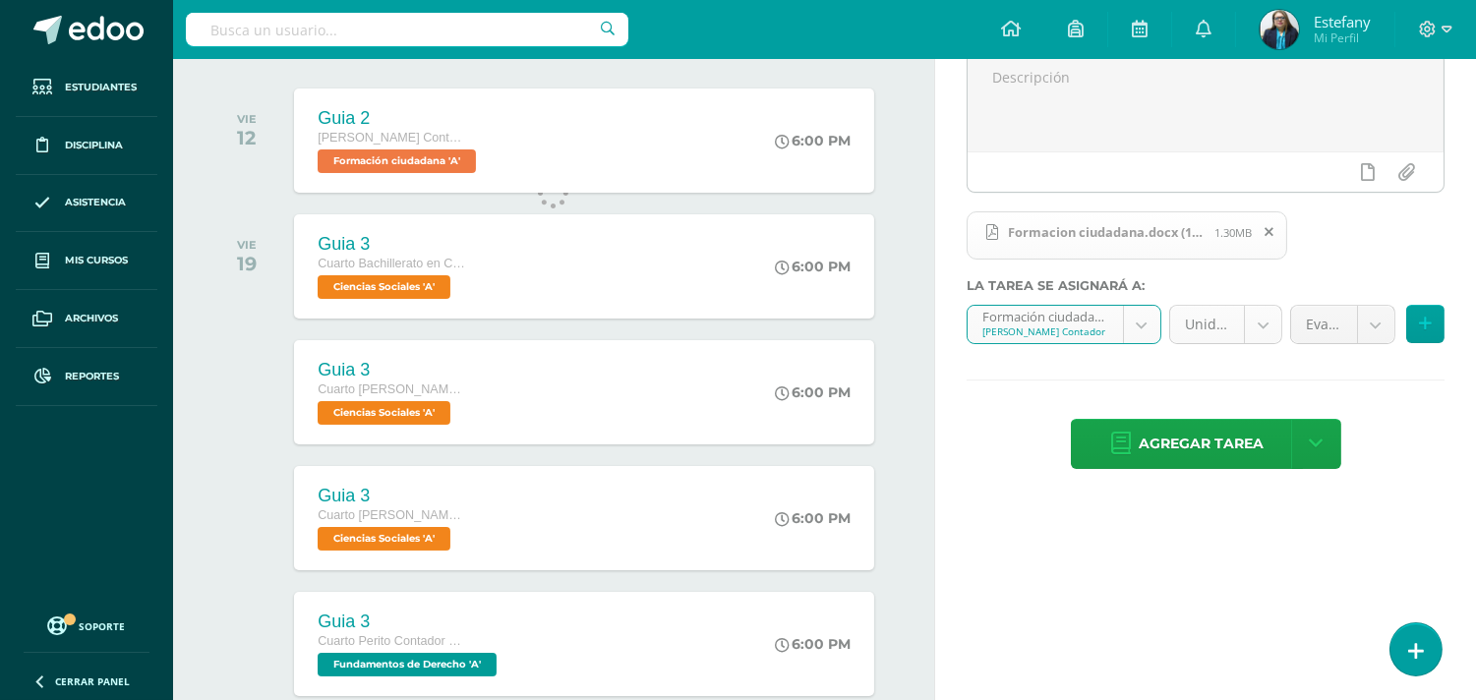
click at [1266, 321] on body "Tarea asignada exitosamente Estudiantes Disciplina Asistencia Mis cursos Archiv…" at bounding box center [738, 96] width 1476 height 700
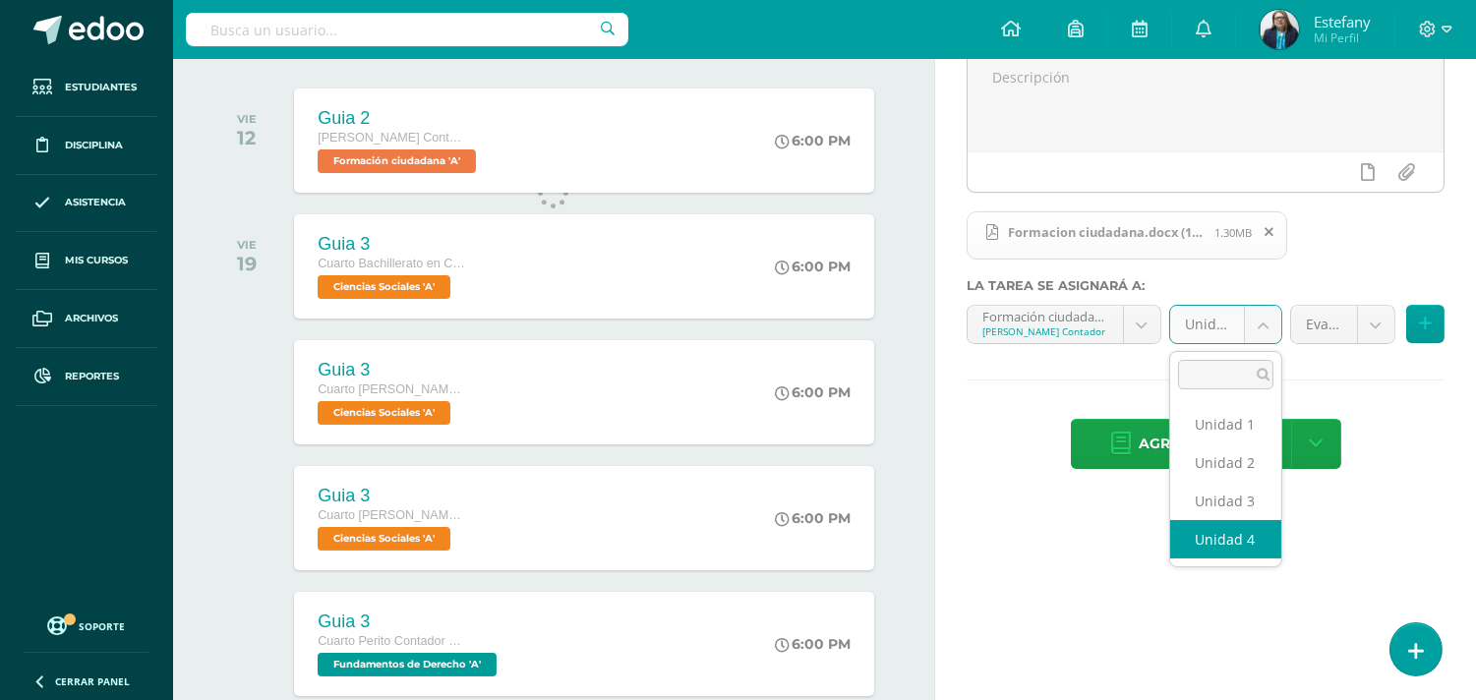
select select "111133"
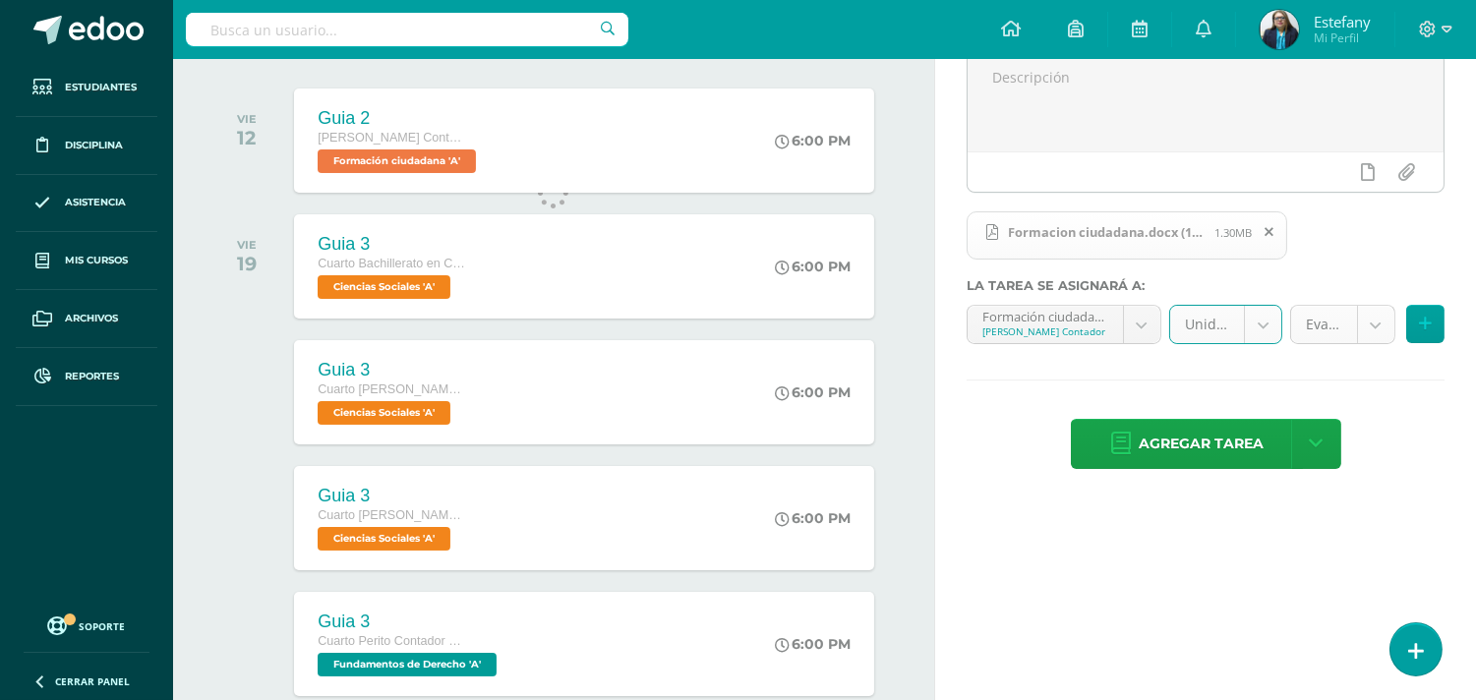
click at [1365, 316] on body "Tarea asignada exitosamente Estudiantes Disciplina Asistencia Mis cursos Archiv…" at bounding box center [738, 96] width 1476 height 700
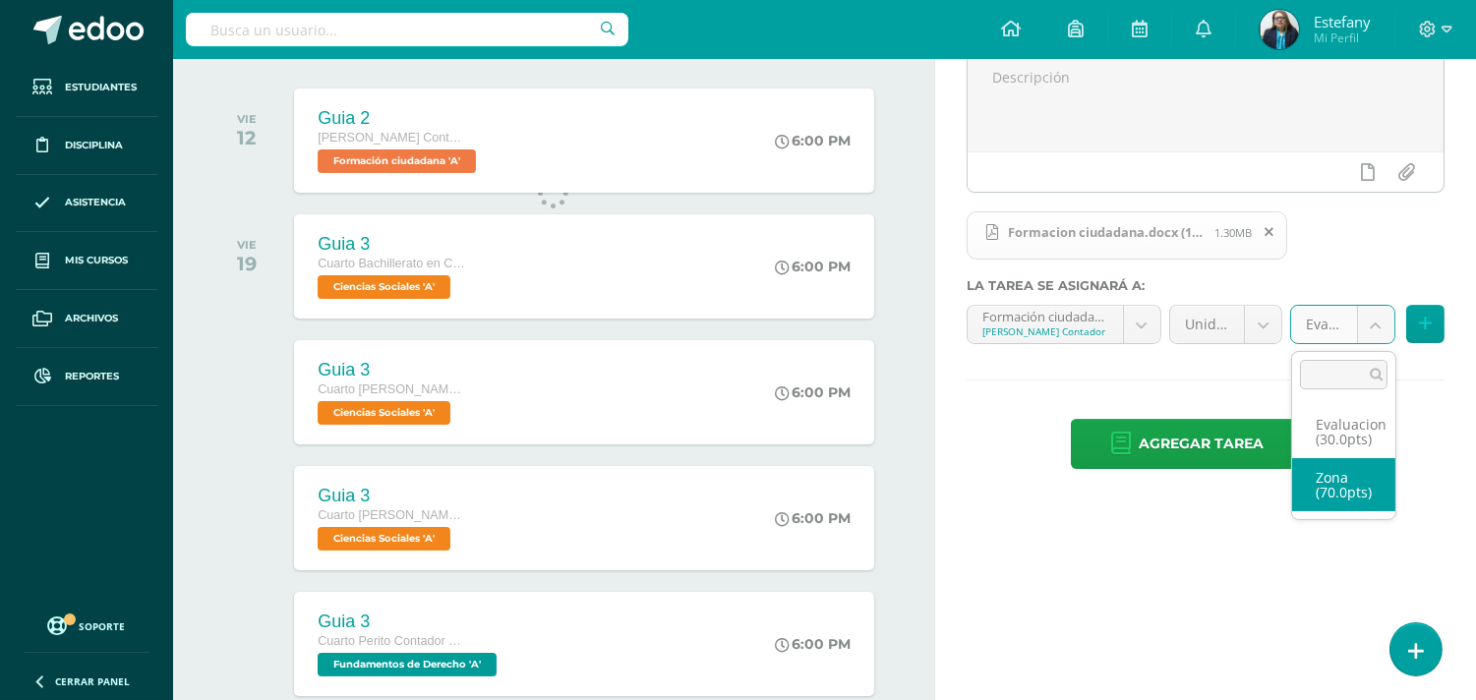
select select "123018"
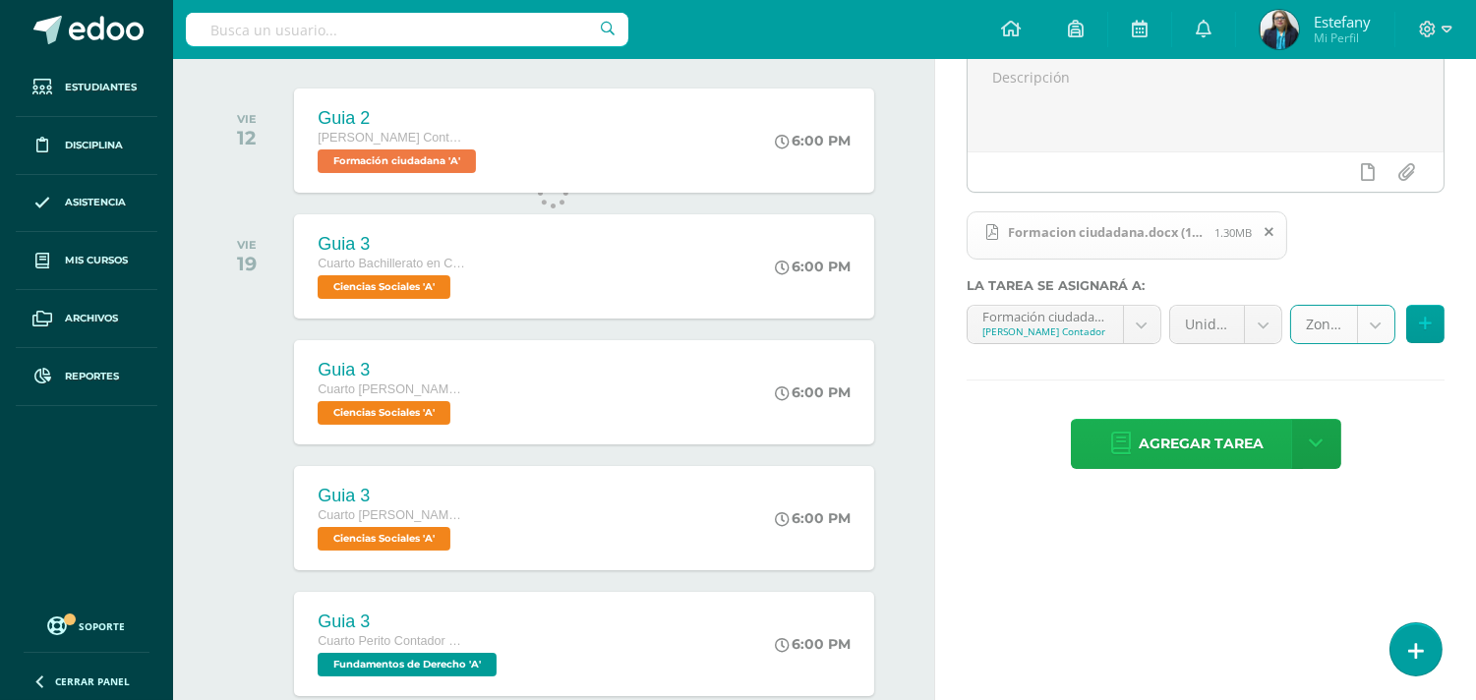
click at [1221, 449] on span "Agregar tarea" at bounding box center [1201, 444] width 125 height 48
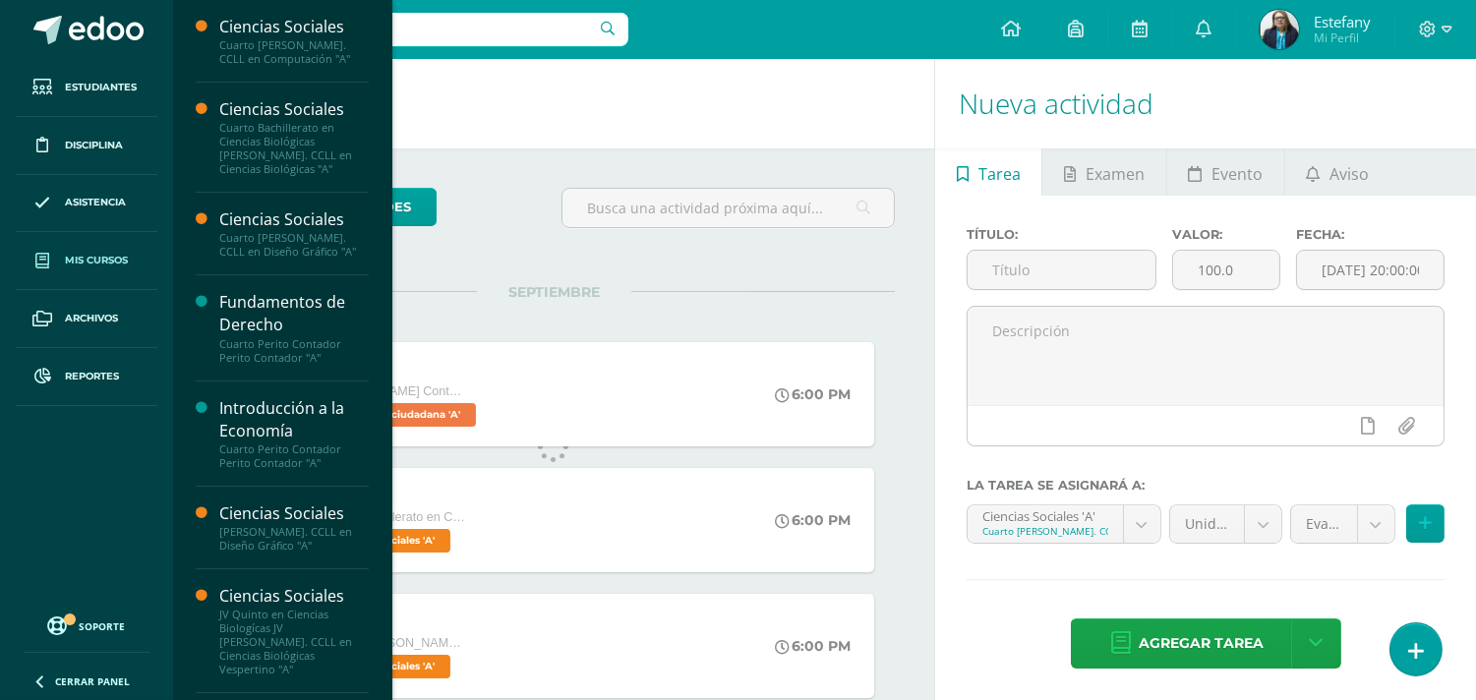
click at [80, 253] on span "Mis cursos" at bounding box center [96, 261] width 63 height 16
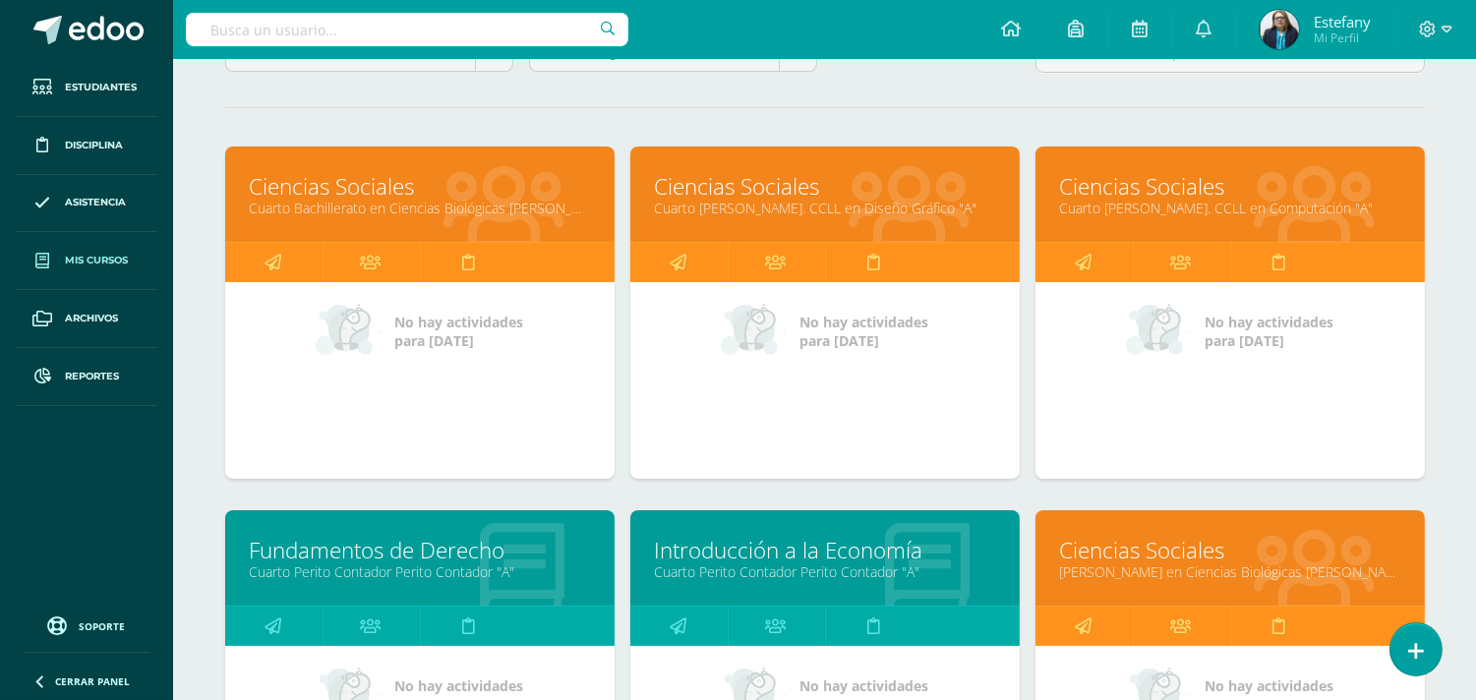
scroll to position [509, 0]
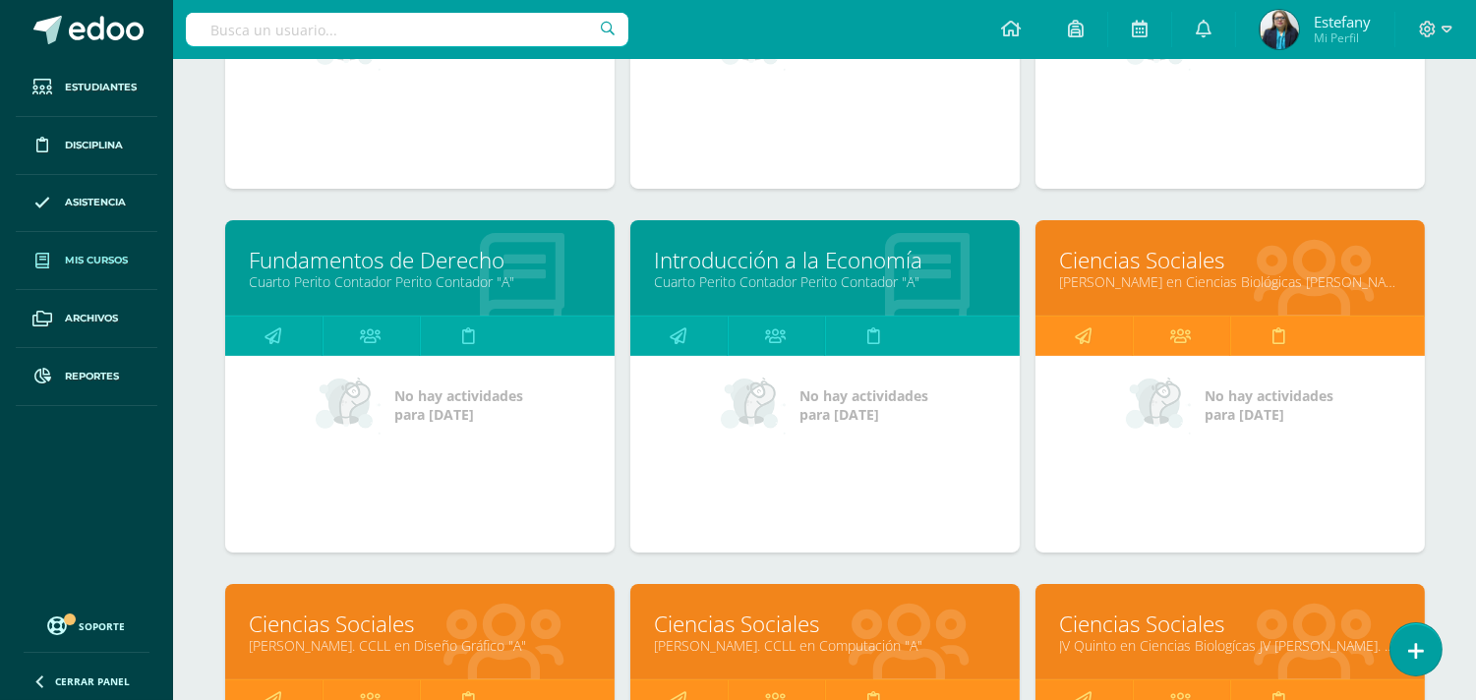
click at [1186, 283] on link "[PERSON_NAME] en Ciencias Biológicas [PERSON_NAME]. CCLL en Ciencias Biológicas…" at bounding box center [1230, 281] width 340 height 19
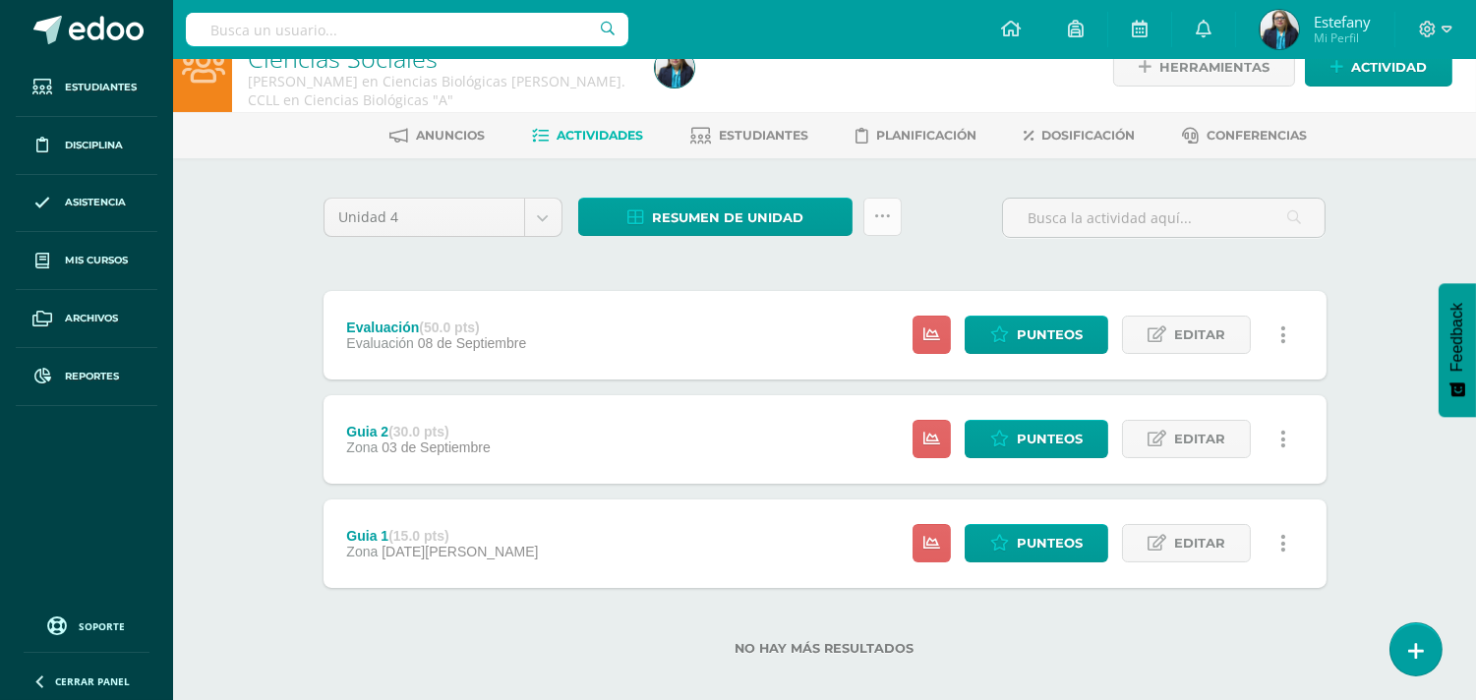
scroll to position [53, 0]
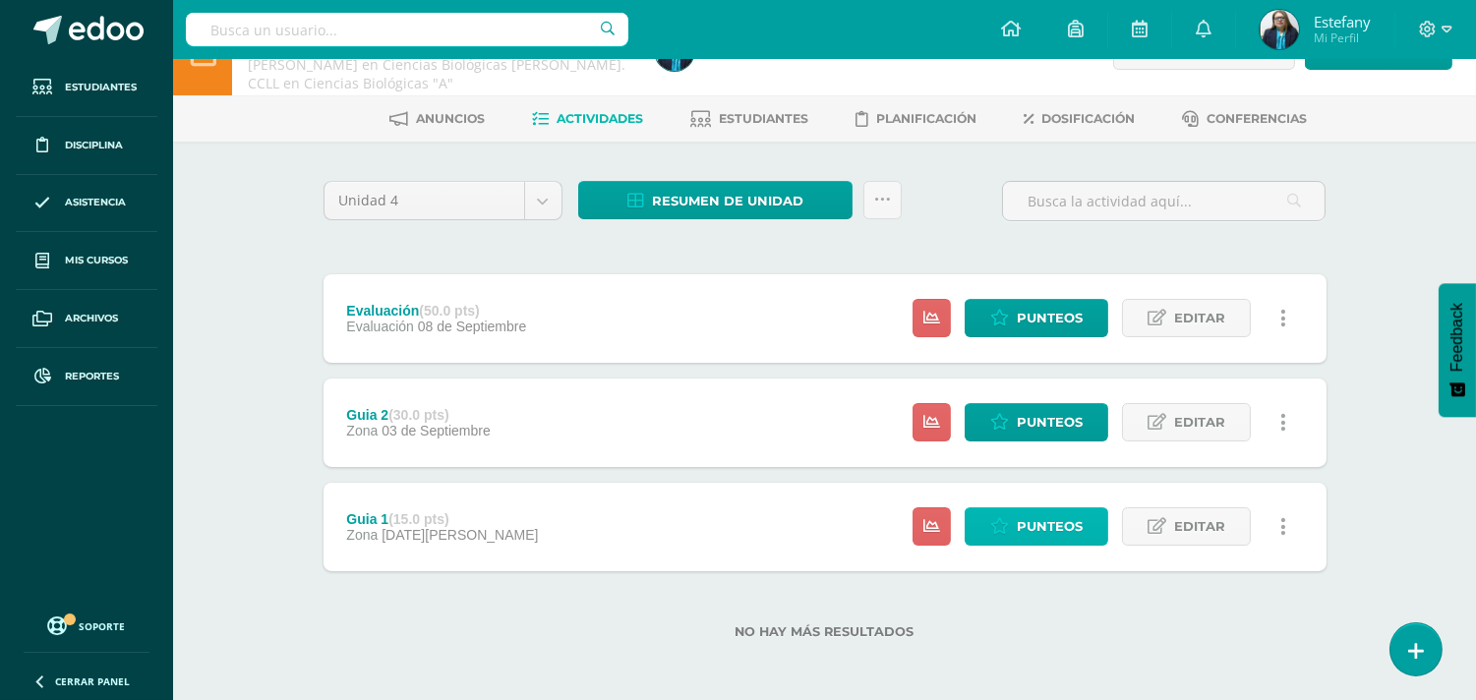
click at [1034, 523] on span "Punteos" at bounding box center [1050, 527] width 66 height 36
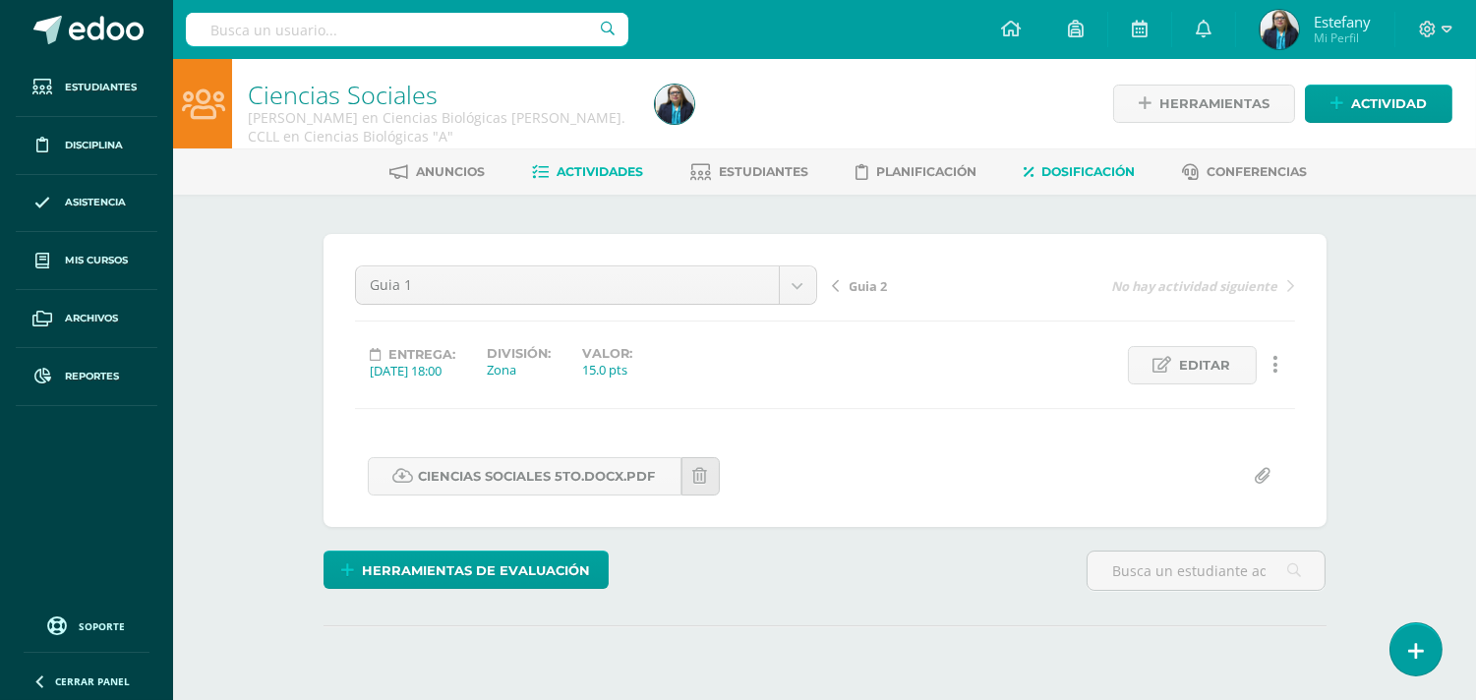
click at [1115, 175] on span "Dosificación" at bounding box center [1088, 171] width 93 height 15
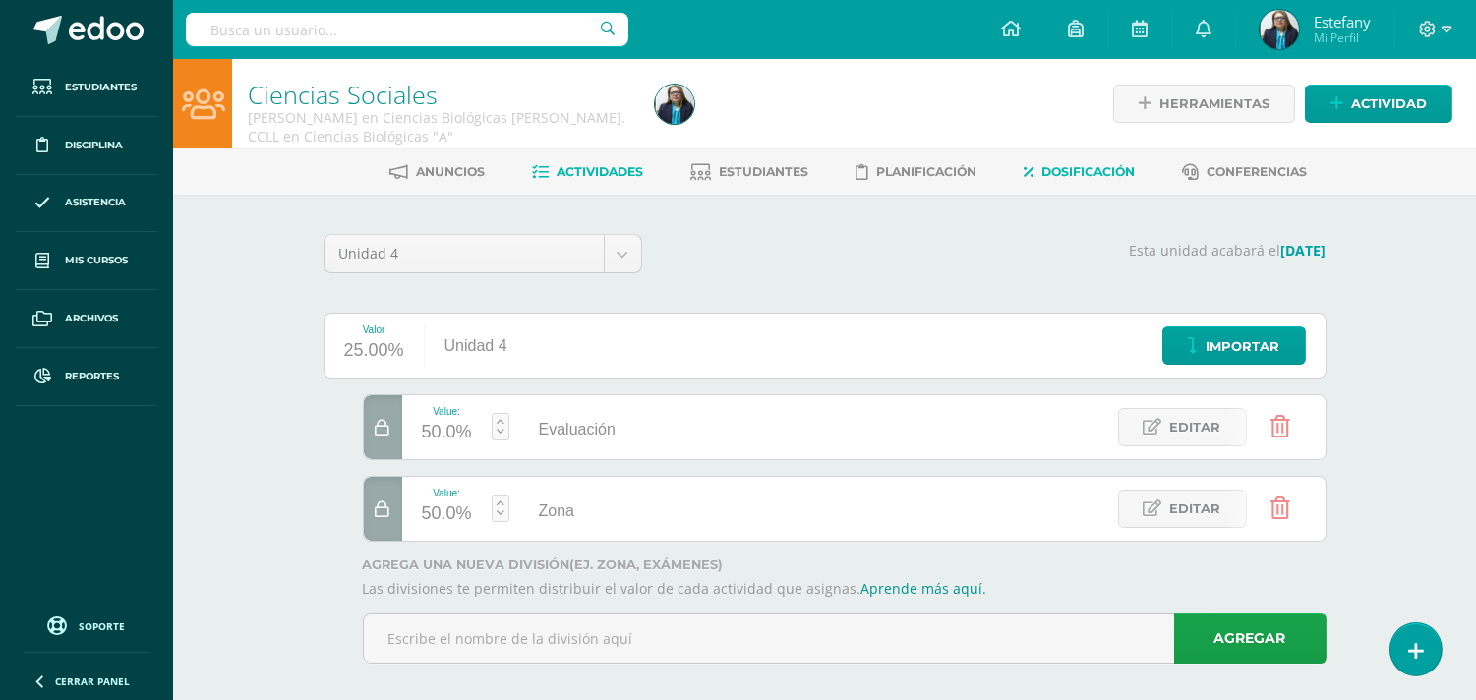
click at [572, 170] on span "Actividades" at bounding box center [600, 171] width 87 height 15
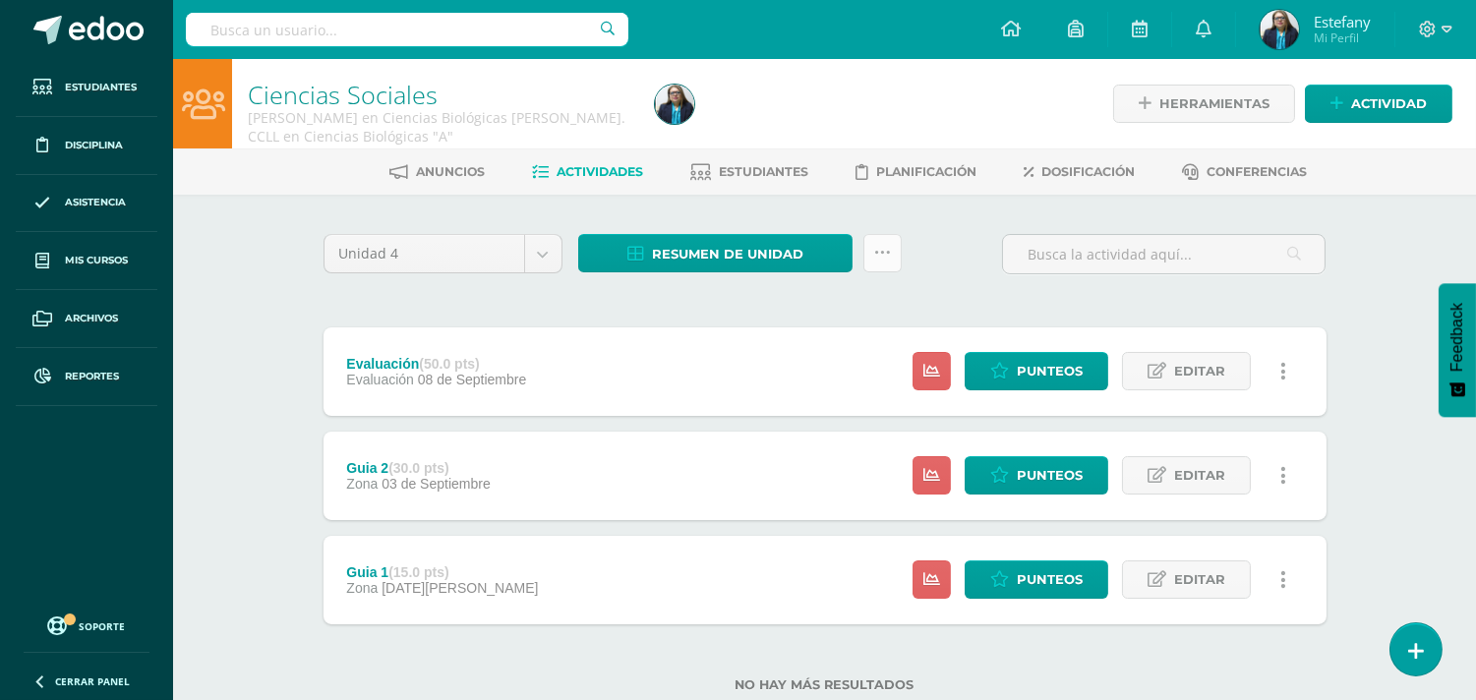
click at [891, 261] on link at bounding box center [883, 253] width 38 height 38
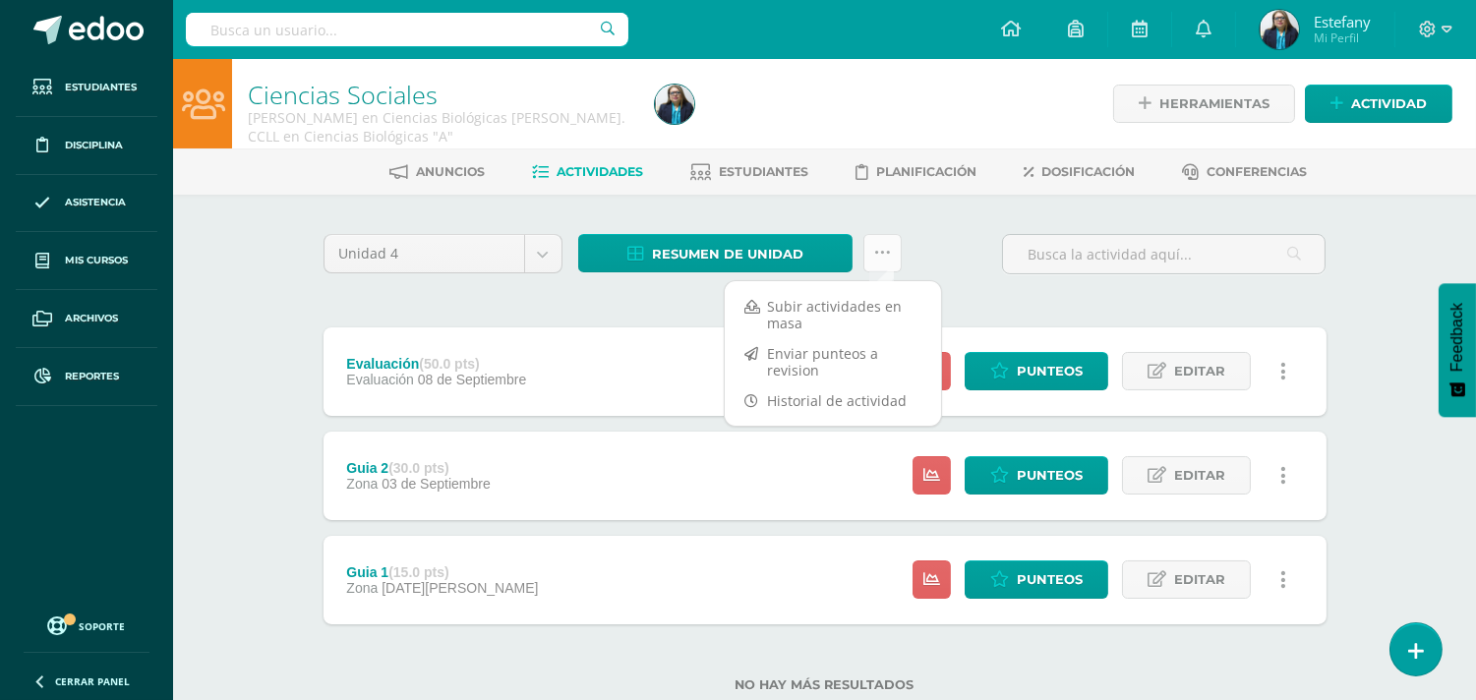
click at [878, 245] on icon at bounding box center [882, 253] width 17 height 17
click at [841, 302] on link "Subir actividades en masa" at bounding box center [833, 314] width 216 height 47
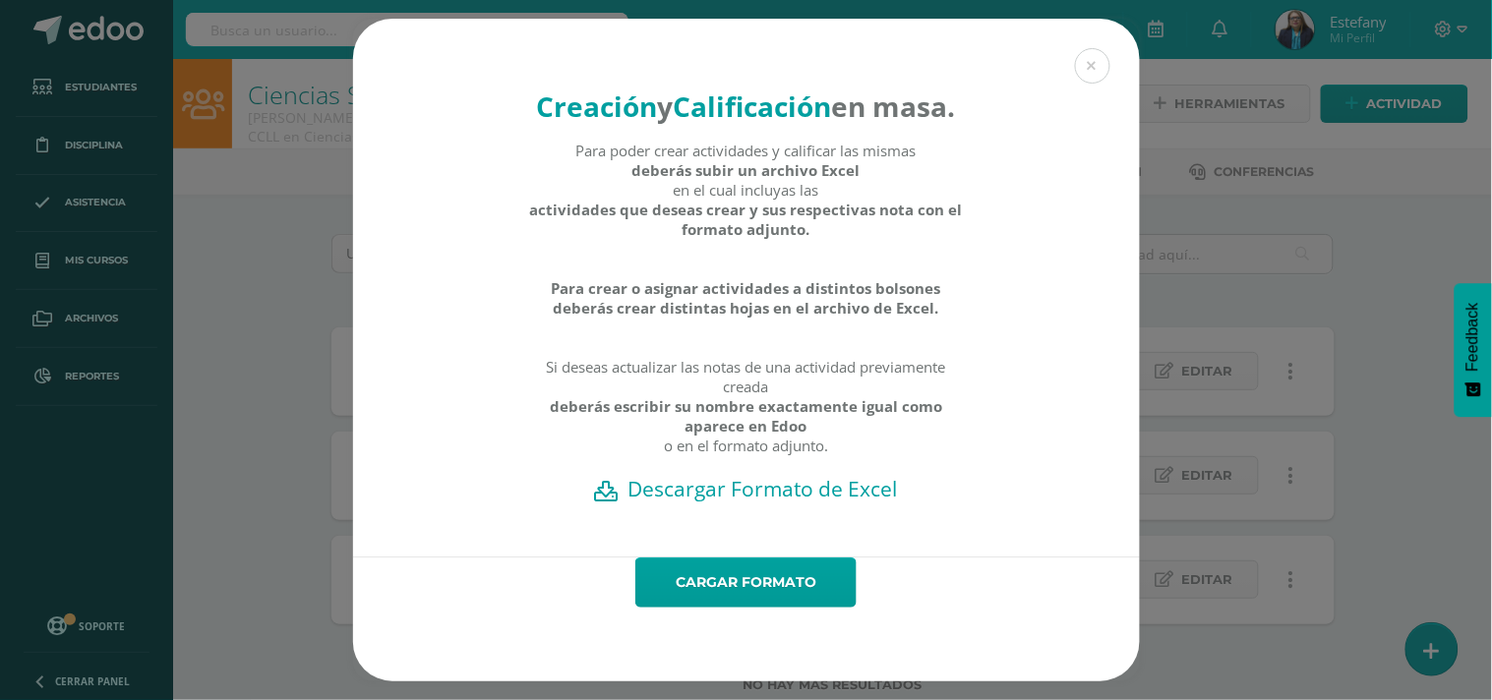
click at [770, 503] on h2 "Descargar Formato de Excel" at bounding box center [747, 489] width 718 height 28
click at [816, 595] on link "Cargar formato" at bounding box center [745, 583] width 221 height 50
click at [808, 606] on link "Cargar formato" at bounding box center [745, 583] width 221 height 50
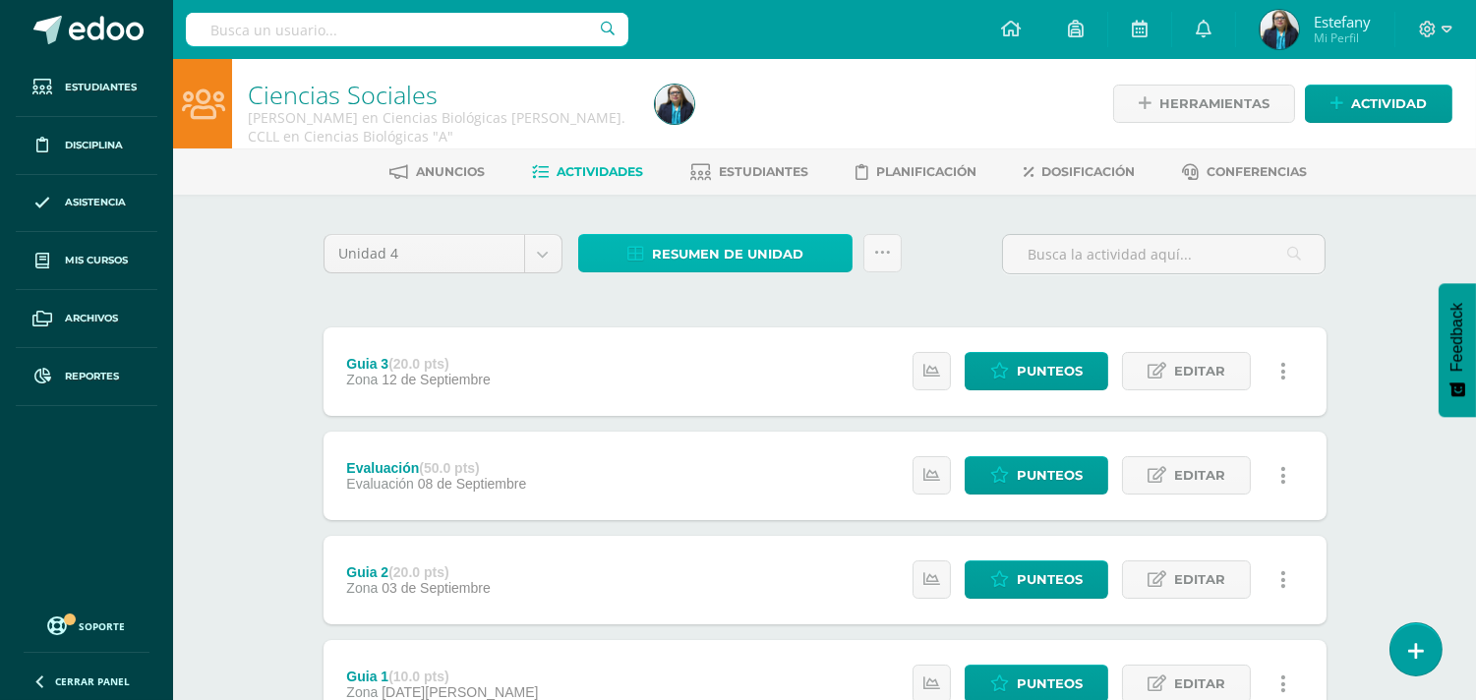
click at [788, 251] on span "Resumen de unidad" at bounding box center [727, 254] width 151 height 36
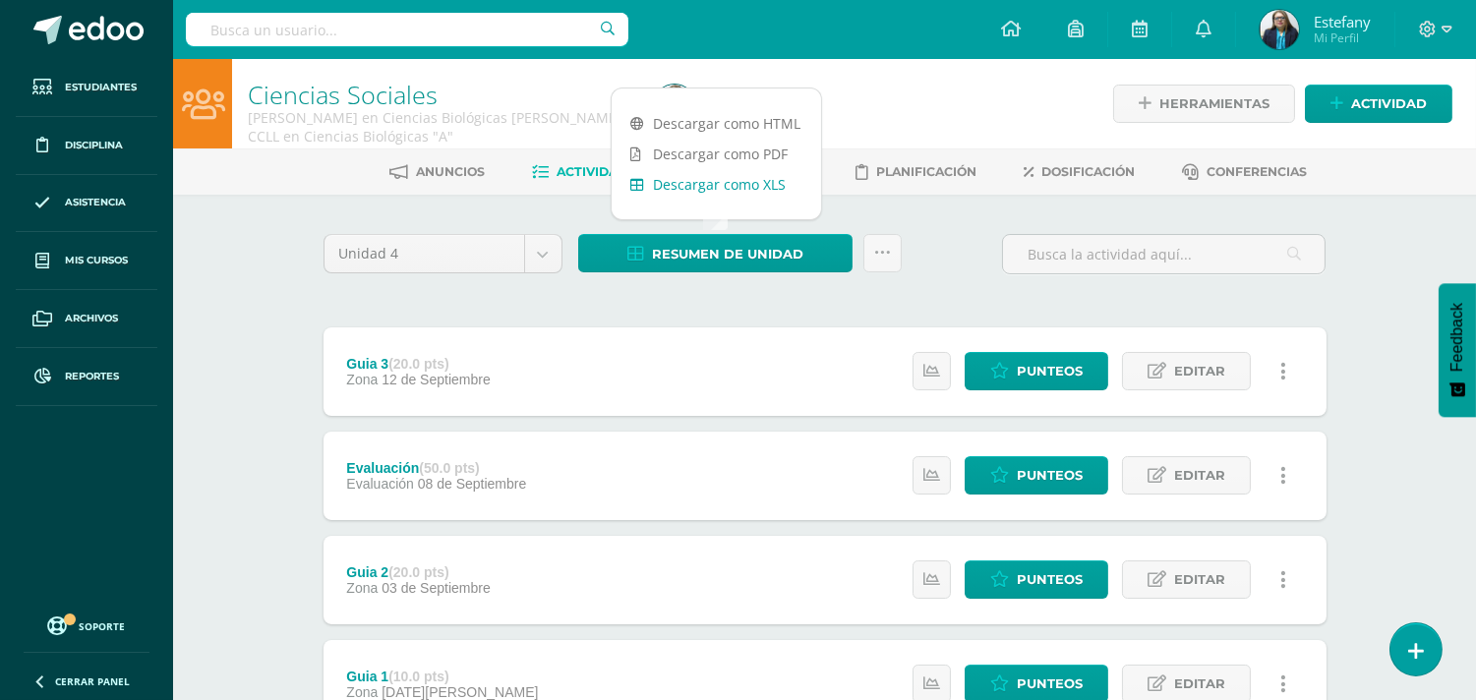
click at [787, 179] on link "Descargar como XLS" at bounding box center [717, 184] width 210 height 30
click at [927, 185] on link "Planificación" at bounding box center [916, 171] width 121 height 31
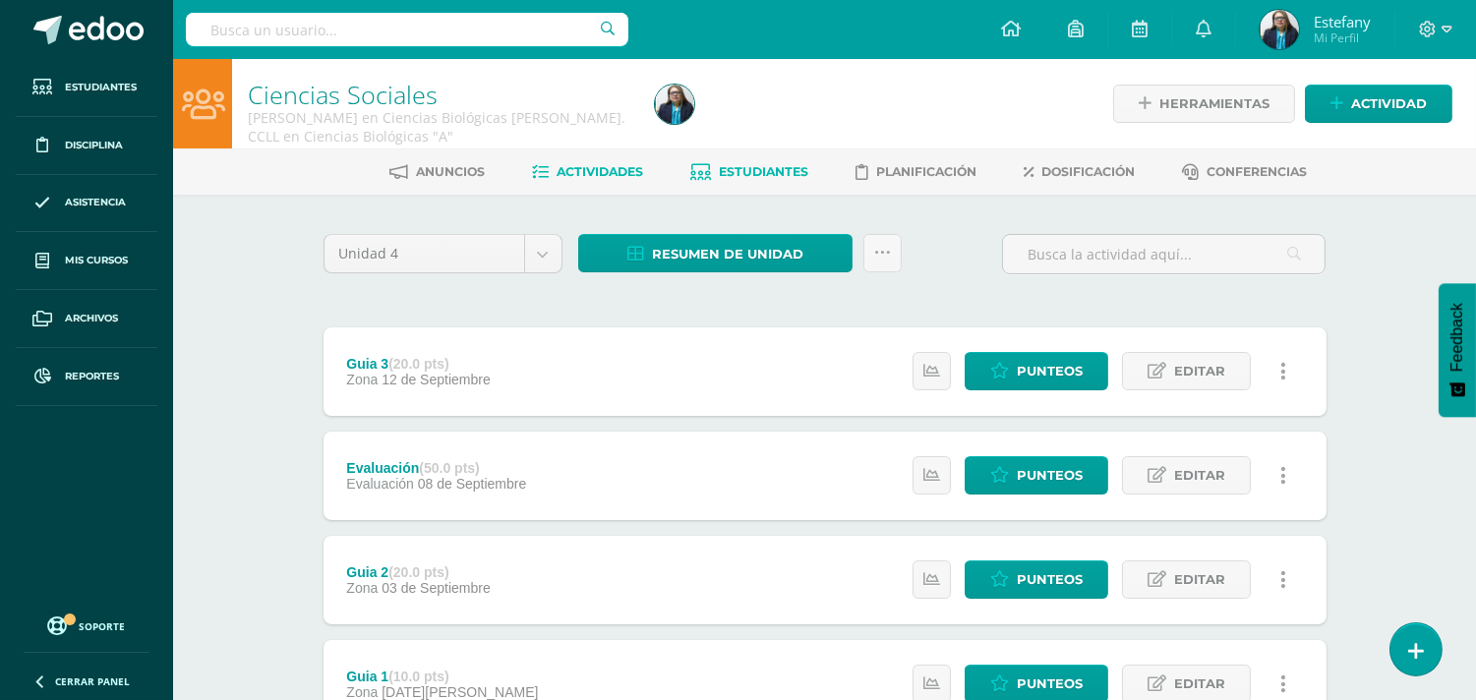
click at [788, 175] on span "Estudiantes" at bounding box center [764, 171] width 90 height 15
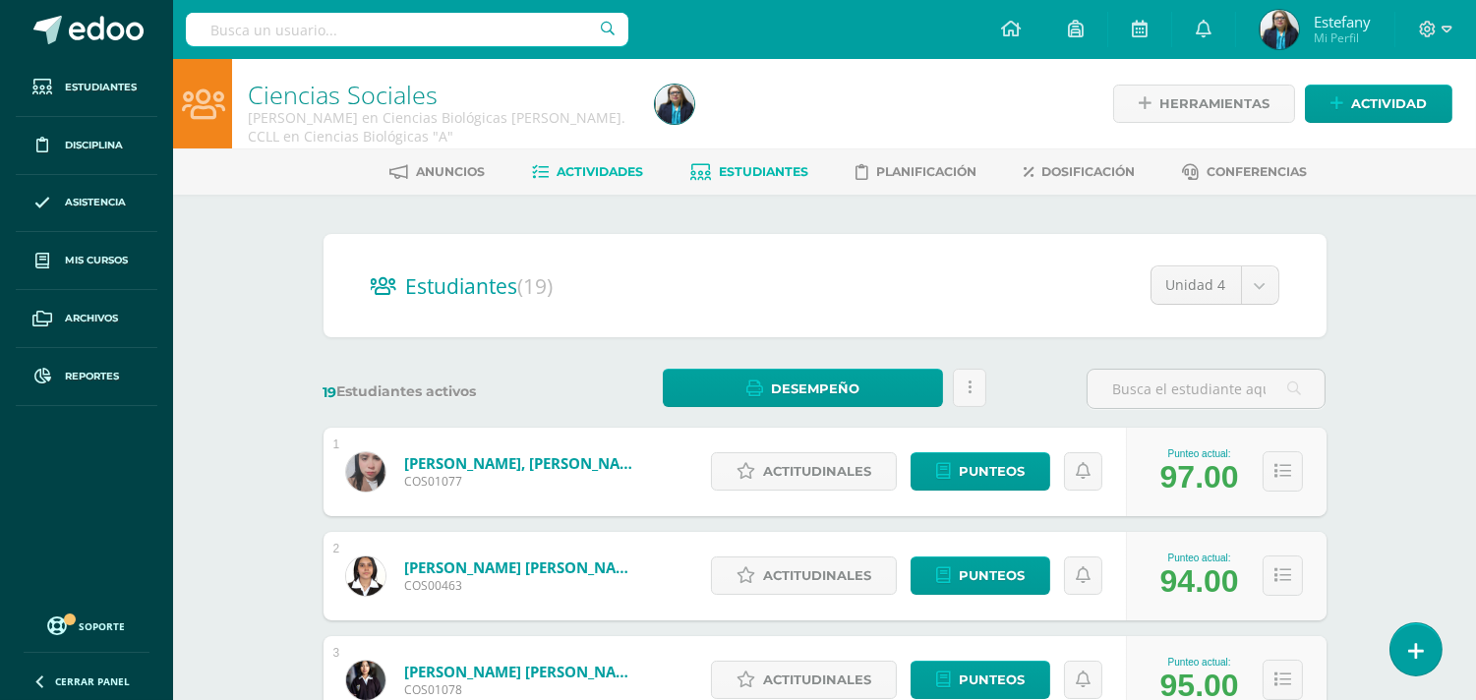
click at [601, 171] on span "Actividades" at bounding box center [600, 171] width 87 height 15
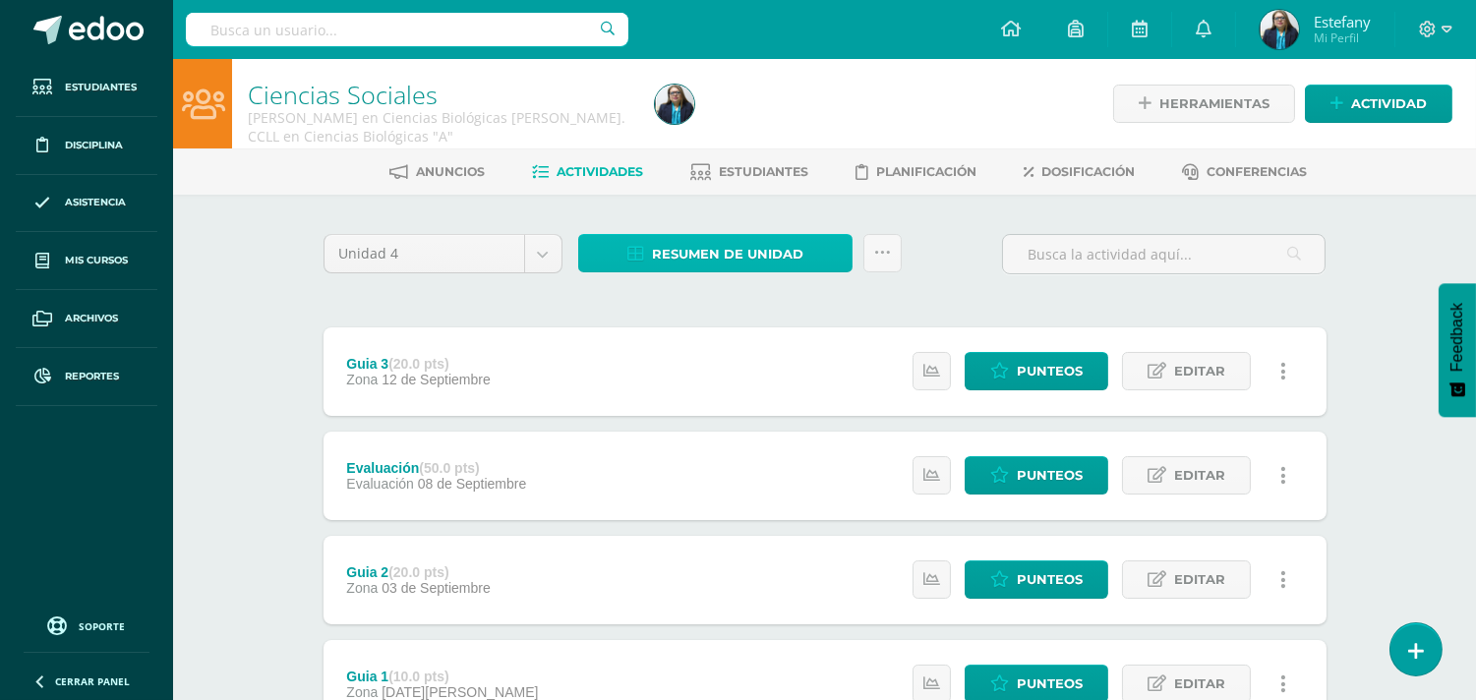
click at [812, 248] on link "Resumen de unidad" at bounding box center [715, 253] width 274 height 38
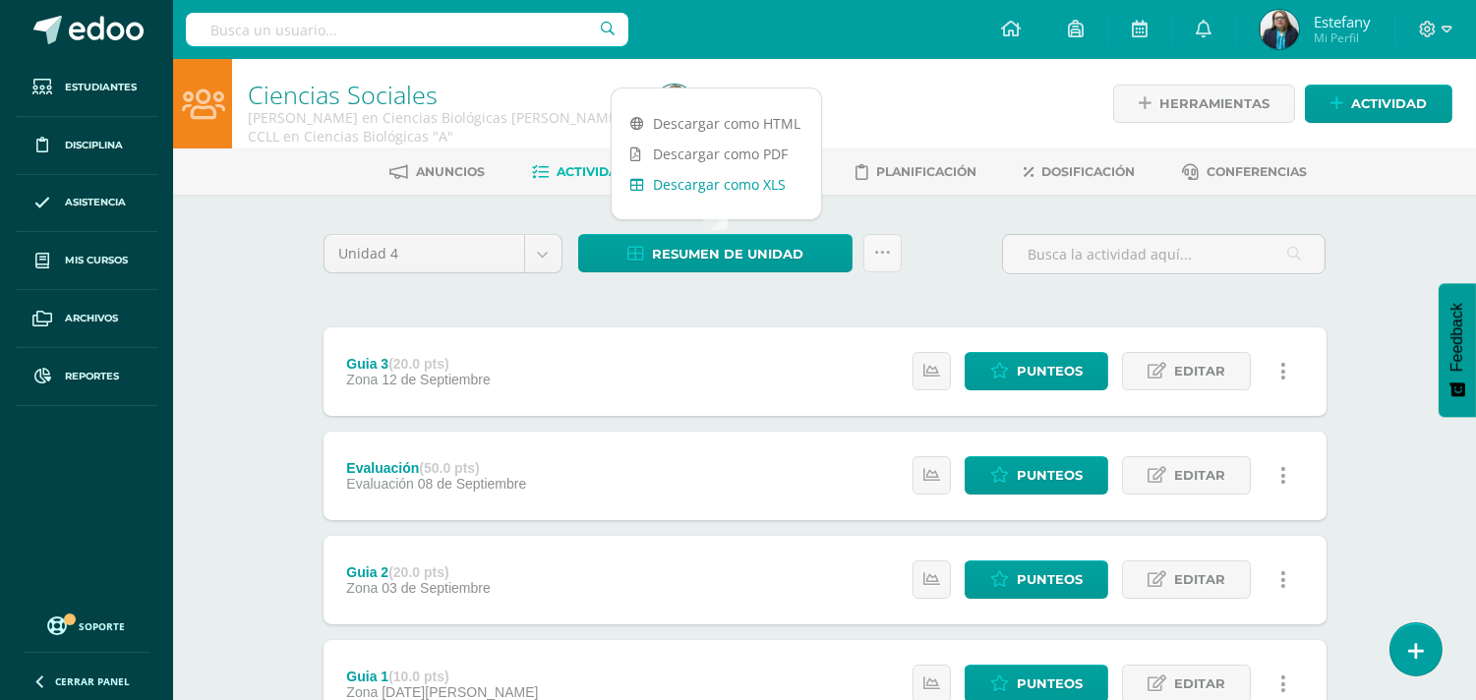
click at [743, 187] on link "Descargar como XLS" at bounding box center [717, 184] width 210 height 30
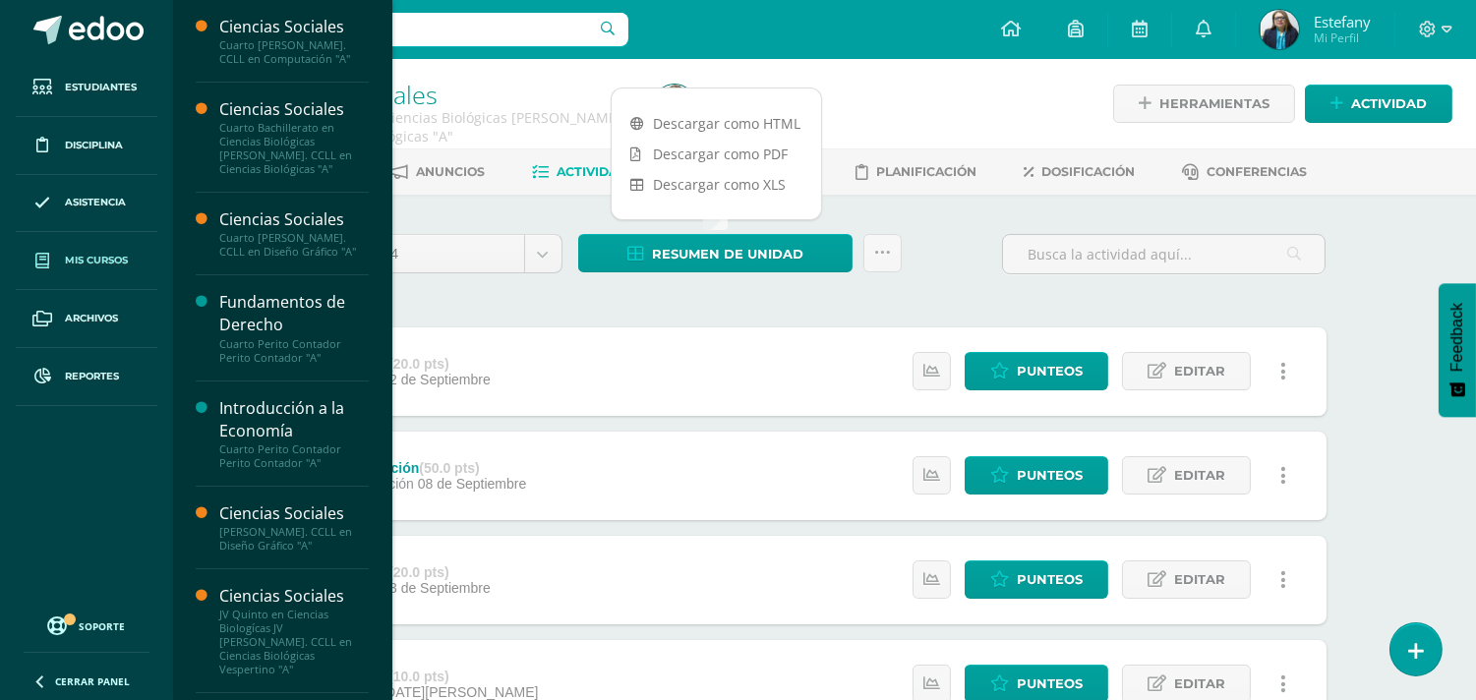
click at [92, 269] on span "Mis cursos" at bounding box center [96, 261] width 63 height 16
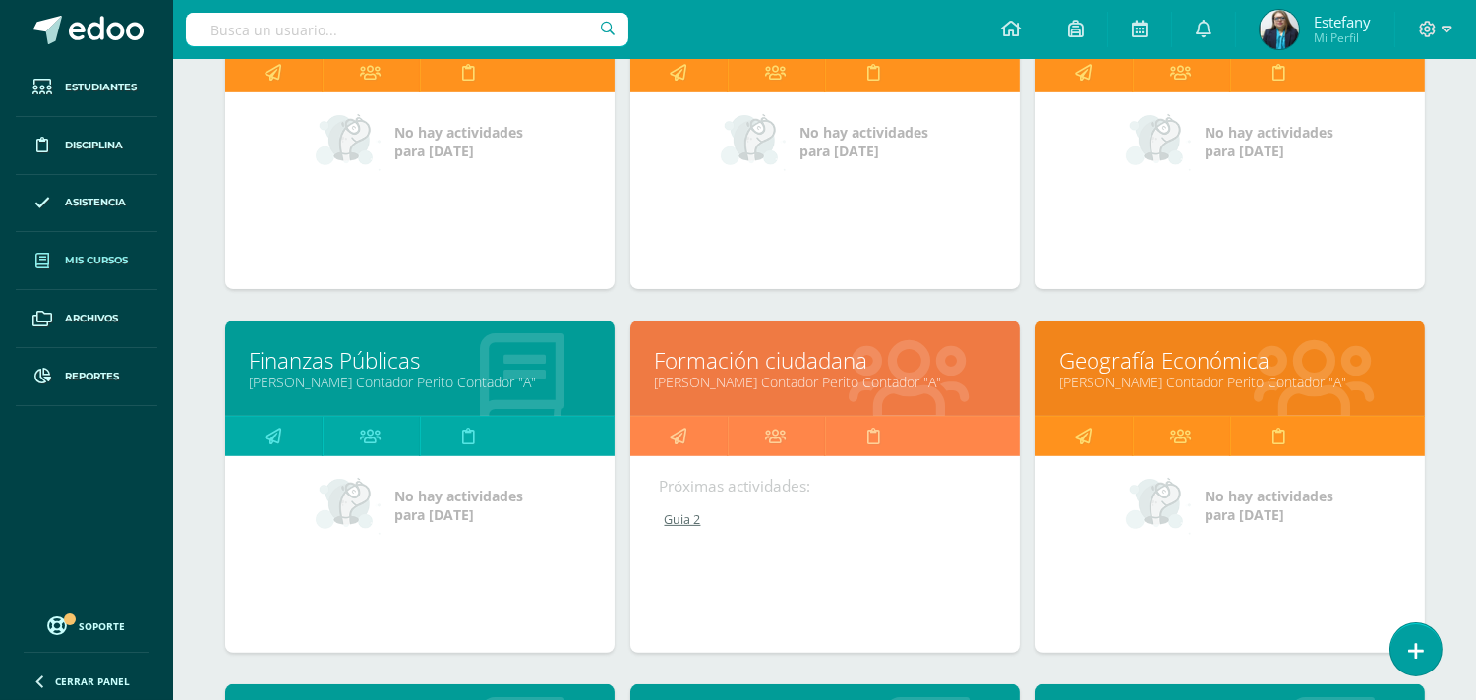
scroll to position [882, 0]
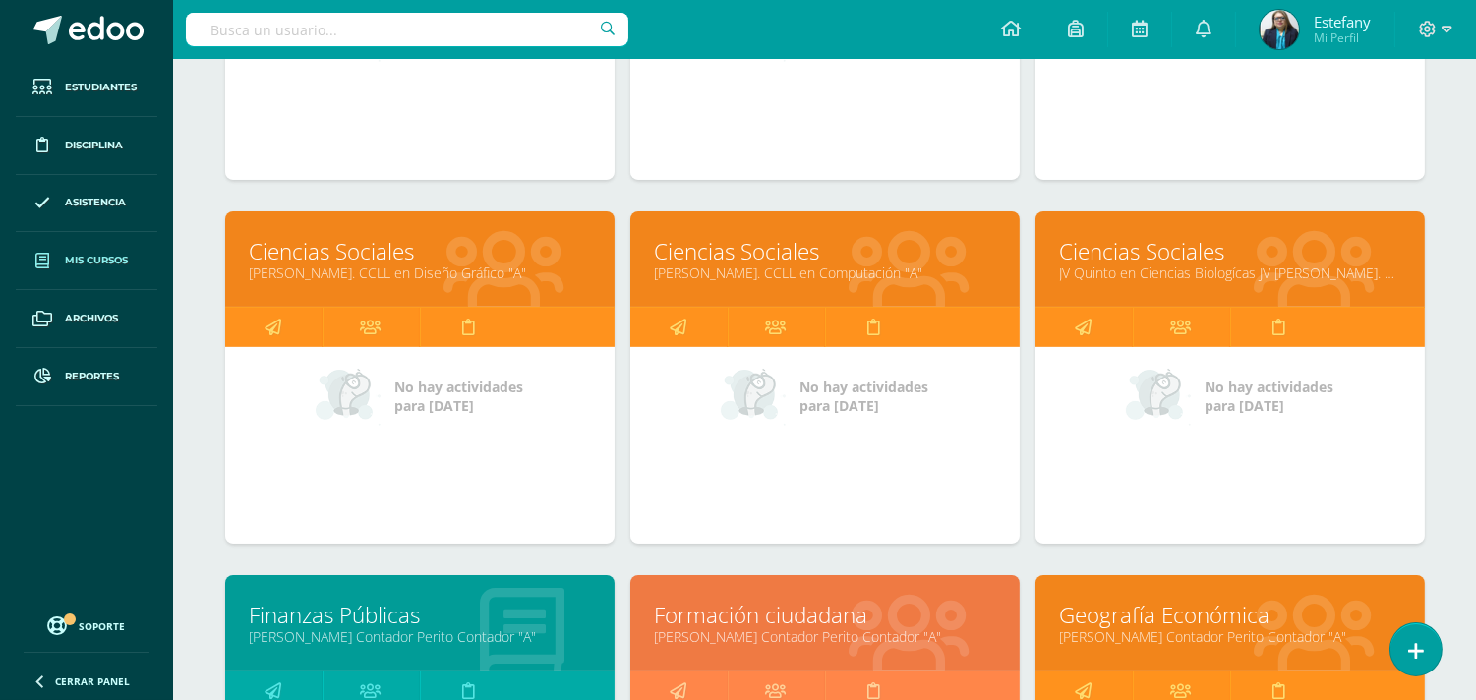
click at [1163, 249] on link "Ciencias Sociales" at bounding box center [1230, 251] width 340 height 30
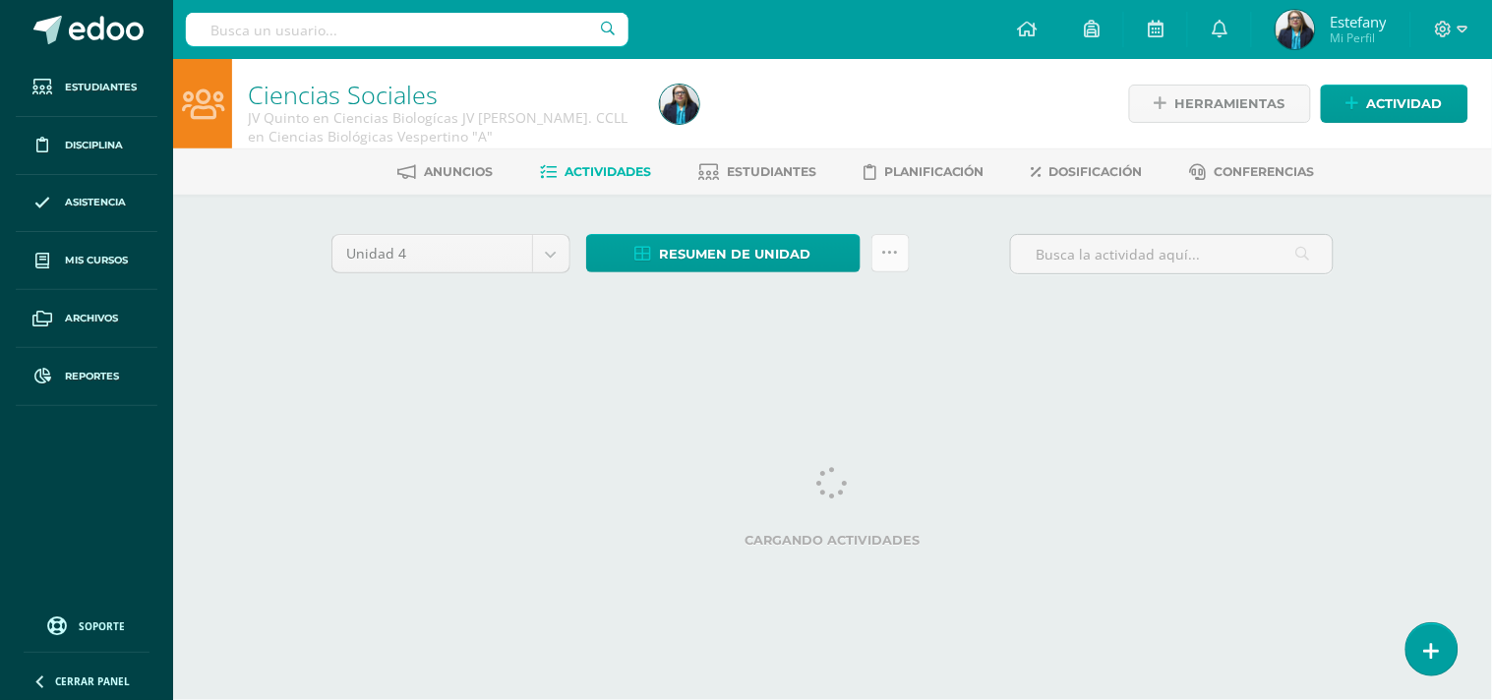
click at [905, 241] on link at bounding box center [890, 253] width 38 height 38
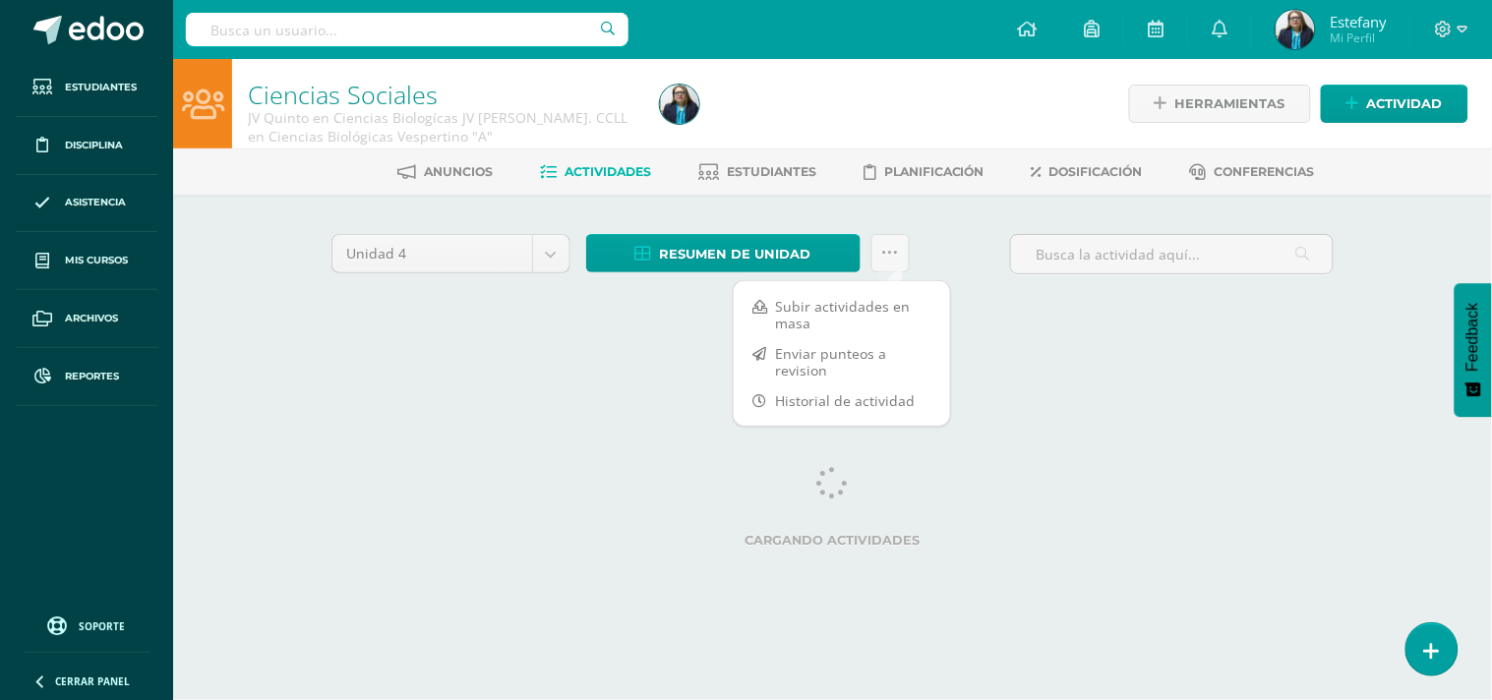
click at [867, 287] on div "Subir actividades en masa Enviar punteos a revision Historial de actividad" at bounding box center [842, 353] width 218 height 147
click at [857, 300] on link "Subir actividades en masa" at bounding box center [842, 314] width 216 height 47
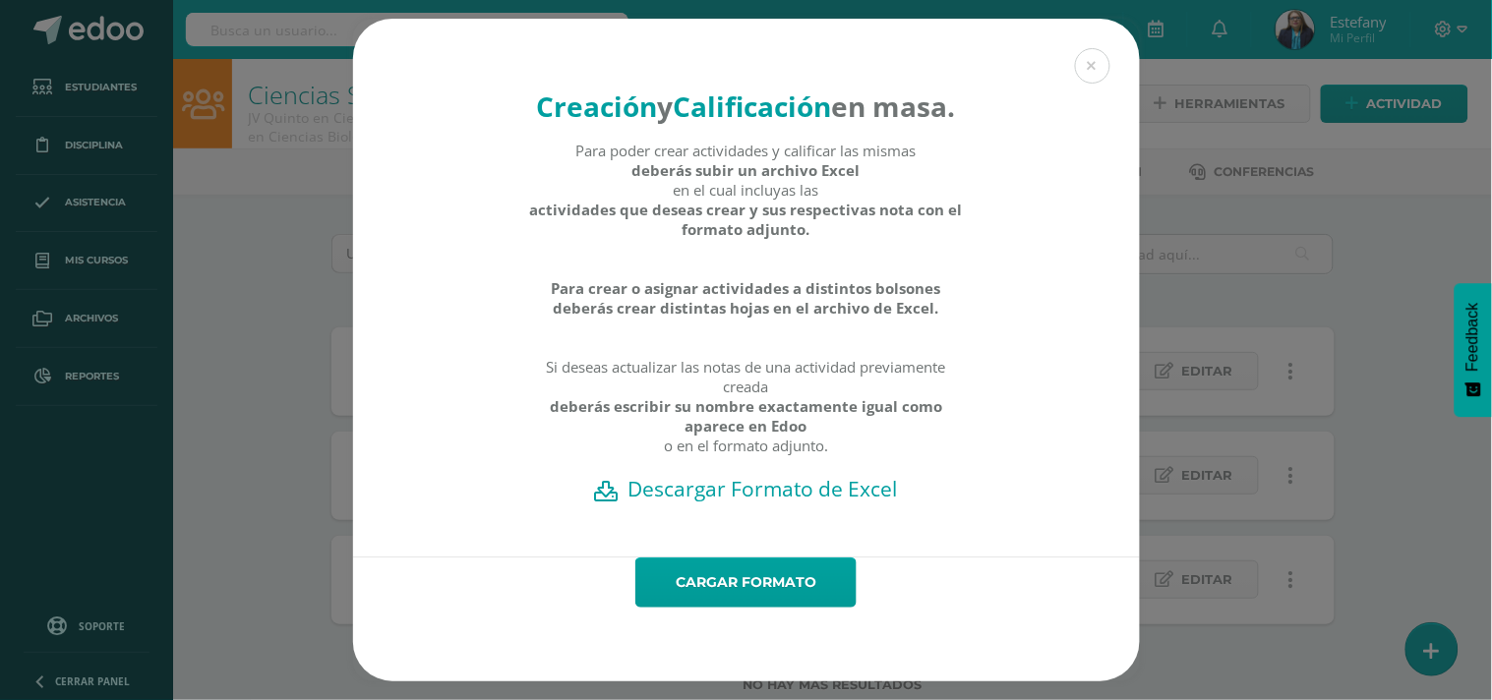
click at [857, 503] on h2 "Descargar Formato de Excel" at bounding box center [747, 489] width 718 height 28
click at [805, 608] on link "Cargar formato" at bounding box center [745, 583] width 221 height 50
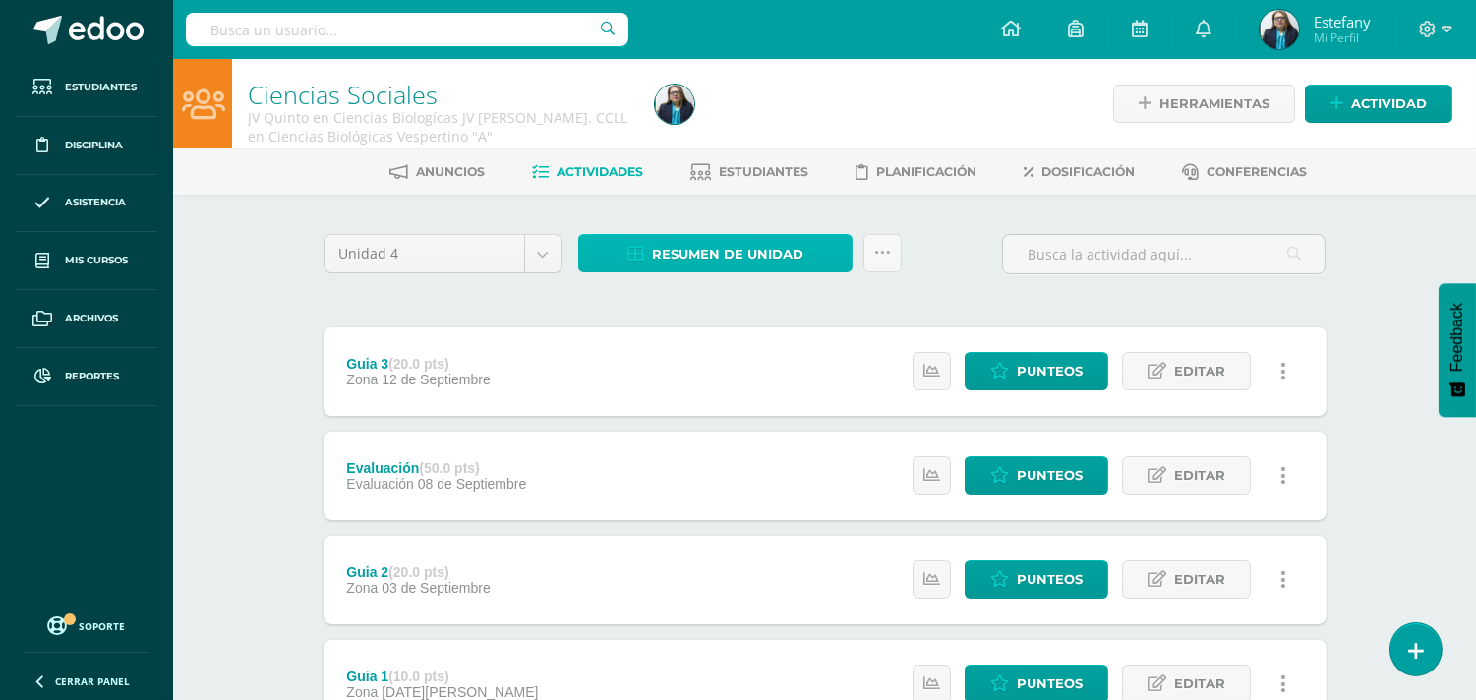
click at [840, 256] on link "Resumen de unidad" at bounding box center [715, 253] width 274 height 38
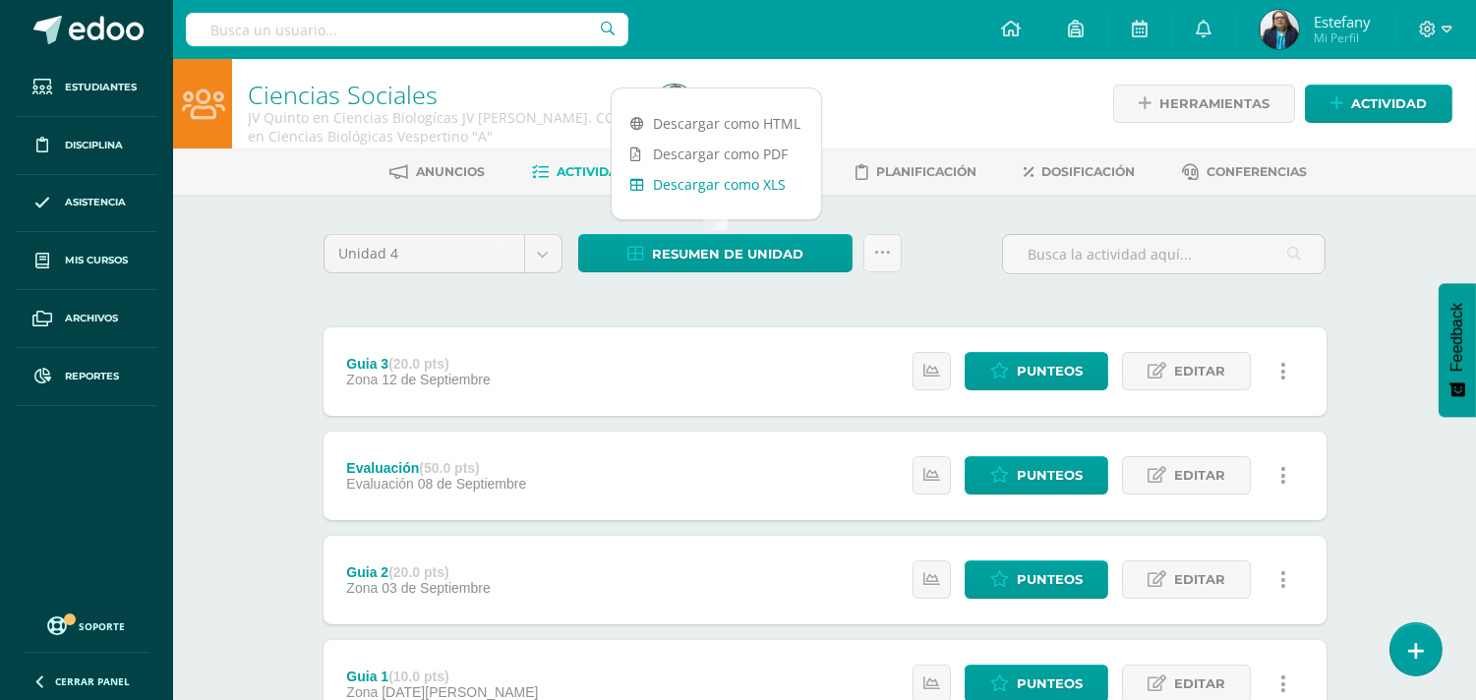
click at [778, 181] on link "Descargar como XLS" at bounding box center [717, 184] width 210 height 30
